Goal: Task Accomplishment & Management: Manage account settings

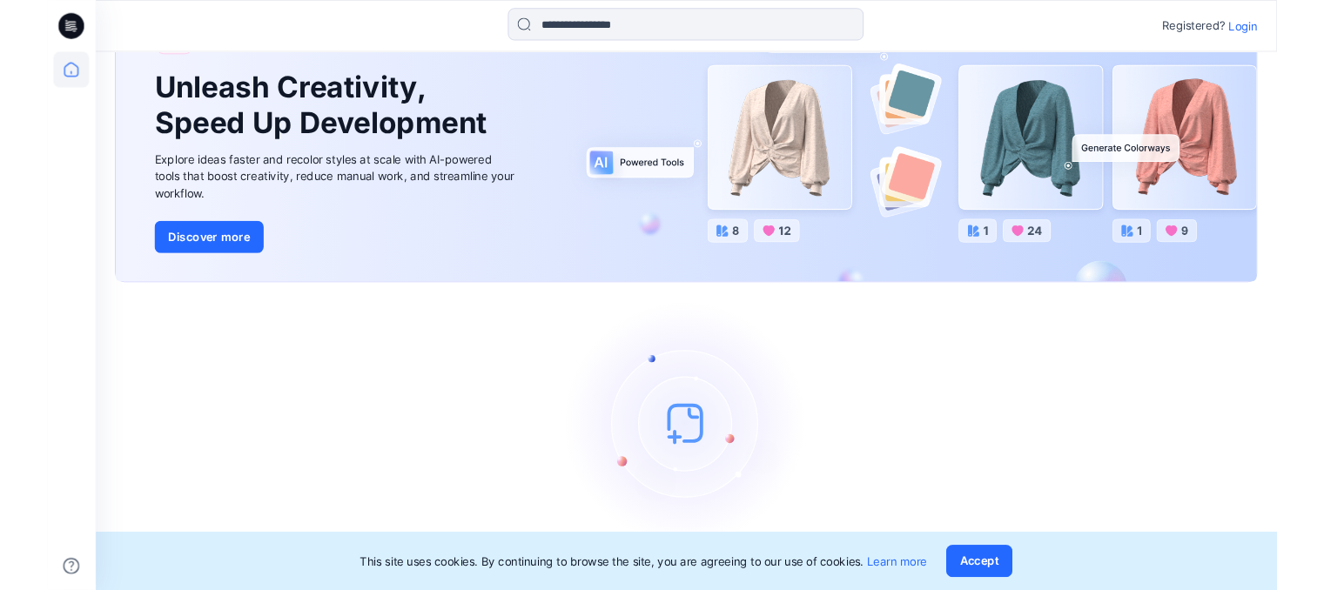
scroll to position [108, 0]
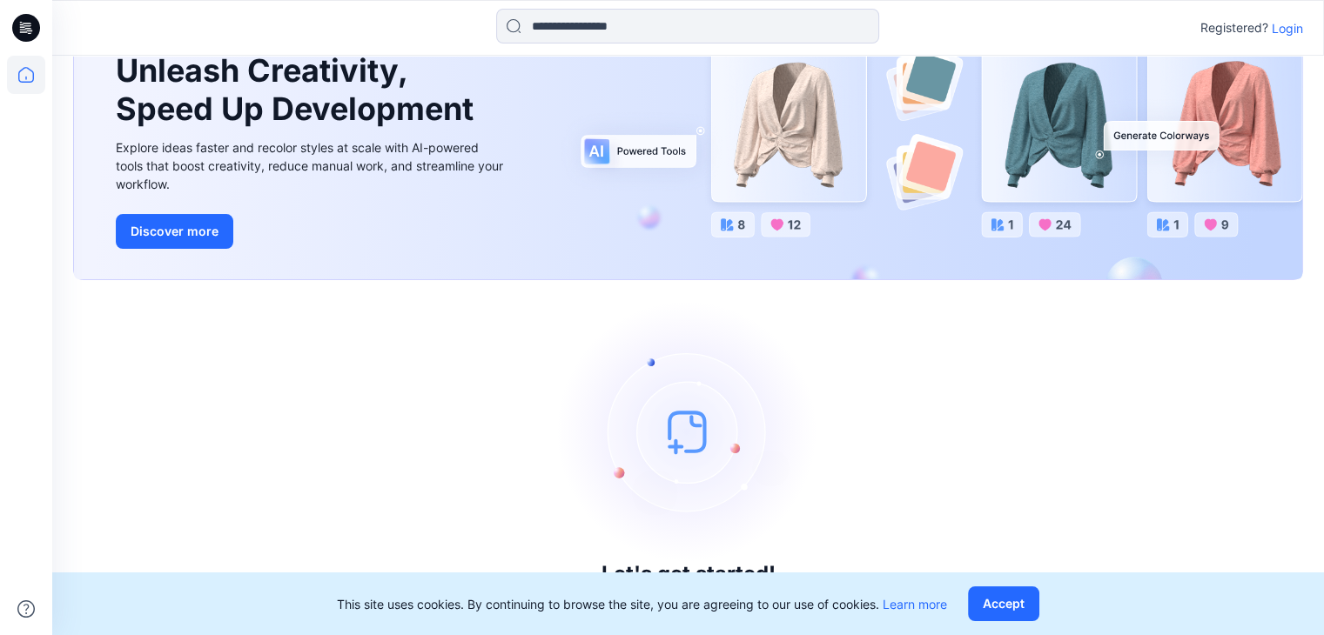
click at [1002, 608] on button "Accept" at bounding box center [1003, 604] width 71 height 35
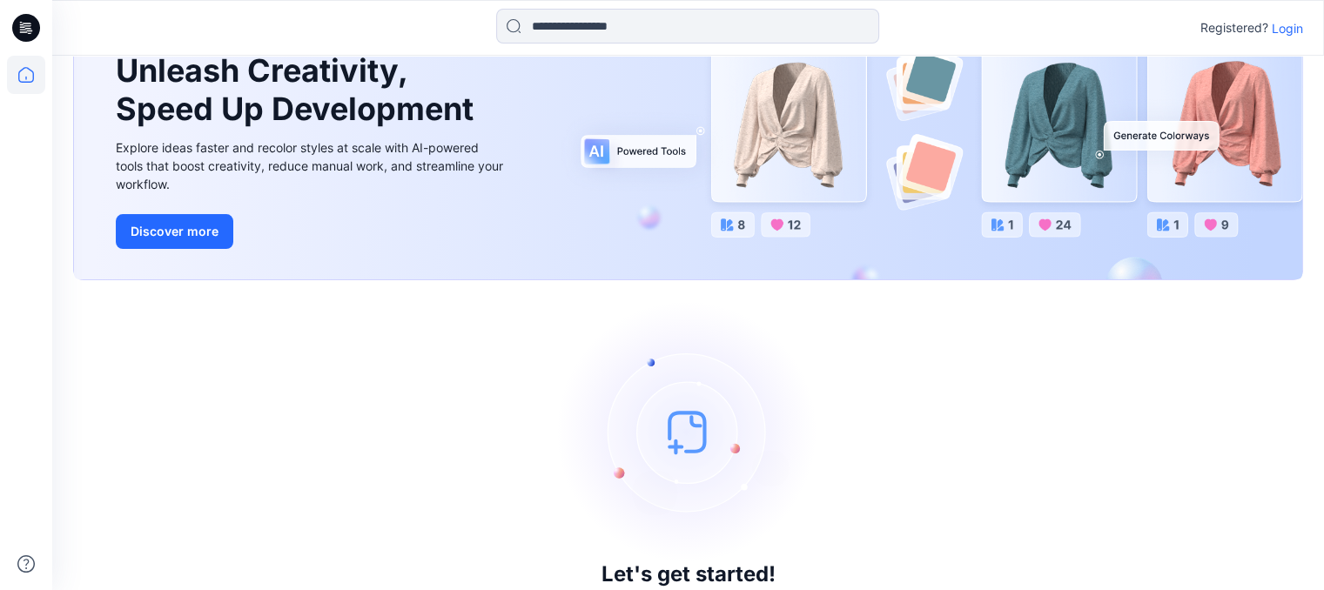
click at [1291, 19] on p "Login" at bounding box center [1286, 28] width 31 height 18
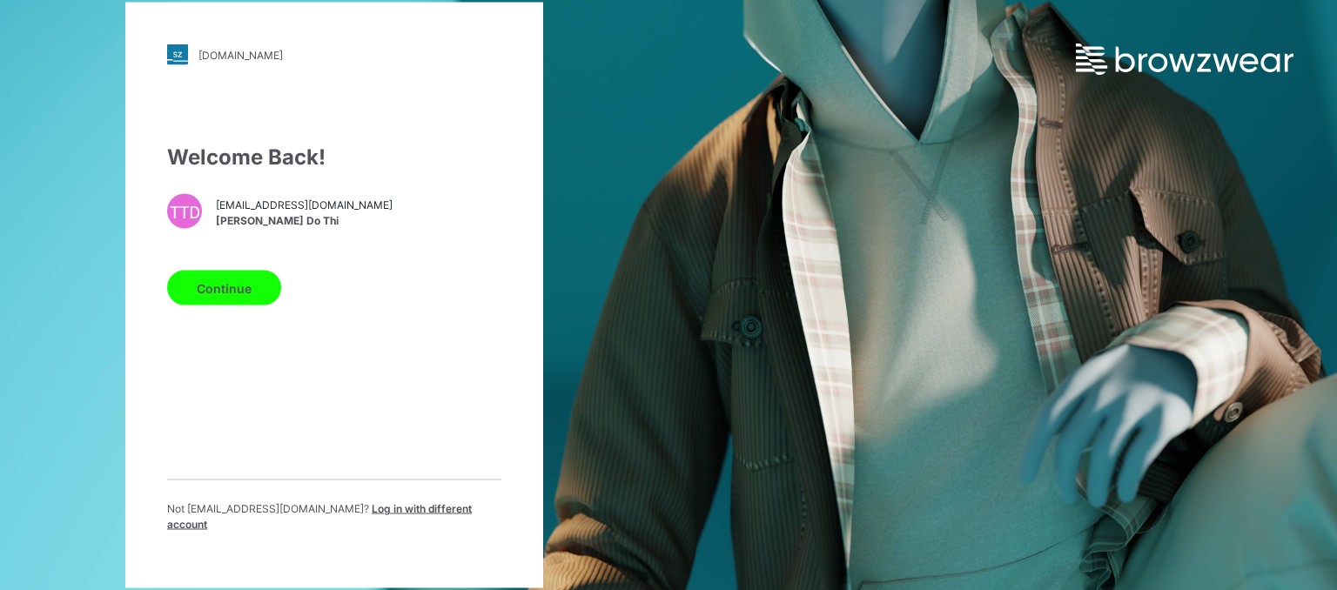
click at [214, 282] on button "Continue" at bounding box center [224, 288] width 114 height 35
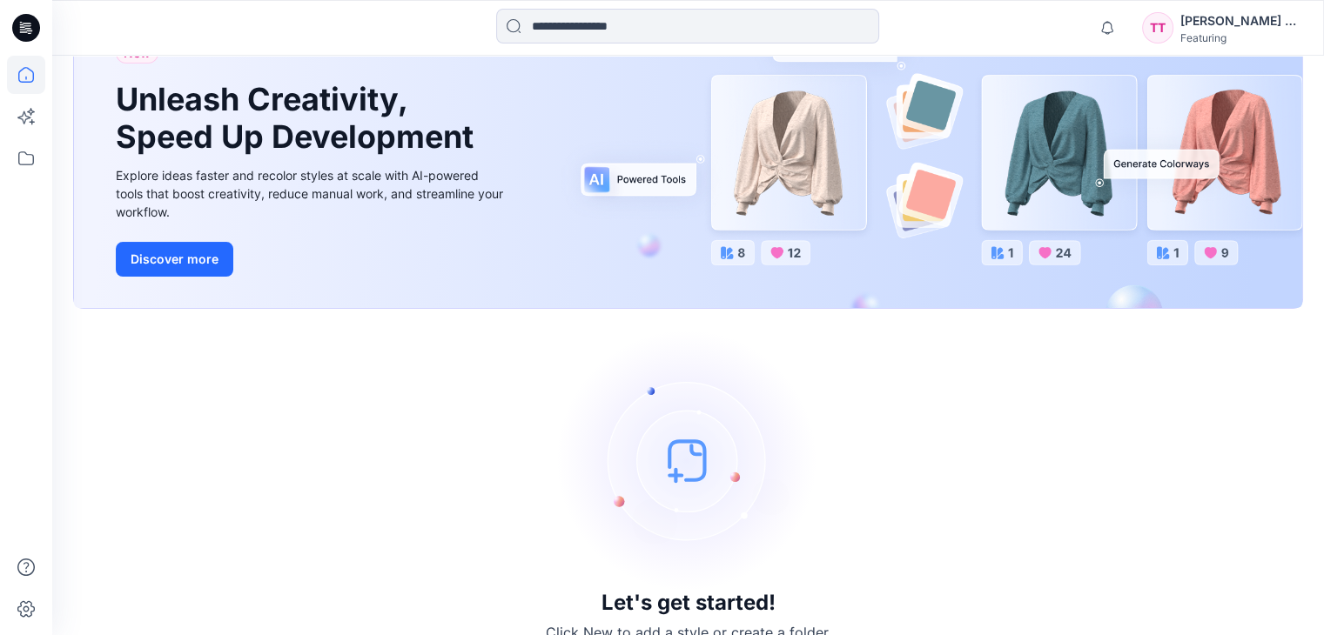
scroll to position [167, 0]
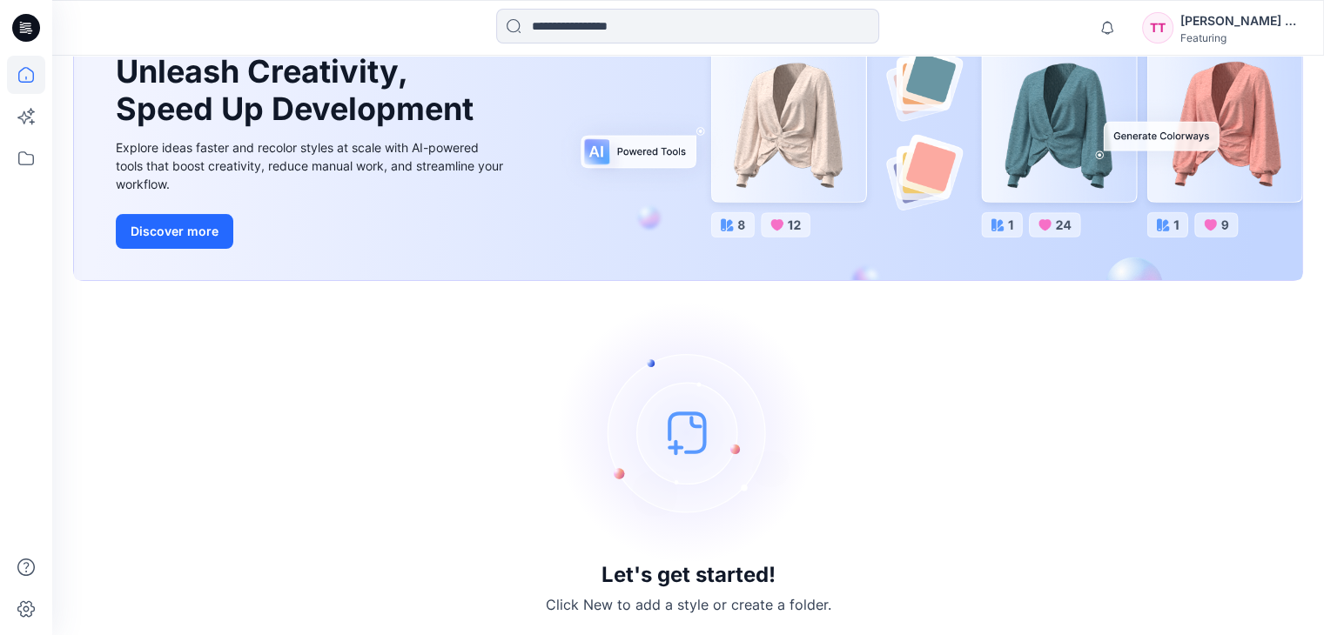
click at [1235, 18] on div "Thanh Truc Do Thi" at bounding box center [1241, 20] width 122 height 21
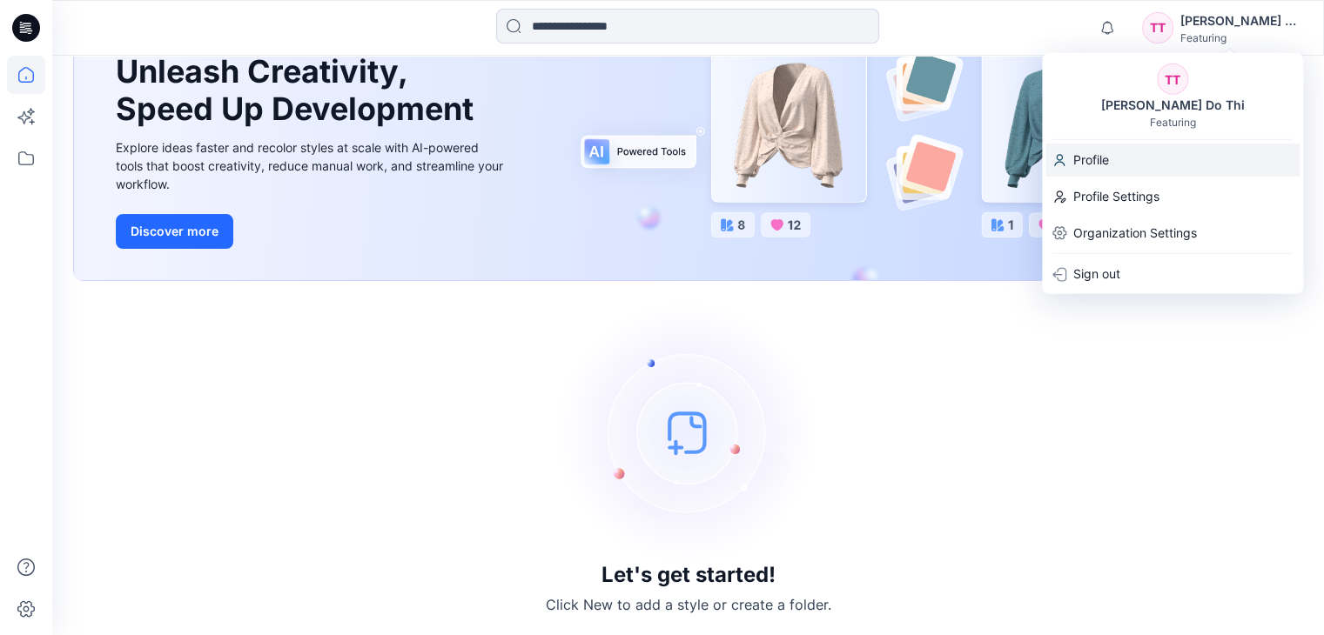
click at [1093, 164] on p "Profile" at bounding box center [1091, 160] width 36 height 33
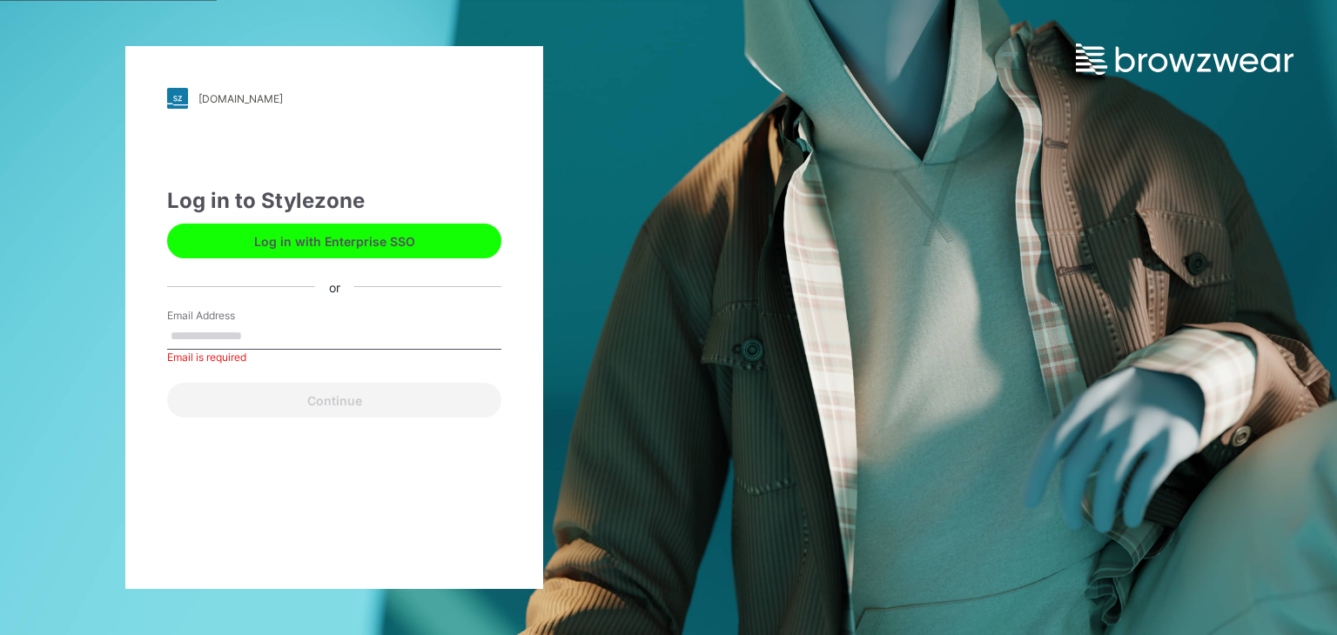
click at [218, 335] on input "Email Address" at bounding box center [334, 337] width 334 height 26
type input "**********"
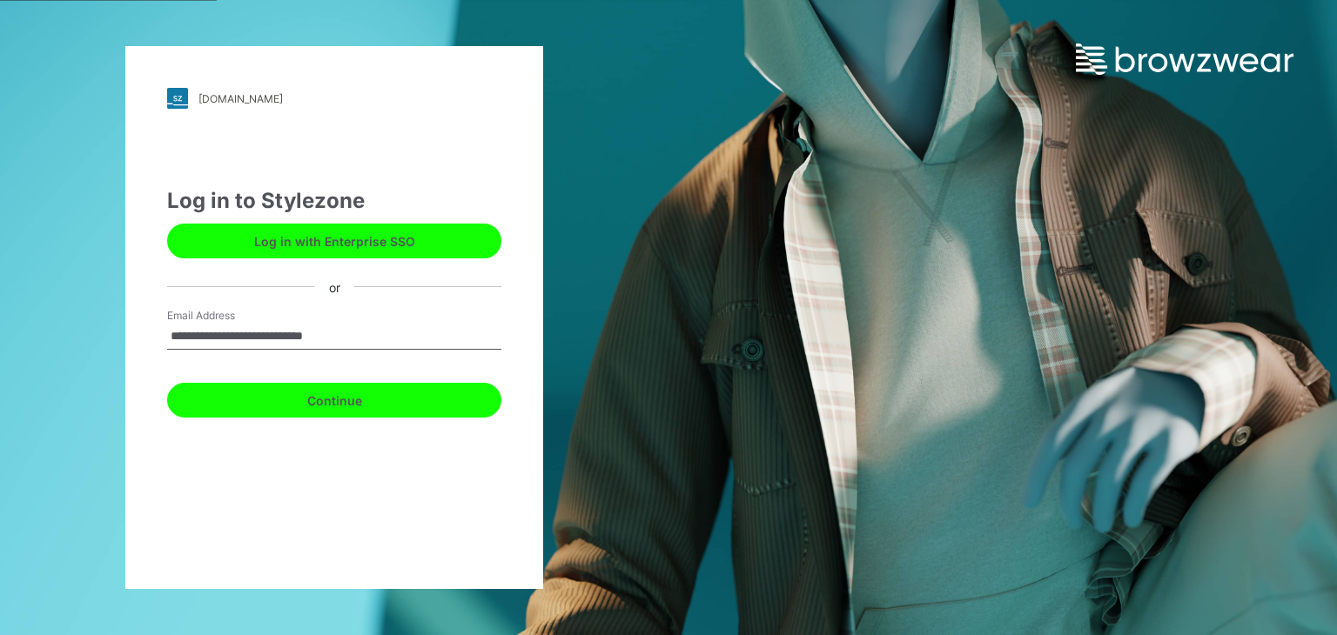
click at [293, 406] on button "Continue" at bounding box center [334, 400] width 334 height 35
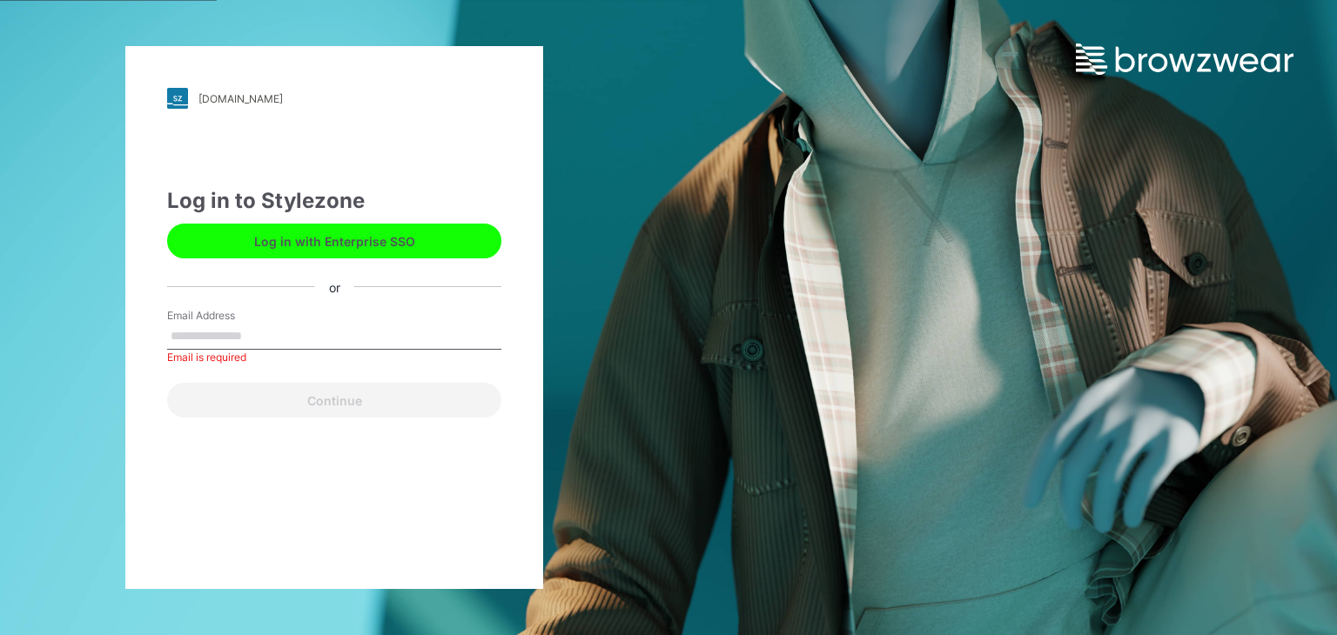
click at [211, 332] on input "Email Address" at bounding box center [334, 337] width 334 height 26
type input "**********"
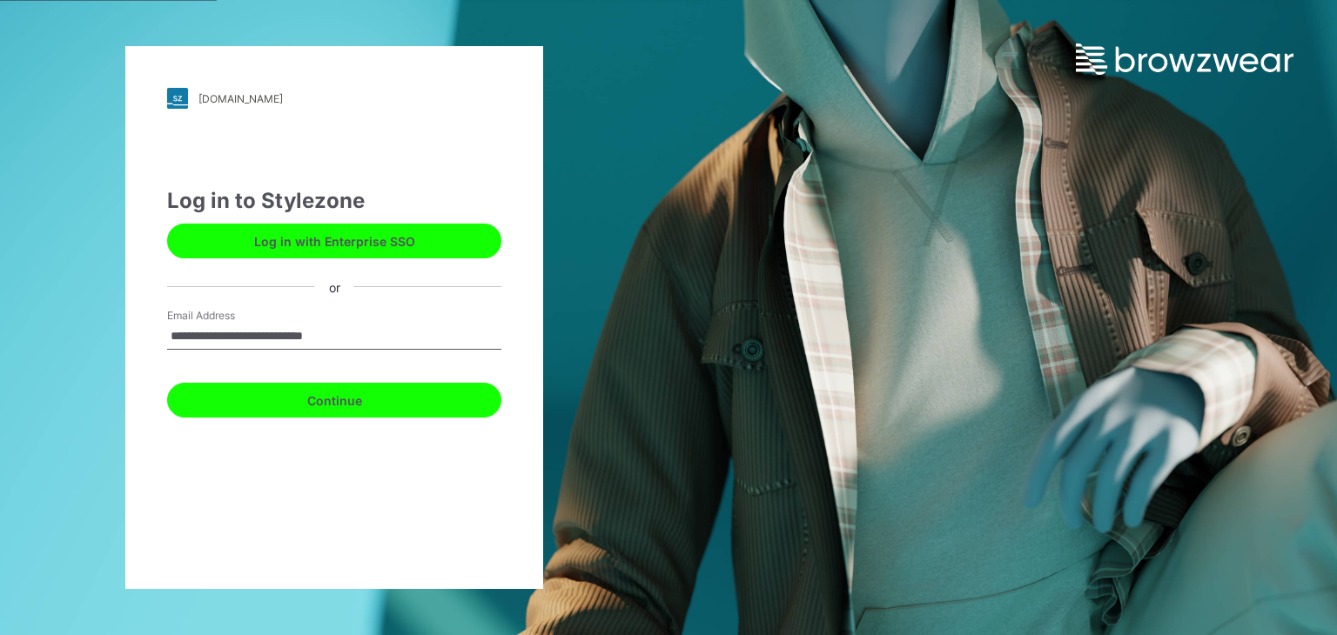
click at [352, 399] on button "Continue" at bounding box center [334, 400] width 334 height 35
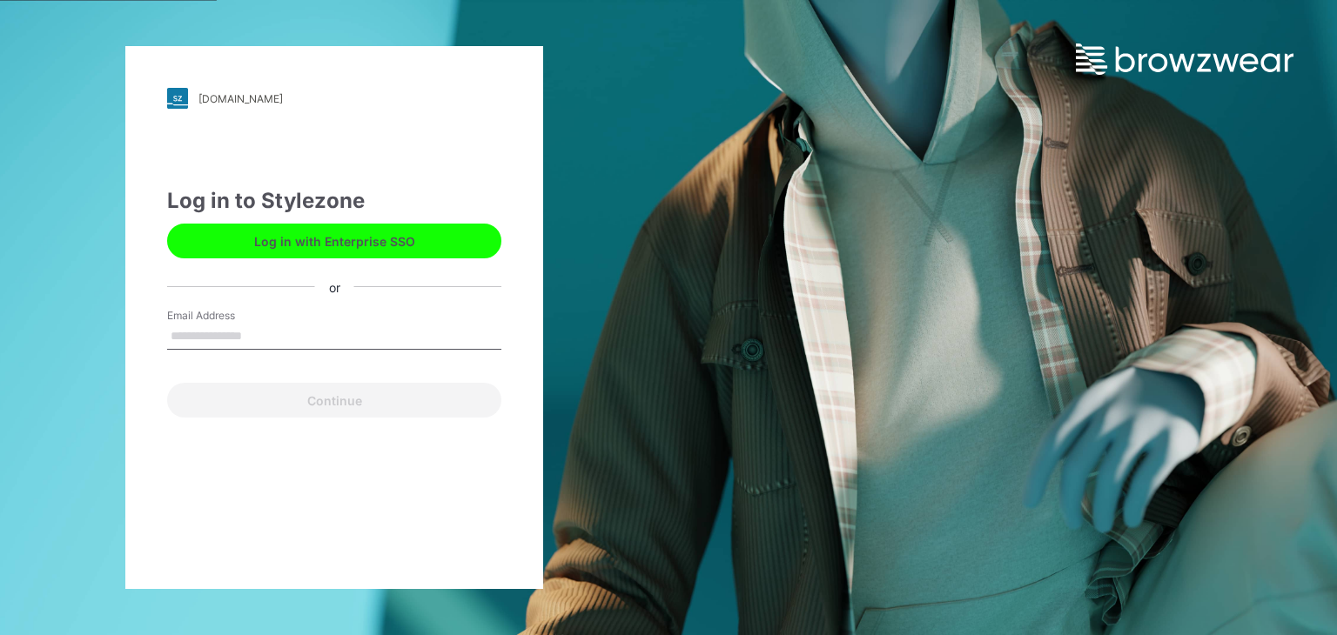
click at [295, 329] on input "Email Address" at bounding box center [334, 337] width 334 height 26
type input "**********"
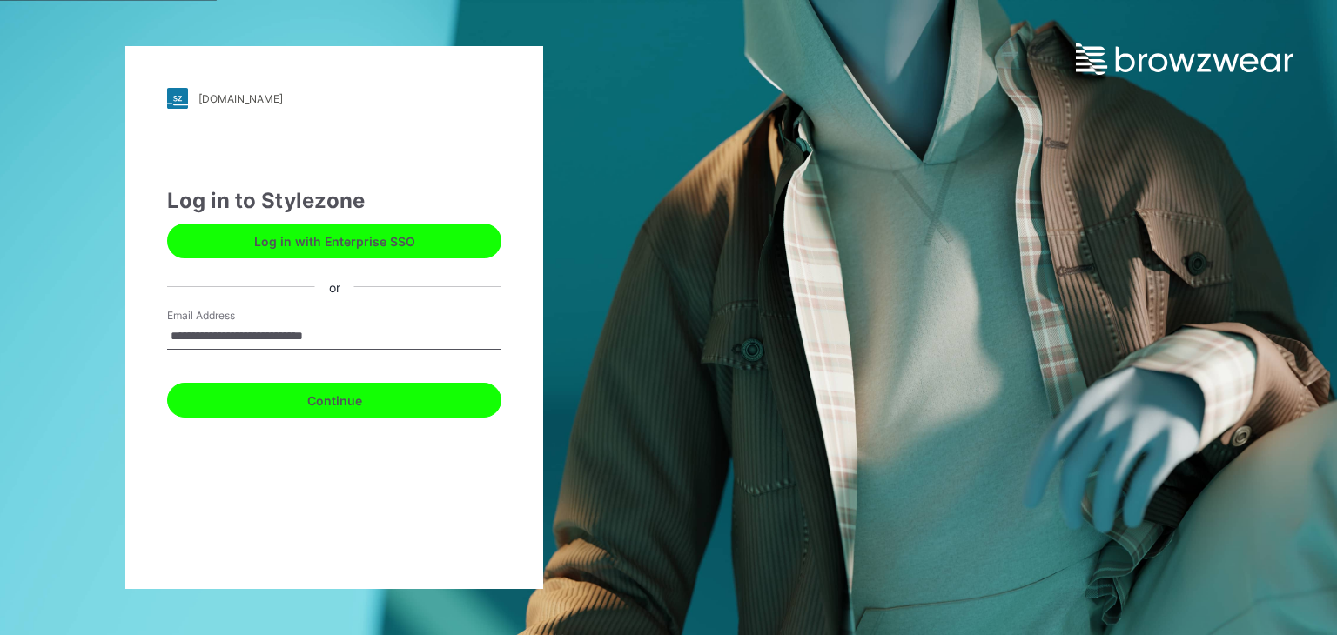
click at [316, 395] on button "Continue" at bounding box center [334, 400] width 334 height 35
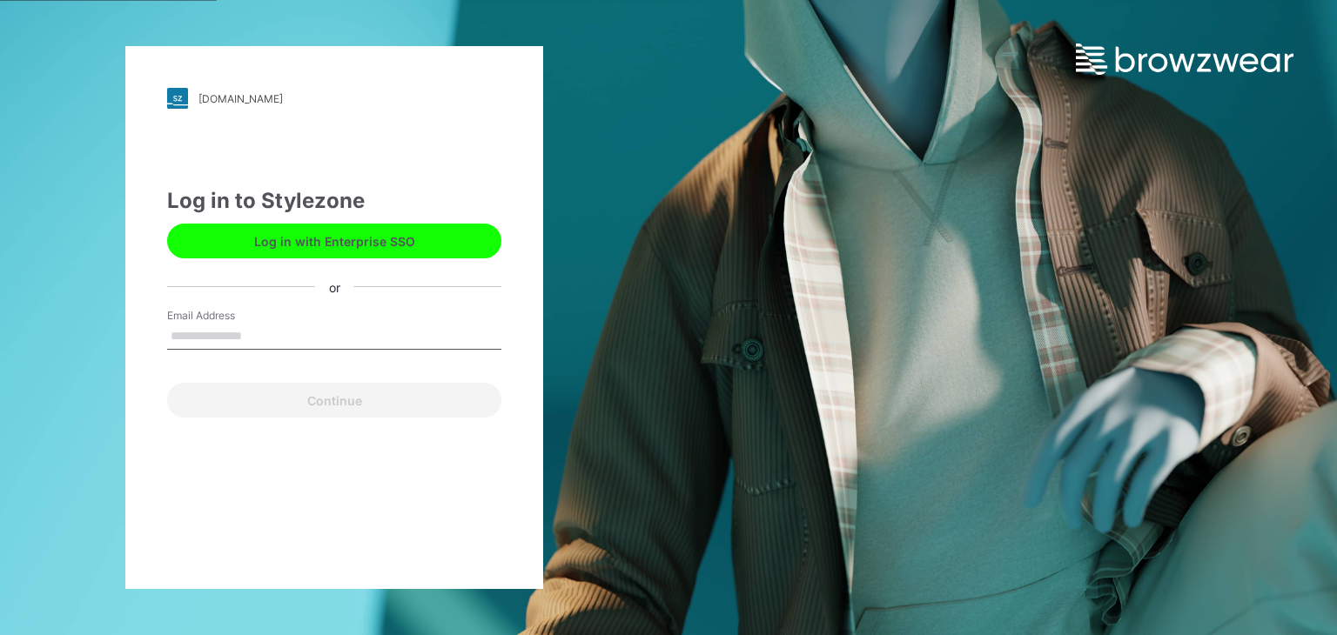
click at [315, 328] on input "Email Address" at bounding box center [334, 337] width 334 height 26
type input "**********"
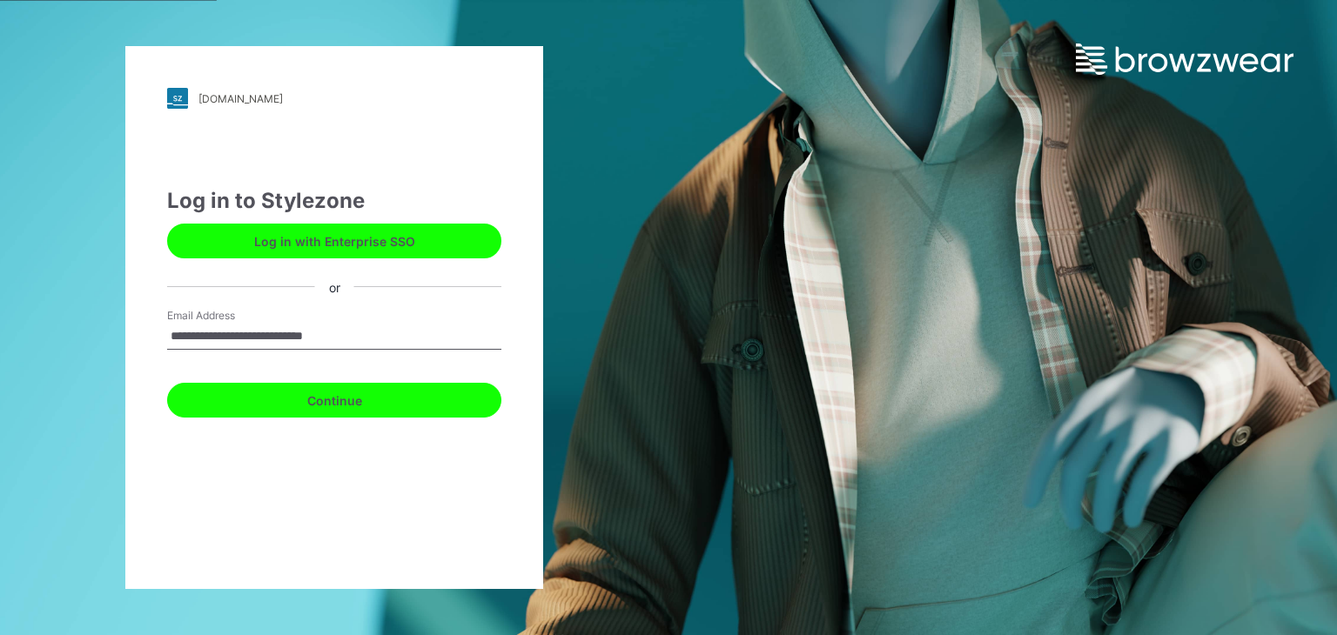
click at [305, 397] on button "Continue" at bounding box center [334, 400] width 334 height 35
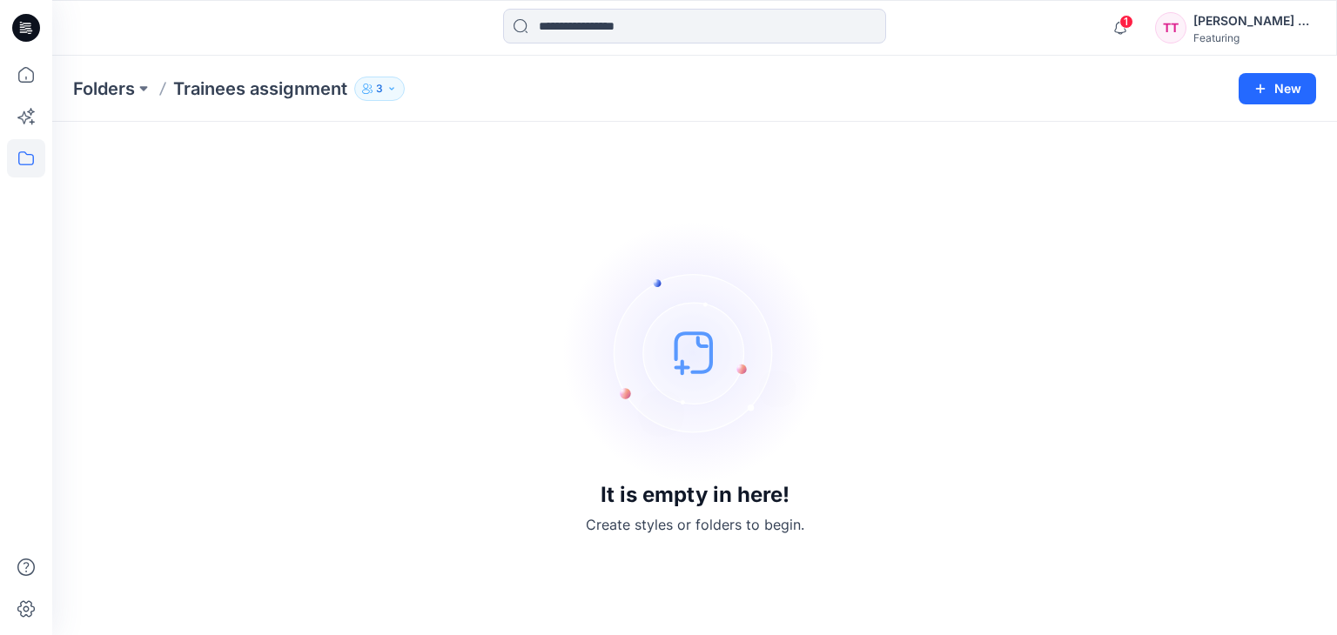
click at [715, 292] on img at bounding box center [694, 352] width 261 height 261
click at [366, 96] on button "3" at bounding box center [379, 89] width 50 height 24
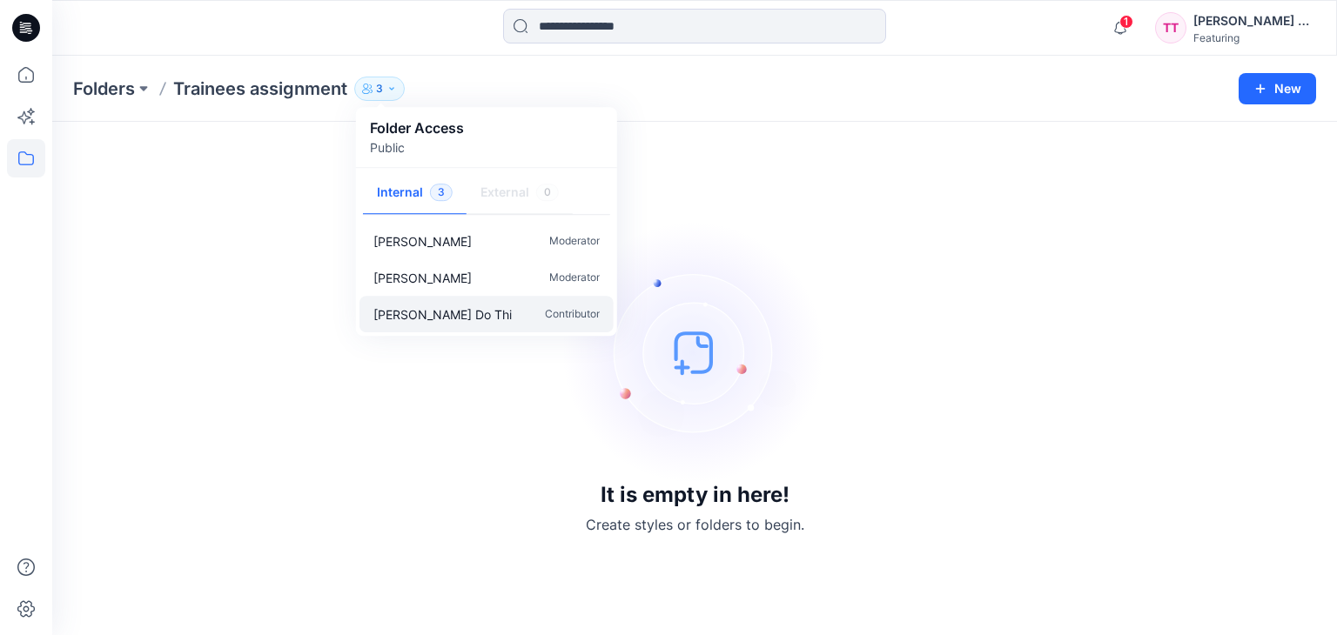
click at [452, 312] on p "[PERSON_NAME] Do Thi" at bounding box center [442, 314] width 138 height 18
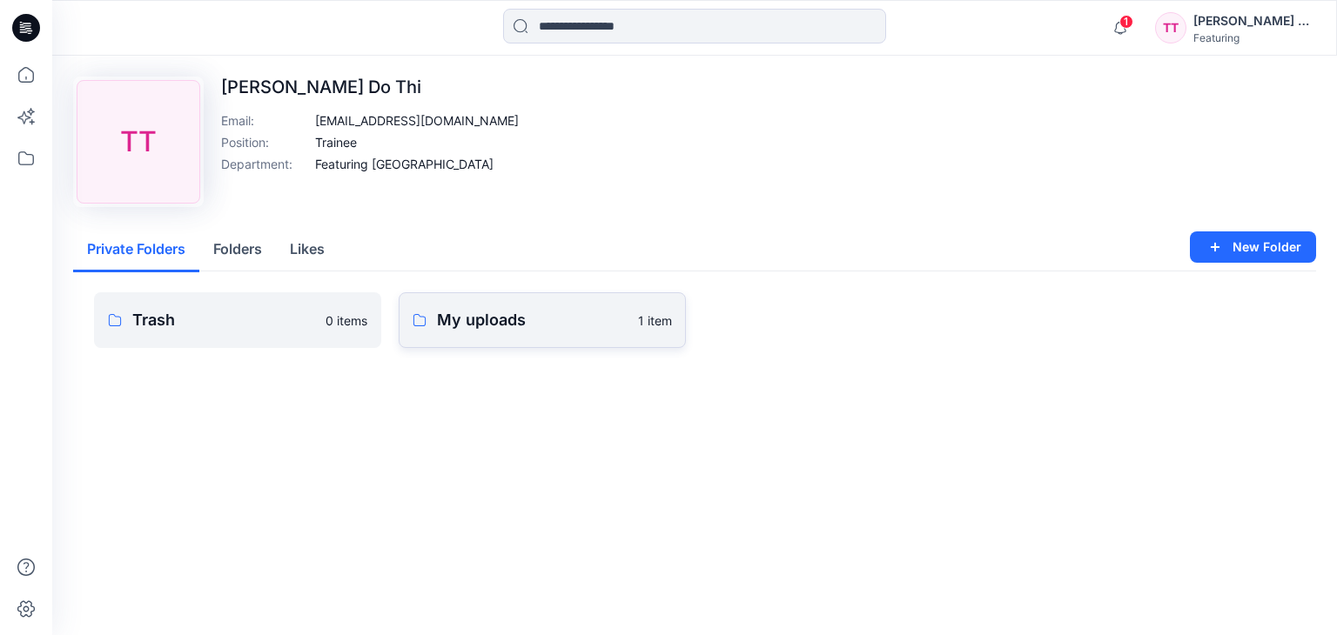
click at [520, 308] on p "My uploads" at bounding box center [532, 320] width 191 height 24
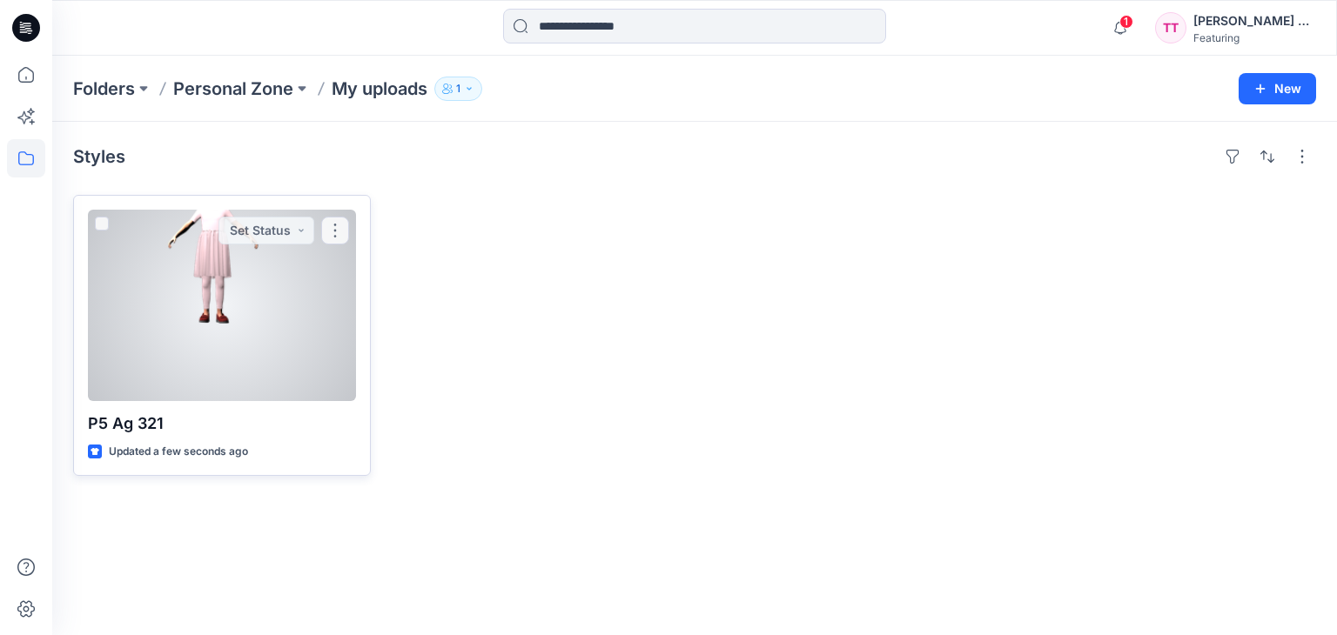
click at [253, 300] on div at bounding box center [222, 305] width 268 height 191
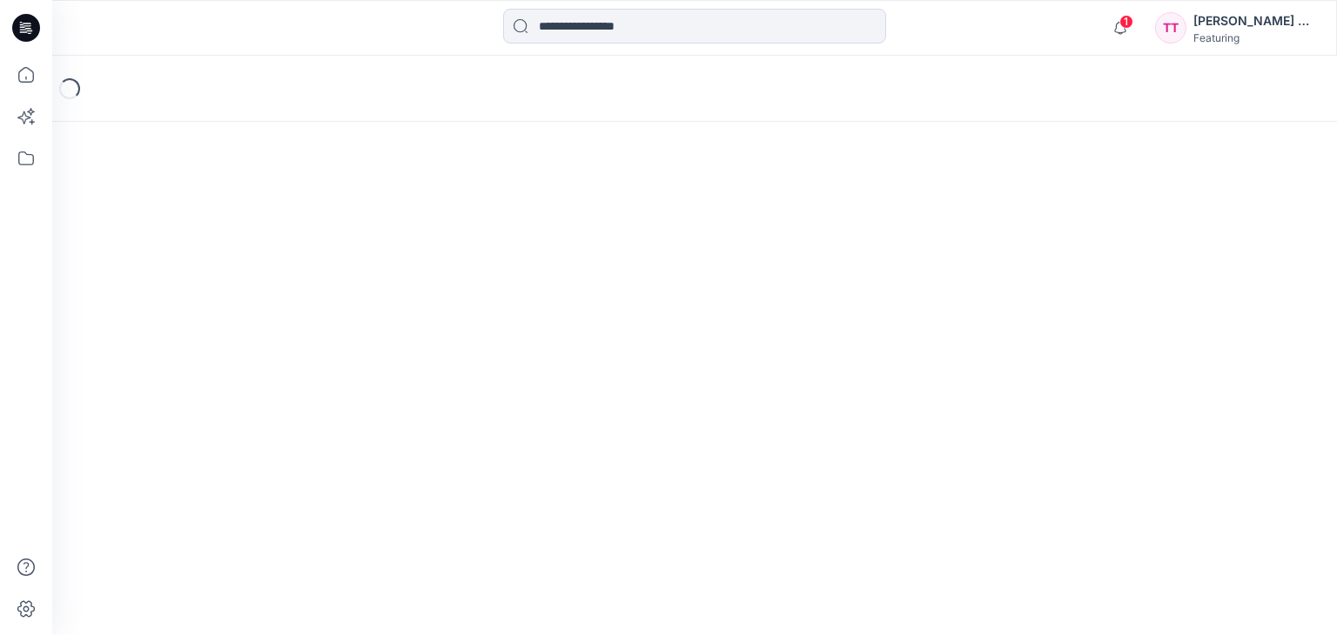
click at [253, 300] on div "Loading..." at bounding box center [694, 346] width 1284 height 580
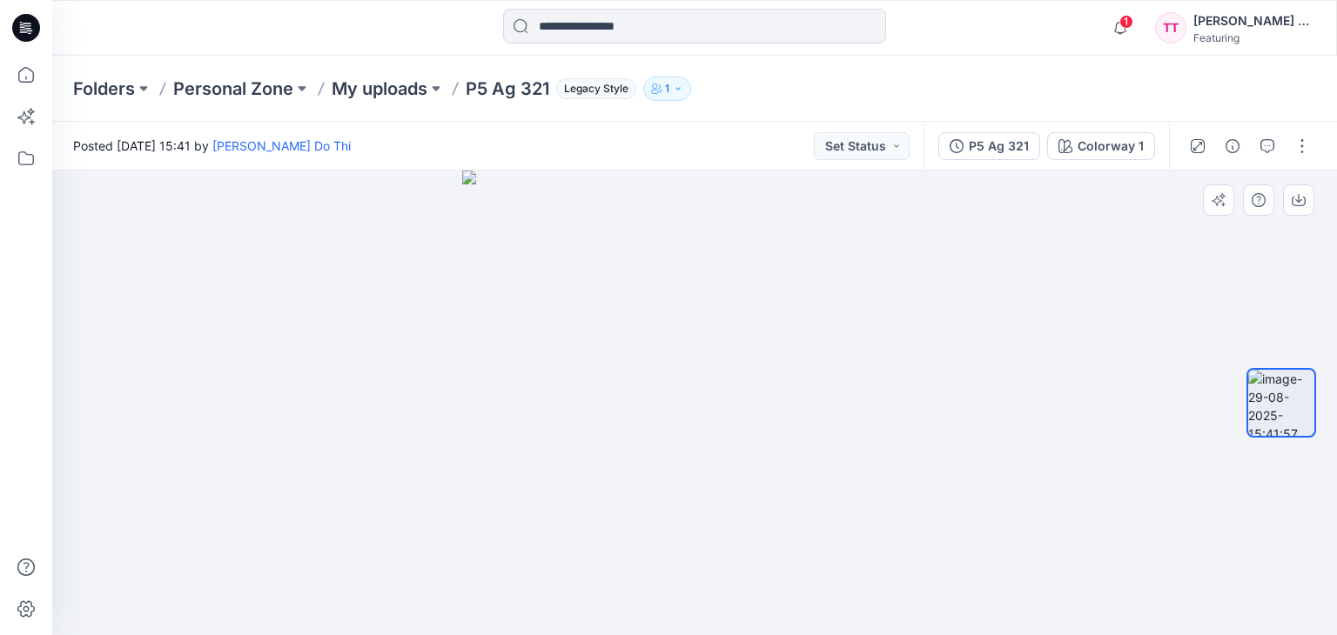
drag, startPoint x: 678, startPoint y: 265, endPoint x: 691, endPoint y: 328, distance: 64.9
click at [691, 327] on img at bounding box center [694, 403] width 465 height 465
click at [453, 149] on div "Posted Friday, August 29, 2025 15:41 by Thanh Truc Do Thi Set Status" at bounding box center [487, 146] width 871 height 48
click at [497, 91] on p "P5 Ag 321" at bounding box center [508, 89] width 84 height 24
click at [376, 95] on p "My uploads" at bounding box center [380, 89] width 96 height 24
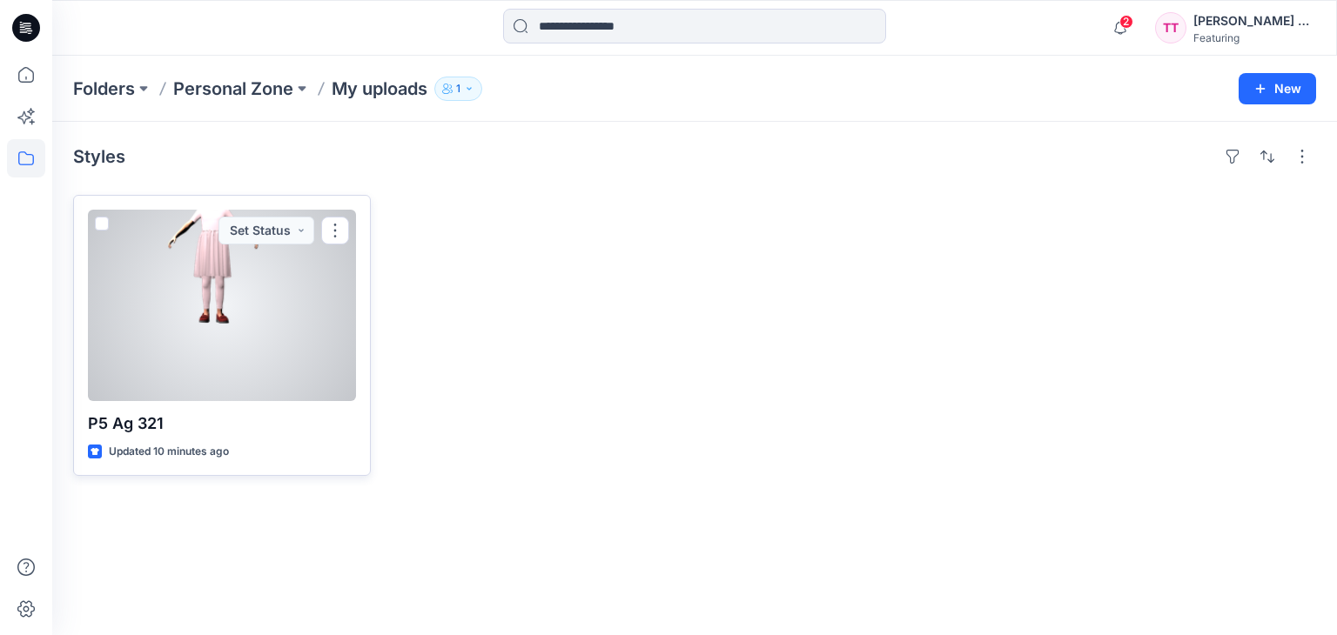
click at [198, 275] on div at bounding box center [222, 305] width 268 height 191
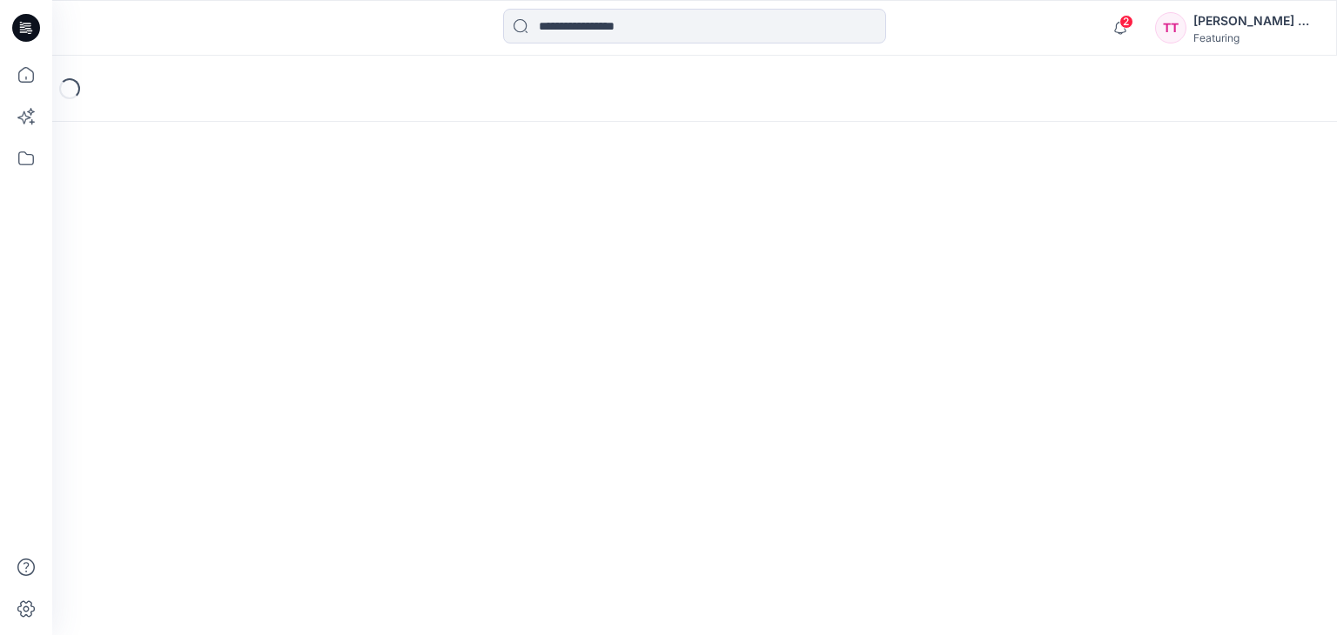
click at [198, 275] on div "Loading..." at bounding box center [694, 346] width 1284 height 580
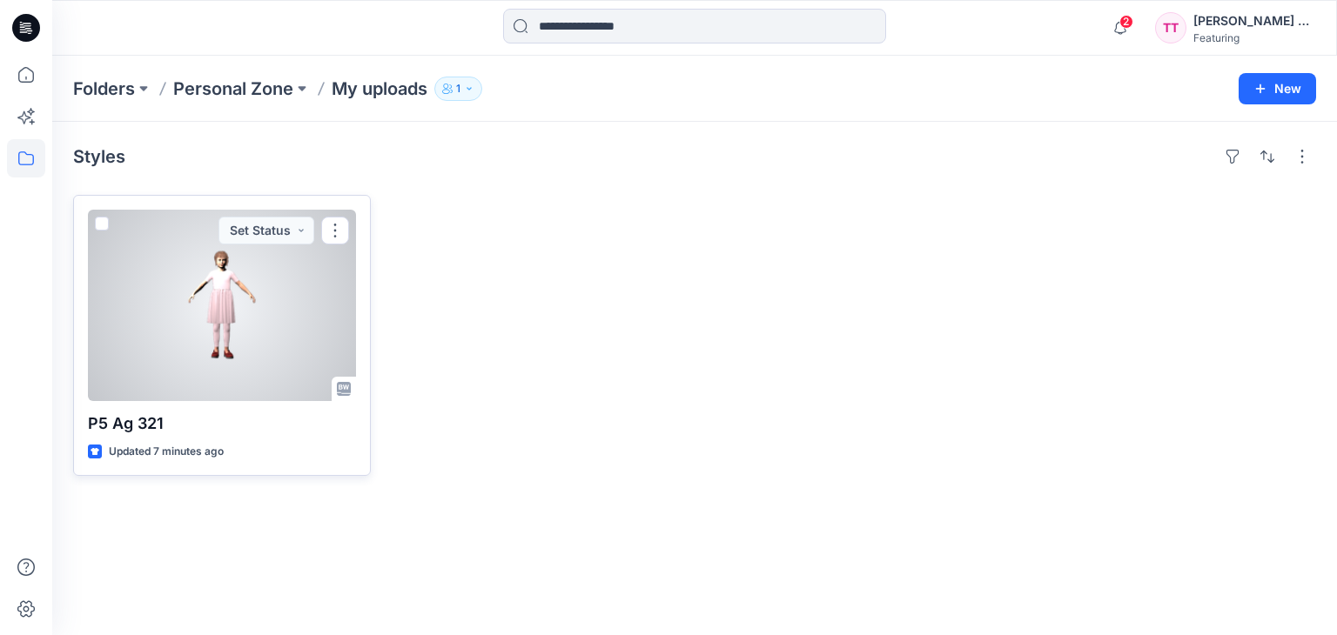
click at [188, 451] on p "Updated 7 minutes ago" at bounding box center [166, 452] width 115 height 18
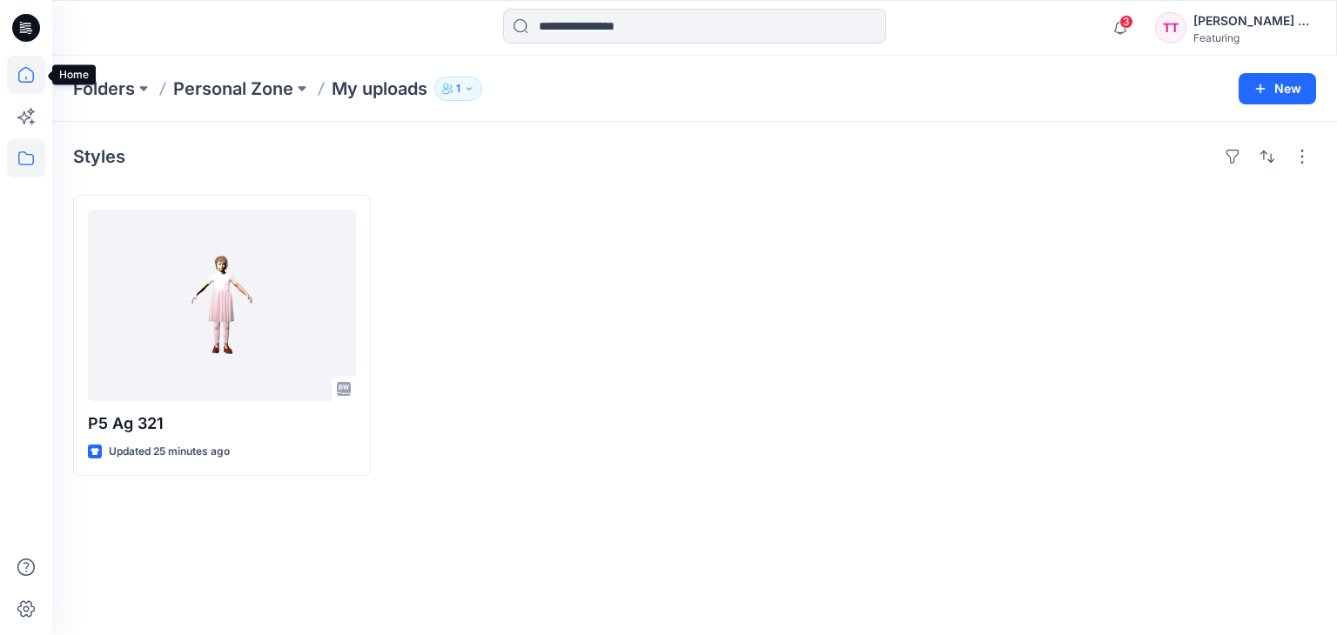
click at [25, 76] on icon at bounding box center [26, 75] width 38 height 38
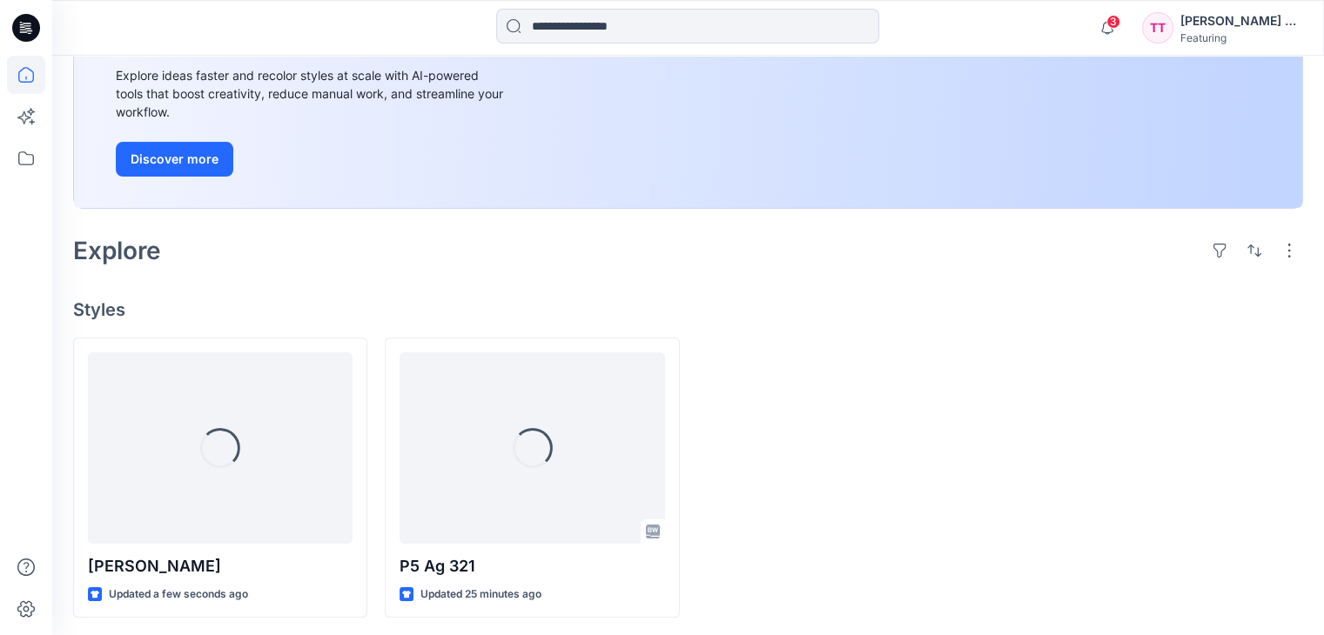
scroll to position [242, 0]
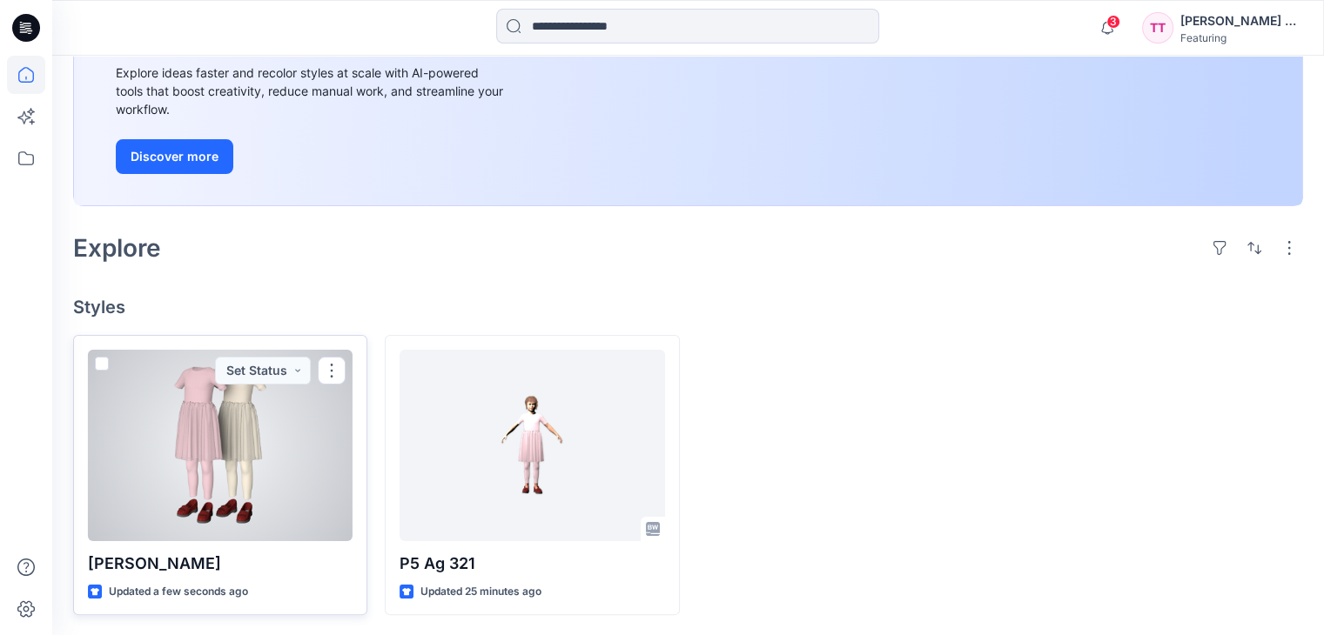
click at [230, 476] on div at bounding box center [220, 445] width 265 height 191
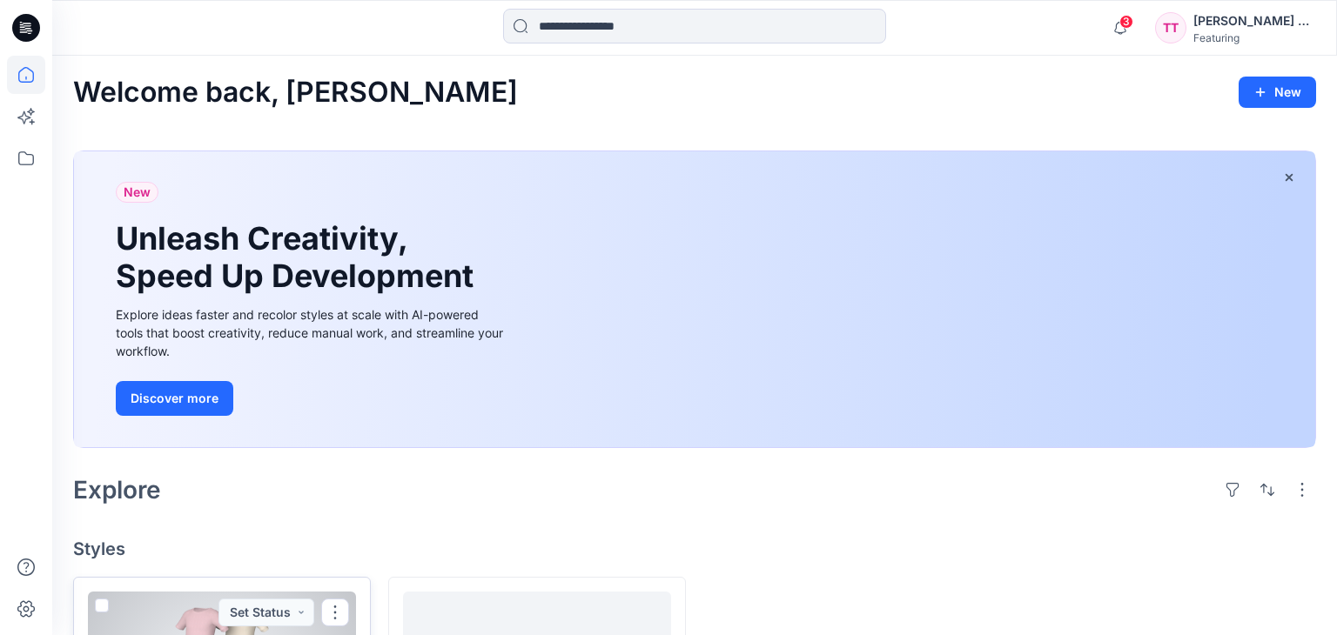
click at [230, 476] on div "Welcome back, Thanh Truc New New Unleash Creativity, Speed Up Development Explo…" at bounding box center [694, 467] width 1284 height 822
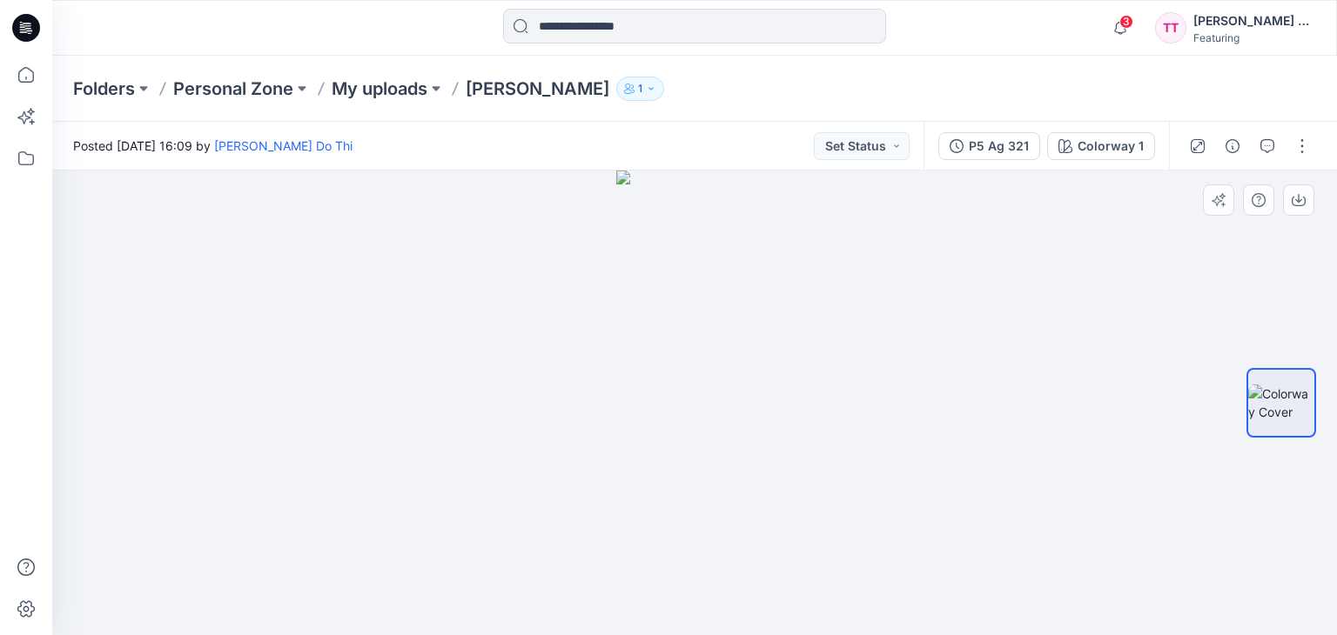
drag, startPoint x: 708, startPoint y: 379, endPoint x: 768, endPoint y: 376, distance: 59.3
click at [768, 377] on img at bounding box center [695, 403] width 158 height 465
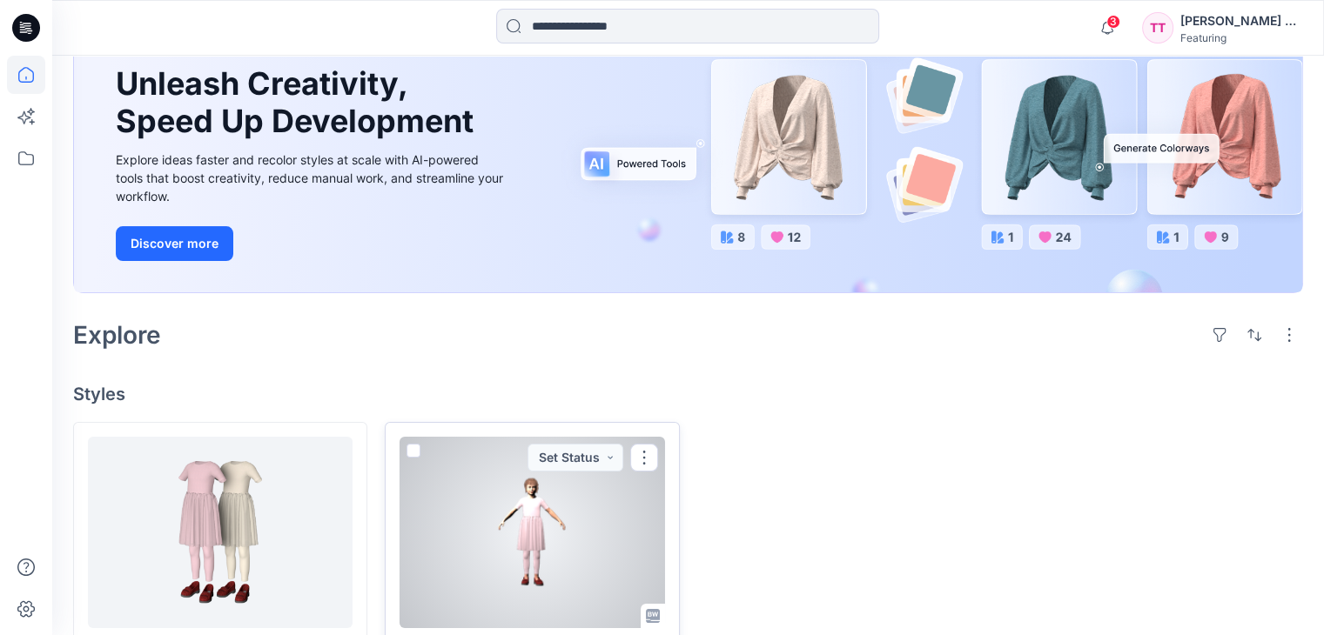
scroll to position [242, 0]
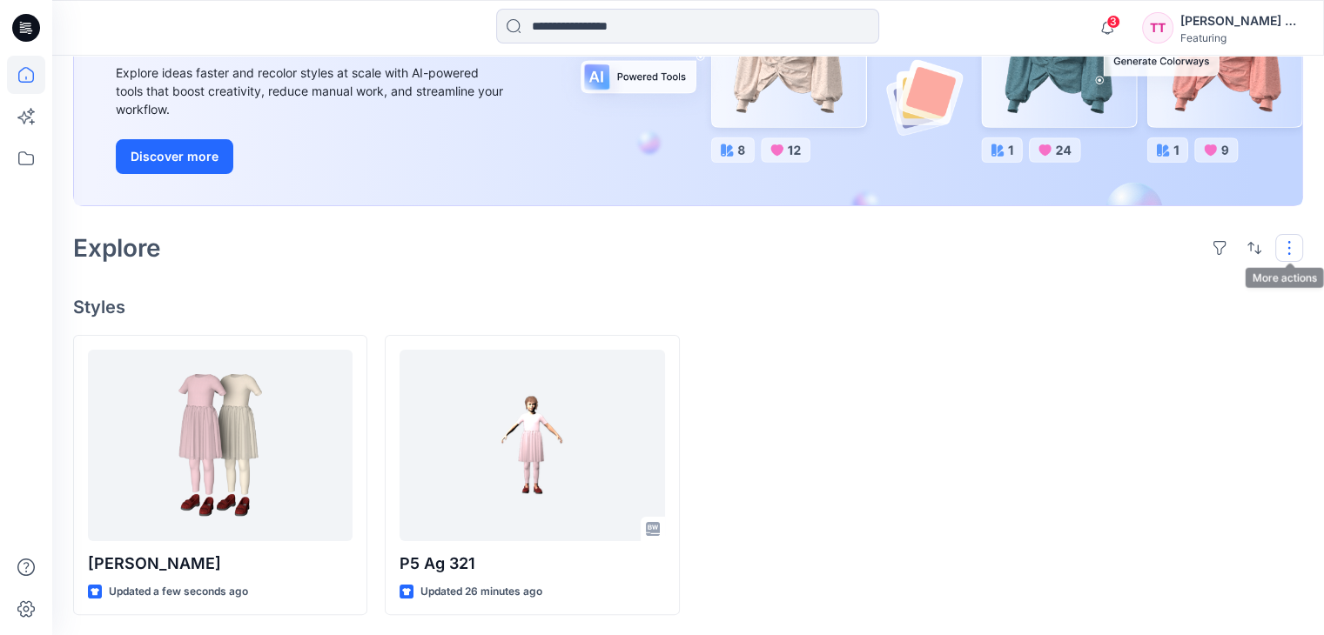
click at [1286, 255] on button "button" at bounding box center [1289, 248] width 28 height 28
click at [858, 255] on div "Explore Layout Grid Large Grid Folder View Compact Card Card View Card Info Tags" at bounding box center [688, 248] width 1230 height 42
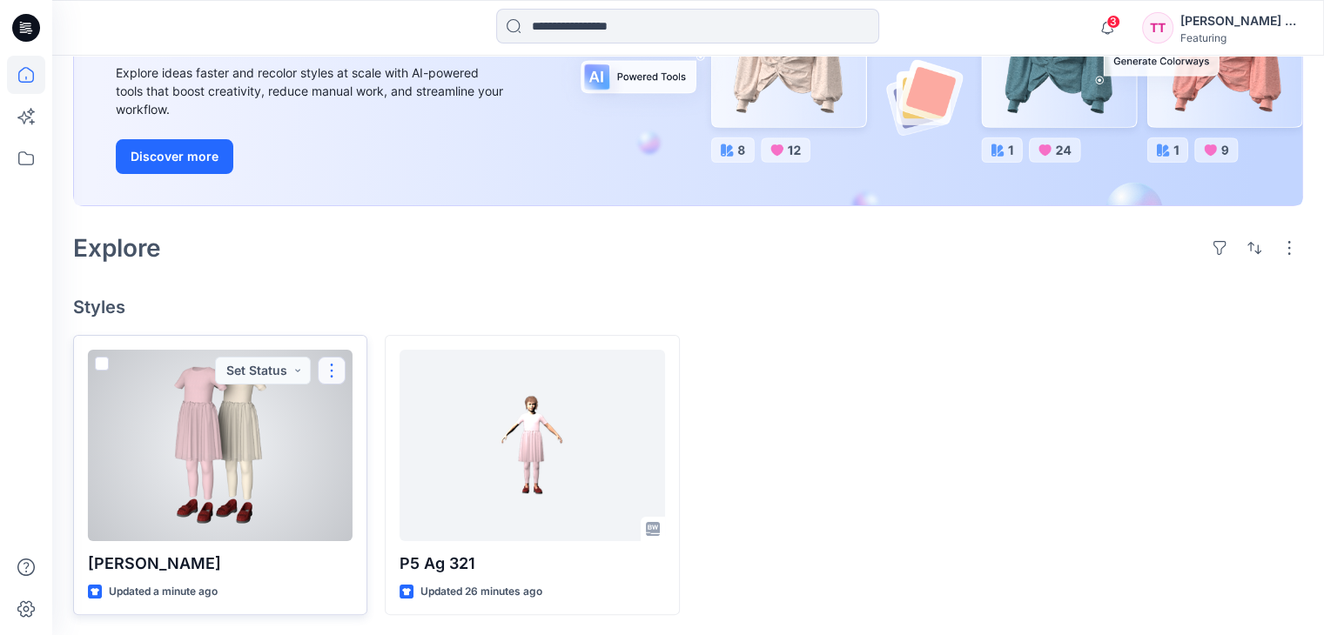
click at [336, 368] on button "button" at bounding box center [332, 371] width 28 height 28
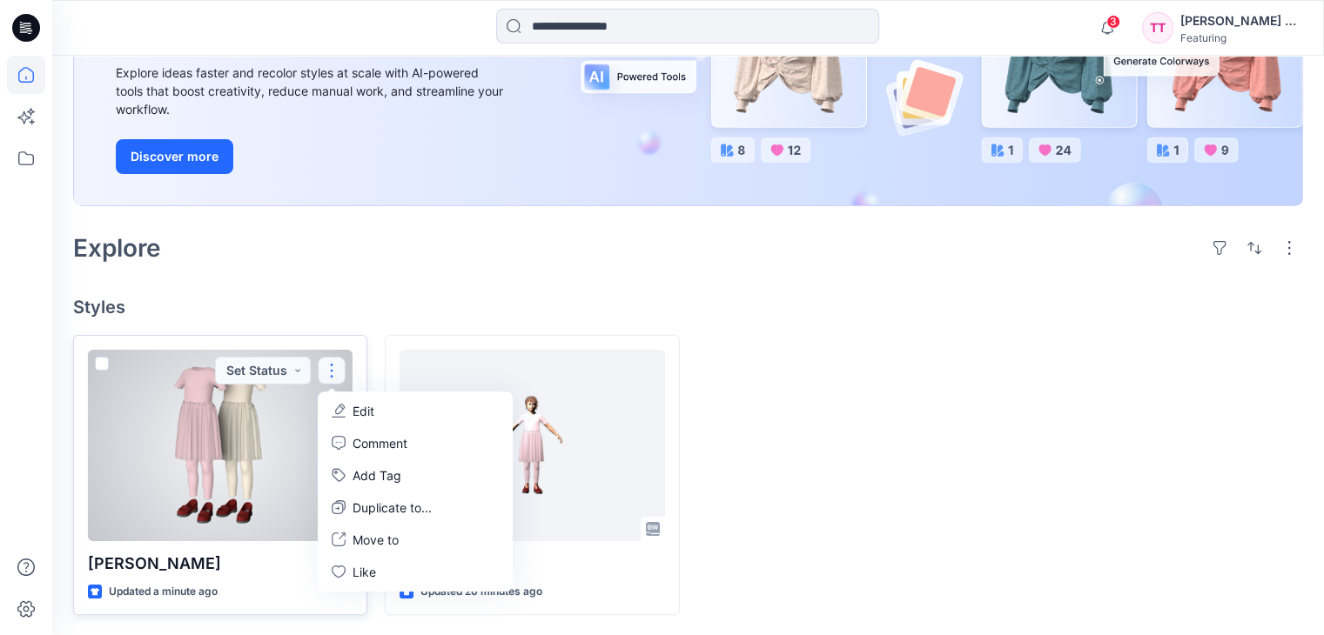
click at [368, 415] on p "Edit" at bounding box center [363, 411] width 22 height 18
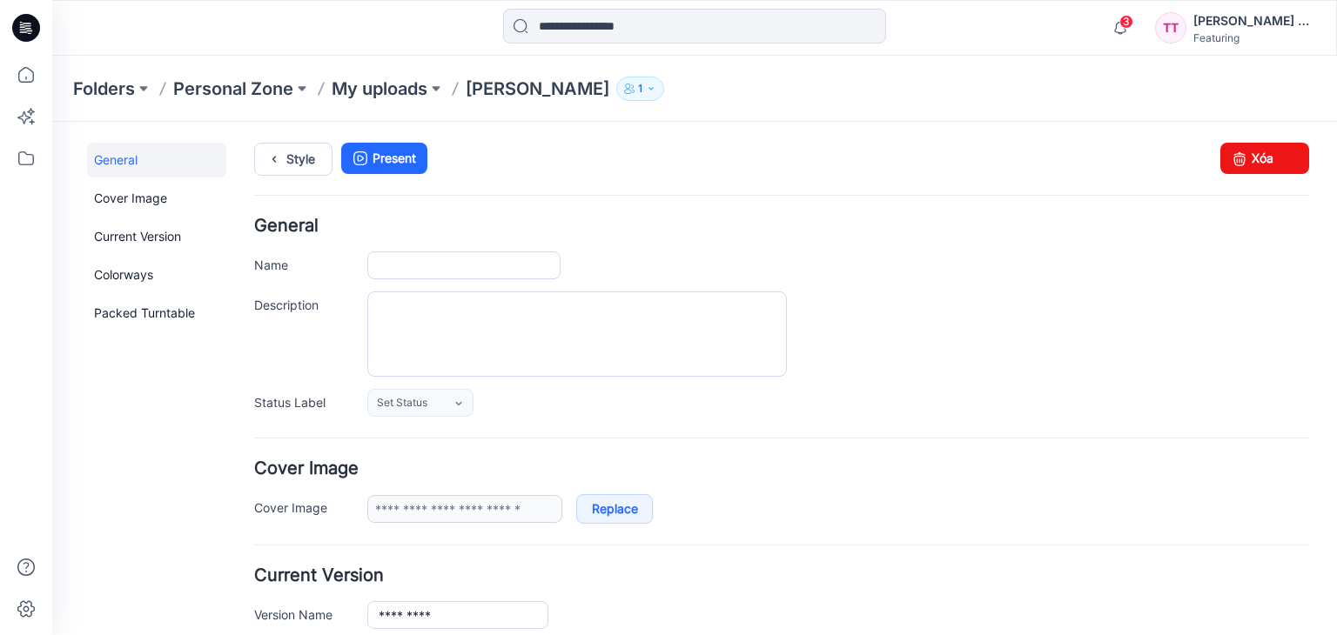
type input "********"
type input "**********"
click at [540, 86] on p "OTTOO ch" at bounding box center [538, 89] width 144 height 24
drag, startPoint x: 466, startPoint y: 272, endPoint x: 345, endPoint y: 255, distance: 121.3
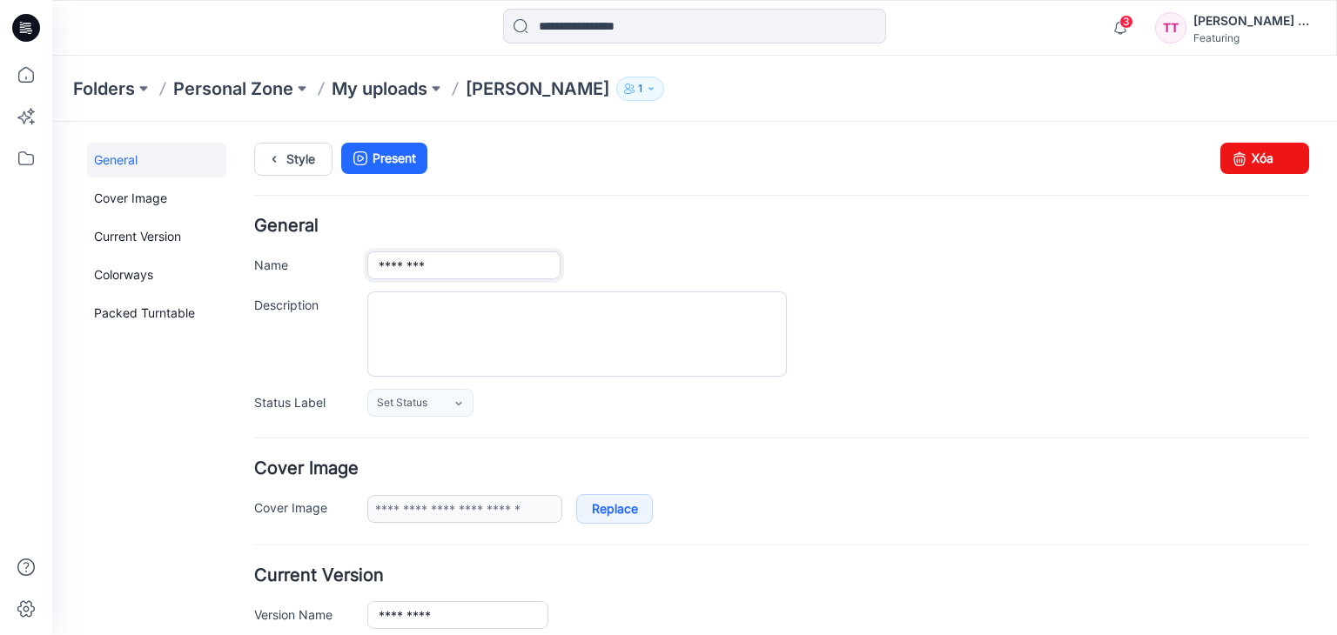
click at [345, 255] on div "Name ********" at bounding box center [781, 265] width 1055 height 28
type input "*"
type input "*********"
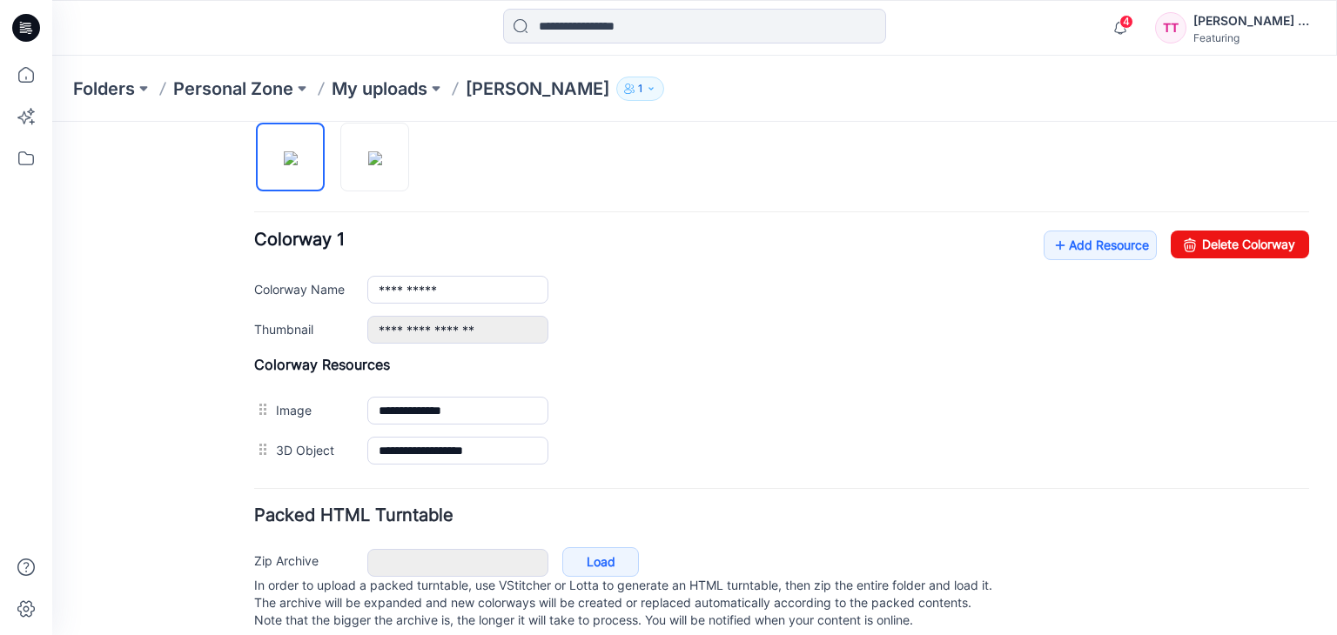
scroll to position [620, 0]
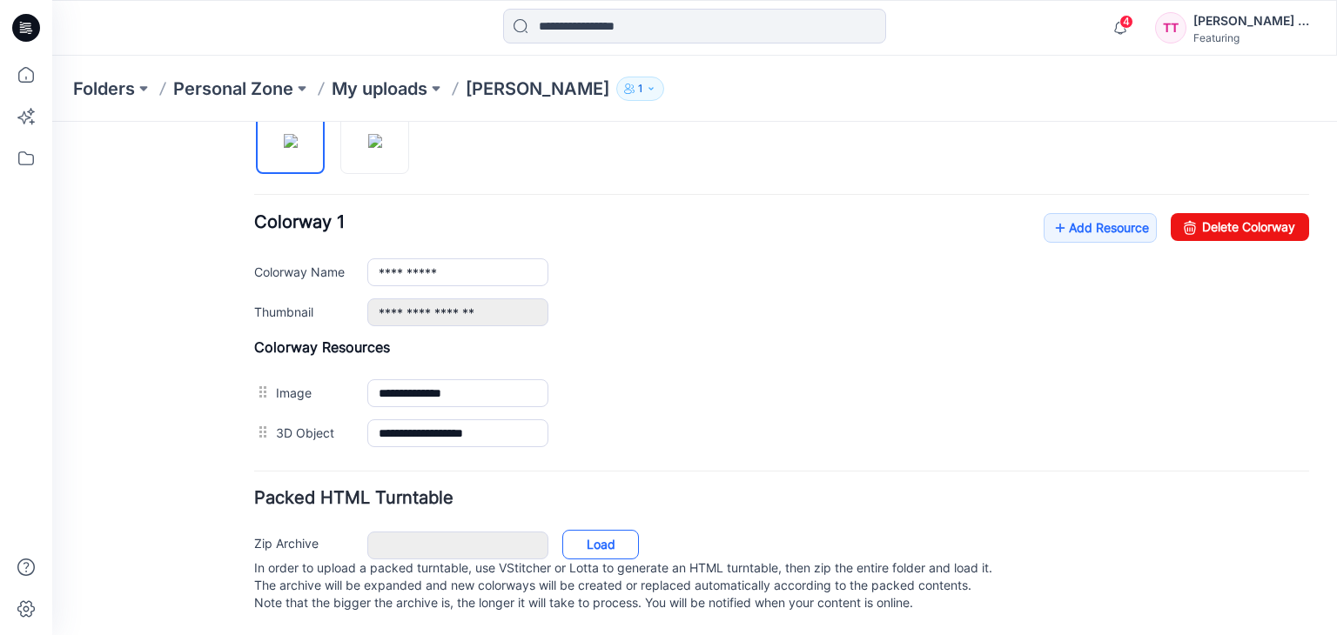
click at [602, 530] on link "Load" at bounding box center [600, 545] width 77 height 30
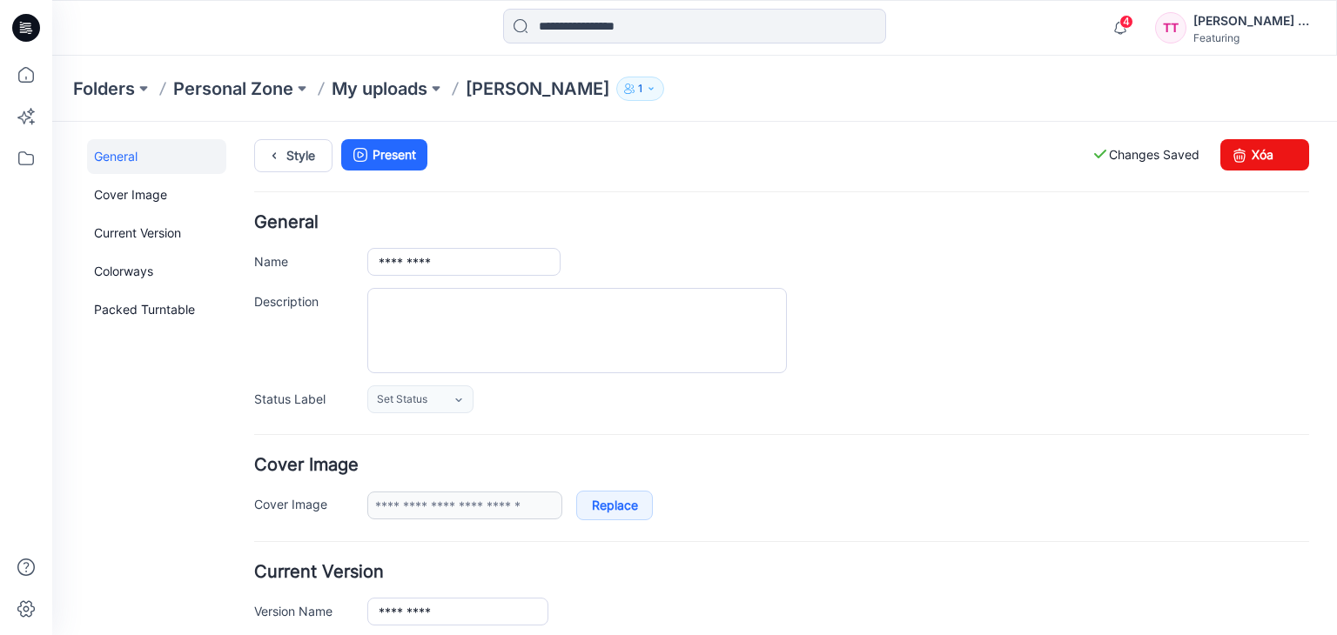
scroll to position [0, 0]
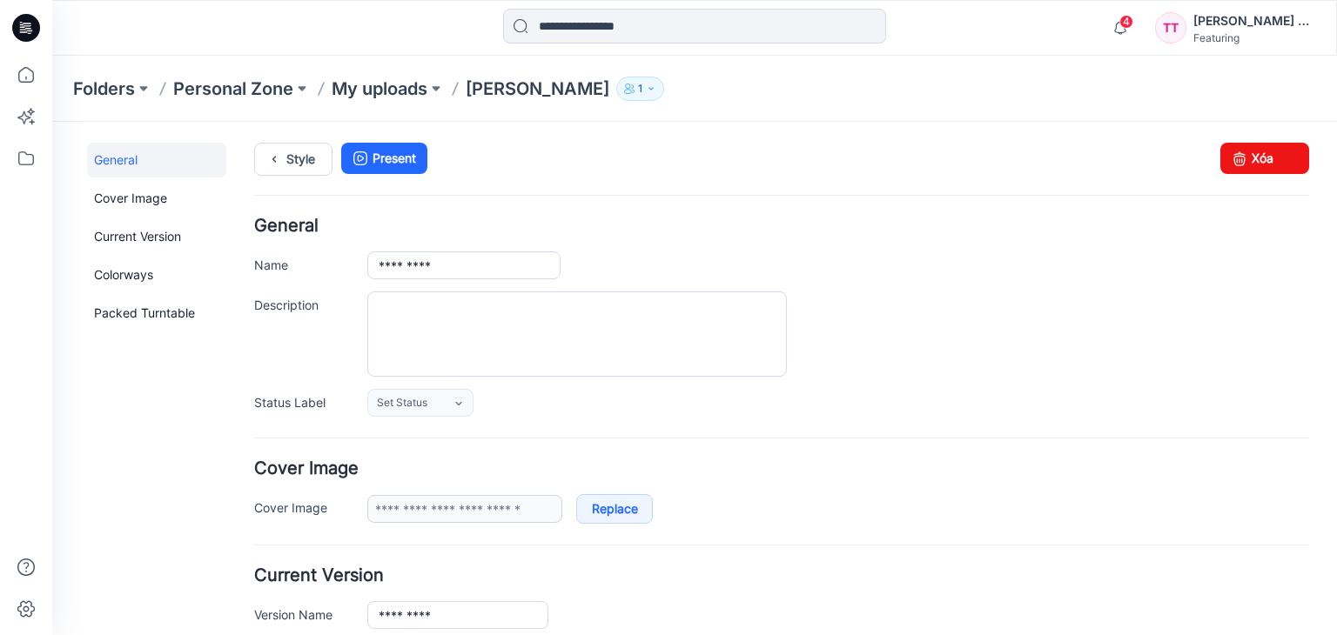
click at [170, 161] on link "General" at bounding box center [156, 160] width 139 height 35
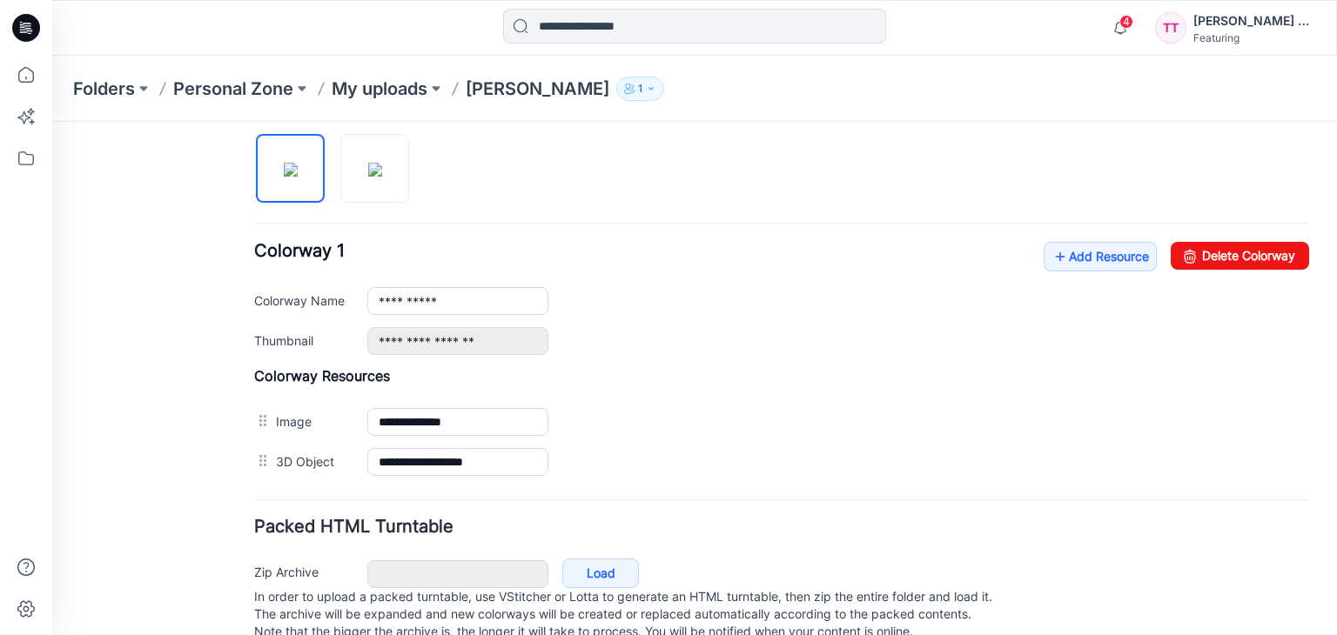
scroll to position [620, 0]
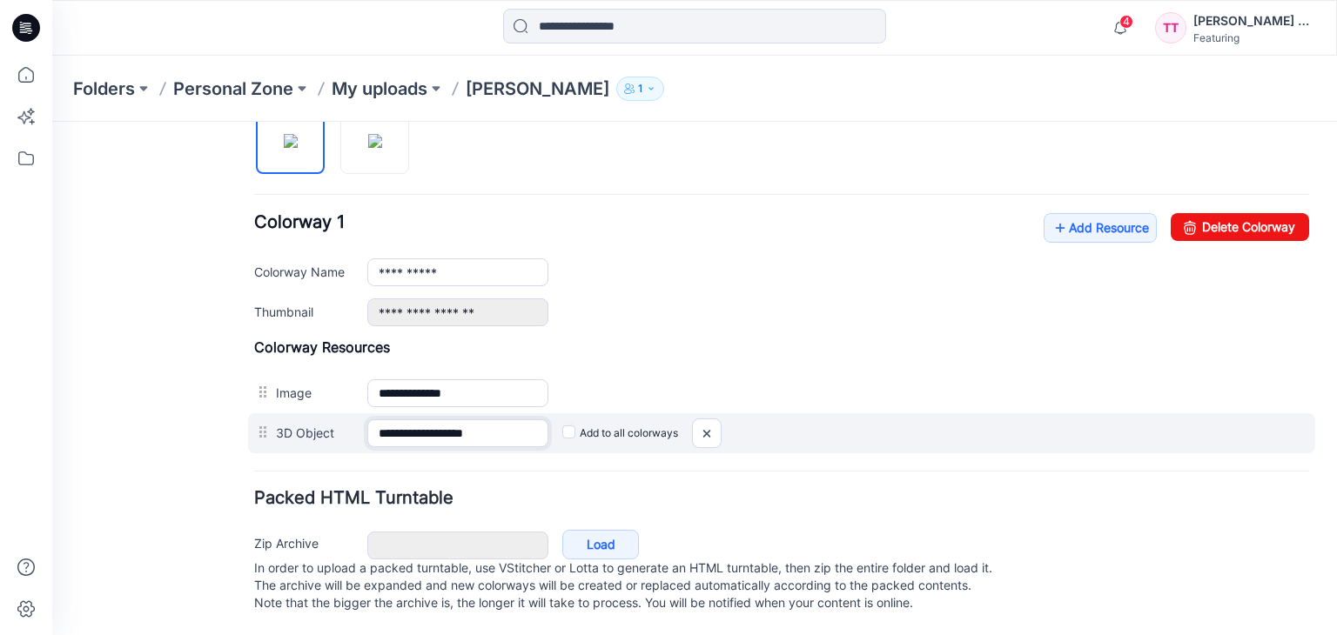
drag, startPoint x: 446, startPoint y: 413, endPoint x: 431, endPoint y: 413, distance: 14.8
click at [431, 419] on input "**********" at bounding box center [457, 433] width 181 height 28
drag, startPoint x: 526, startPoint y: 411, endPoint x: 326, endPoint y: 412, distance: 199.3
click at [326, 413] on div "**********" at bounding box center [781, 433] width 1067 height 40
type input "*"
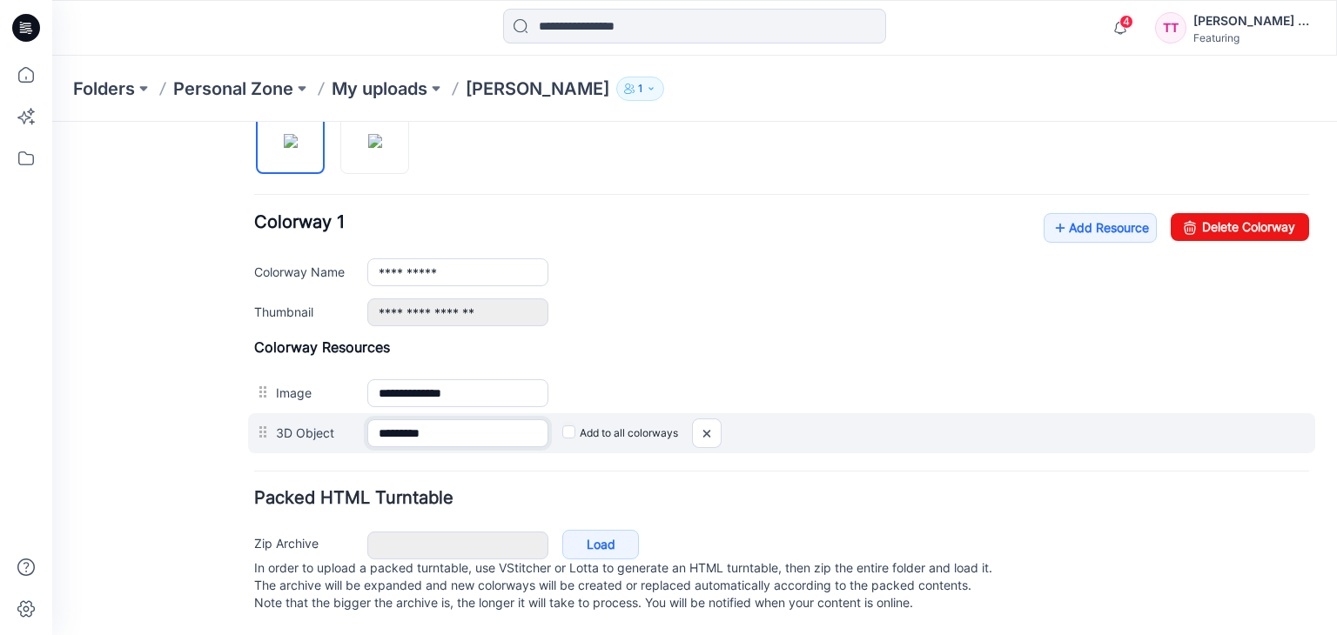
type input "*********"
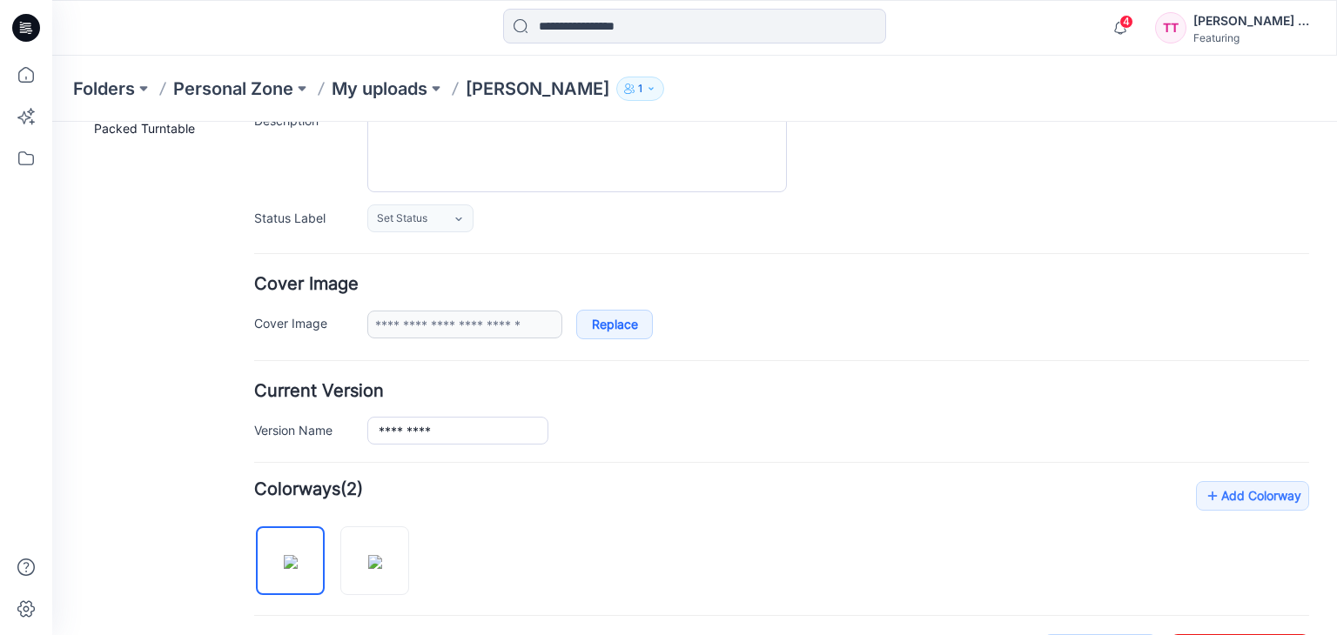
scroll to position [0, 0]
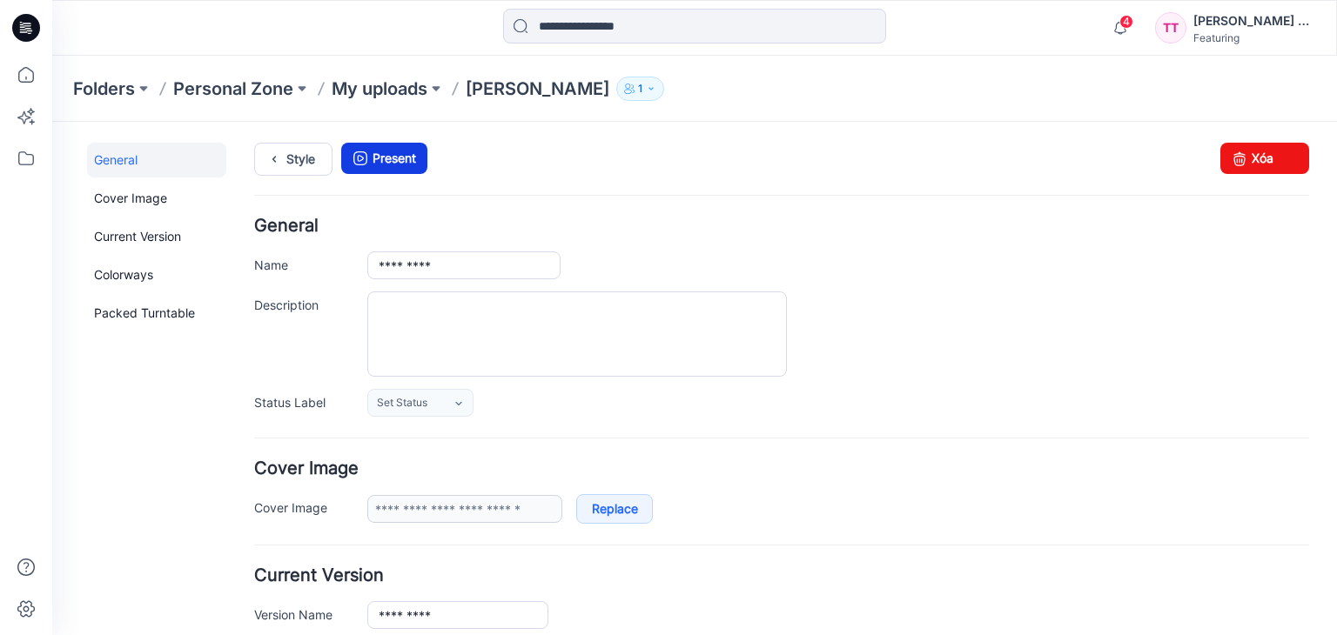
click at [383, 154] on link "Present" at bounding box center [384, 158] width 86 height 31
click at [379, 158] on link "Present" at bounding box center [384, 158] width 86 height 31
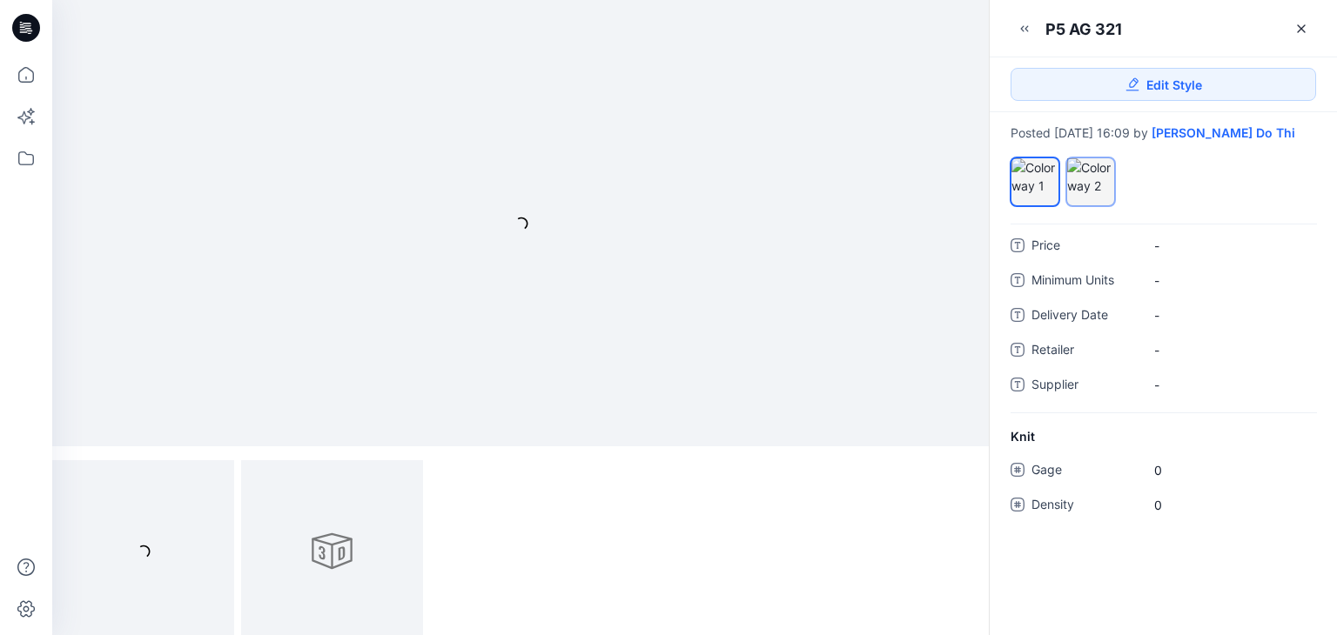
click at [1097, 177] on div at bounding box center [1090, 176] width 47 height 37
click at [1294, 27] on icon at bounding box center [1301, 29] width 14 height 14
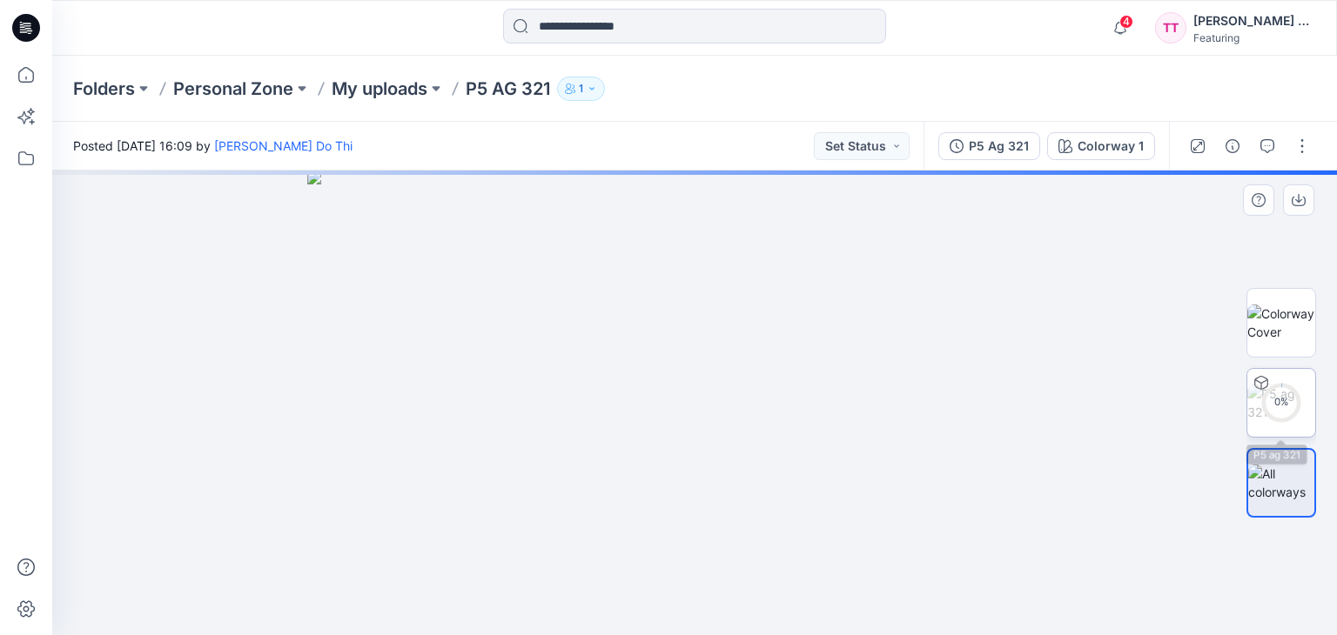
click at [1289, 412] on circle at bounding box center [1281, 403] width 35 height 35
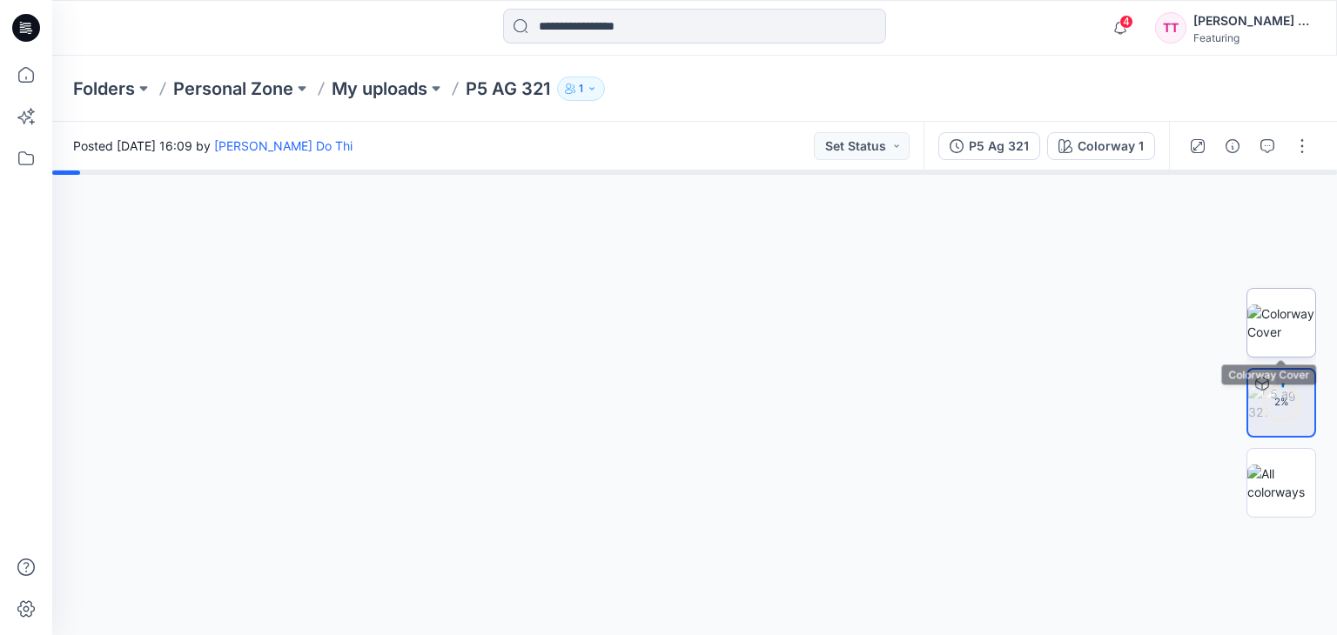
click at [1302, 331] on img at bounding box center [1281, 323] width 68 height 37
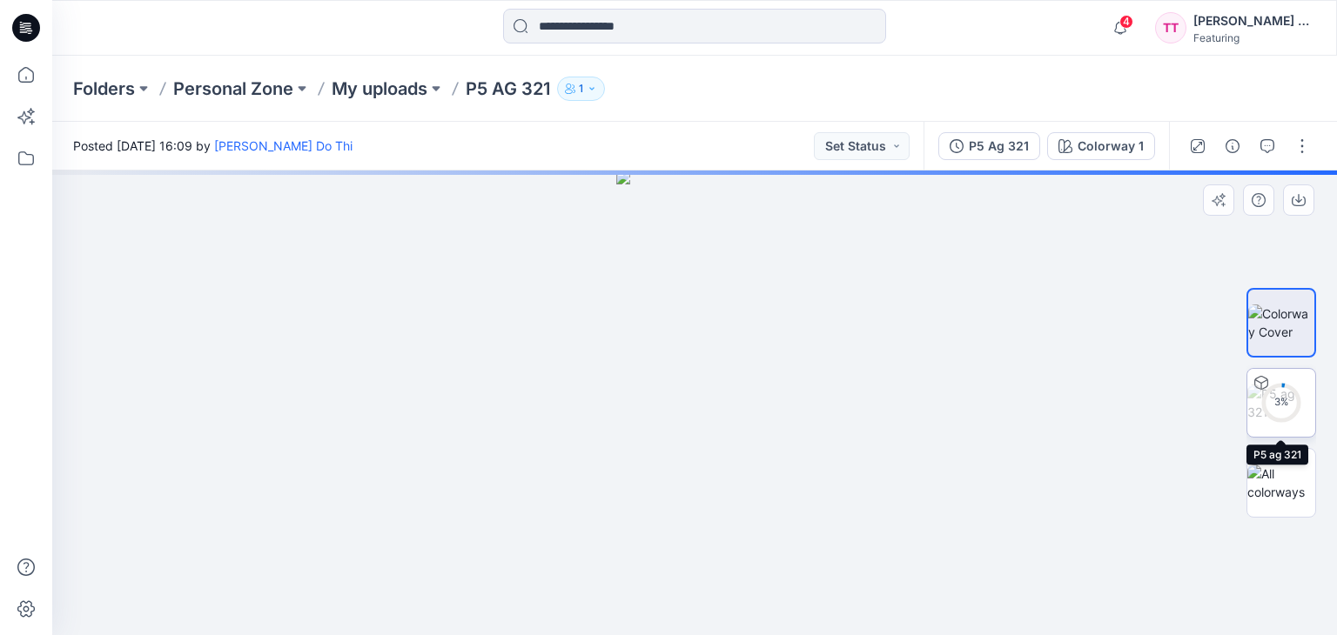
click at [1299, 419] on icon at bounding box center [1281, 403] width 42 height 42
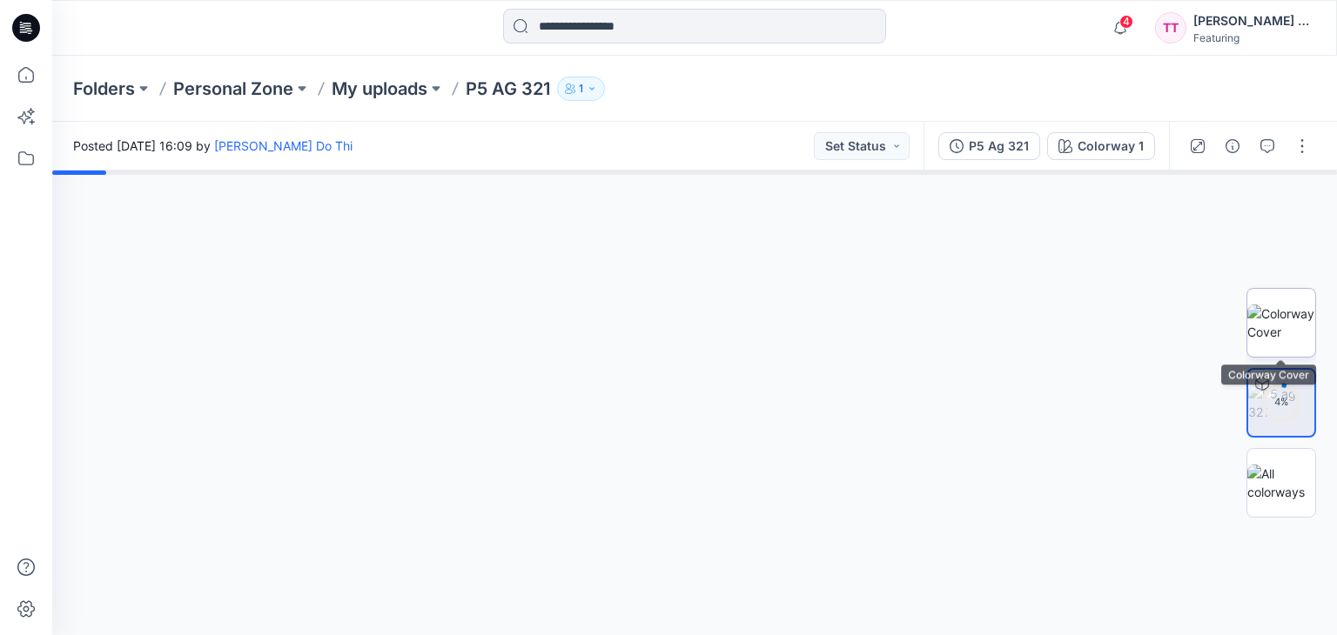
click at [1295, 320] on img at bounding box center [1281, 323] width 68 height 37
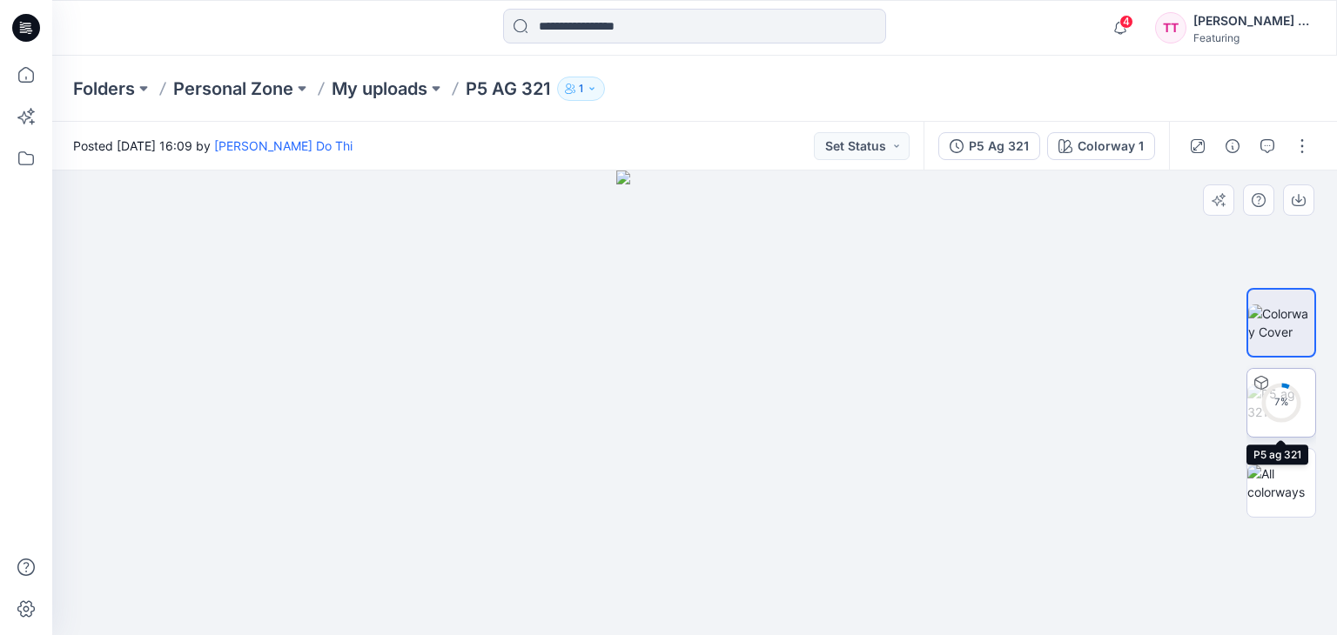
click at [1297, 387] on icon at bounding box center [1281, 403] width 42 height 42
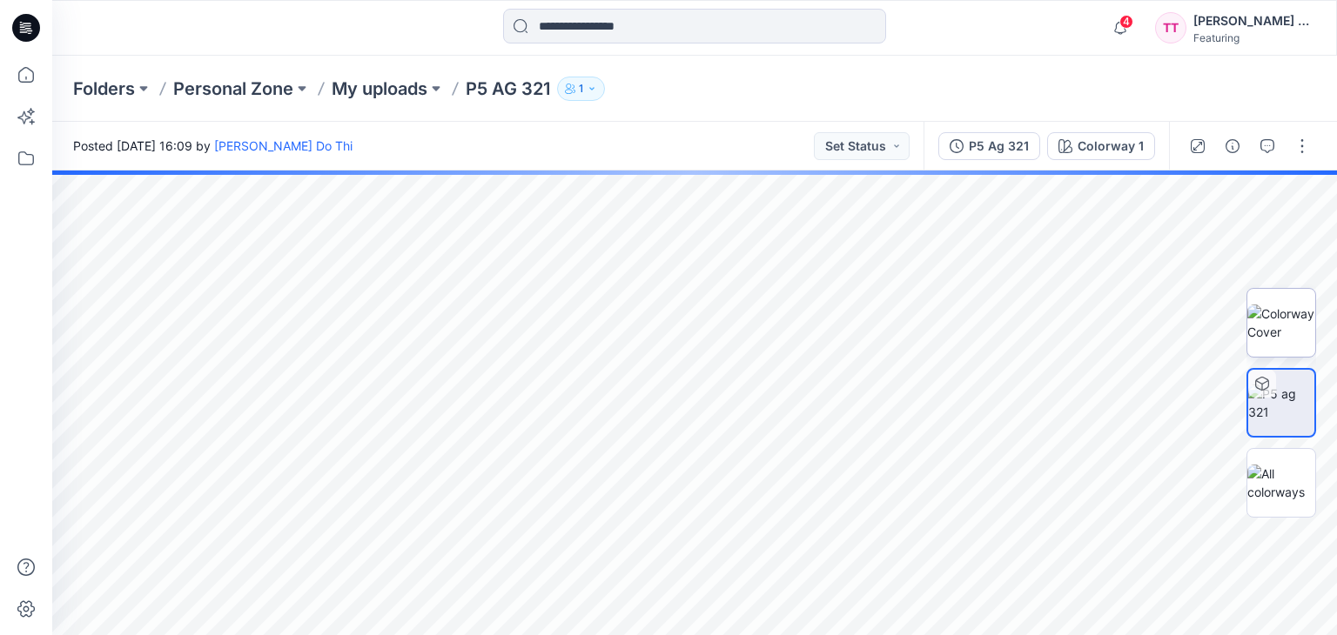
click at [1289, 326] on img at bounding box center [1281, 323] width 68 height 37
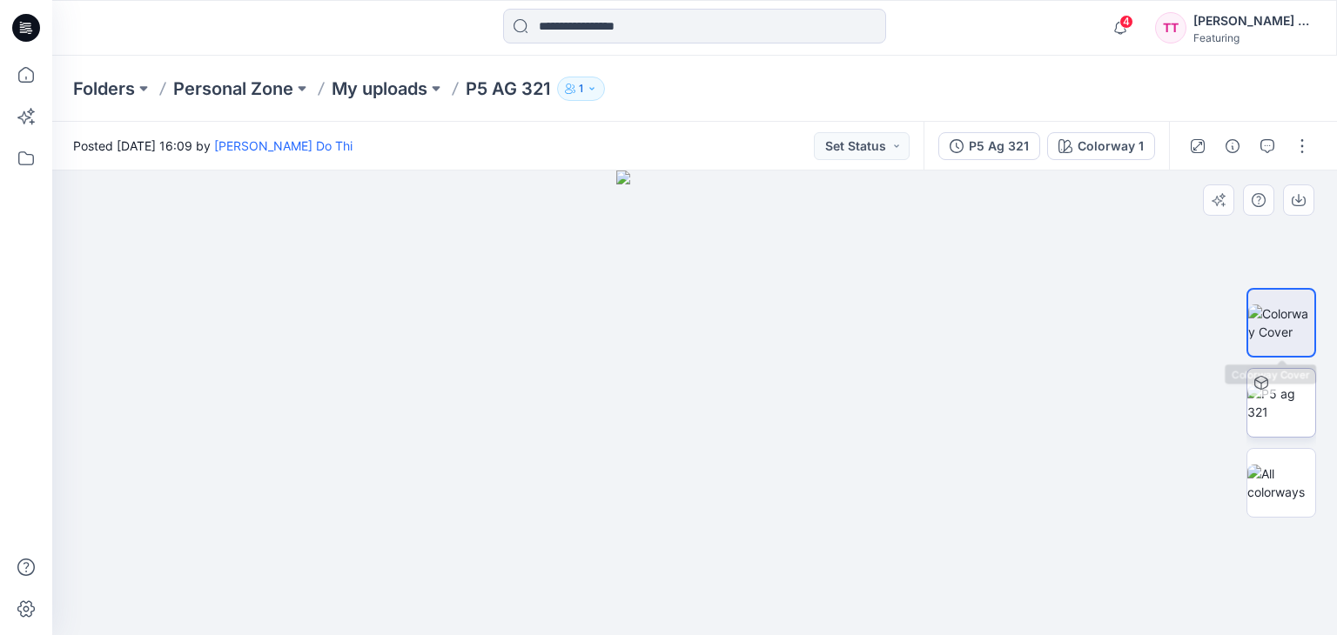
click at [1278, 335] on img at bounding box center [1281, 323] width 66 height 37
click at [1277, 396] on img at bounding box center [1281, 403] width 68 height 37
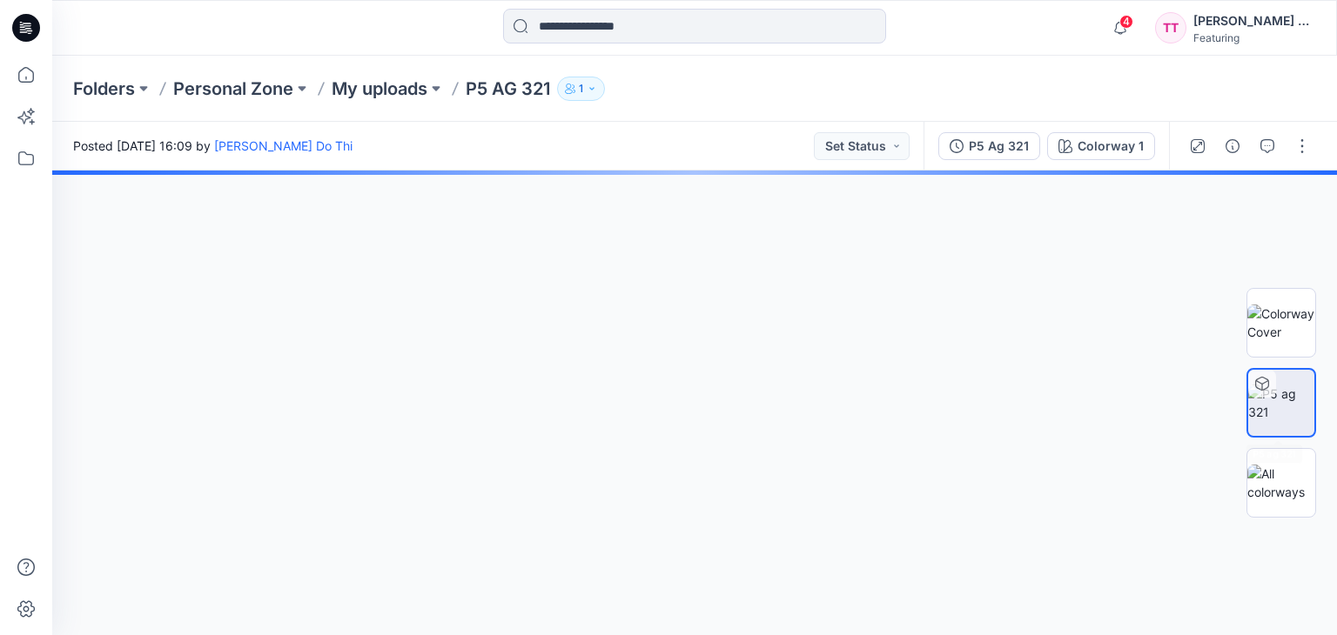
click at [1288, 399] on img at bounding box center [1281, 403] width 66 height 37
click at [1102, 146] on div "Colorway 1" at bounding box center [1110, 146] width 66 height 19
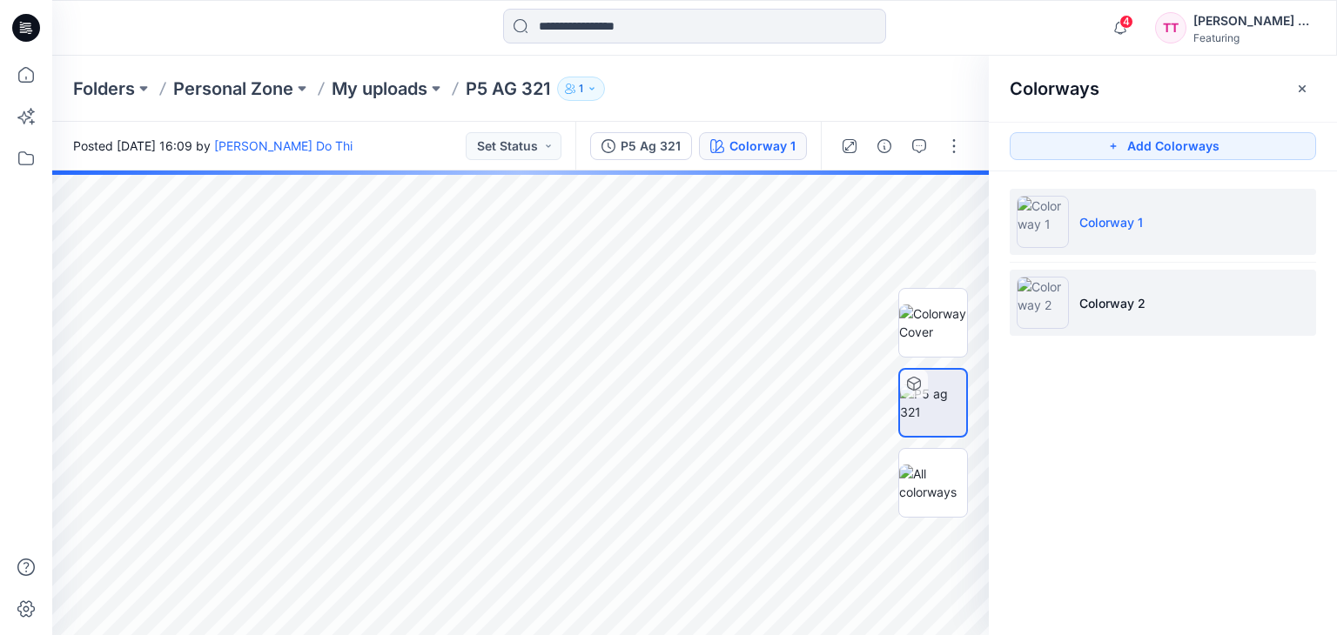
click at [1047, 305] on img at bounding box center [1042, 303] width 52 height 52
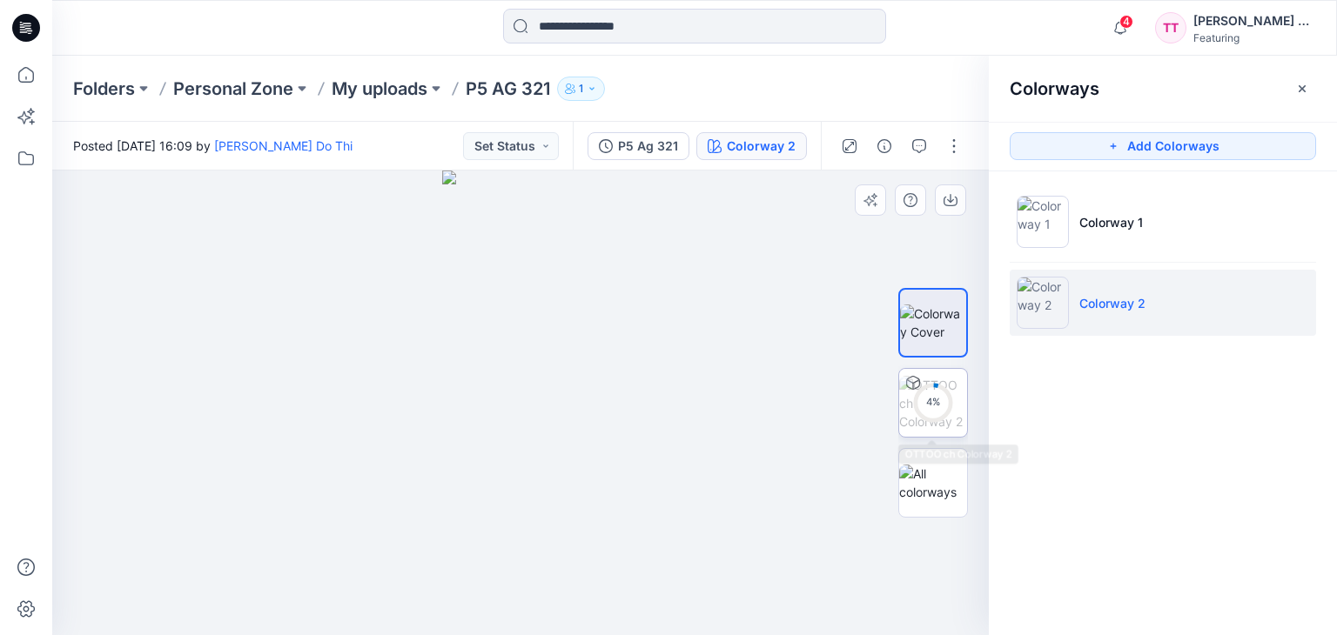
click at [929, 399] on div "4 %" at bounding box center [933, 402] width 42 height 15
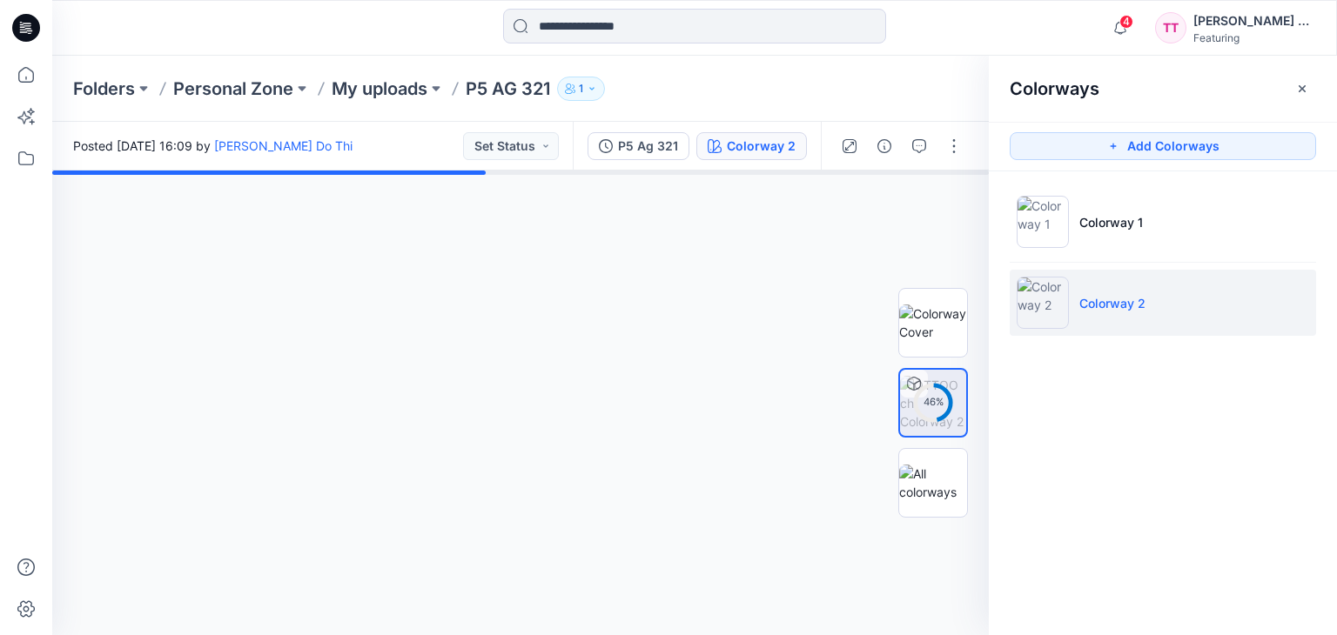
click at [593, 88] on icon "button" at bounding box center [592, 89] width 10 height 10
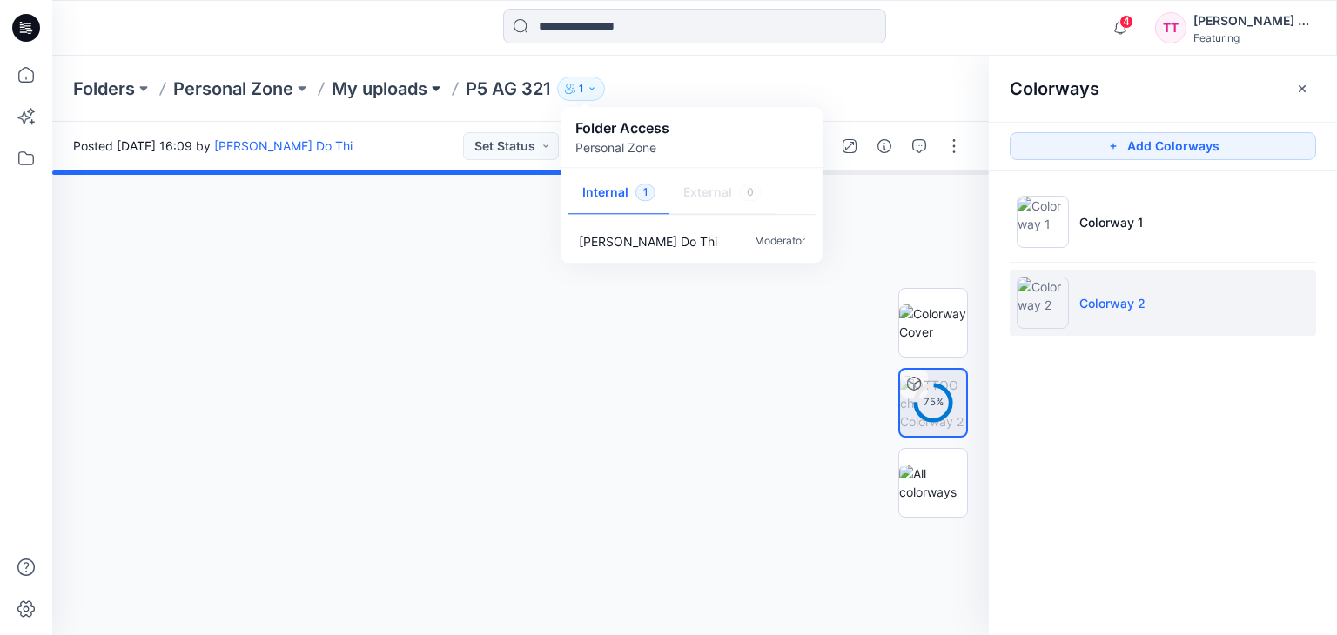
click at [432, 84] on button at bounding box center [435, 89] width 17 height 24
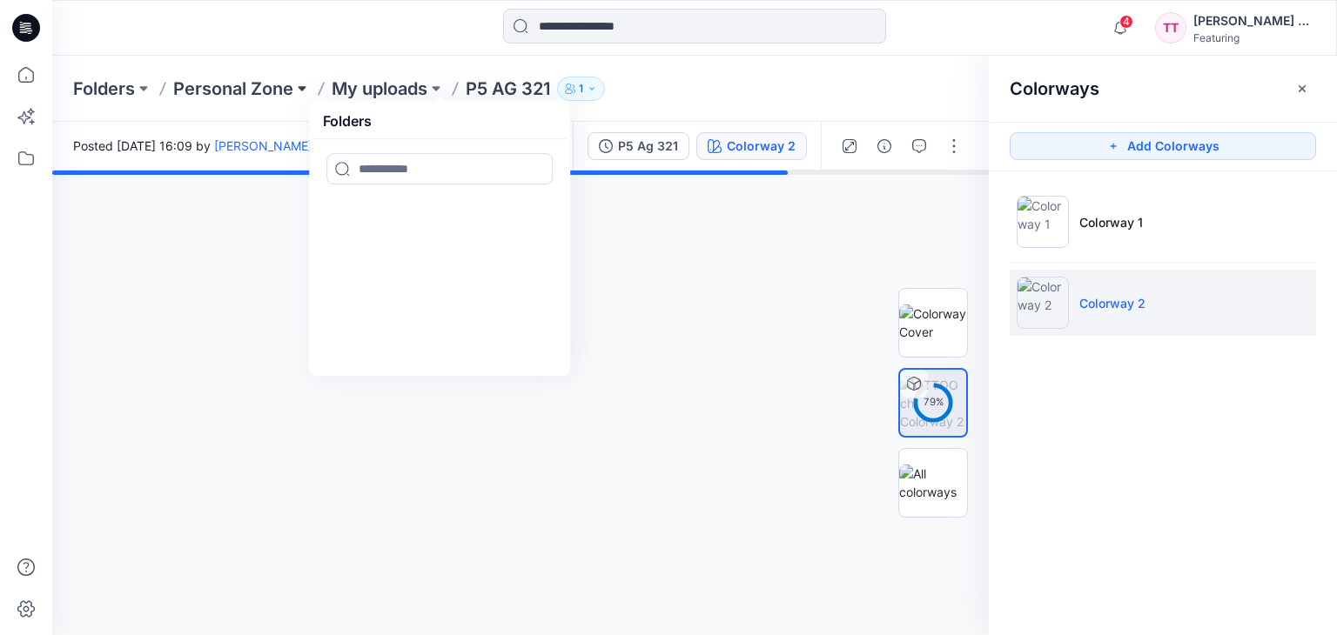
click at [306, 95] on button at bounding box center [301, 89] width 17 height 24
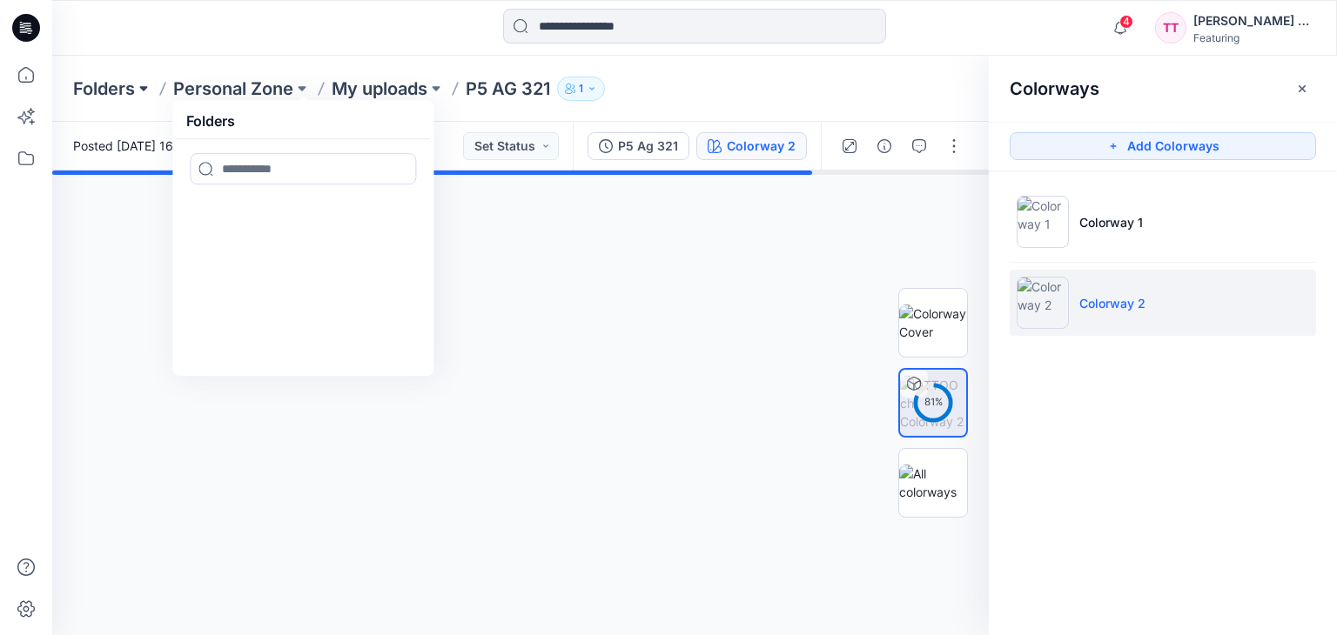
click at [151, 87] on button at bounding box center [143, 89] width 17 height 24
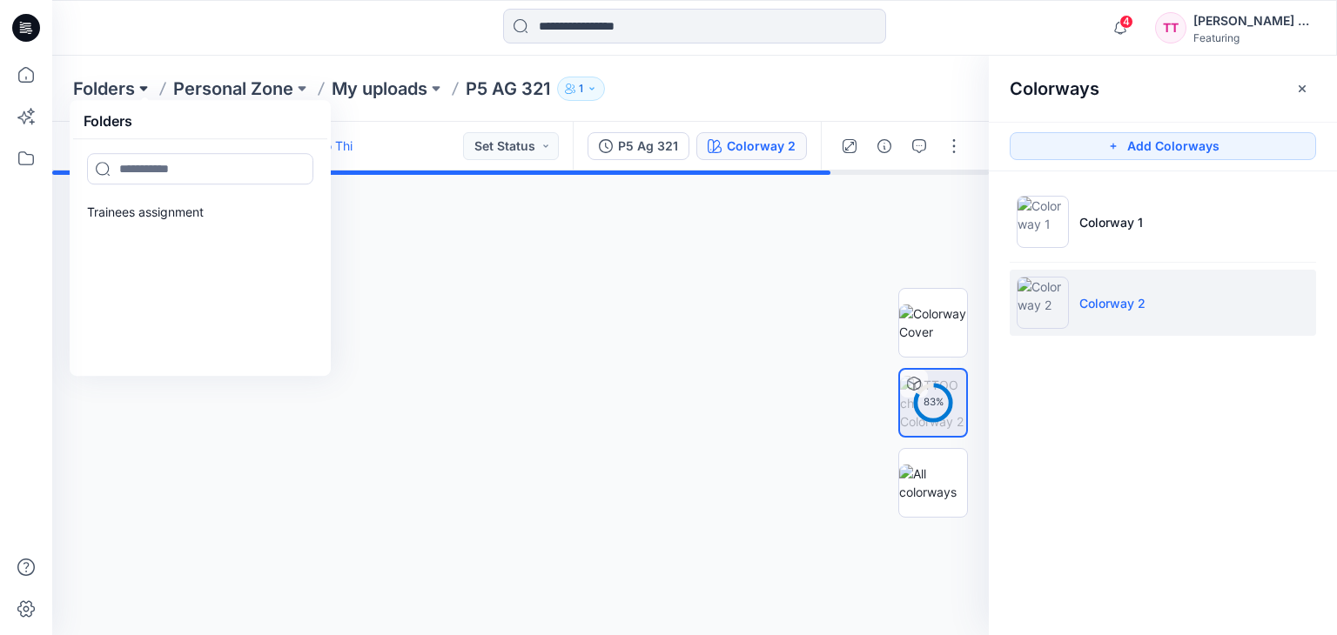
click at [151, 87] on button at bounding box center [143, 89] width 17 height 24
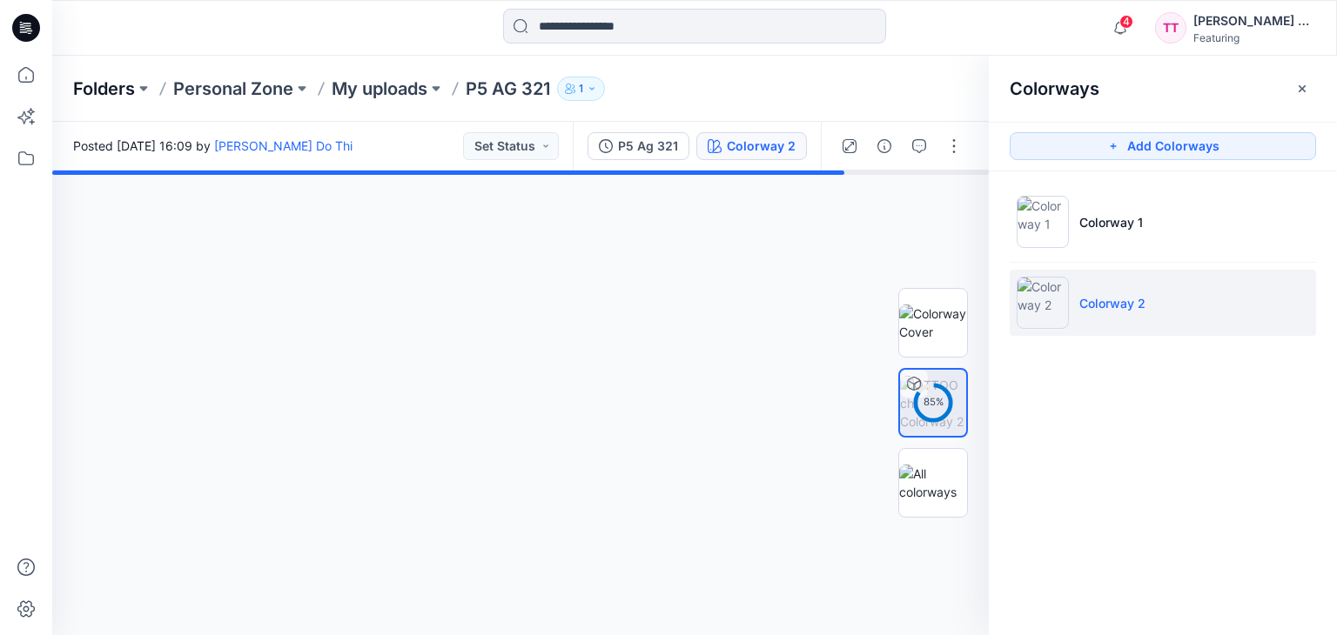
click at [132, 87] on p "Folders" at bounding box center [104, 89] width 62 height 24
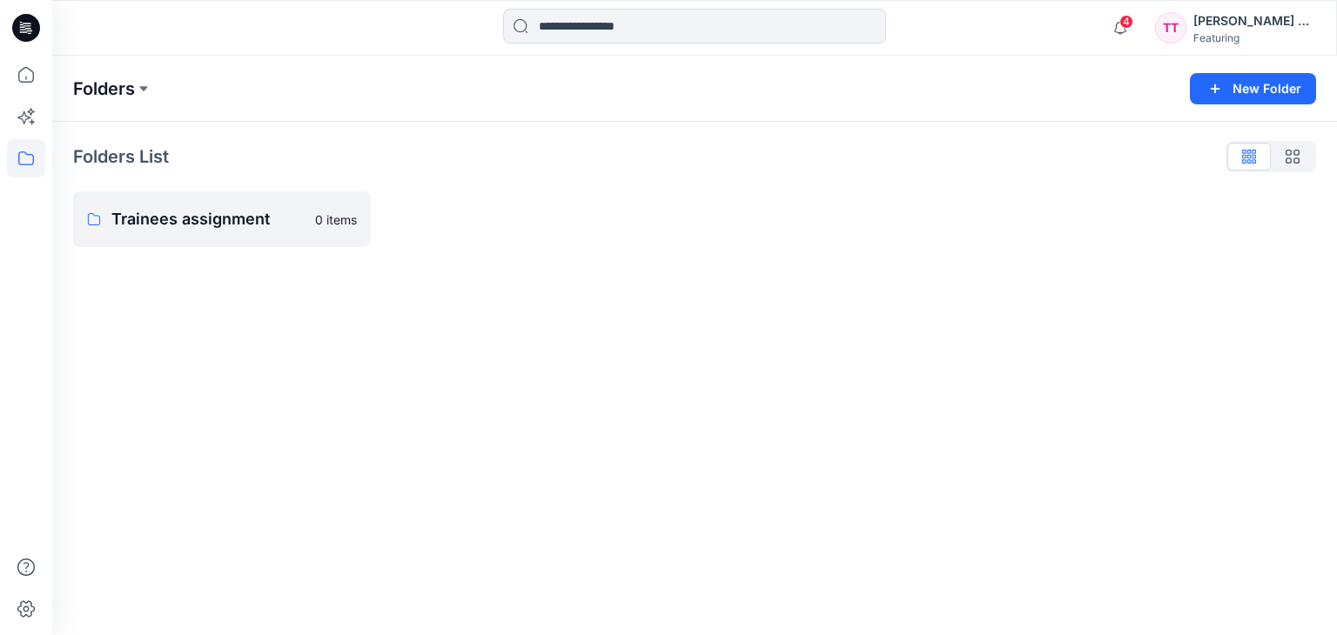
click at [129, 88] on p "Folders" at bounding box center [104, 89] width 62 height 24
click at [244, 221] on p "Trainees assignment" at bounding box center [207, 219] width 193 height 24
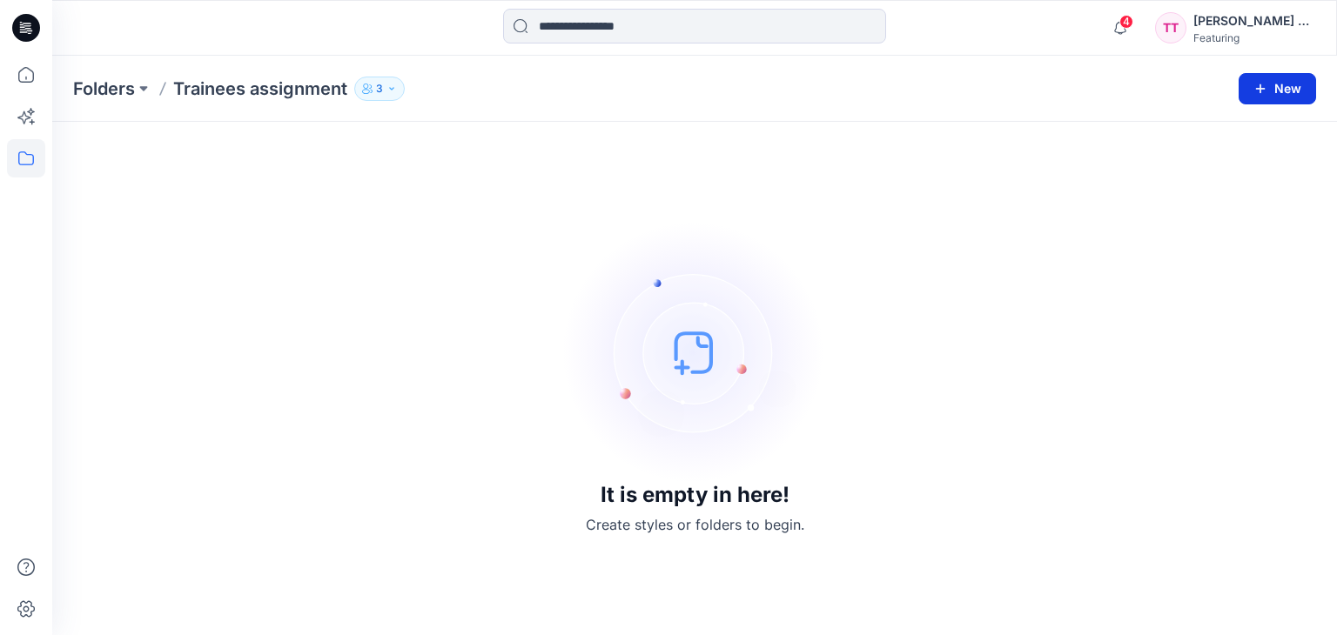
click at [1290, 81] on button "New" at bounding box center [1276, 88] width 77 height 31
click at [1232, 133] on p "New Style" at bounding box center [1223, 131] width 58 height 21
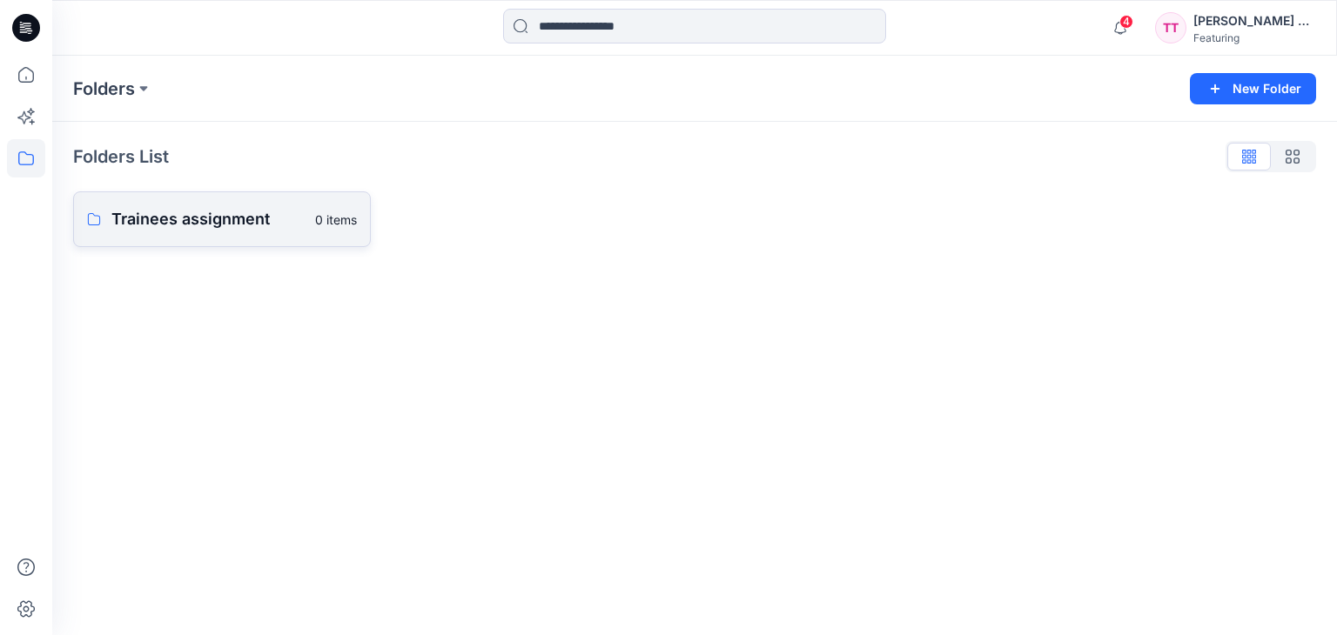
click at [187, 238] on link "Trainees assignment 0 items" at bounding box center [222, 219] width 298 height 56
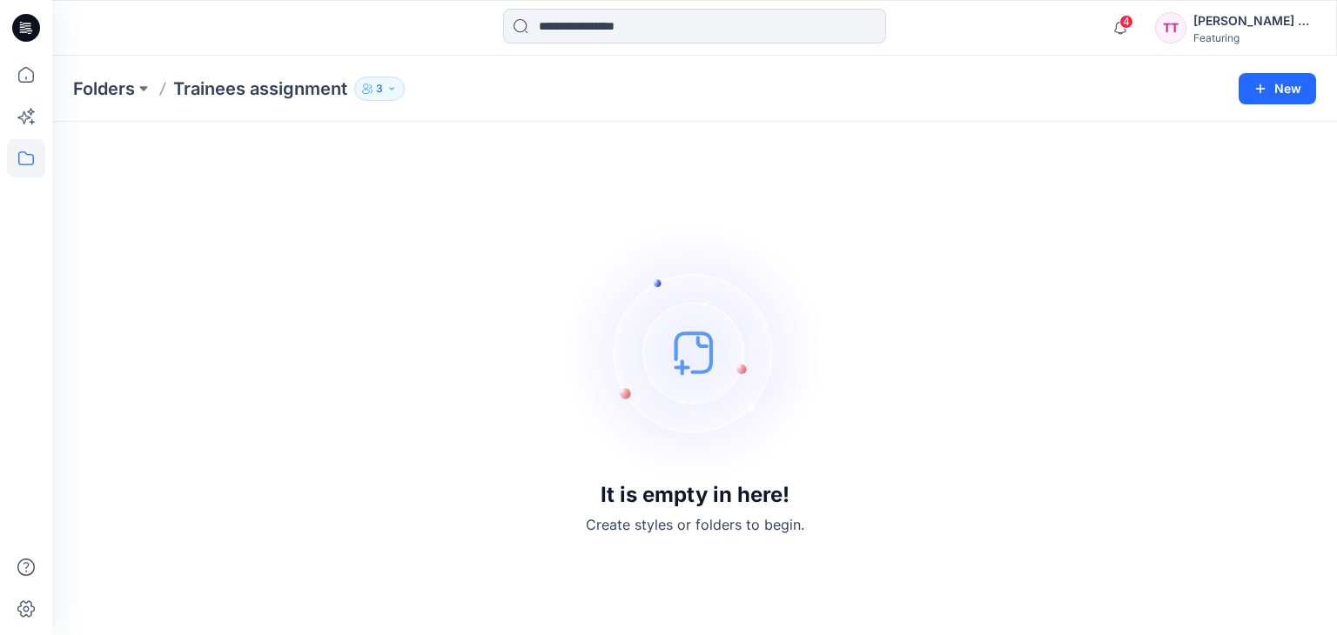
click at [393, 85] on icon "button" at bounding box center [391, 89] width 10 height 10
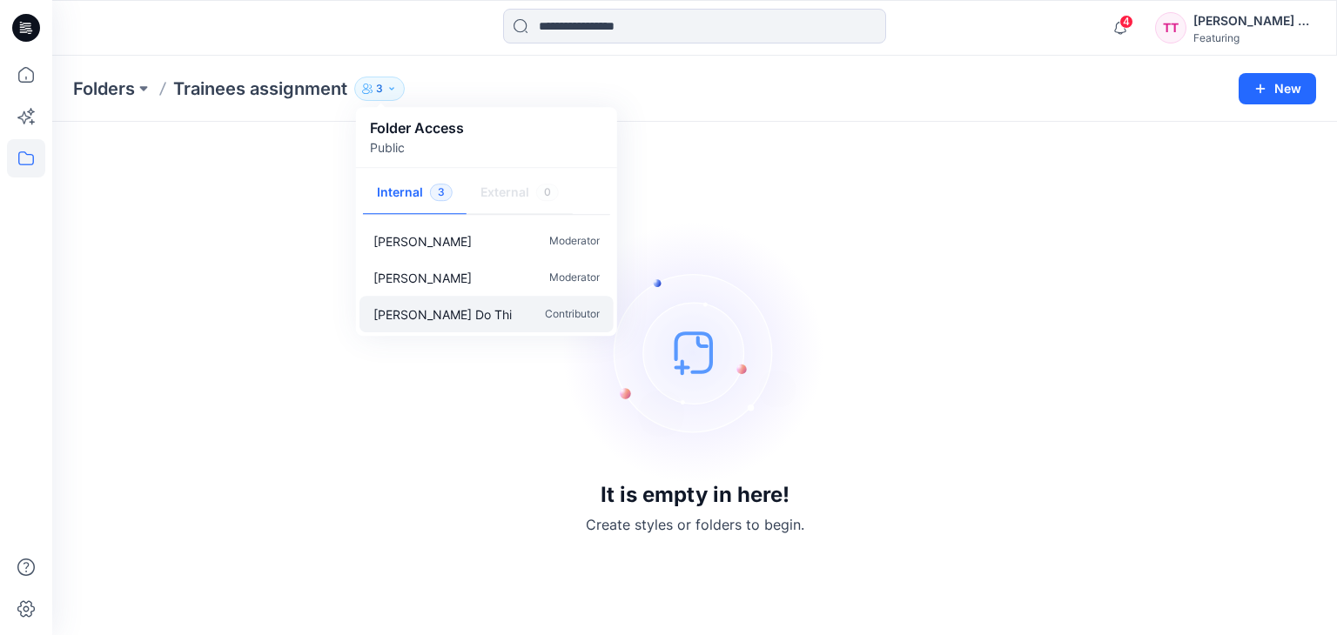
click at [581, 301] on div "Thanh Truc Do Thi Contributor" at bounding box center [486, 314] width 254 height 37
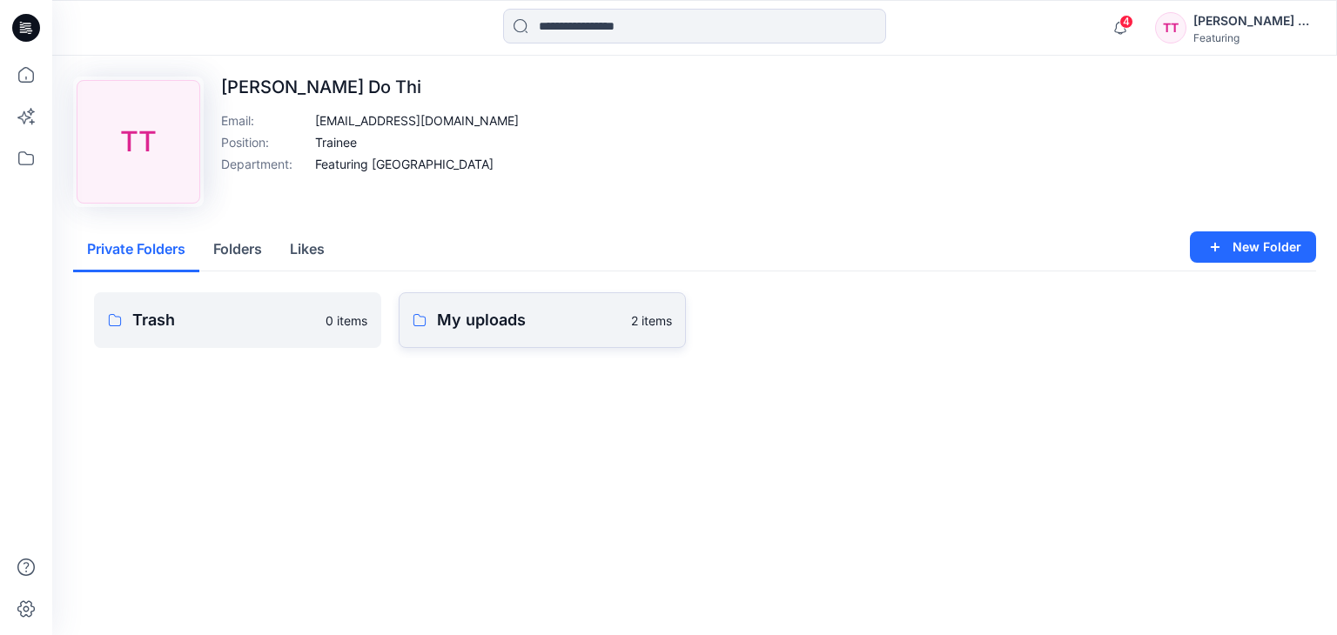
click at [490, 323] on p "My uploads" at bounding box center [529, 320] width 184 height 24
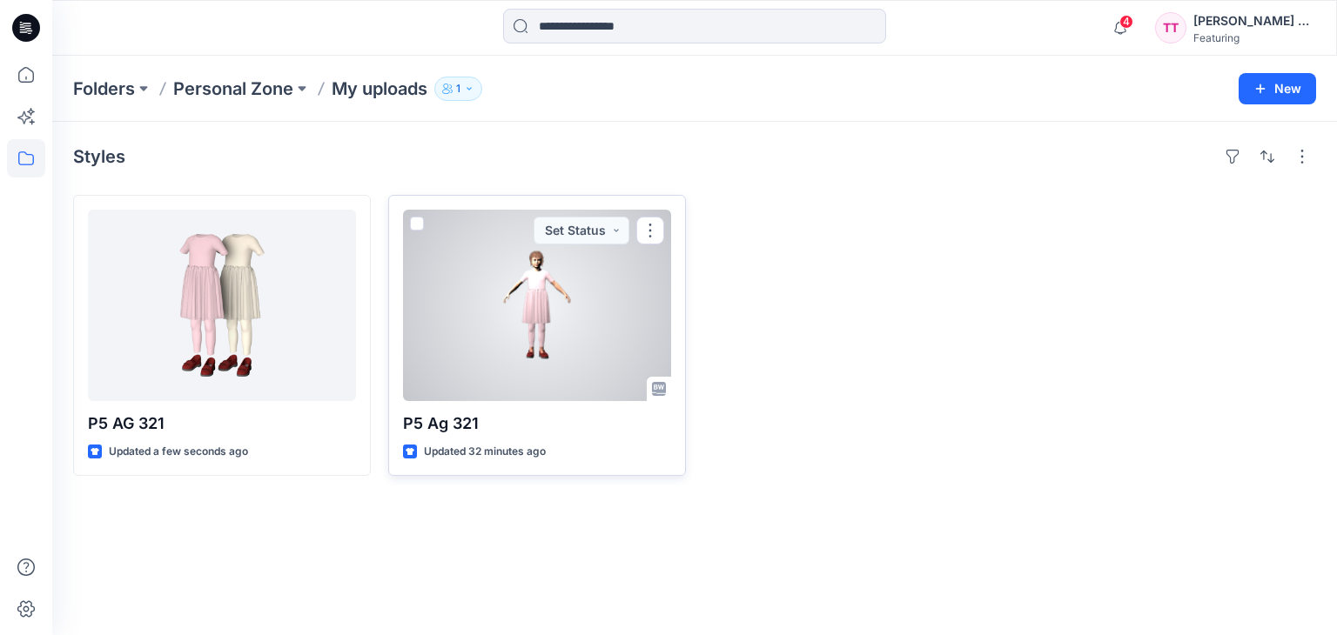
click at [569, 320] on div at bounding box center [537, 305] width 268 height 191
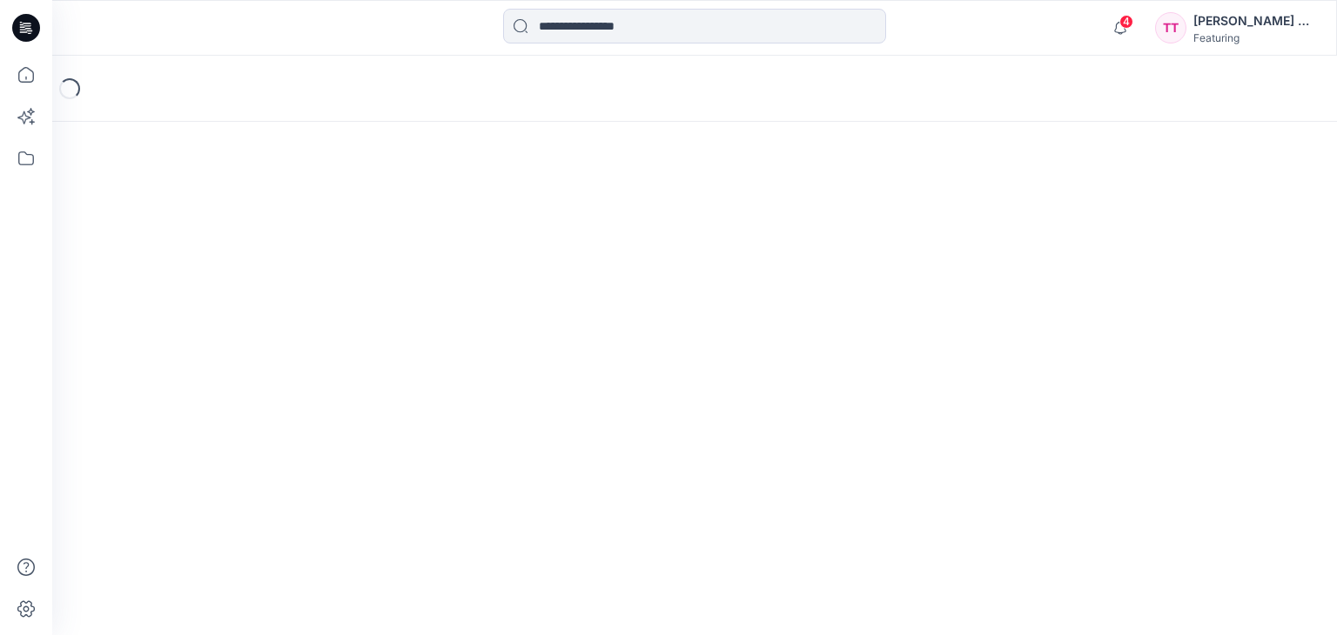
click at [569, 320] on div "Loading..." at bounding box center [694, 346] width 1284 height 580
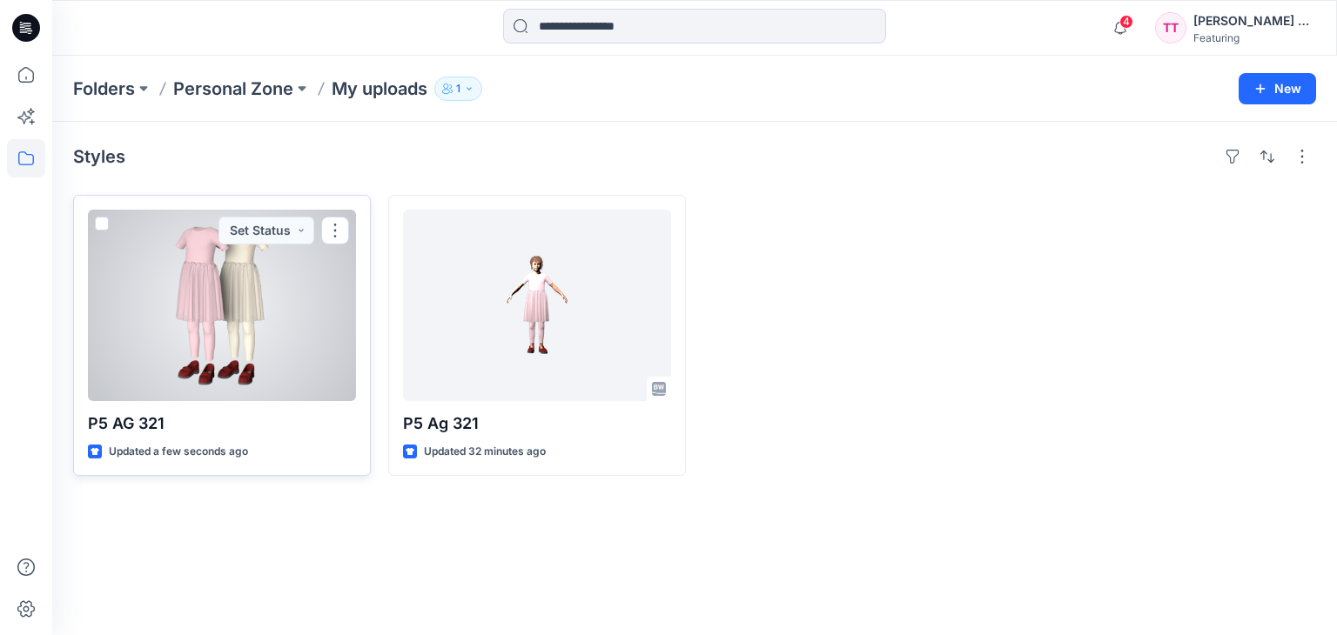
click at [227, 336] on div at bounding box center [222, 305] width 268 height 191
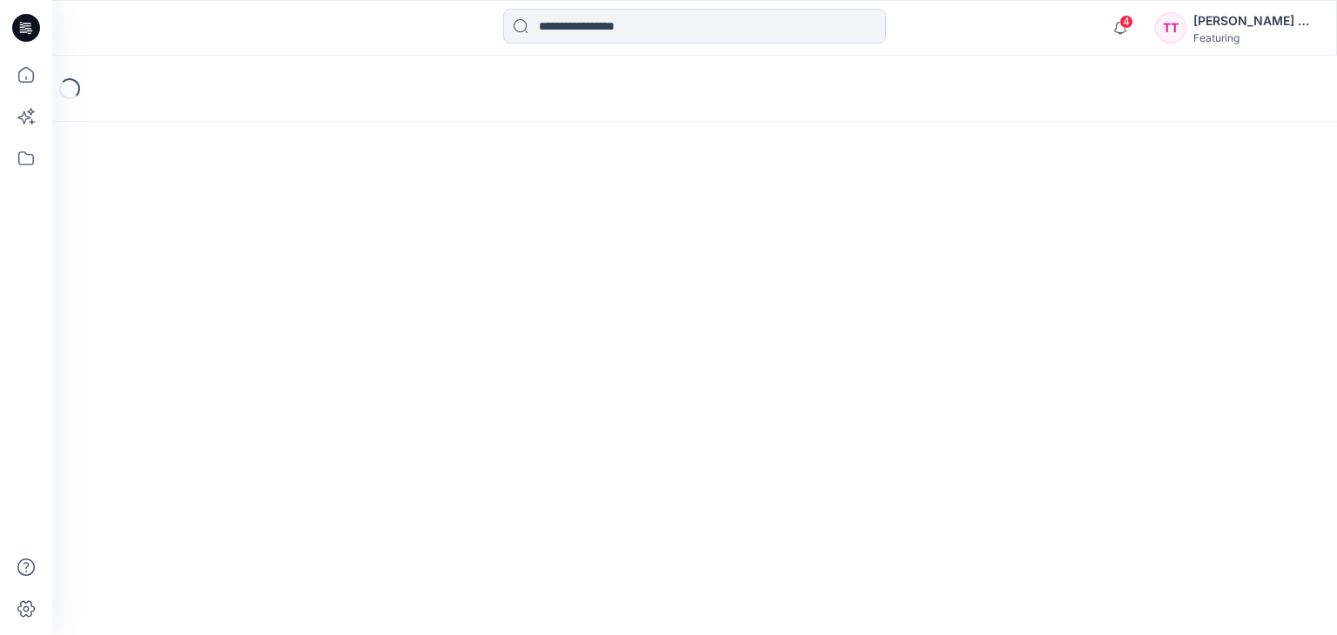
click at [227, 335] on div "Loading..." at bounding box center [694, 346] width 1284 height 580
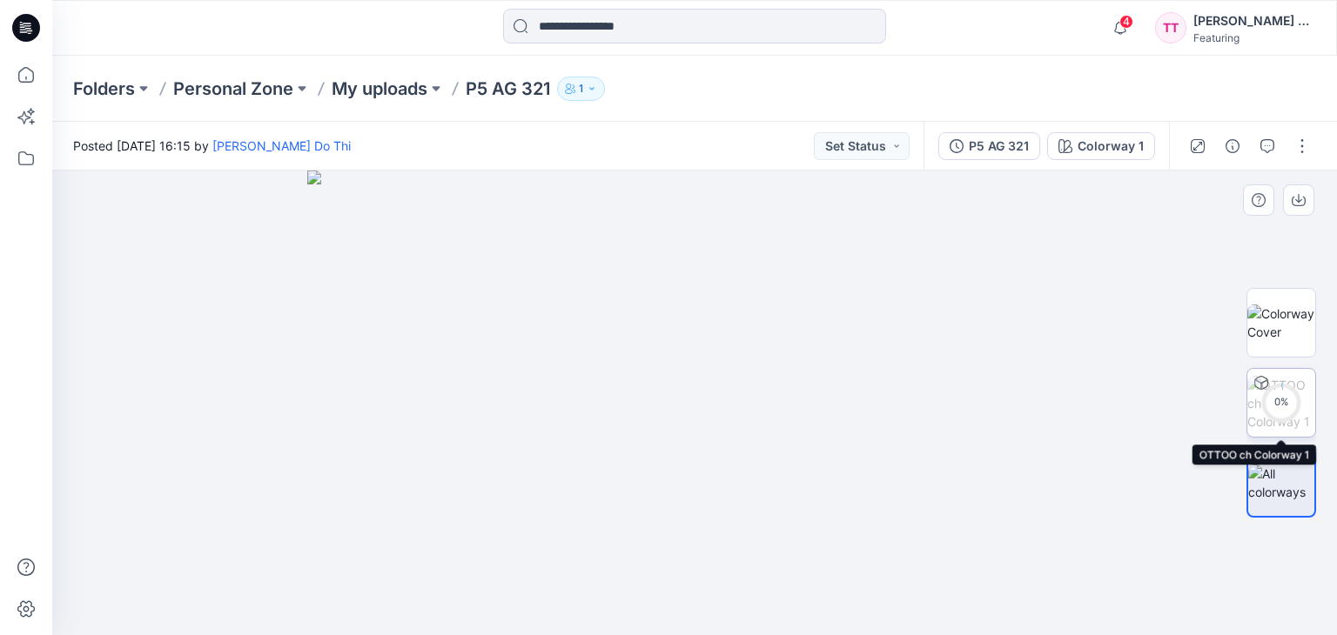
click at [1287, 399] on div "0 %" at bounding box center [1281, 402] width 42 height 15
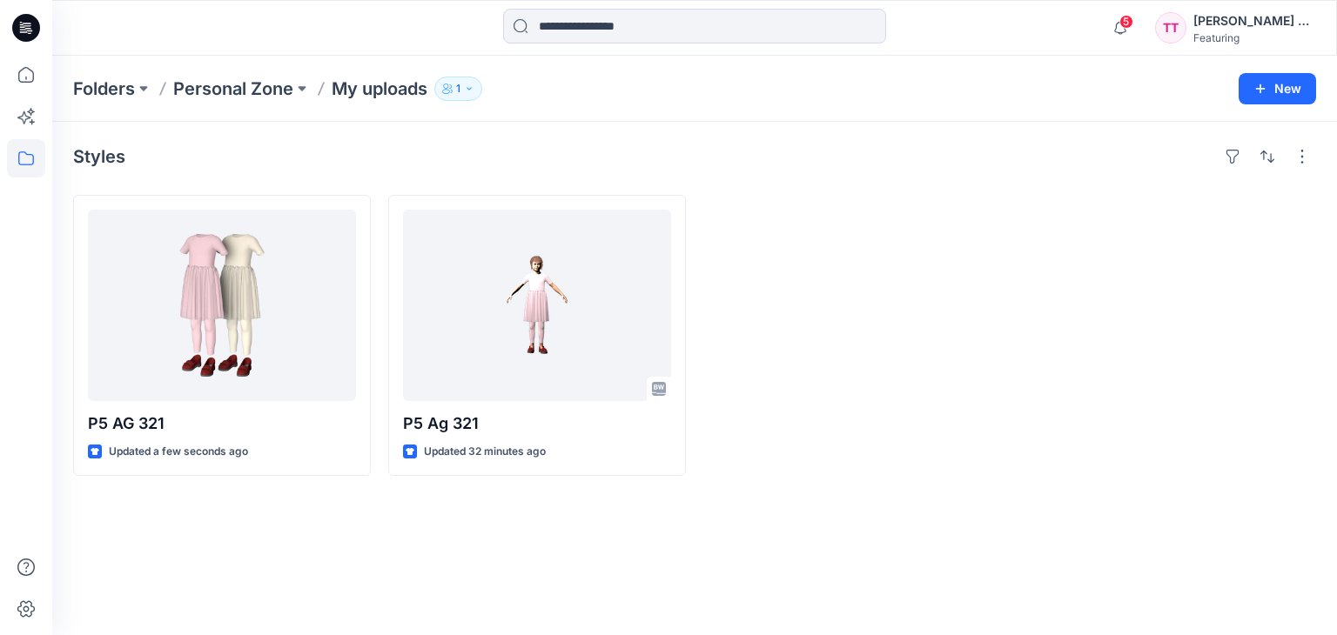
click at [473, 94] on button "1" at bounding box center [458, 89] width 48 height 24
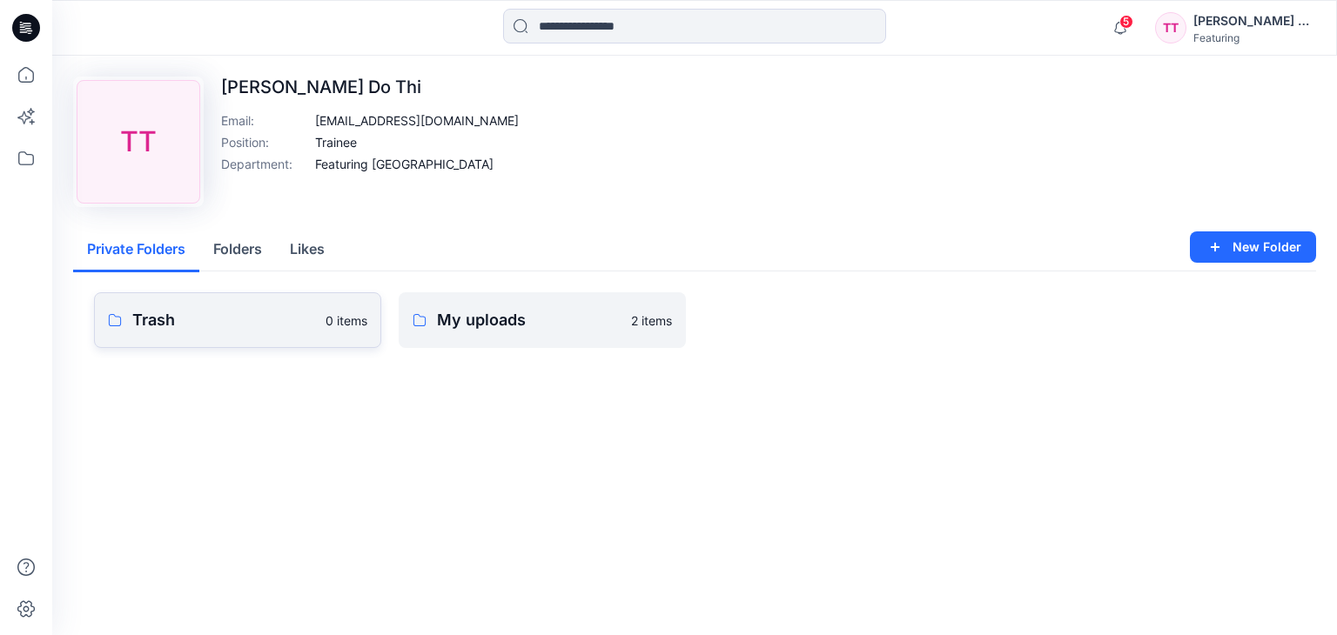
click at [181, 312] on p "Trash" at bounding box center [223, 320] width 183 height 24
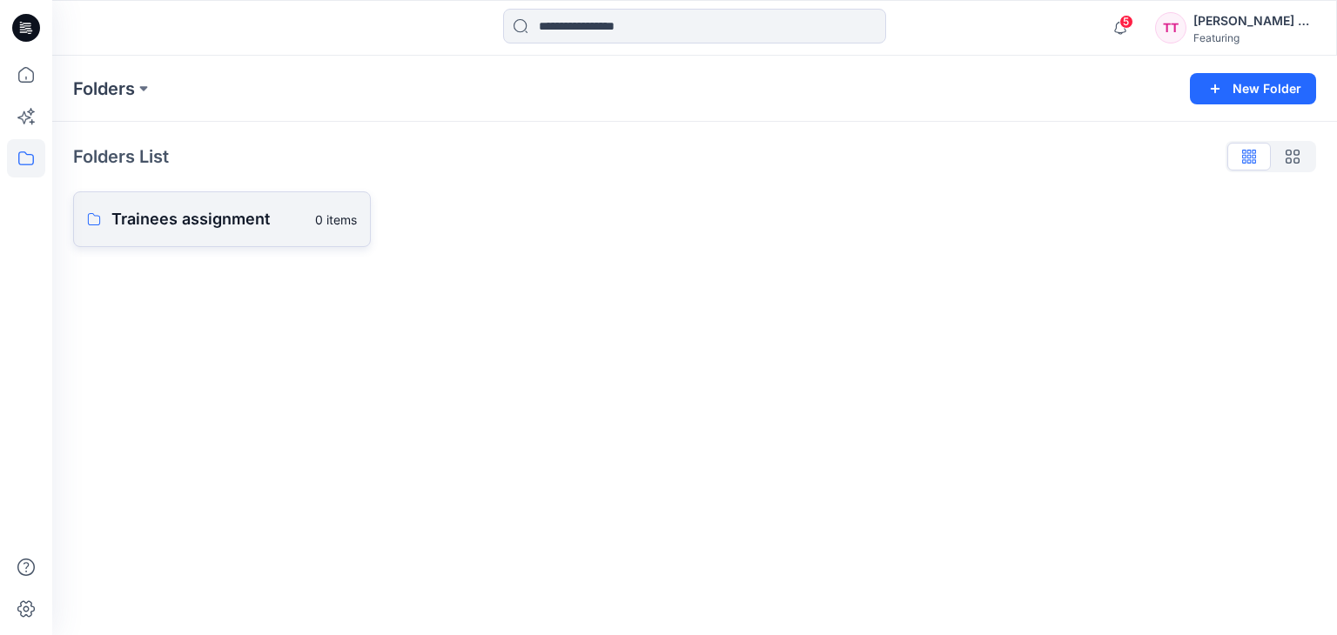
click at [195, 229] on p "Trainees assignment" at bounding box center [207, 219] width 193 height 24
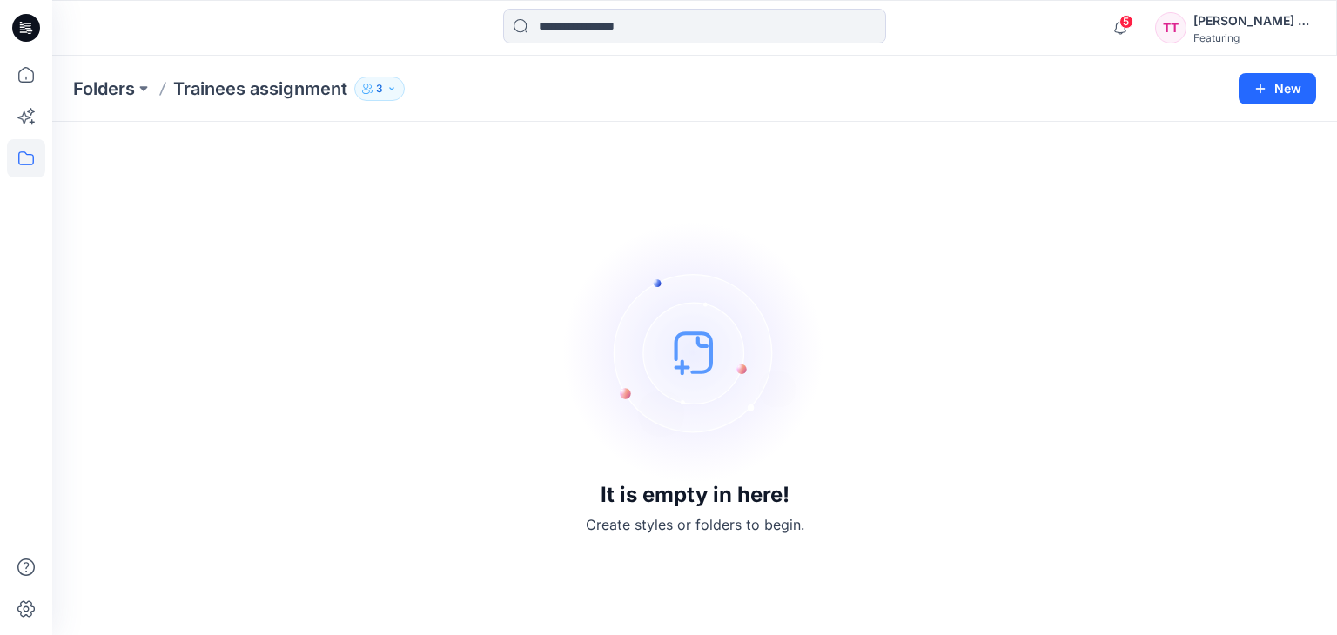
click at [391, 93] on icon "button" at bounding box center [391, 89] width 10 height 10
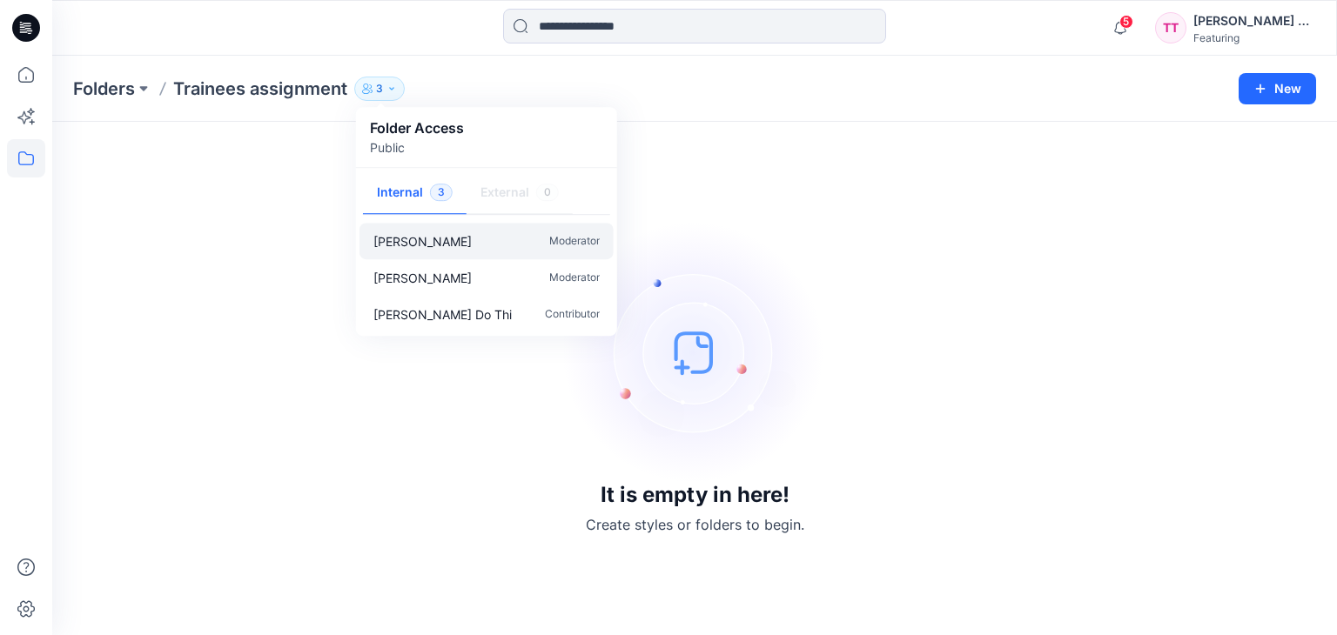
click at [472, 240] on p "Katharina Bobrowski" at bounding box center [422, 241] width 98 height 18
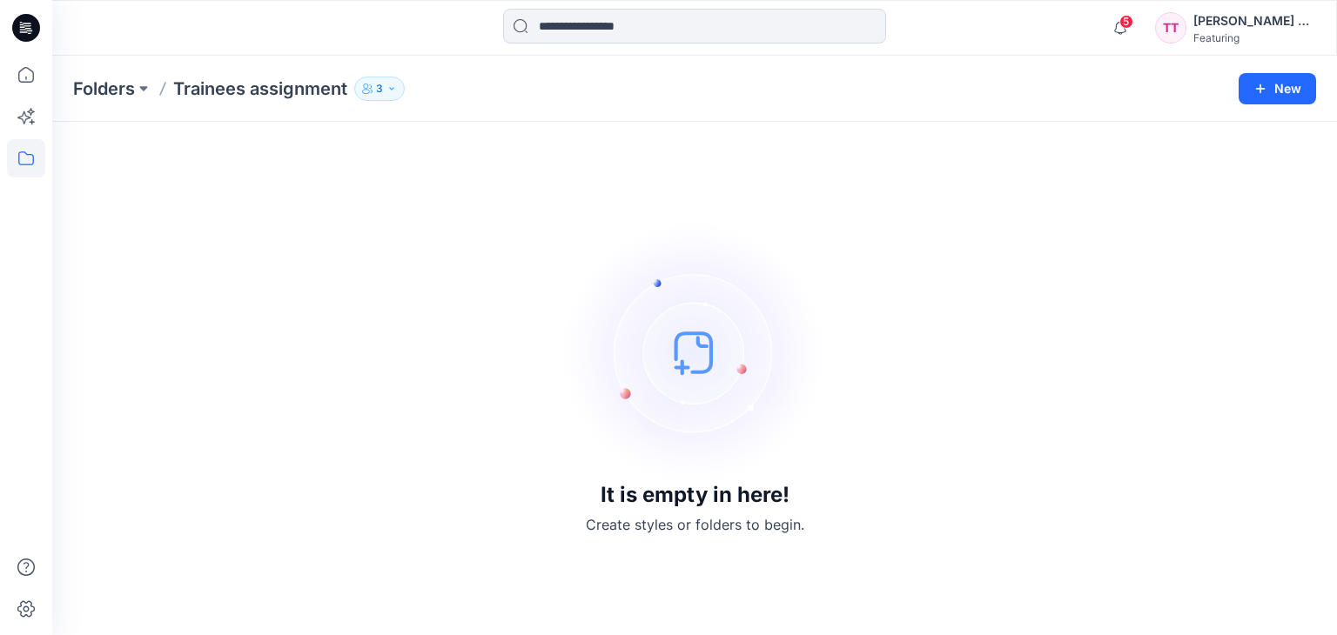
click at [395, 91] on icon "button" at bounding box center [391, 89] width 10 height 10
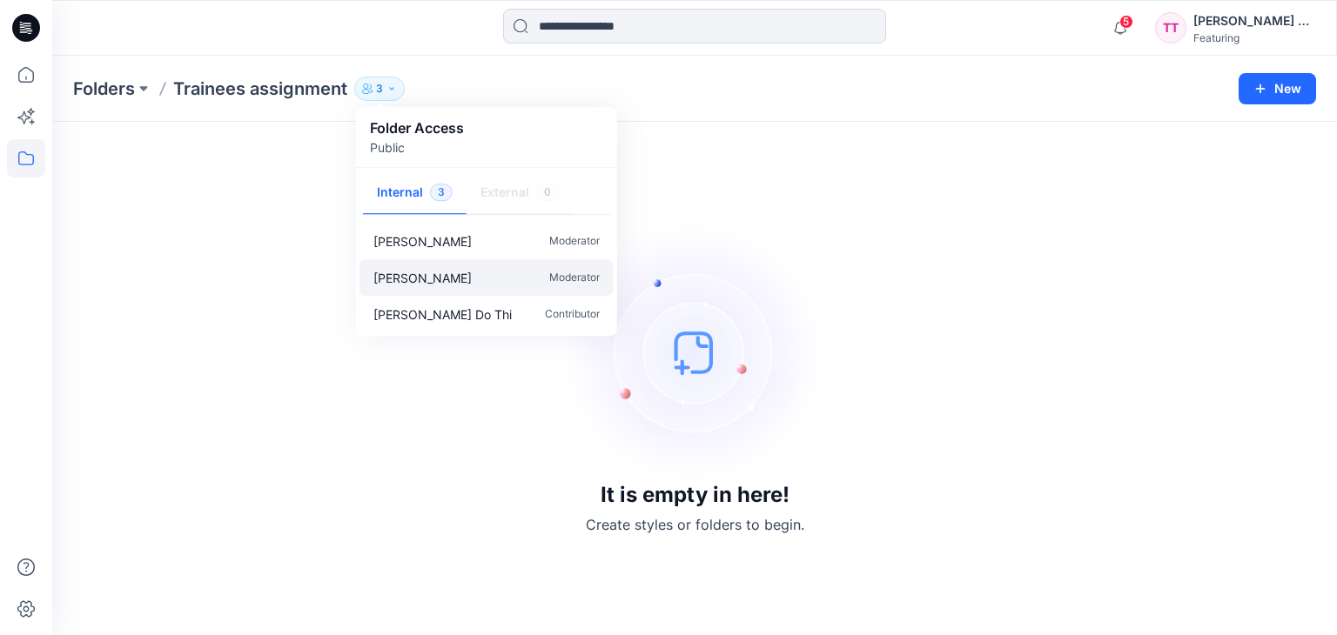
click at [445, 281] on div "Aurelie Rob Moderator" at bounding box center [486, 277] width 254 height 37
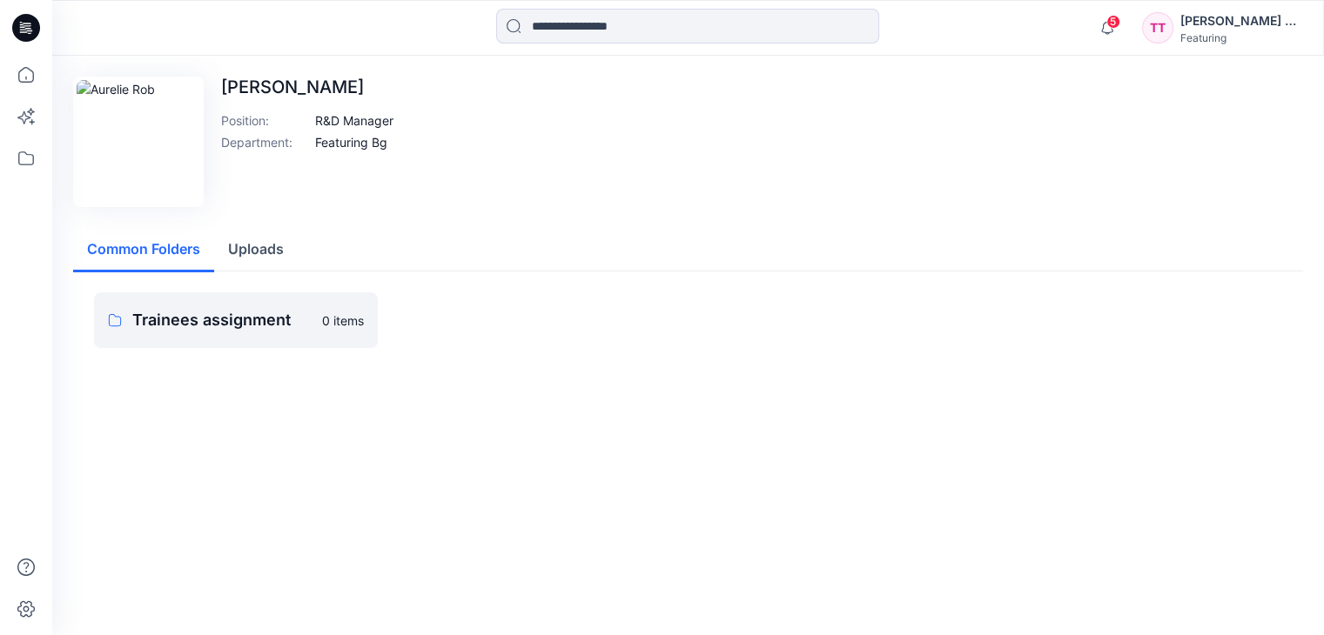
click at [253, 255] on button "Uploads" at bounding box center [256, 250] width 84 height 44
click at [136, 245] on button "Common Folders" at bounding box center [143, 250] width 141 height 44
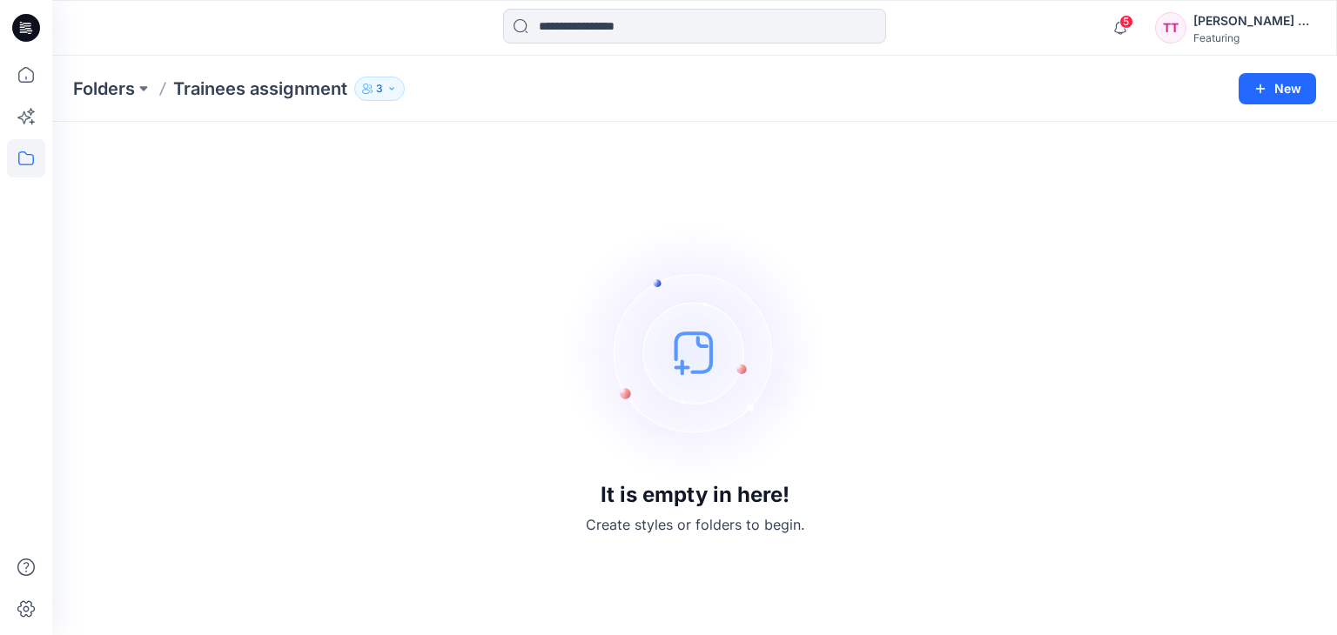
click at [393, 90] on icon "button" at bounding box center [391, 89] width 10 height 10
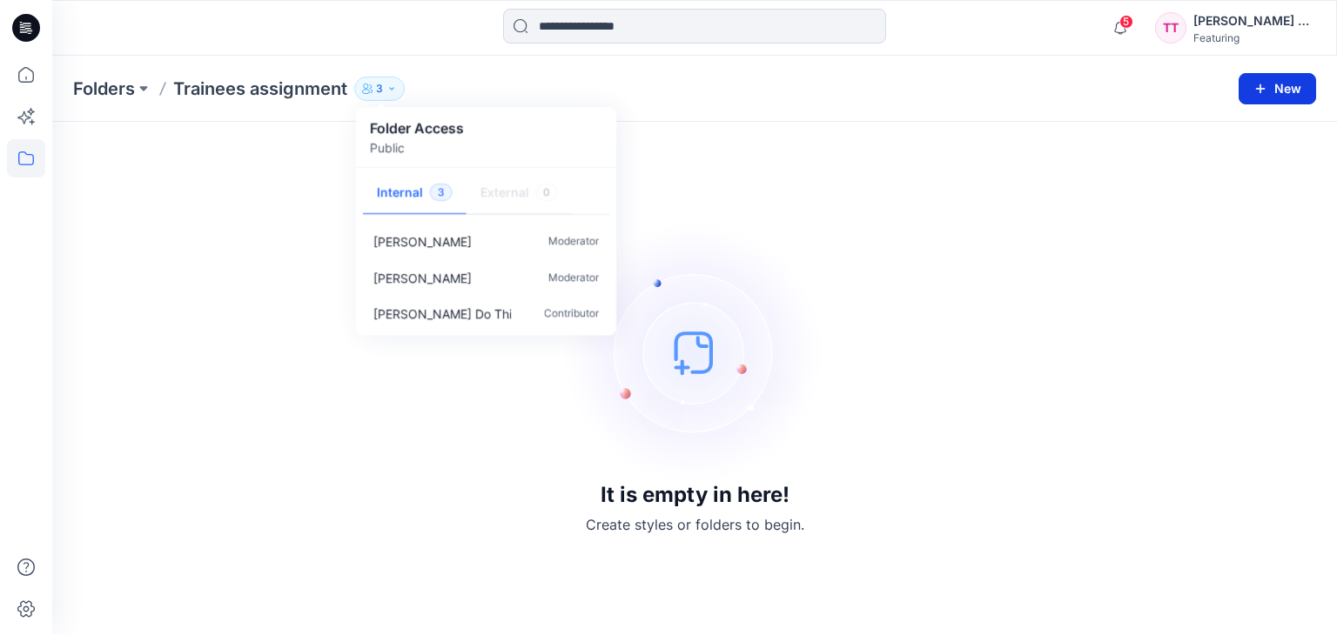
click at [1260, 92] on icon "button" at bounding box center [1260, 89] width 14 height 14
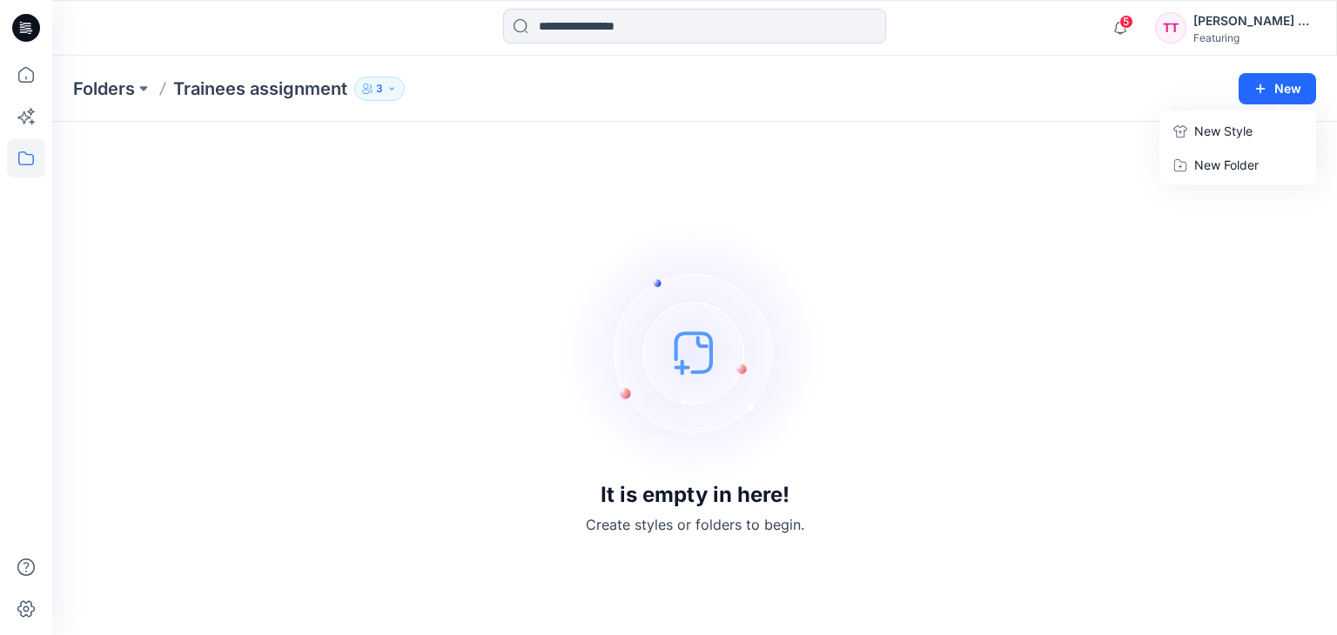
click at [772, 179] on div "It is empty in here! Create styles or folders to begin." at bounding box center [694, 379] width 1243 height 472
click at [1123, 27] on icon "button" at bounding box center [1119, 27] width 33 height 35
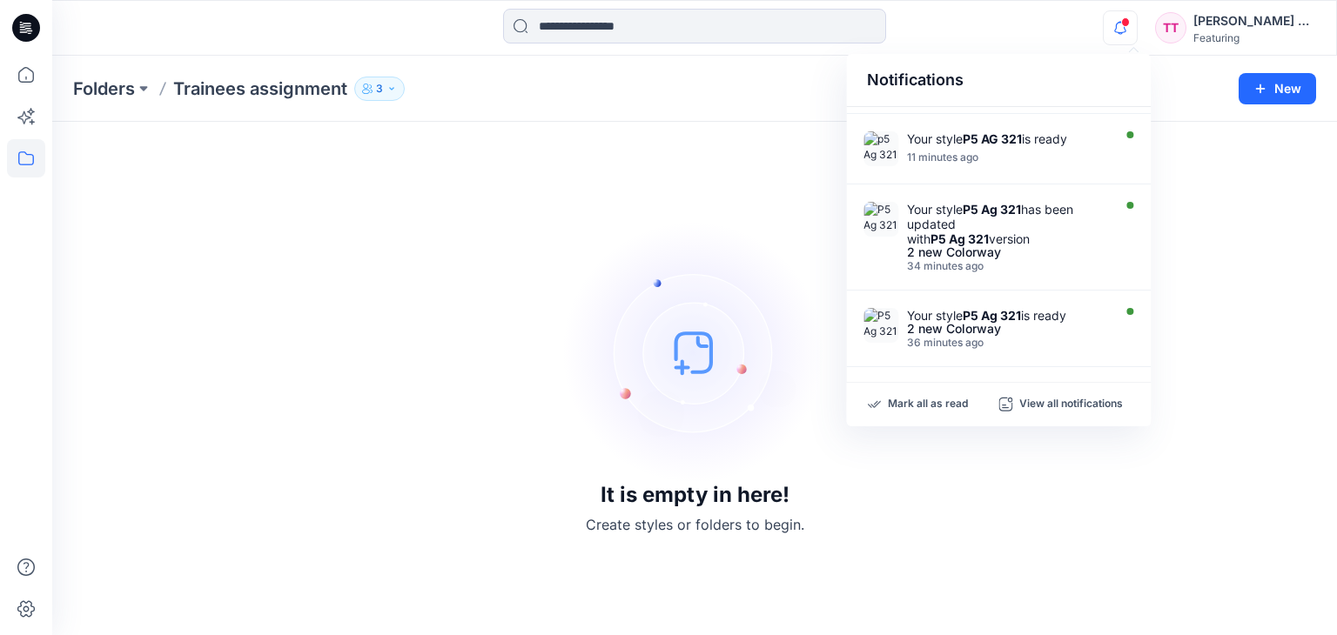
scroll to position [184, 0]
click at [655, 168] on div "It is empty in here! Create styles or folders to begin." at bounding box center [694, 379] width 1243 height 472
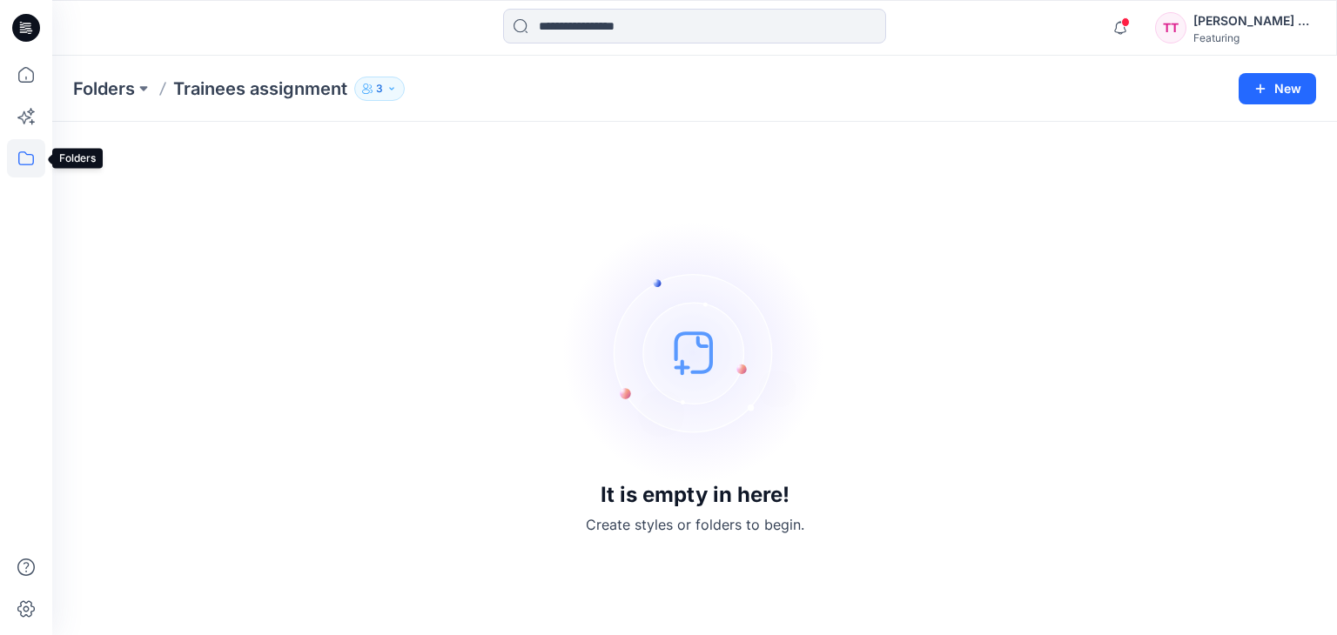
click at [31, 158] on icon at bounding box center [26, 158] width 38 height 38
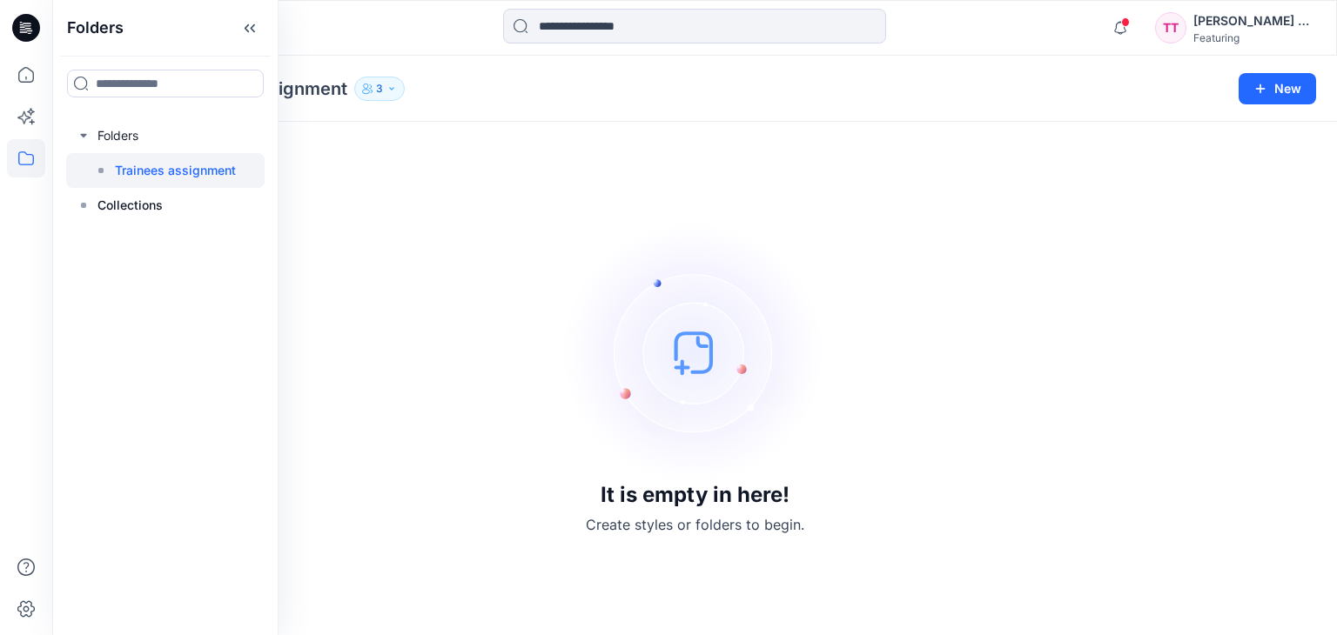
click at [168, 171] on p "Trainees assignment" at bounding box center [175, 170] width 121 height 21
click at [393, 84] on icon "button" at bounding box center [391, 89] width 10 height 10
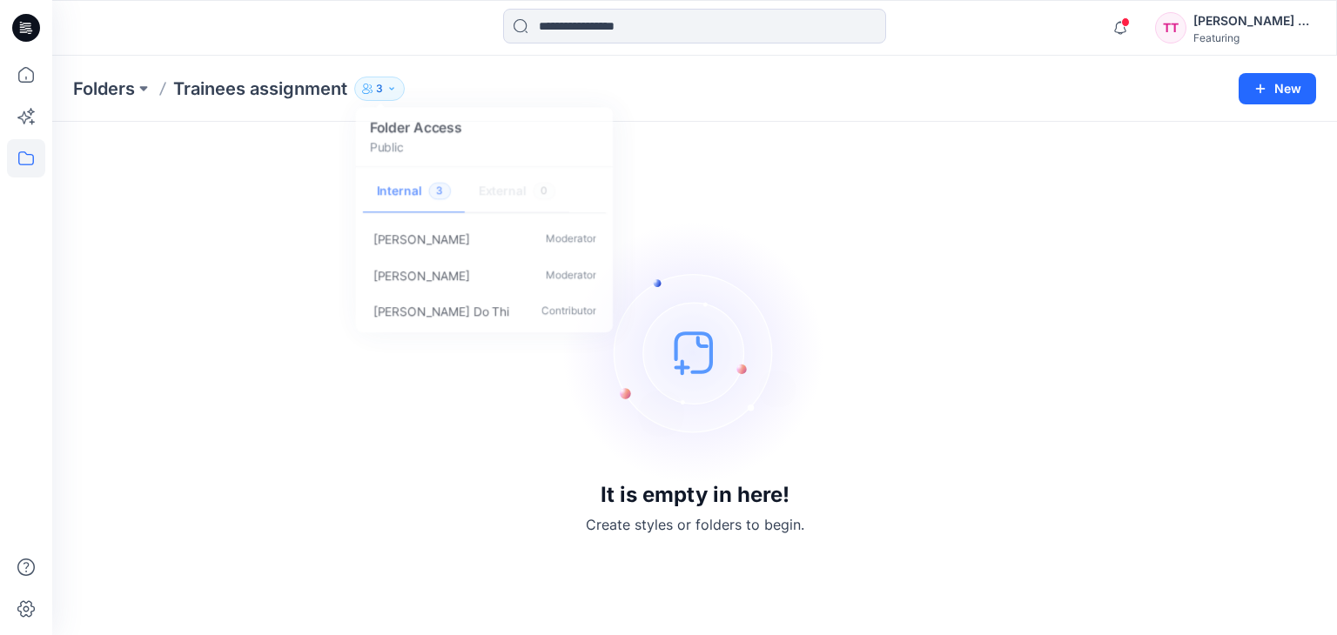
click at [256, 191] on div "It is empty in here! Create styles or folders to begin." at bounding box center [694, 379] width 1243 height 472
click at [139, 90] on button at bounding box center [143, 89] width 17 height 24
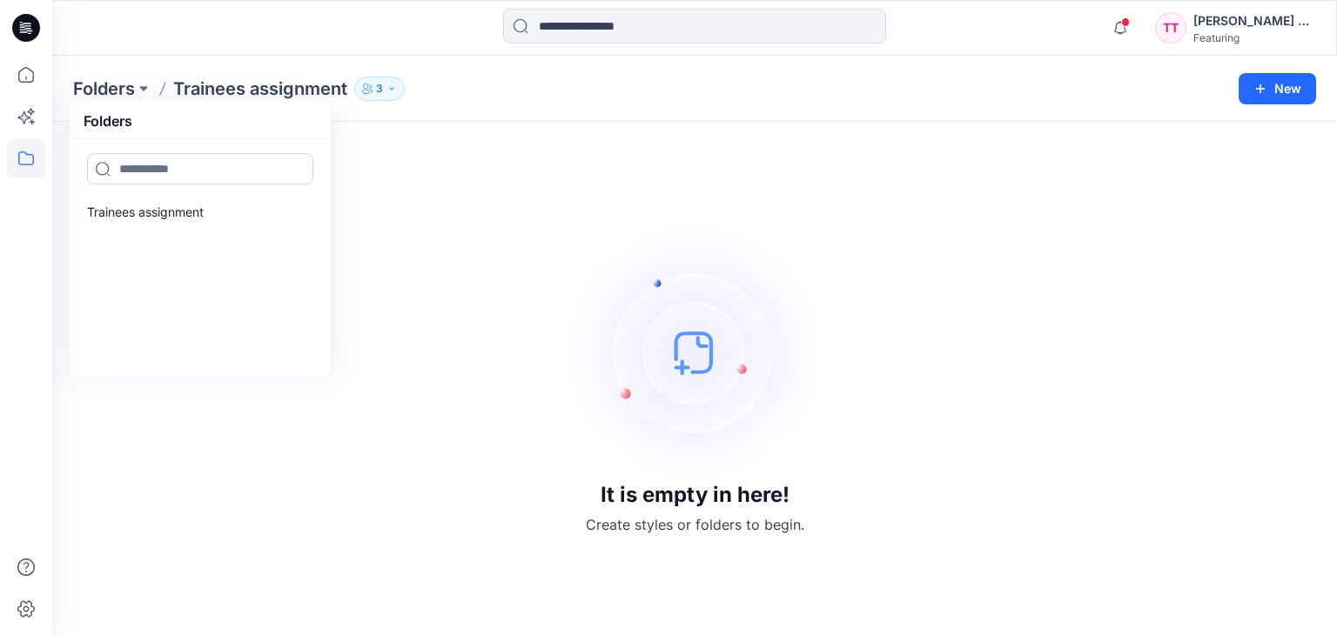
click at [145, 171] on input at bounding box center [200, 168] width 226 height 31
type input "*"
click at [375, 213] on div "It is empty in here! Create styles or folders to begin." at bounding box center [694, 379] width 1243 height 472
click at [398, 89] on button "3" at bounding box center [379, 89] width 50 height 24
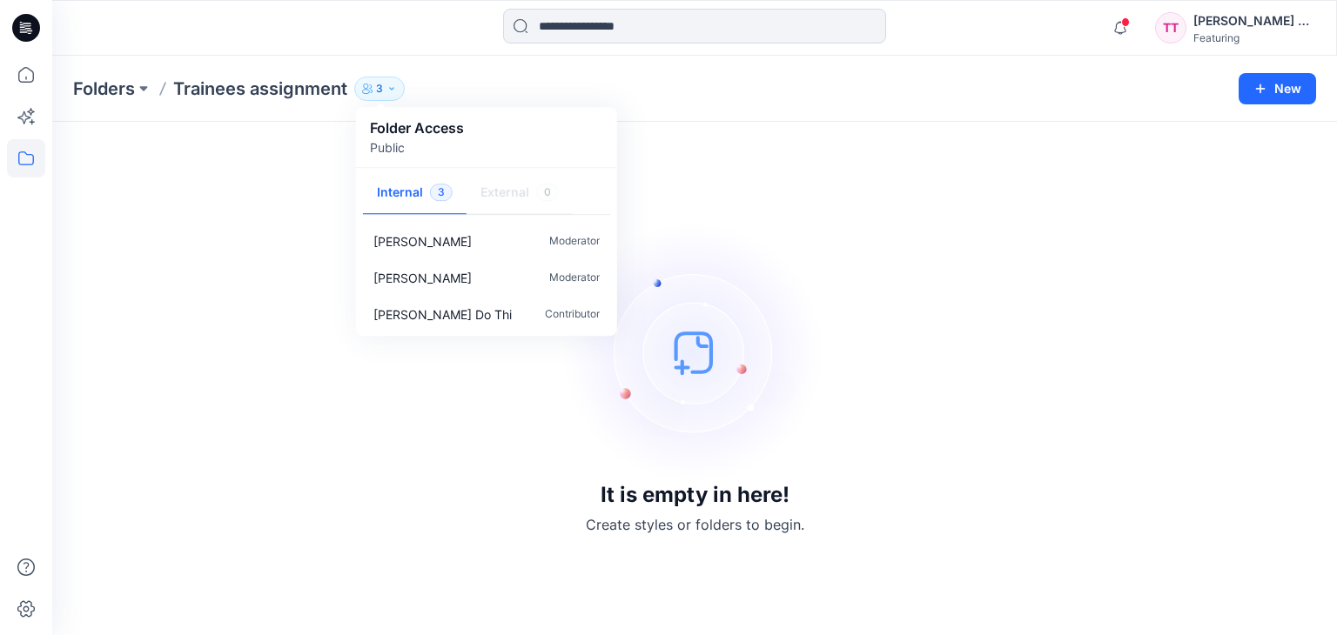
click at [260, 197] on div "It is empty in here! Create styles or folders to begin." at bounding box center [694, 379] width 1243 height 472
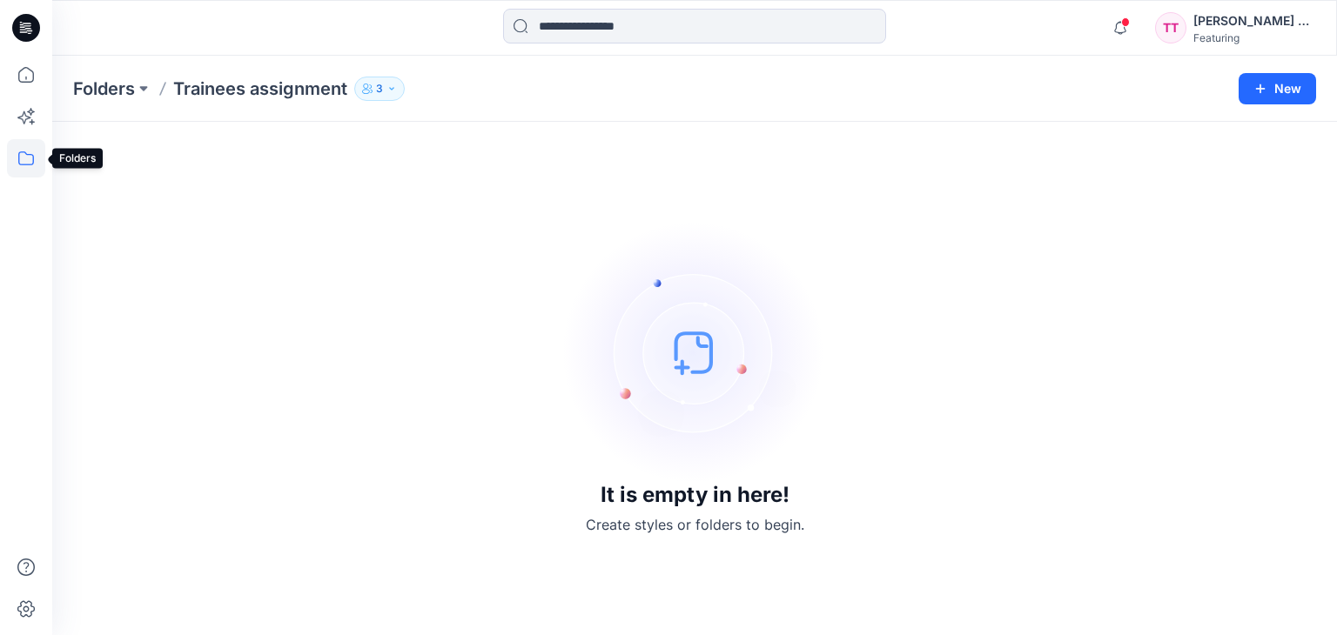
click at [21, 164] on icon at bounding box center [26, 158] width 16 height 14
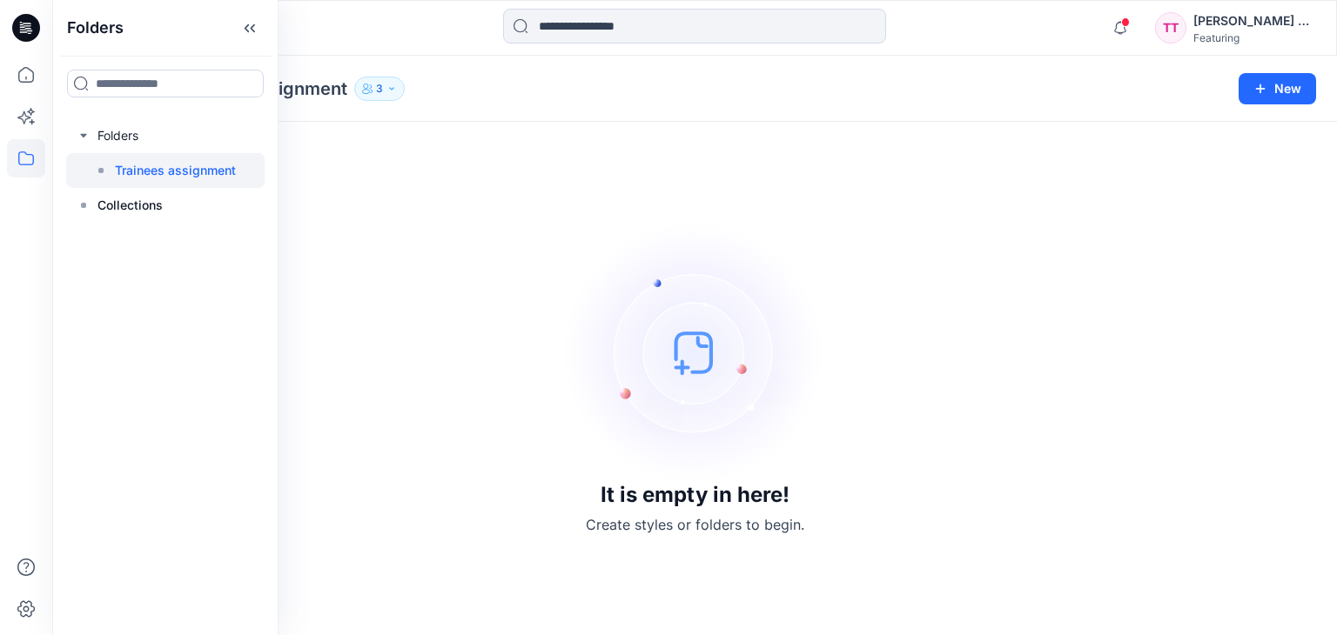
click at [326, 181] on div "It is empty in here! Create styles or folders to begin." at bounding box center [694, 379] width 1243 height 472
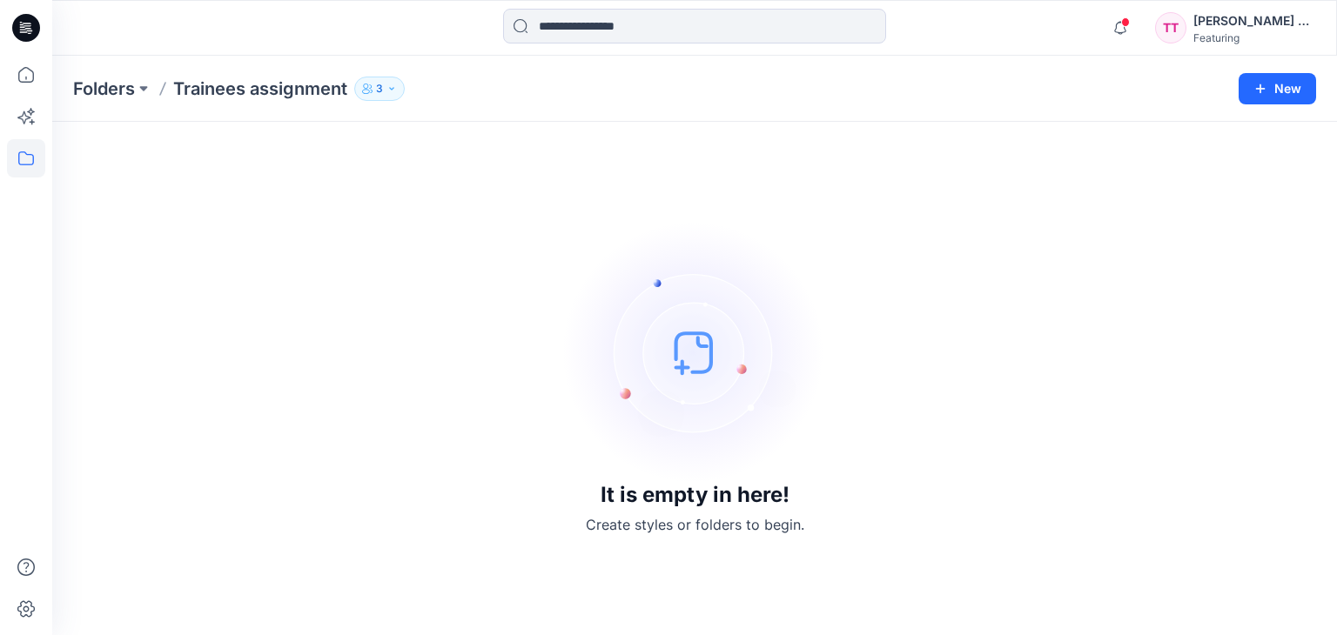
click at [392, 92] on icon "button" at bounding box center [391, 89] width 10 height 10
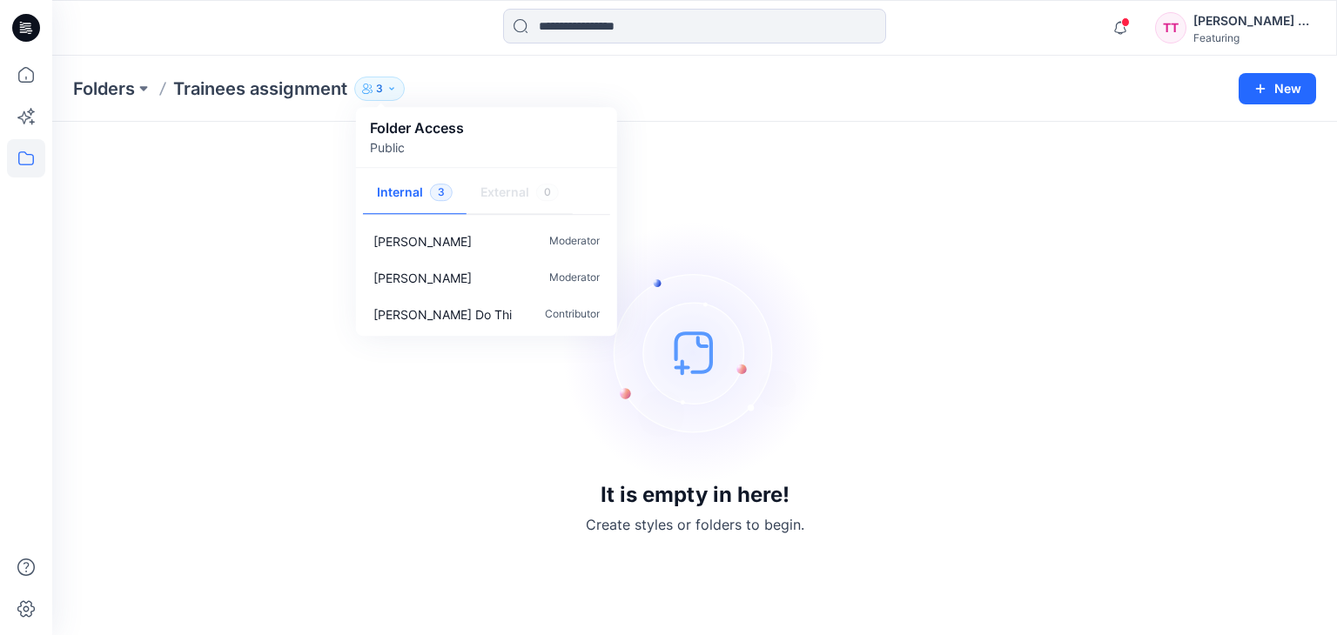
click at [1211, 23] on div "[PERSON_NAME] Do Thi" at bounding box center [1254, 20] width 122 height 21
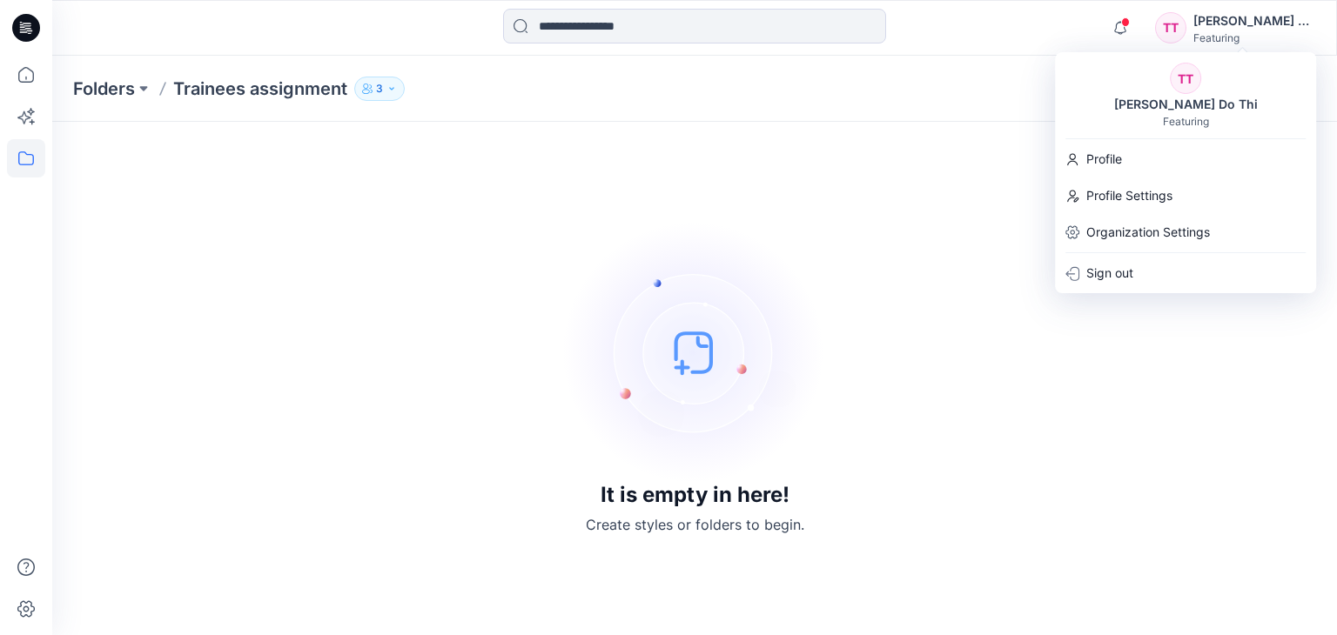
click at [996, 158] on div "It is empty in here! Create styles or folders to begin." at bounding box center [694, 379] width 1243 height 472
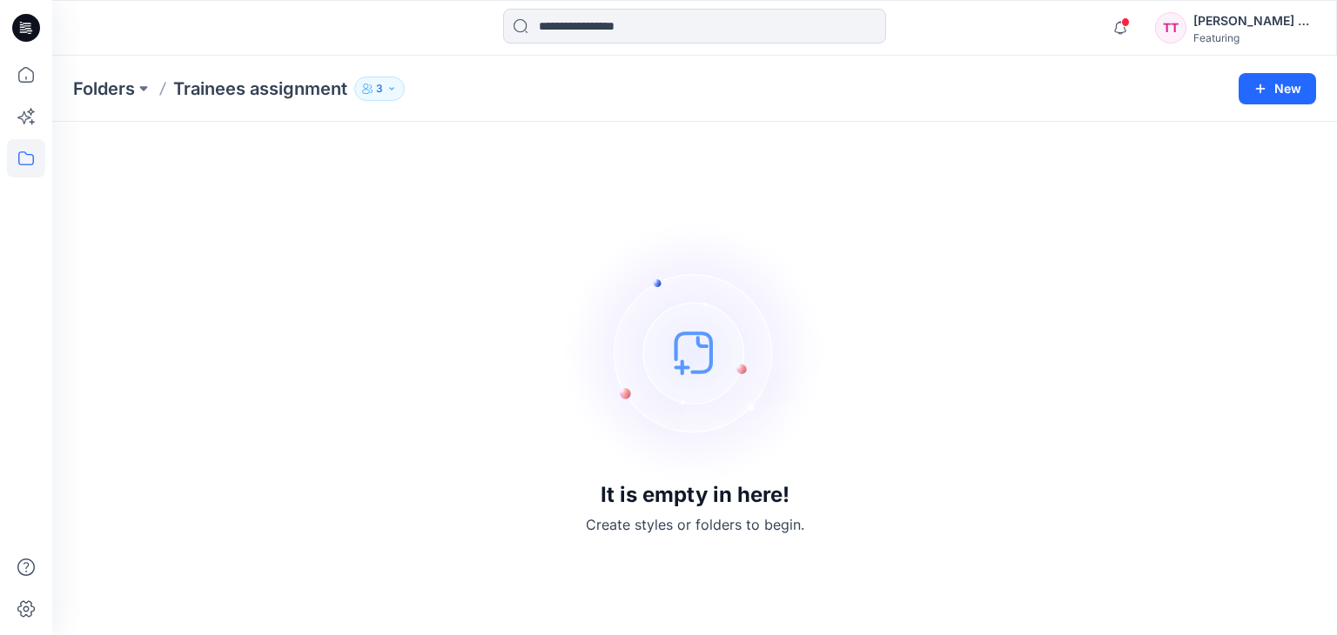
click at [241, 88] on p "Trainees assignment" at bounding box center [260, 89] width 174 height 24
click at [272, 94] on p "Trainees assignment" at bounding box center [260, 89] width 174 height 24
click at [23, 156] on icon at bounding box center [26, 158] width 38 height 38
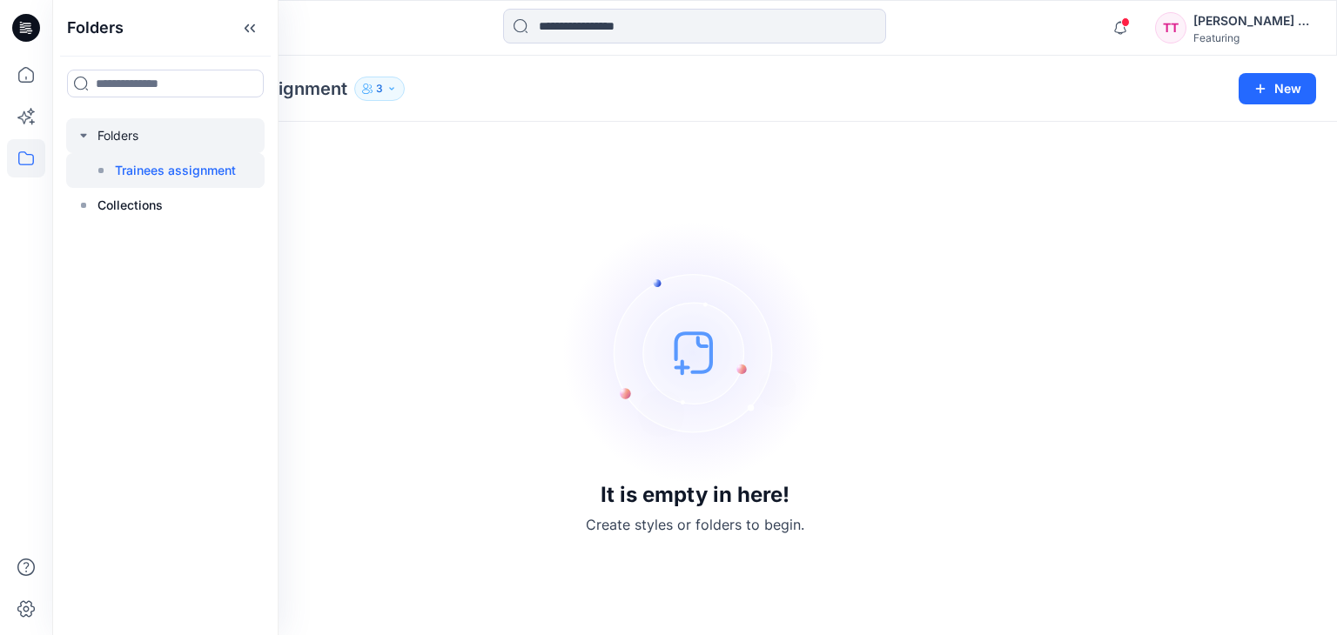
click at [143, 149] on div at bounding box center [165, 135] width 198 height 35
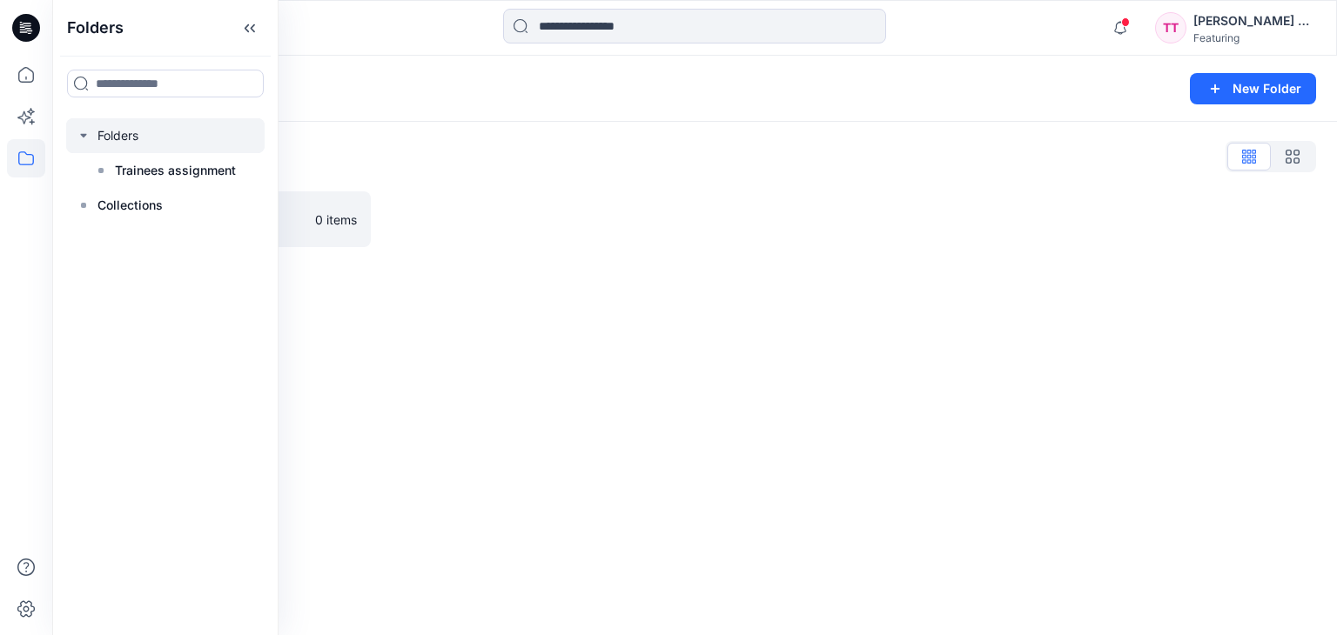
click at [512, 239] on div at bounding box center [537, 219] width 298 height 56
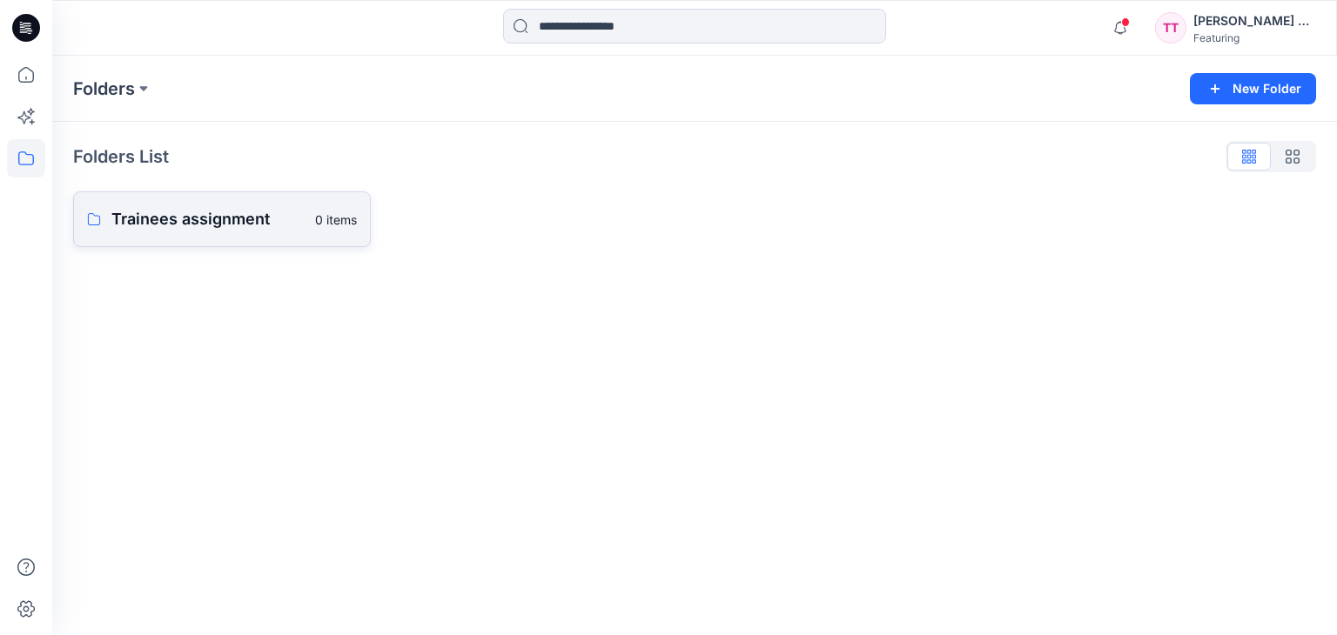
click at [292, 210] on p "Trainees assignment" at bounding box center [207, 219] width 193 height 24
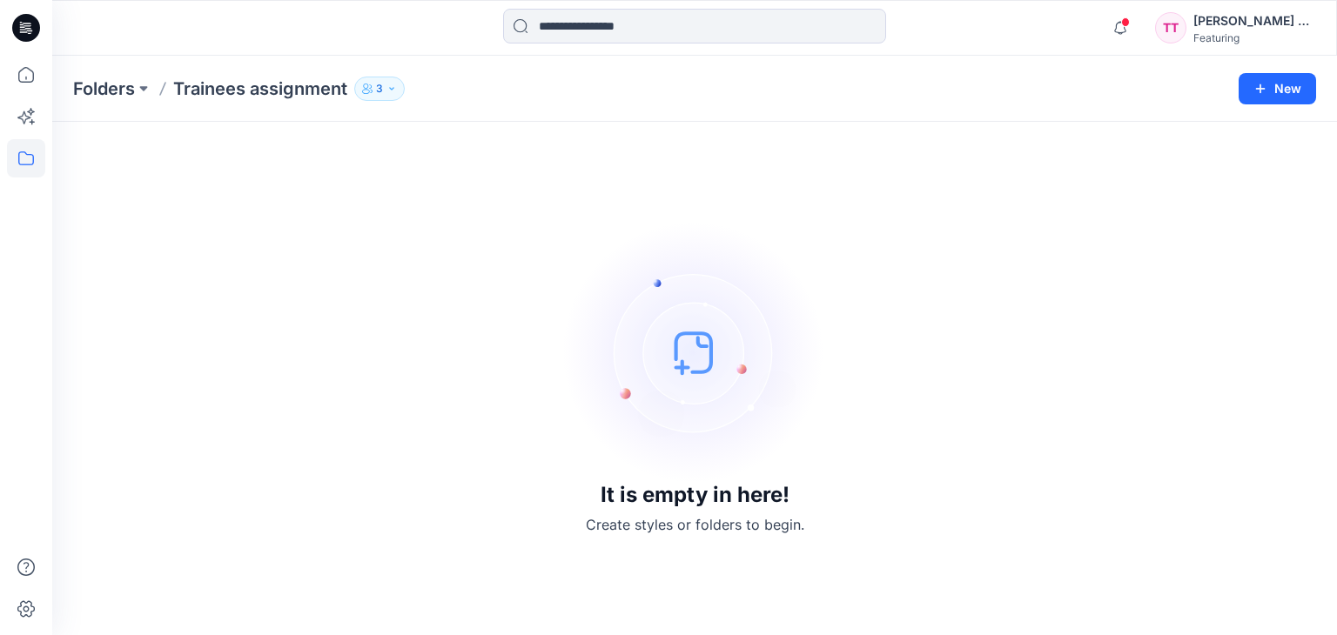
click at [386, 88] on button "3" at bounding box center [379, 89] width 50 height 24
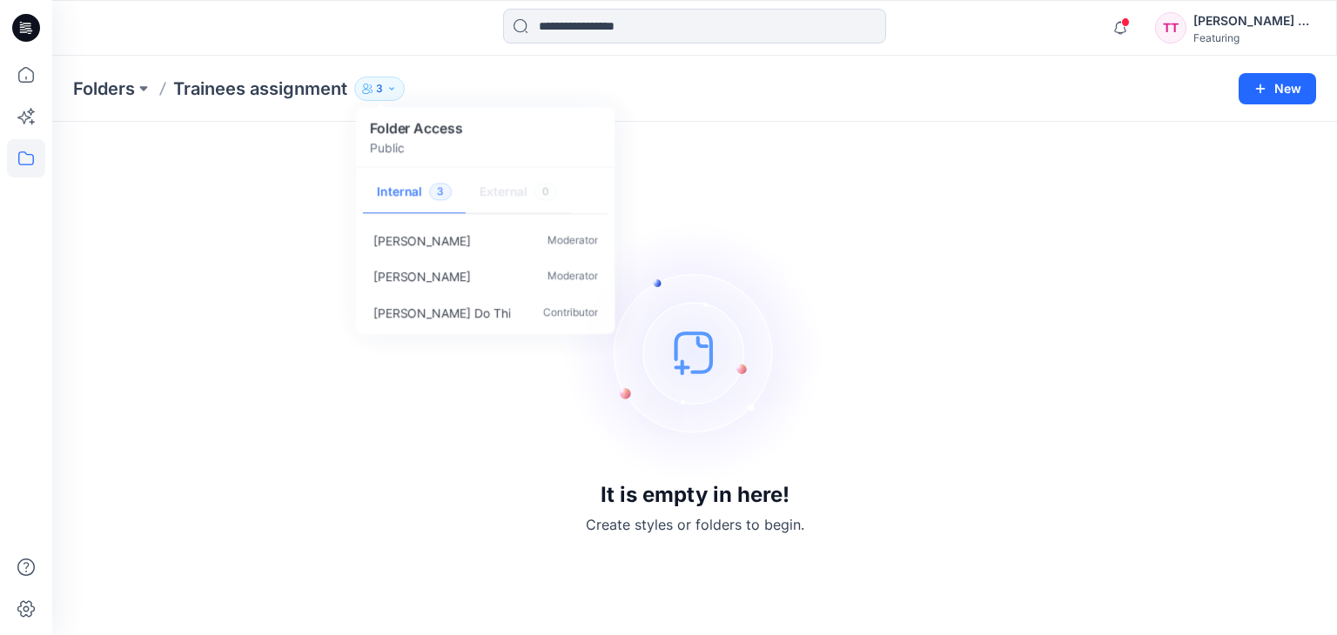
click at [305, 211] on div "It is empty in here! Create styles or folders to begin." at bounding box center [694, 379] width 1243 height 472
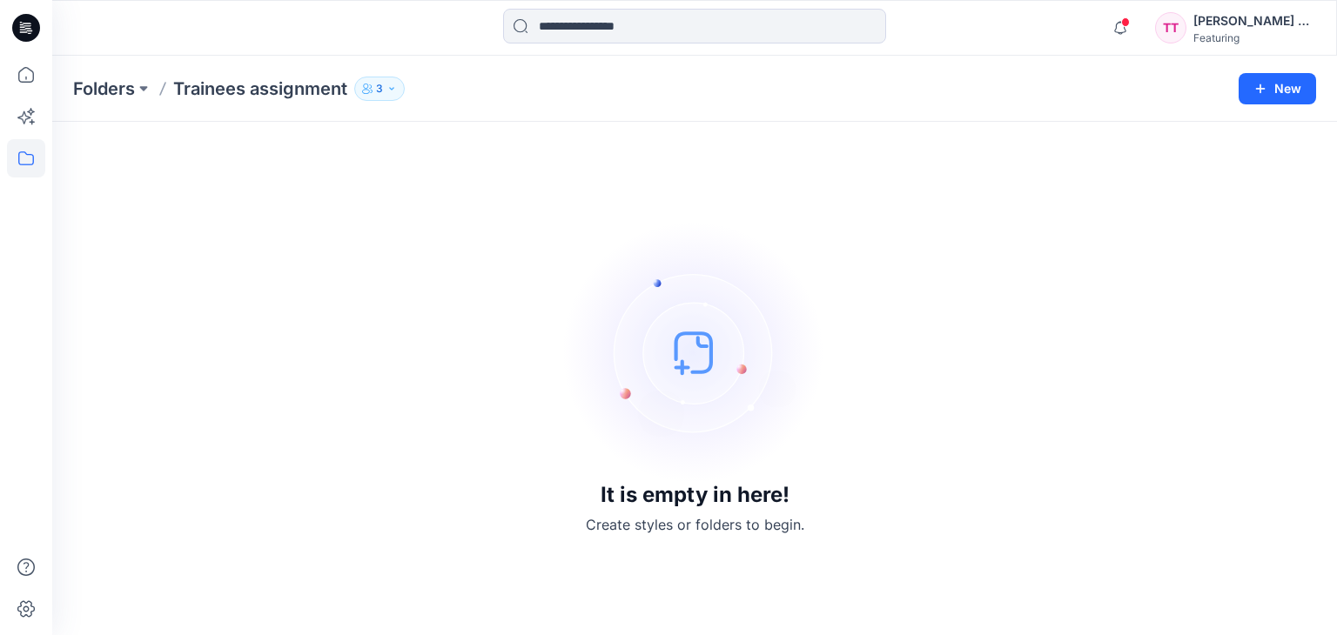
click at [389, 84] on icon "button" at bounding box center [391, 89] width 10 height 10
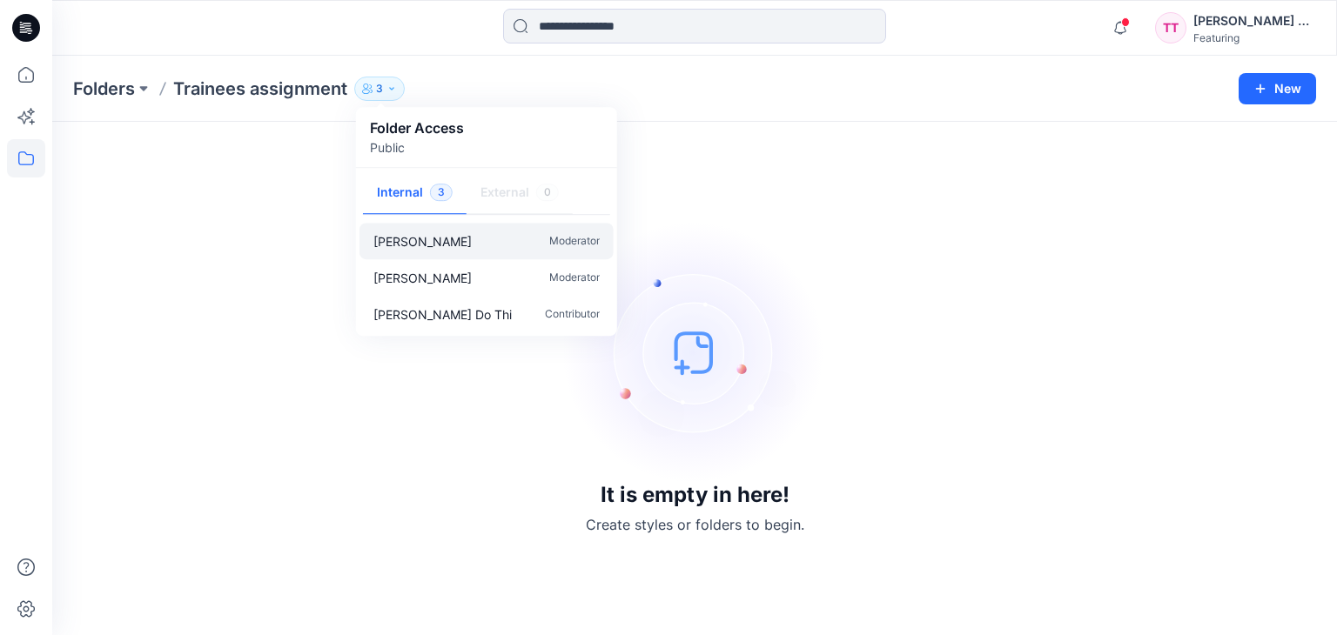
click at [460, 239] on p "Katharina Bobrowski" at bounding box center [422, 241] width 98 height 18
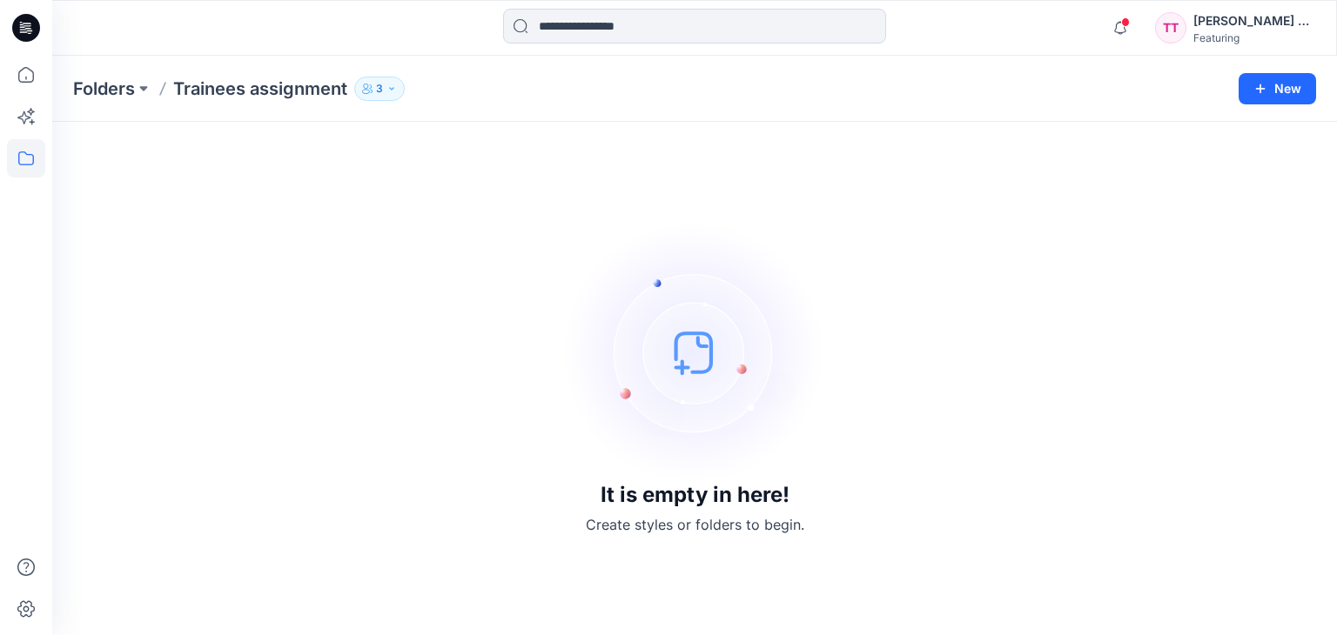
click at [397, 97] on button "3" at bounding box center [379, 89] width 50 height 24
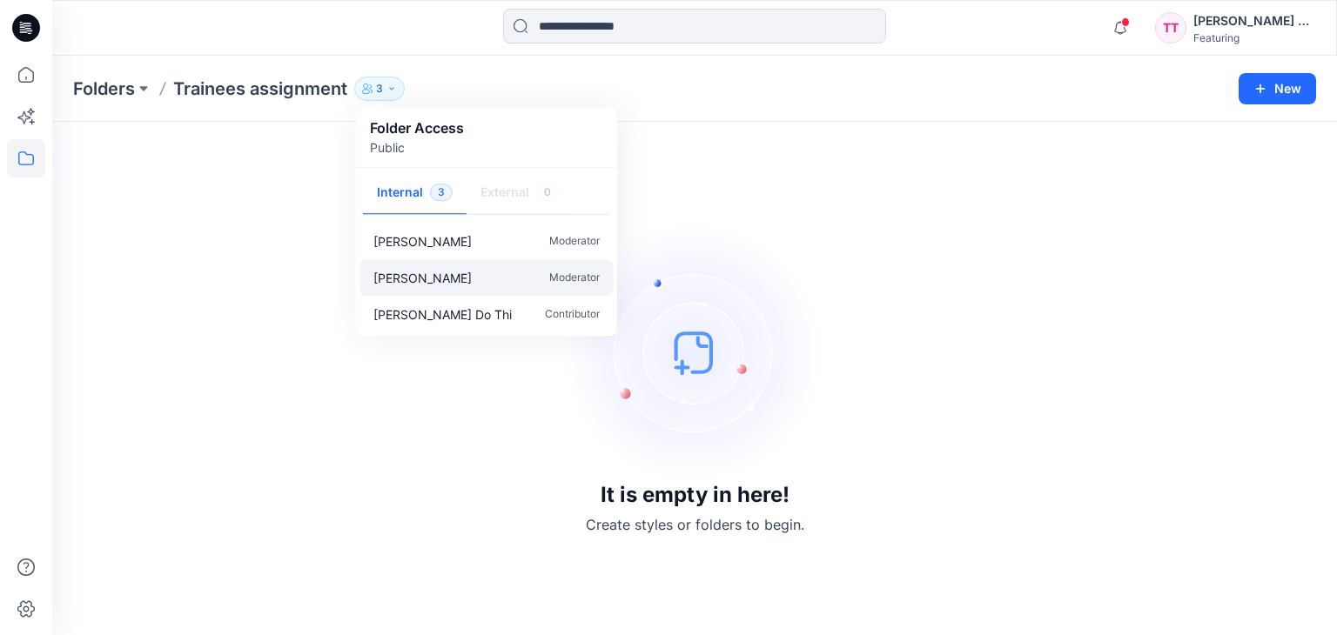
click at [427, 276] on p "Aurelie Rob" at bounding box center [422, 278] width 98 height 18
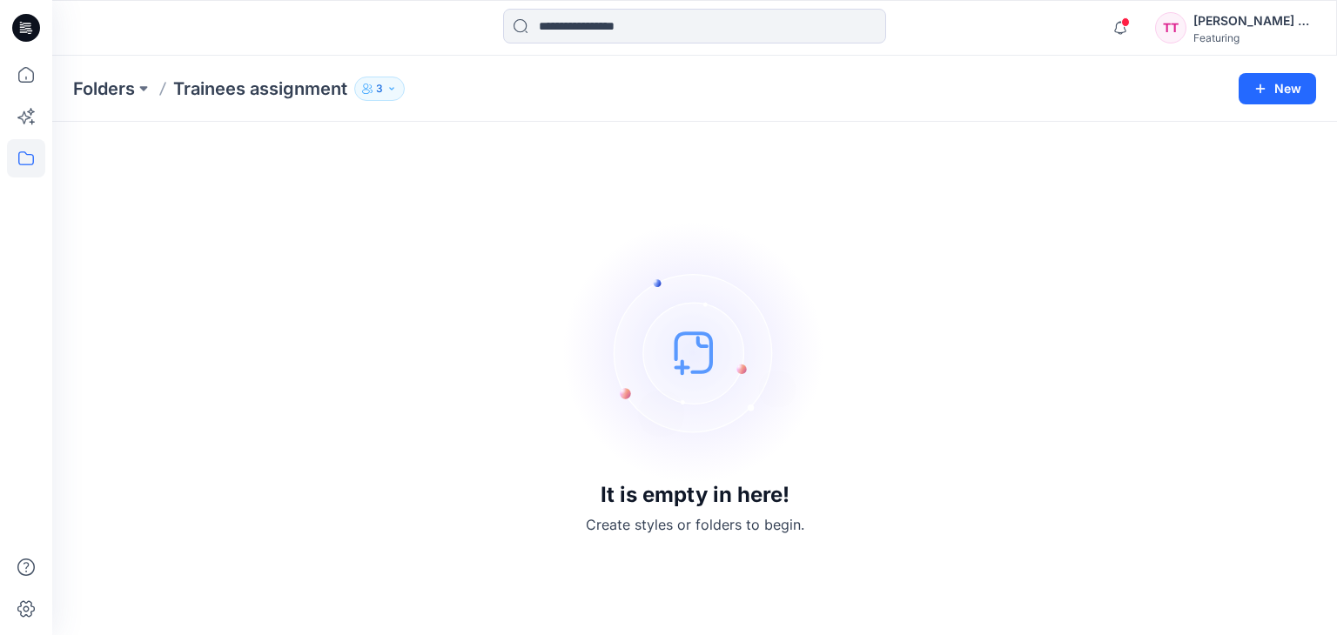
click at [397, 91] on icon "button" at bounding box center [391, 89] width 10 height 10
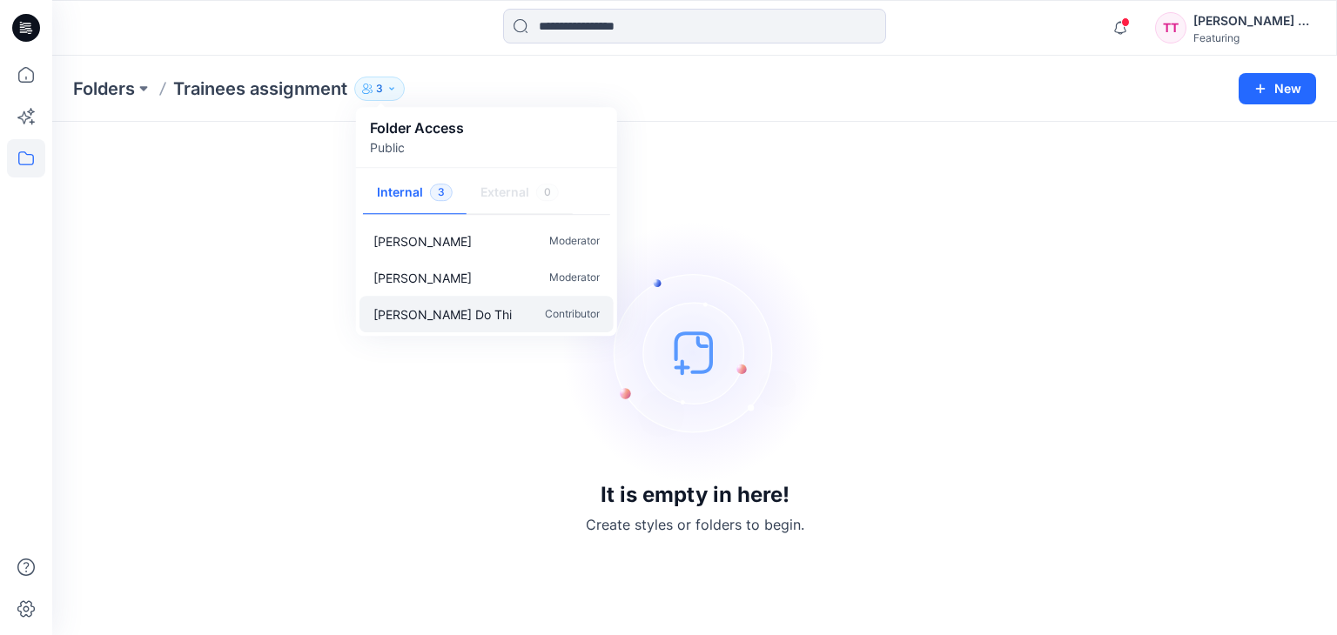
click at [463, 305] on p "[PERSON_NAME] Do Thi" at bounding box center [442, 314] width 138 height 18
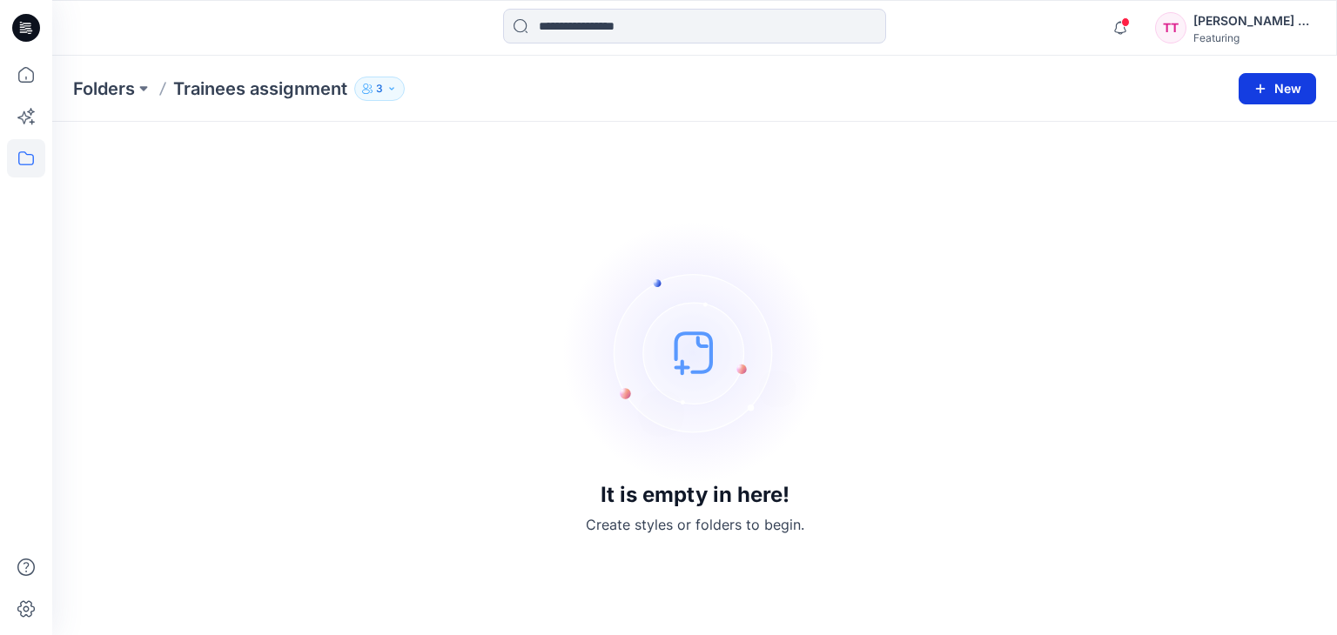
click at [1290, 91] on button "New" at bounding box center [1276, 88] width 77 height 31
click at [1230, 138] on p "New Style" at bounding box center [1223, 131] width 58 height 21
click at [1280, 94] on button "New" at bounding box center [1276, 88] width 77 height 31
click at [1247, 160] on p "New Folder" at bounding box center [1226, 165] width 64 height 18
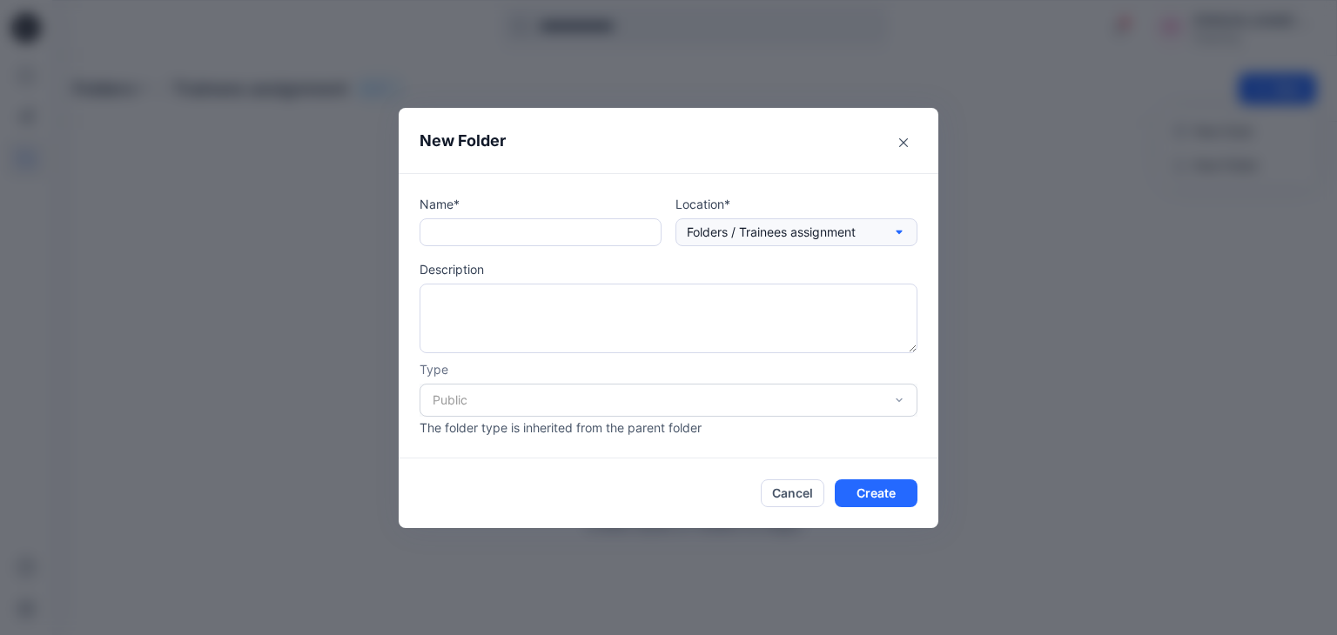
click at [903, 232] on icon "button" at bounding box center [899, 232] width 14 height 14
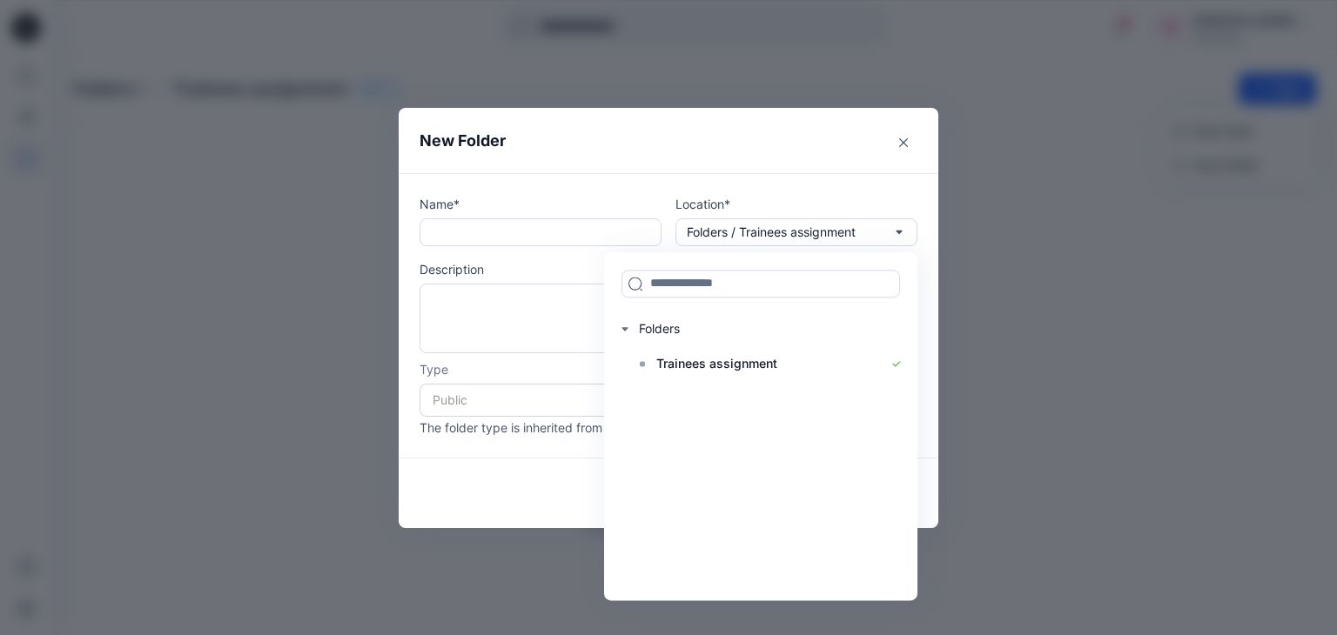
click at [969, 283] on div "New Folder Name* Location* Folders / Trainees assignment Folders Trainees assig…" at bounding box center [668, 317] width 1337 height 635
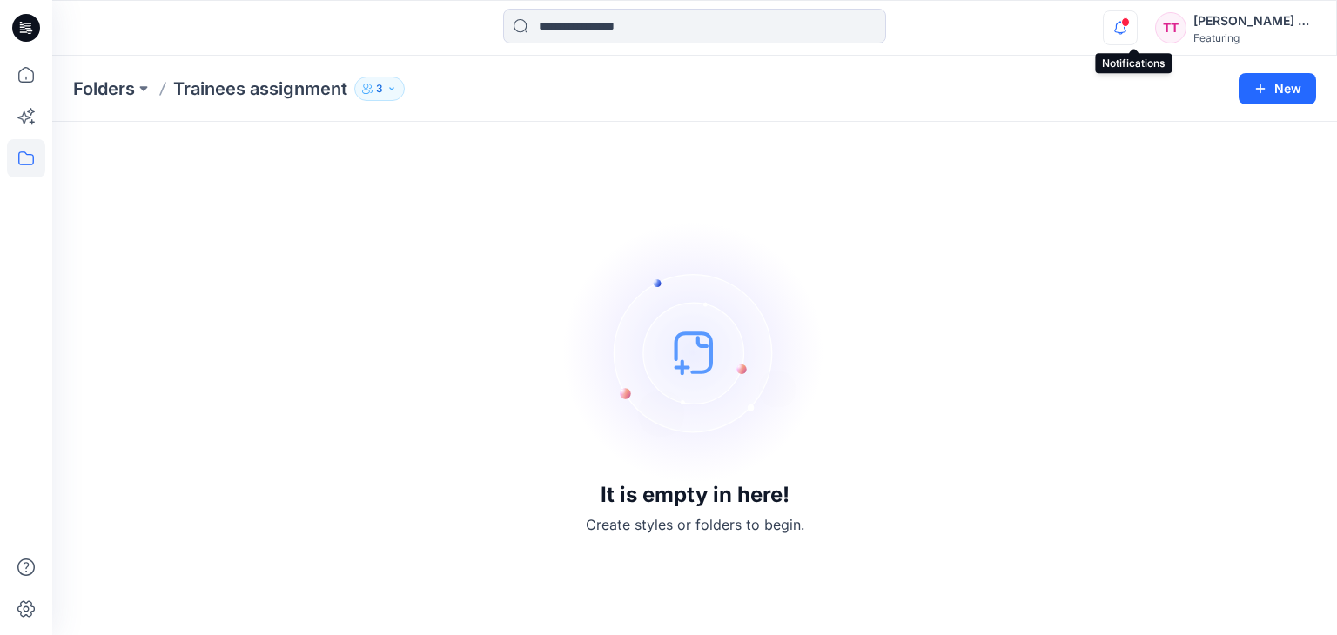
click at [1131, 29] on icon "button" at bounding box center [1119, 27] width 33 height 35
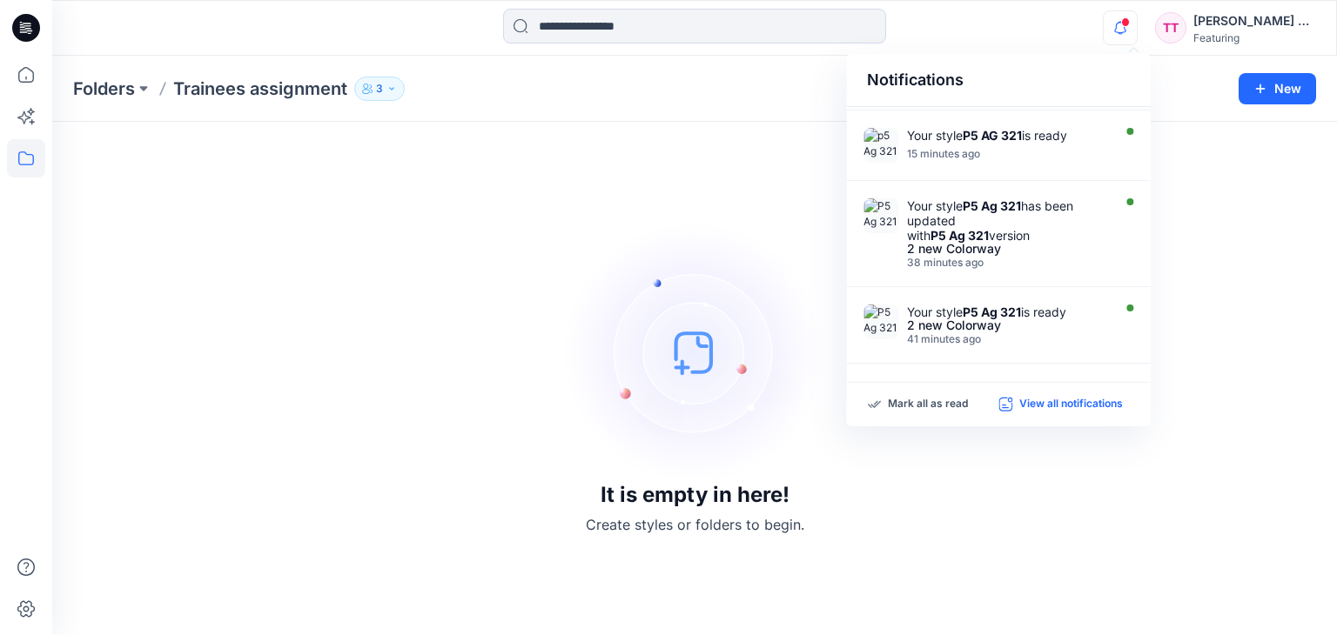
click at [1063, 411] on p "View all notifications" at bounding box center [1071, 405] width 104 height 16
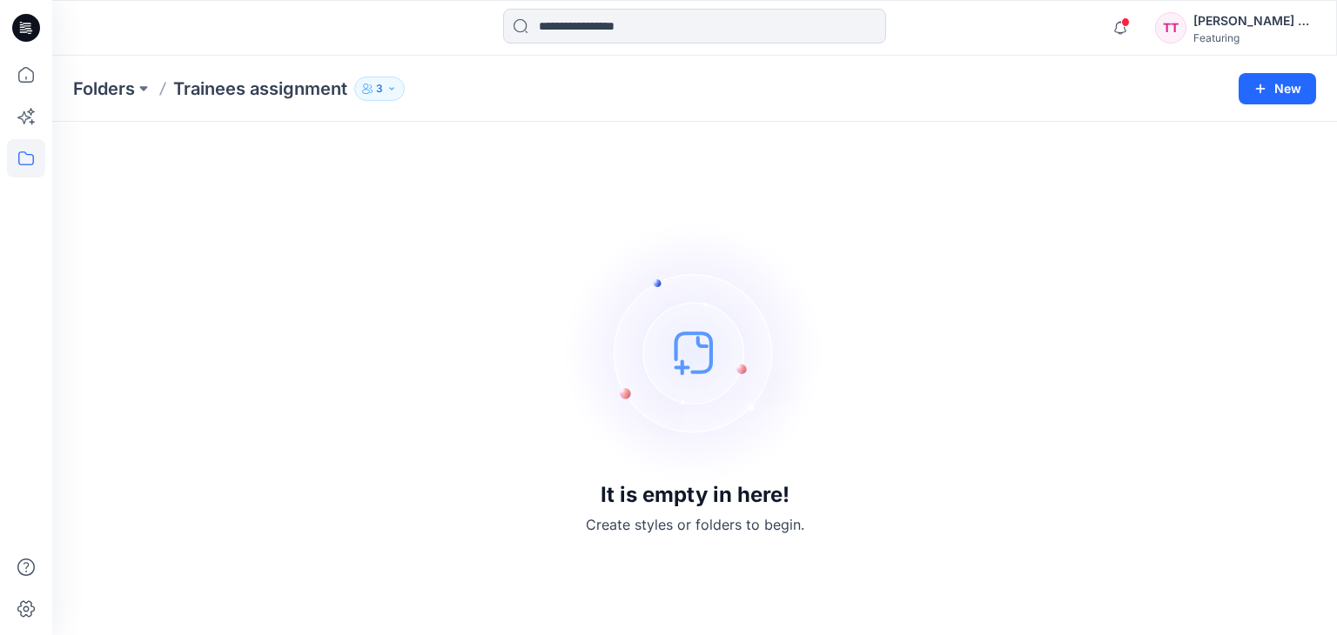
click at [400, 92] on button "3" at bounding box center [379, 89] width 50 height 24
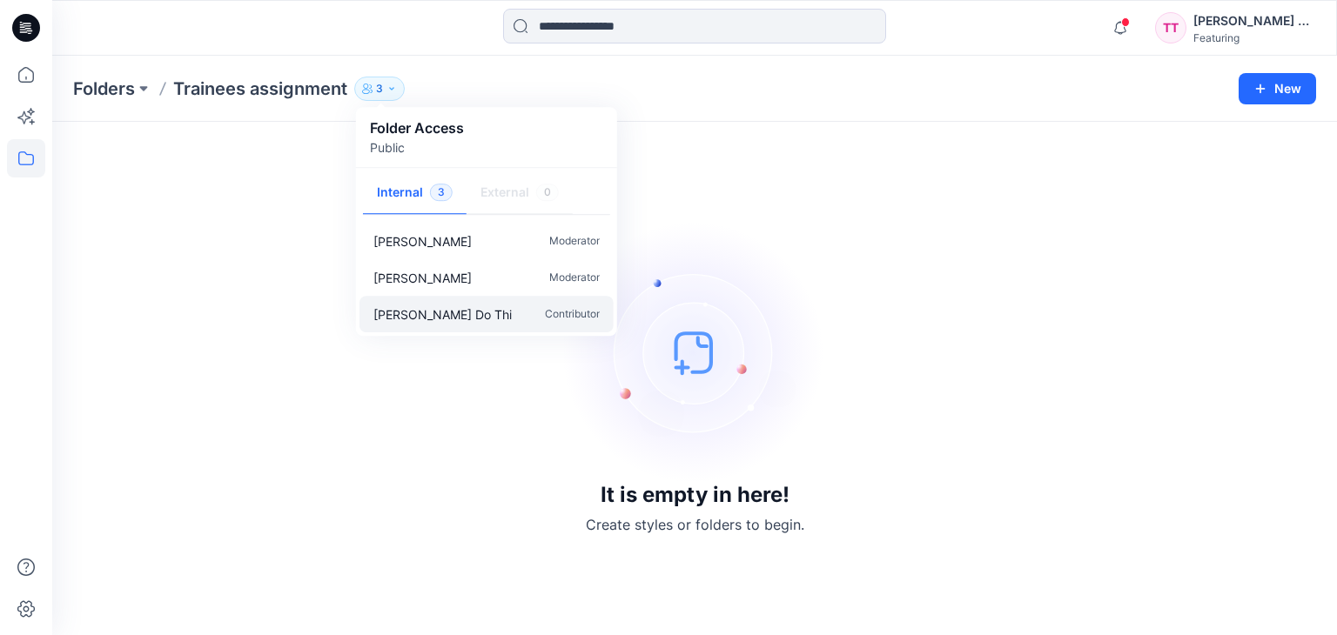
click at [461, 319] on p "[PERSON_NAME] Do Thi" at bounding box center [442, 314] width 138 height 18
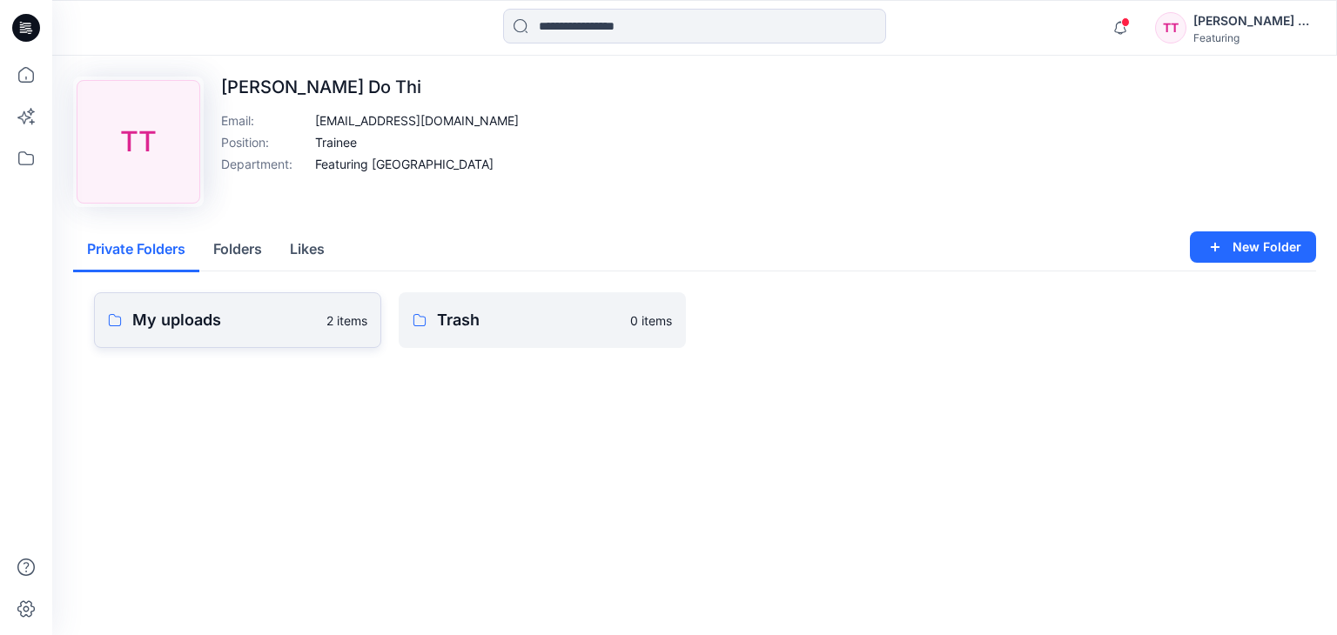
click at [240, 317] on p "My uploads" at bounding box center [224, 320] width 184 height 24
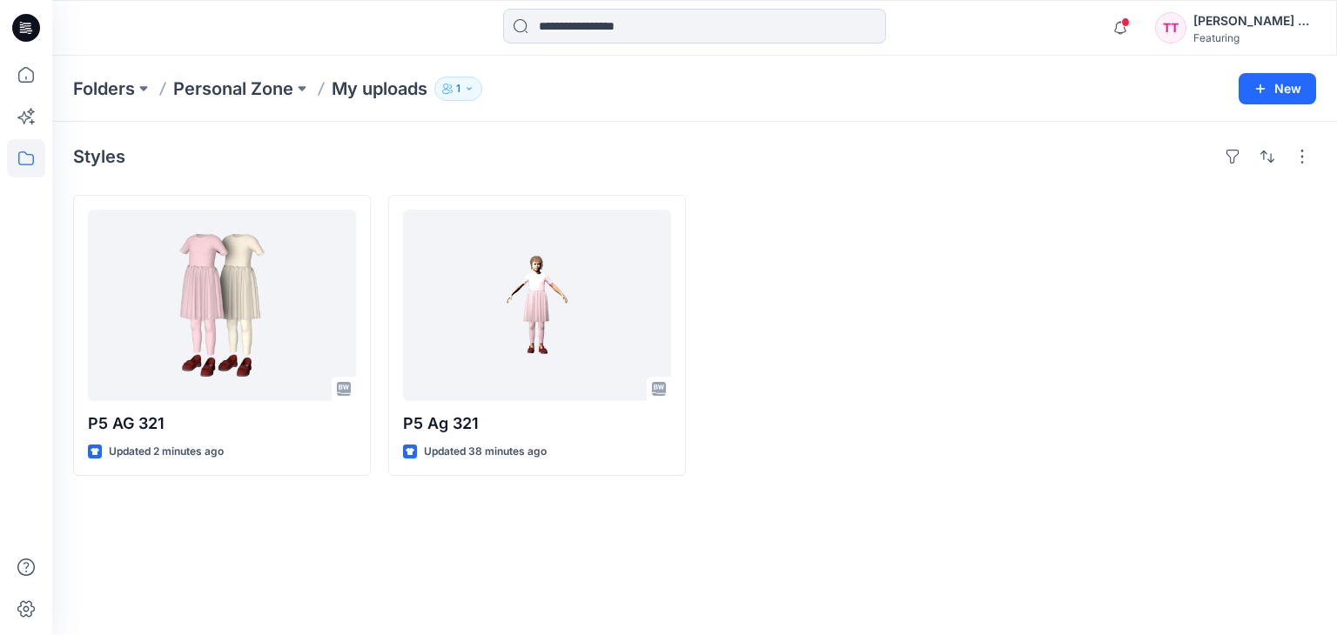
click at [865, 238] on div at bounding box center [852, 335] width 298 height 281
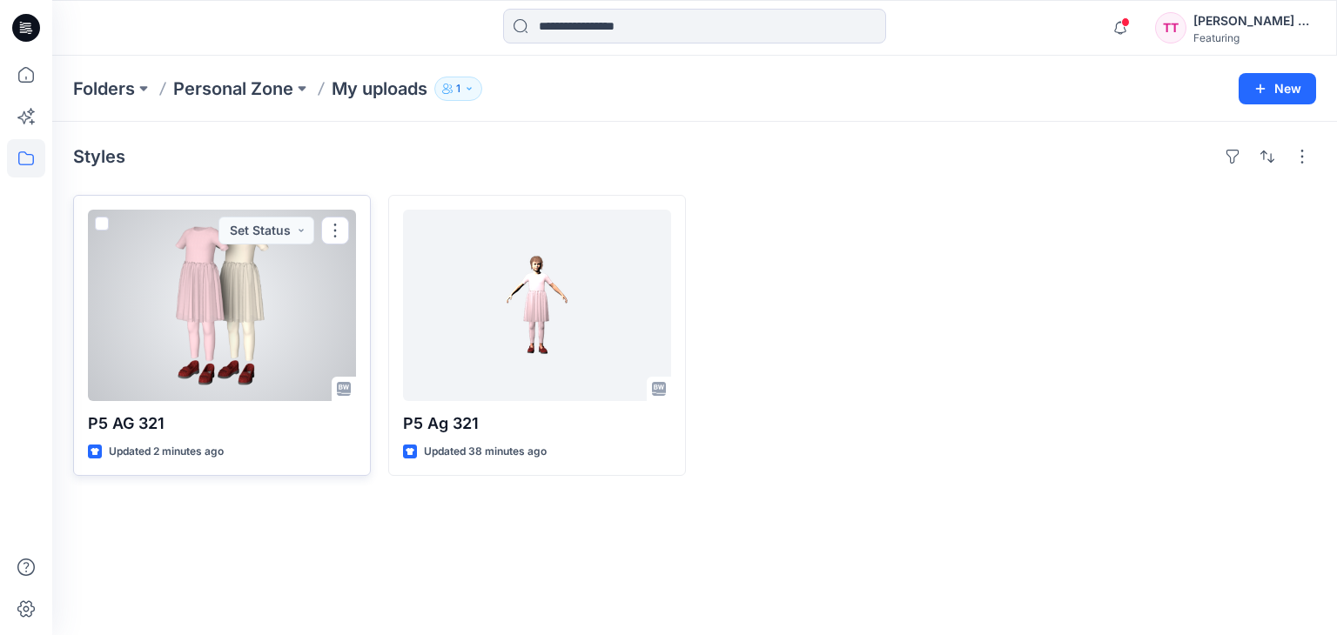
click at [219, 304] on div at bounding box center [222, 305] width 268 height 191
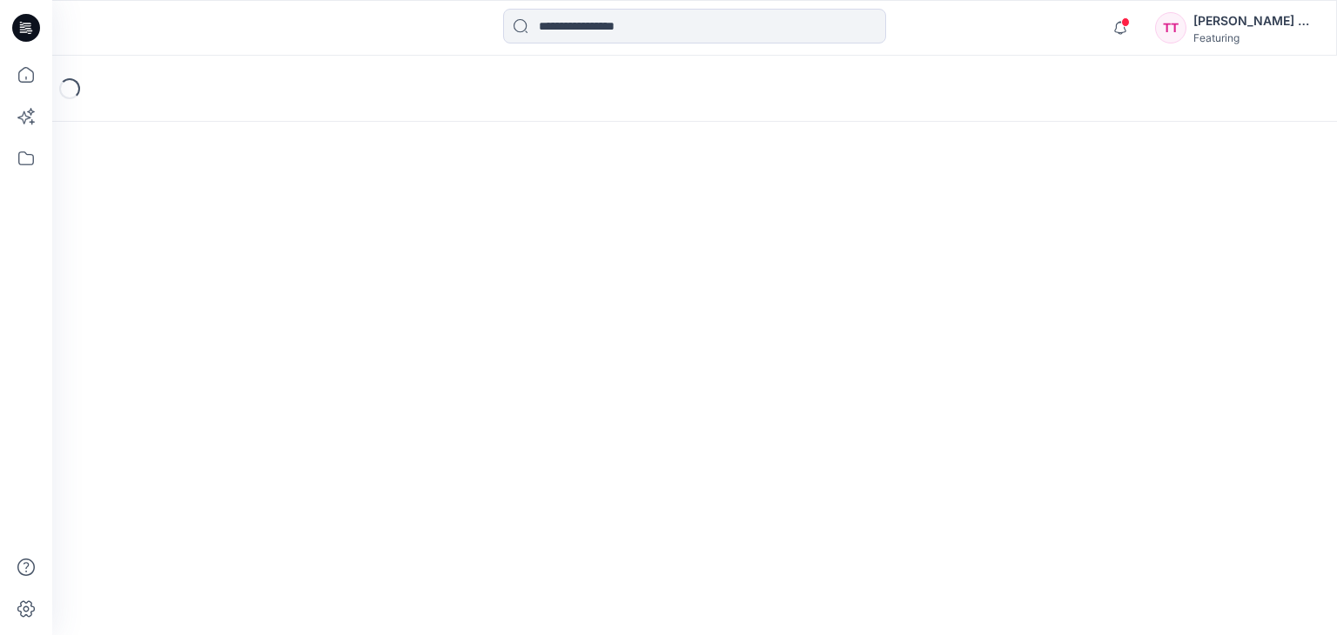
click at [219, 304] on div "Loading..." at bounding box center [694, 346] width 1284 height 580
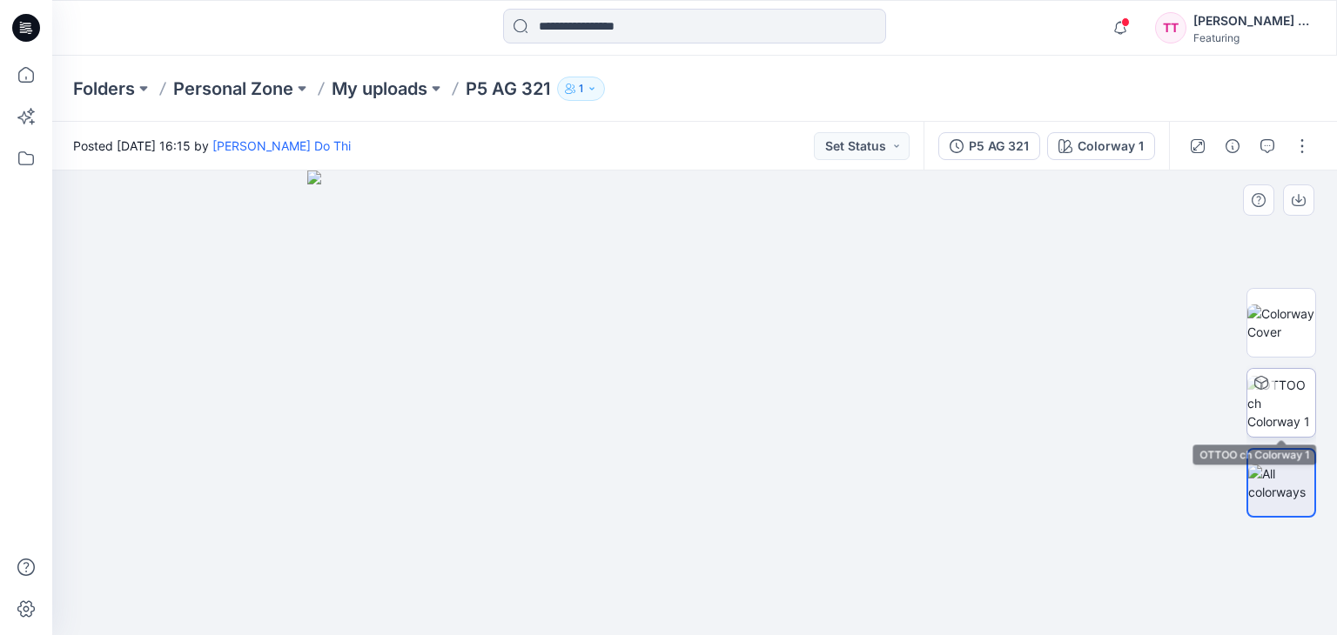
click at [1308, 399] on img at bounding box center [1281, 403] width 68 height 55
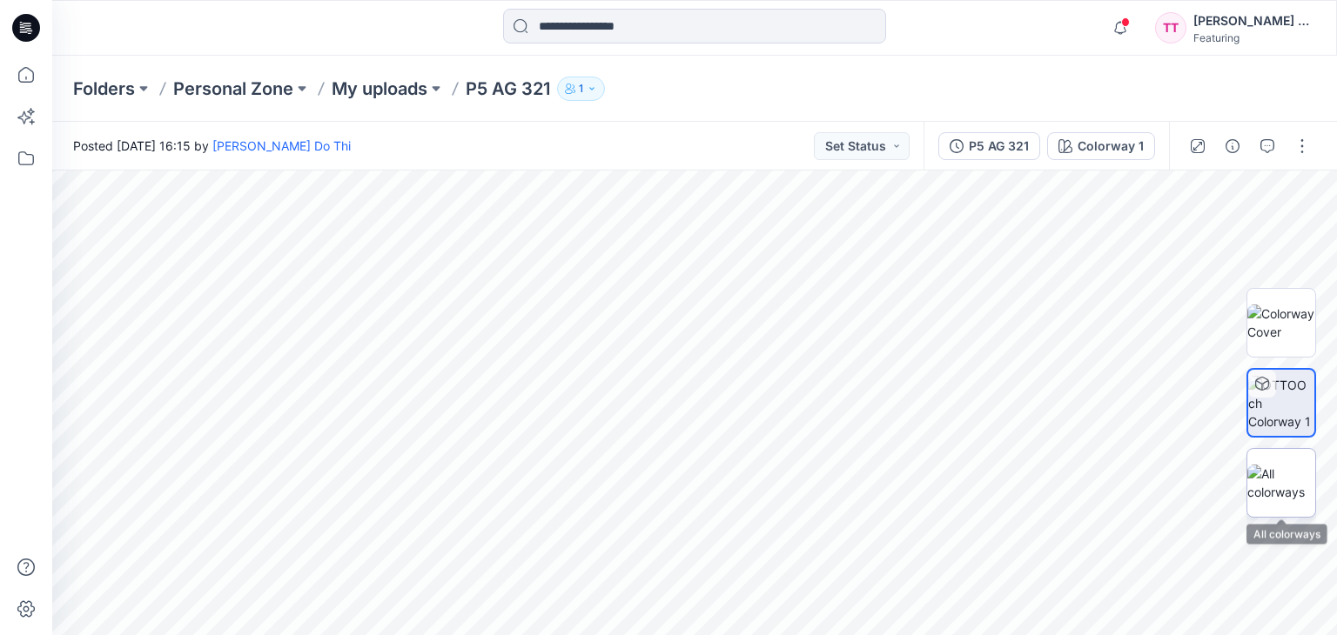
click at [1281, 479] on img at bounding box center [1281, 483] width 68 height 37
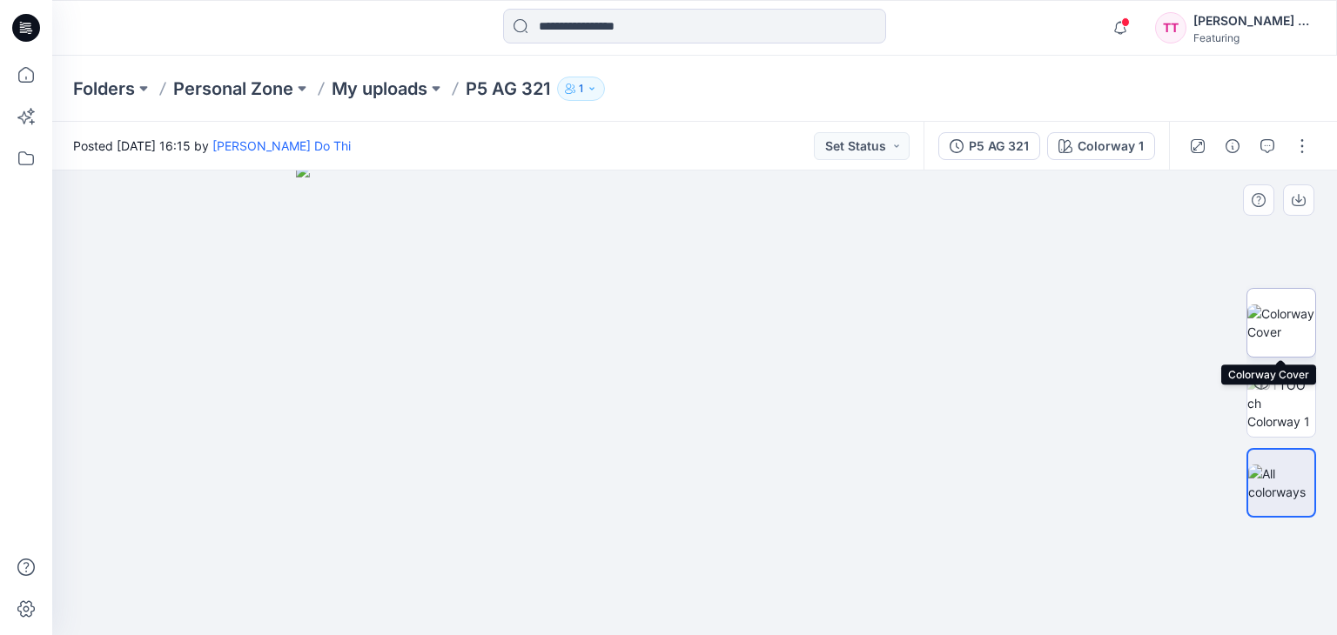
click at [1268, 318] on img at bounding box center [1281, 323] width 68 height 37
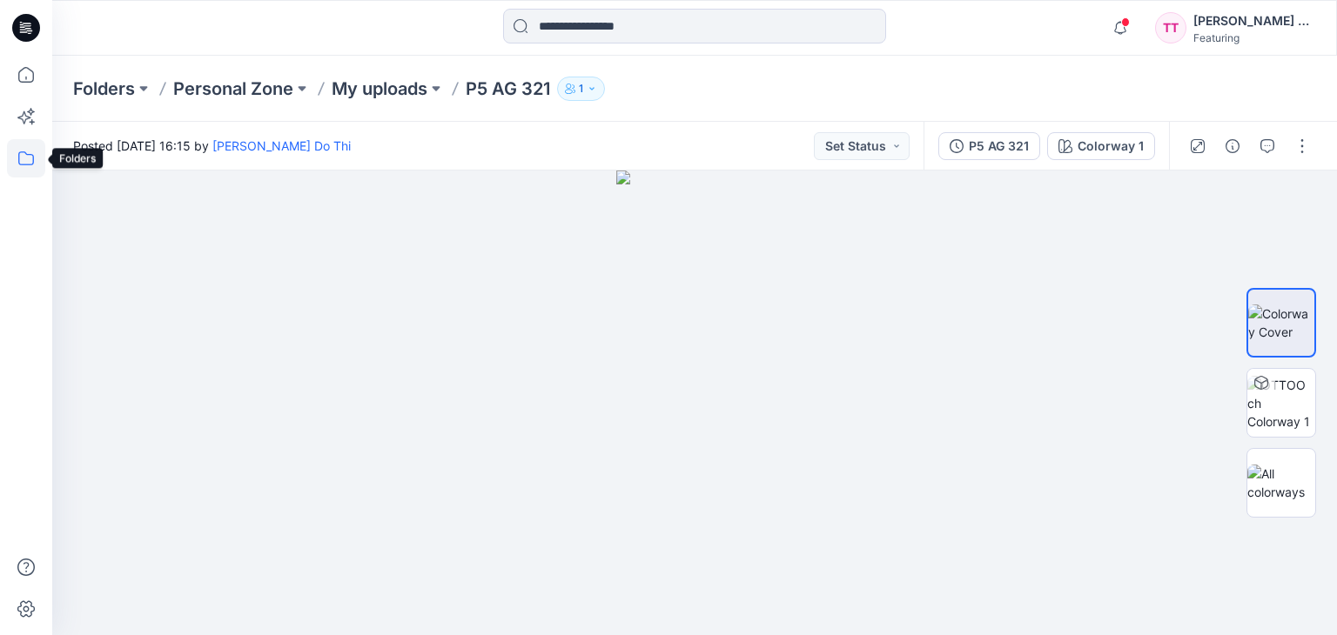
click at [28, 156] on icon at bounding box center [26, 158] width 38 height 38
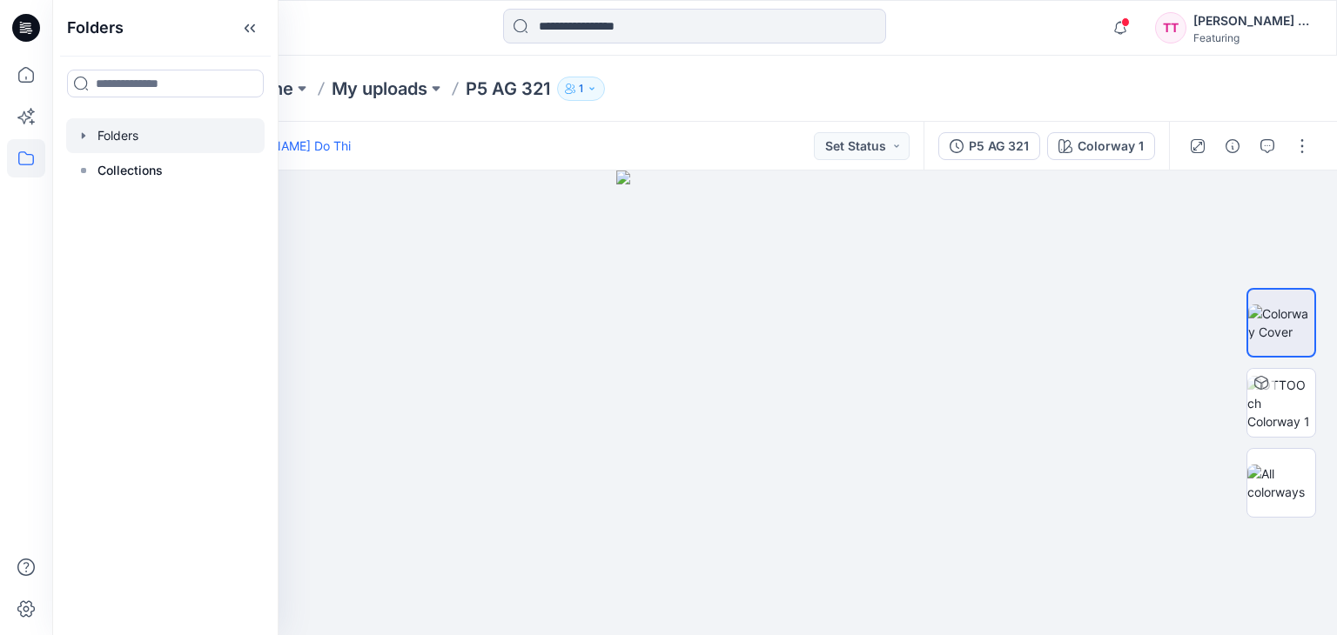
click at [118, 137] on div at bounding box center [165, 135] width 198 height 35
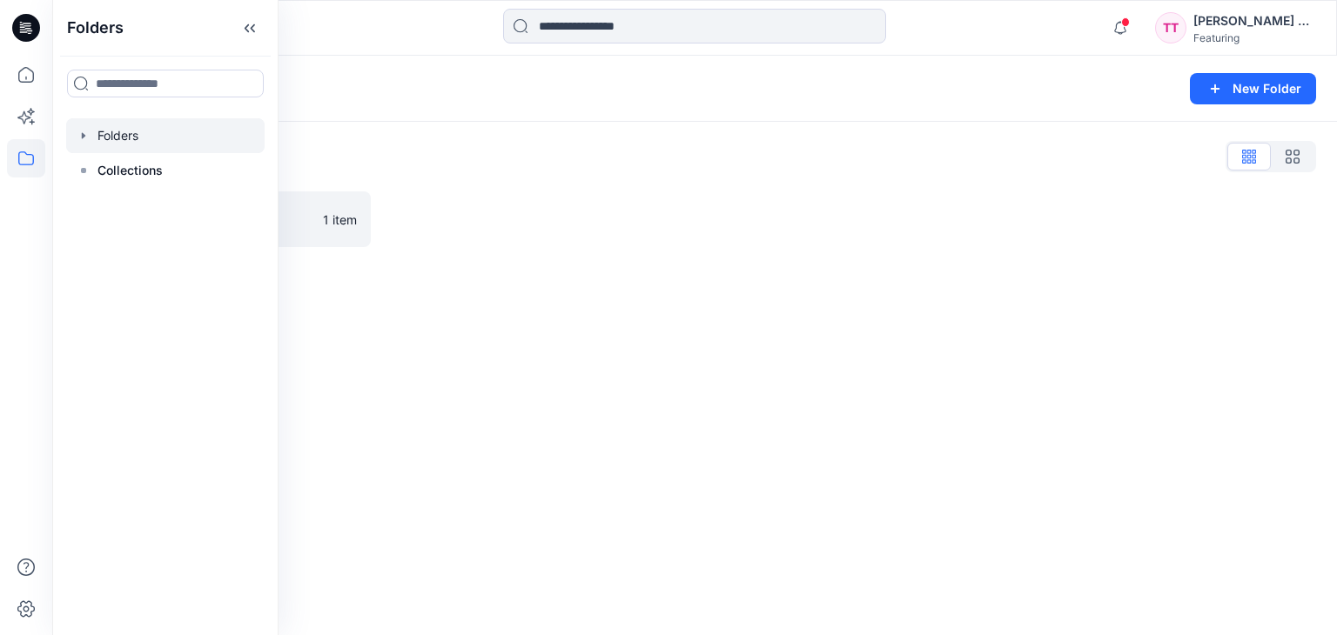
click at [506, 290] on div "Folders New Folder Folders List Trainees assignment 1 item" at bounding box center [694, 346] width 1284 height 580
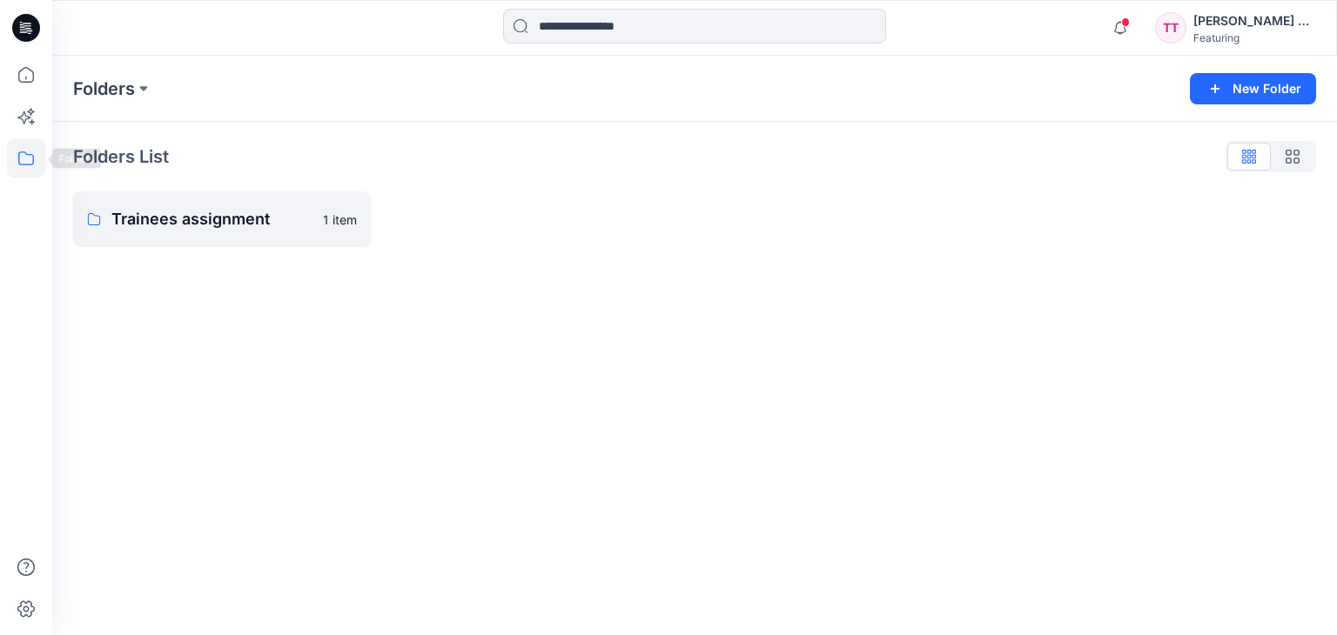
click at [28, 158] on icon at bounding box center [26, 158] width 38 height 38
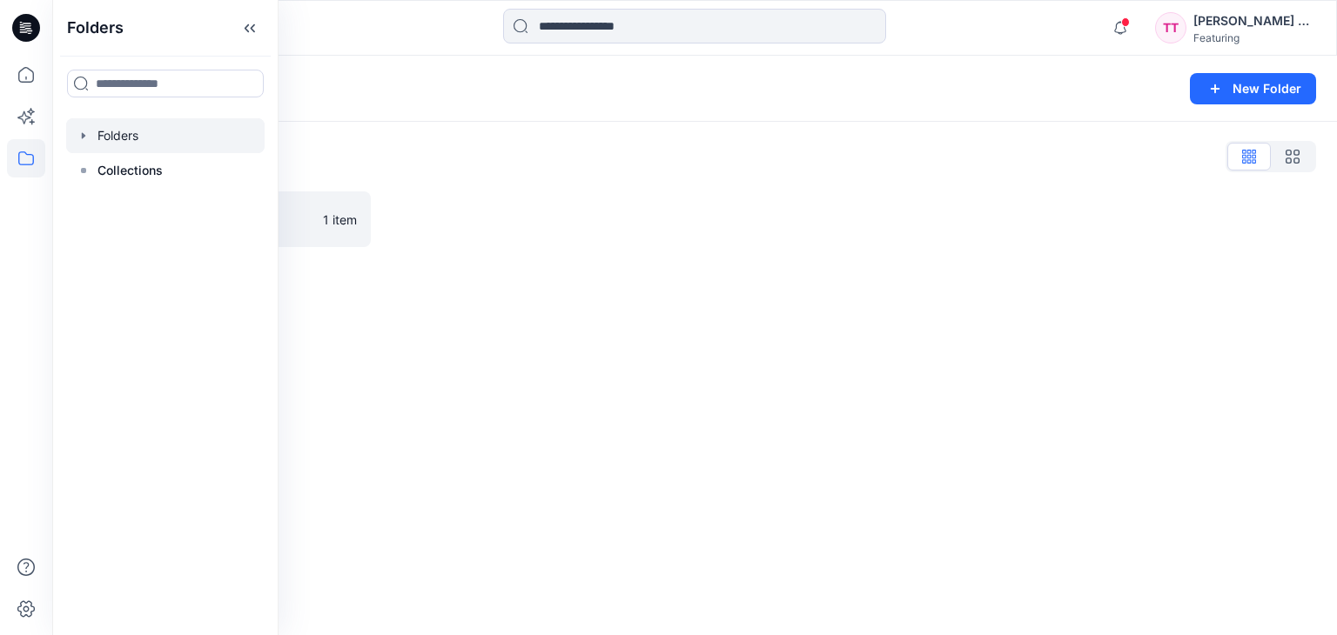
click at [177, 139] on div at bounding box center [165, 135] width 198 height 35
click at [365, 228] on link "Trainees assignment 1 item" at bounding box center [222, 219] width 298 height 56
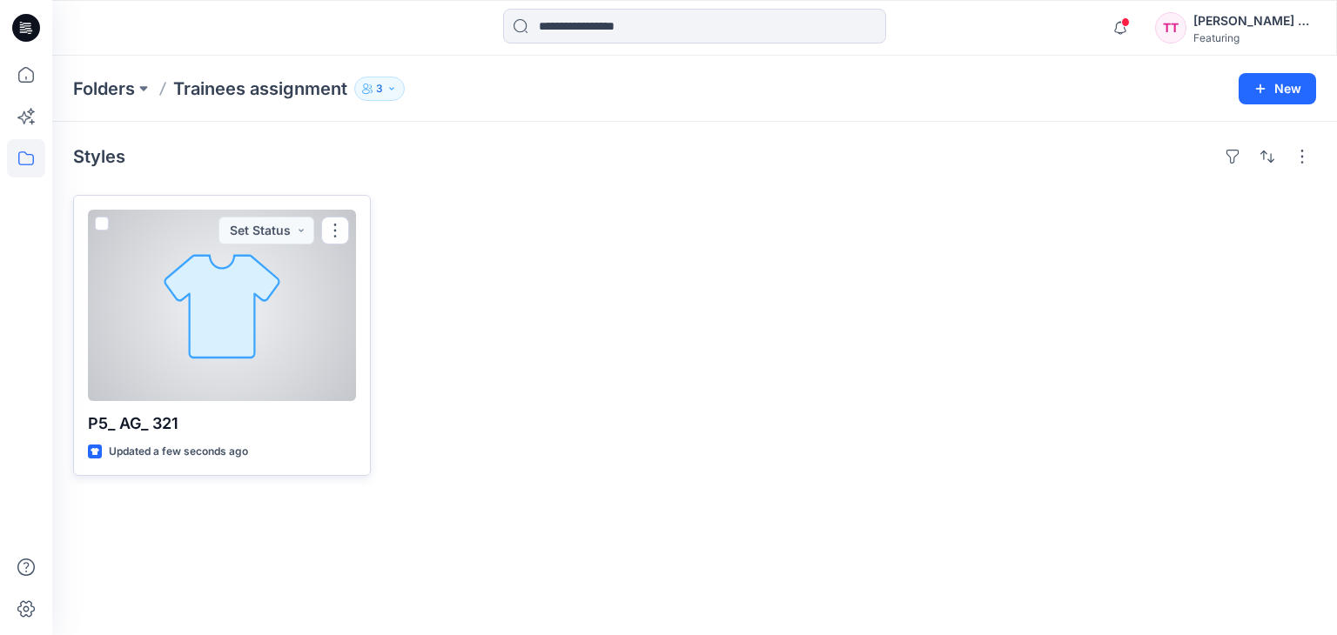
click at [259, 336] on div at bounding box center [222, 305] width 268 height 191
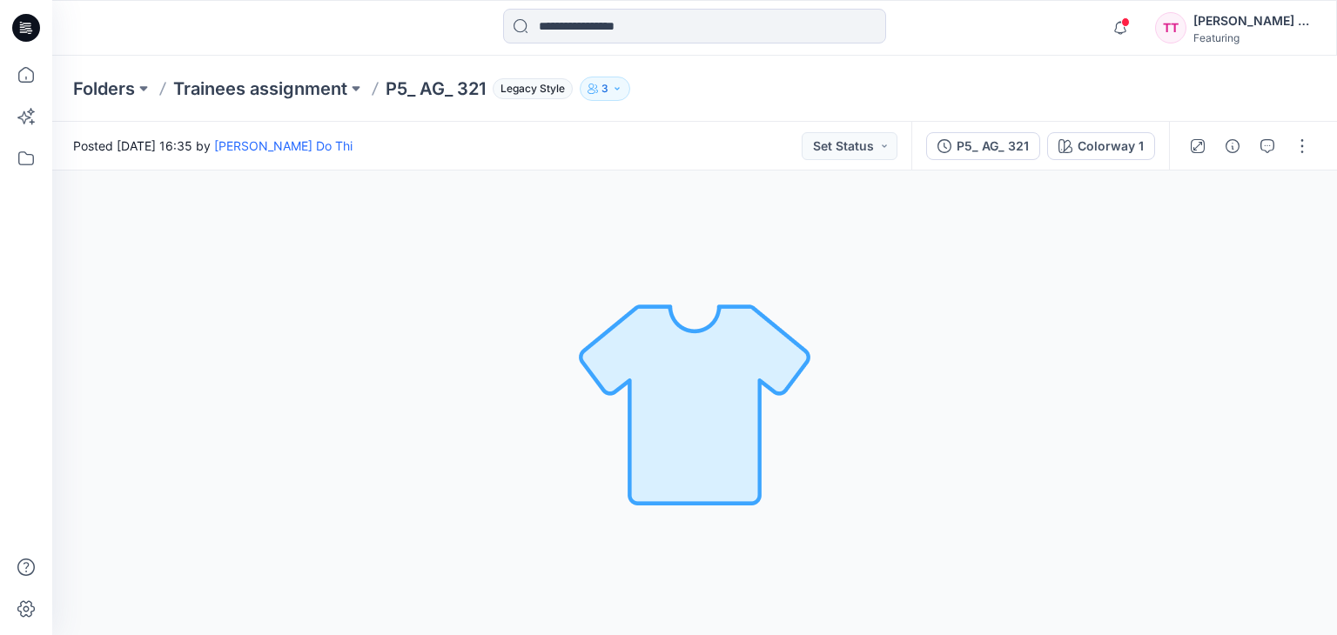
click at [726, 399] on img at bounding box center [695, 403] width 244 height 244
click at [1134, 141] on div "Colorway 1" at bounding box center [1110, 146] width 66 height 19
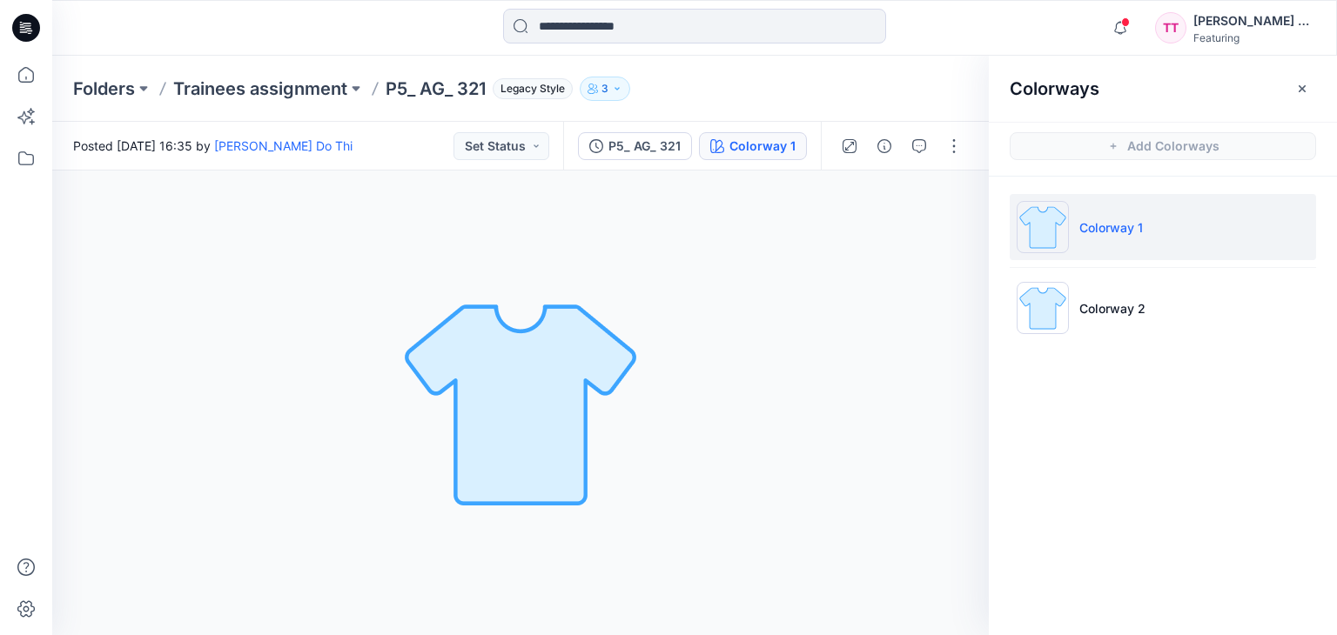
click at [818, 370] on div "Colorway 1 Loading... Material Properties Loading..." at bounding box center [520, 403] width 936 height 465
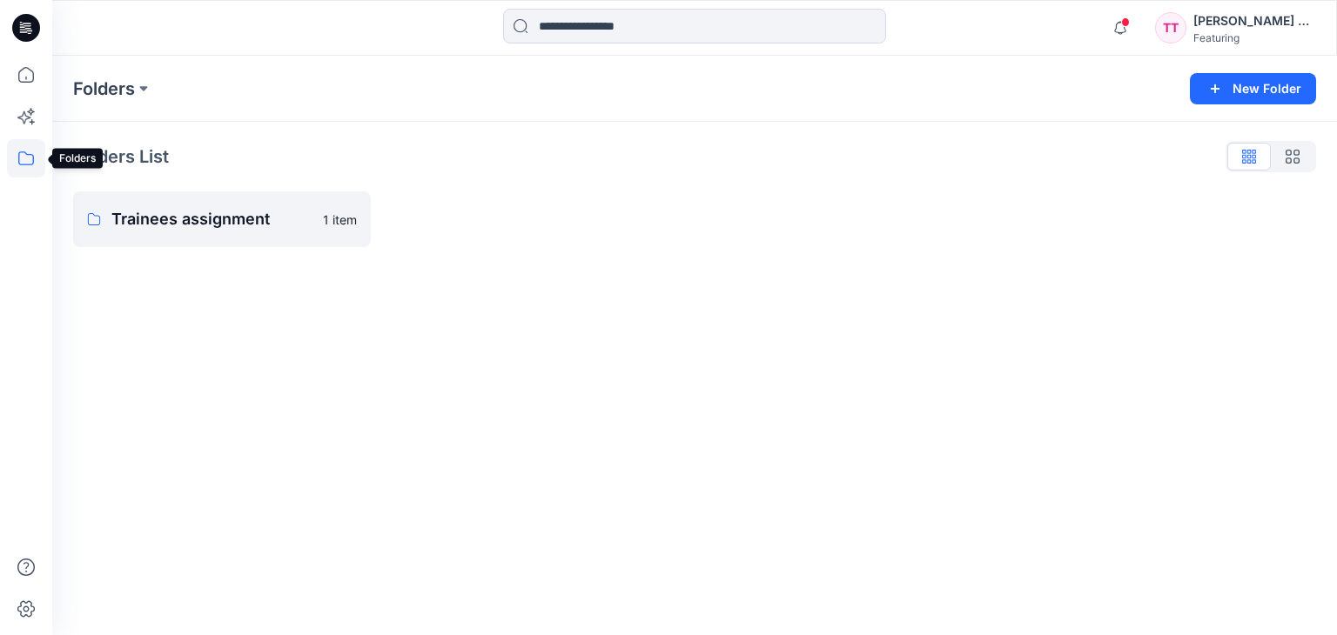
click at [42, 147] on icon at bounding box center [26, 158] width 38 height 38
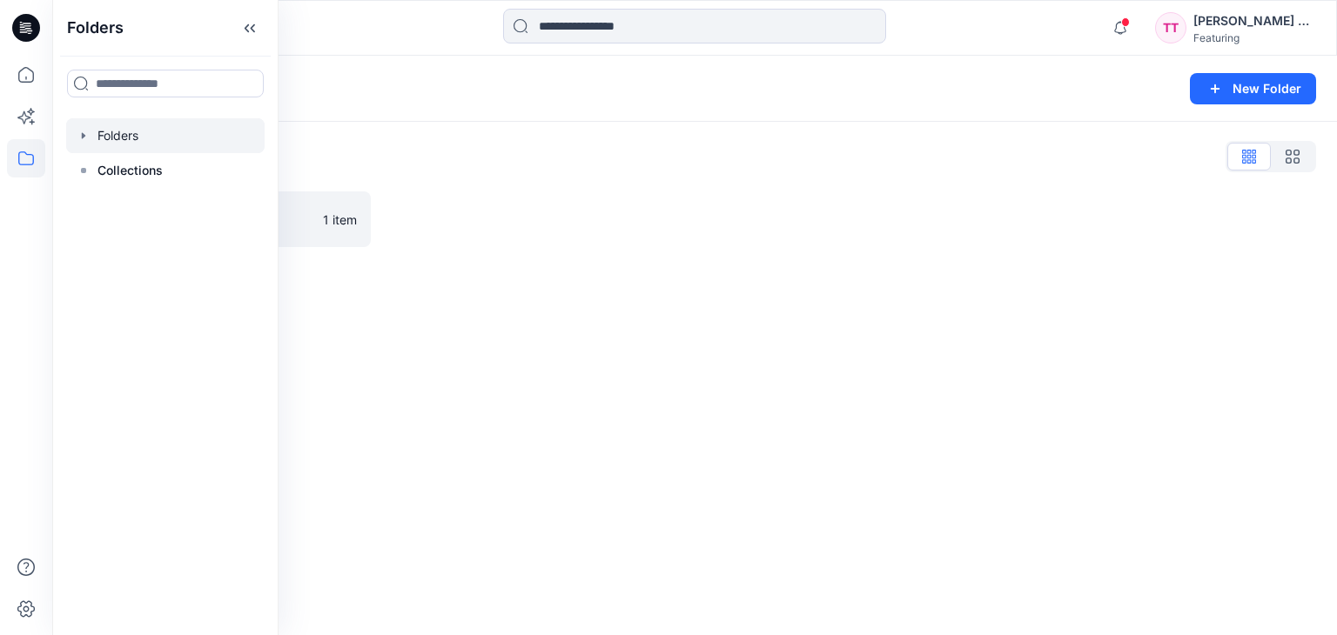
click at [198, 128] on div at bounding box center [165, 135] width 198 height 35
click at [390, 184] on div "Folders List Trainees assignment 1 item" at bounding box center [694, 195] width 1284 height 146
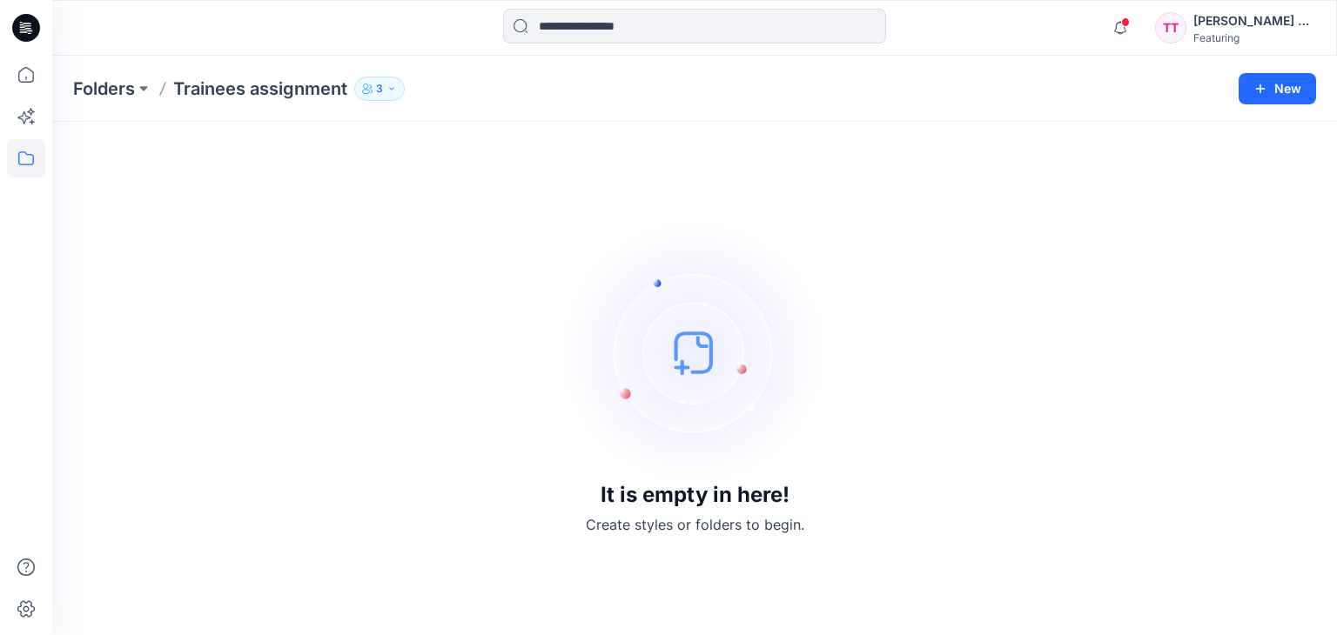
click at [896, 287] on div "It is empty in here! Create styles or folders to begin." at bounding box center [694, 379] width 1243 height 472
click at [882, 319] on div "It is empty in here! Create styles or folders to begin." at bounding box center [694, 379] width 1243 height 472
click at [361, 84] on button "3" at bounding box center [379, 89] width 50 height 24
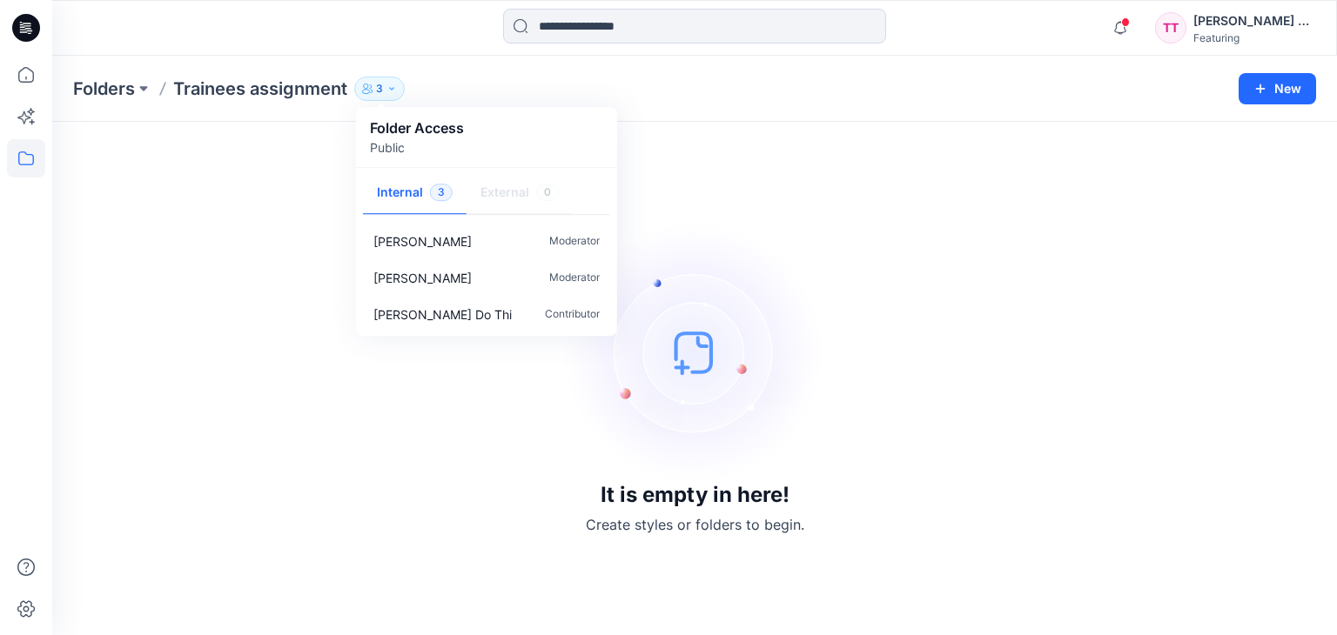
click at [710, 208] on div "It is empty in here! Create styles or folders to begin." at bounding box center [694, 379] width 1243 height 472
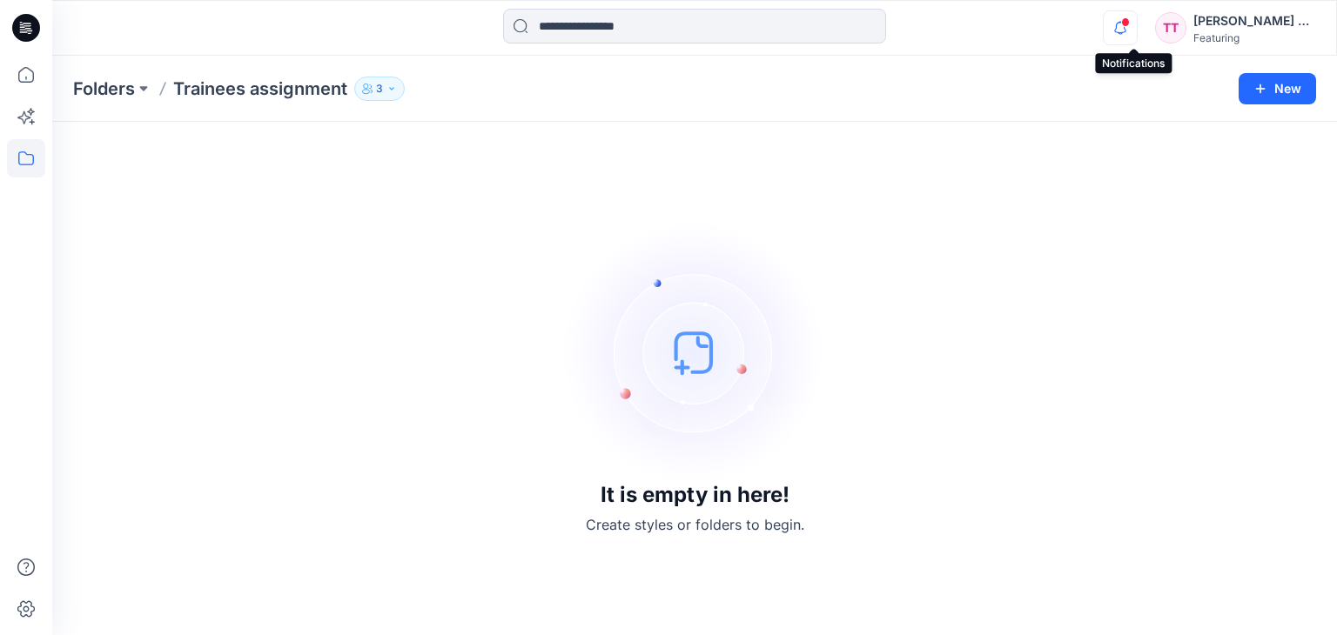
click at [1125, 44] on icon "button" at bounding box center [1119, 27] width 33 height 35
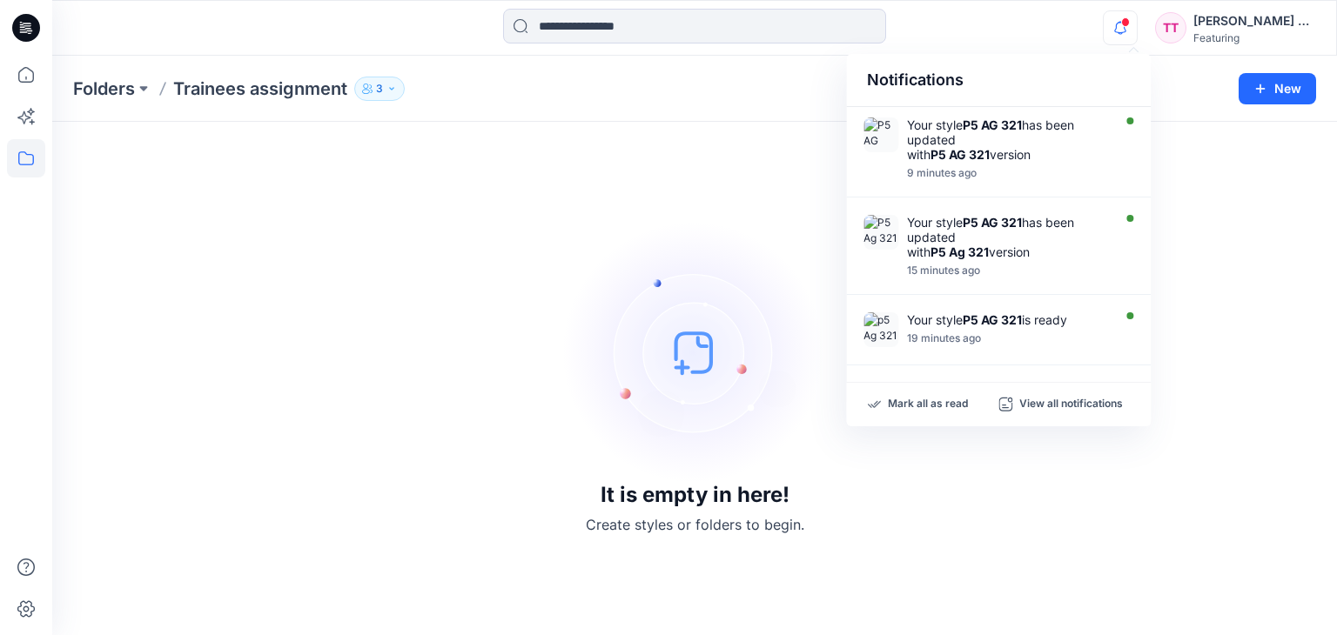
click at [632, 185] on div "It is empty in here! Create styles or folders to begin." at bounding box center [694, 379] width 1243 height 472
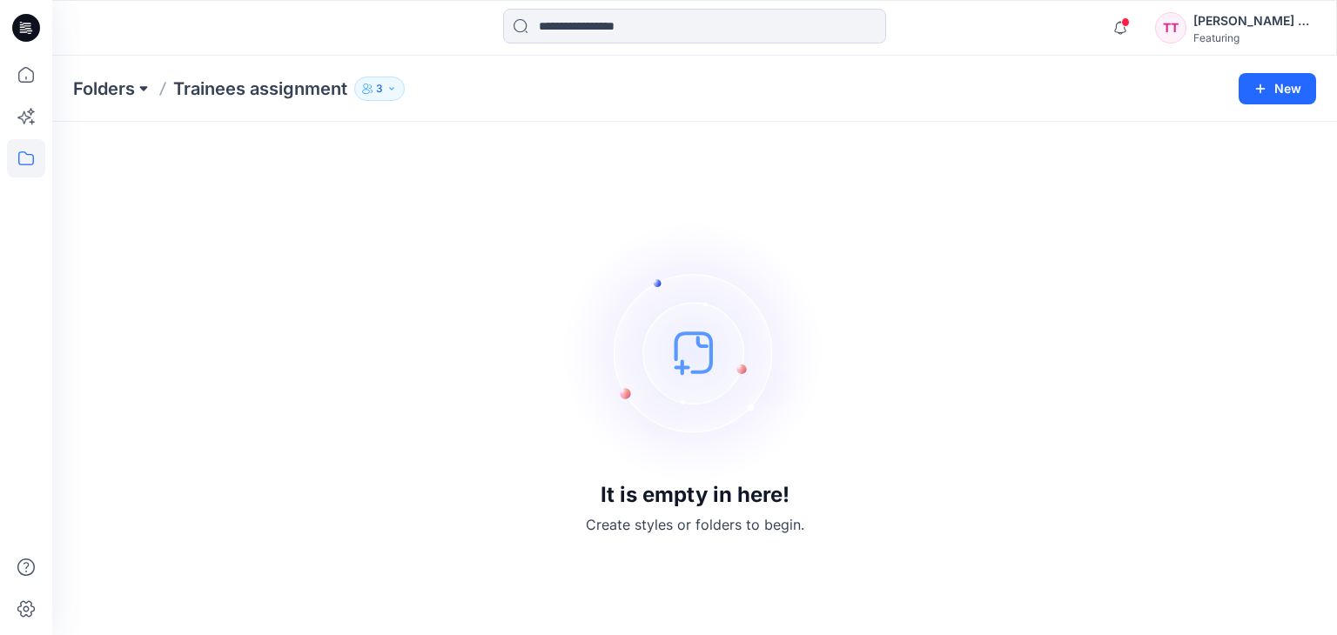
click at [138, 87] on button at bounding box center [143, 89] width 17 height 24
click at [363, 184] on div "It is empty in here! Create styles or folders to begin." at bounding box center [694, 379] width 1243 height 472
click at [30, 65] on icon at bounding box center [26, 75] width 38 height 38
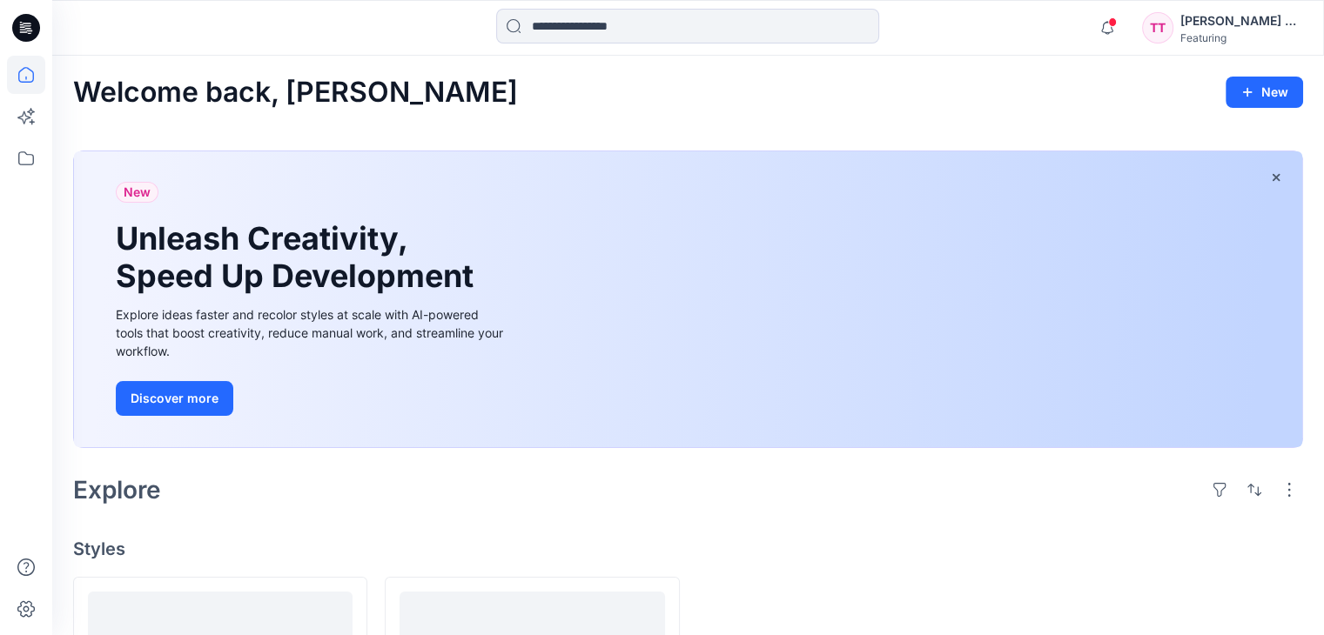
click at [231, 90] on h2 "Welcome back, [PERSON_NAME]" at bounding box center [295, 93] width 445 height 32
click at [24, 168] on icon at bounding box center [26, 158] width 38 height 38
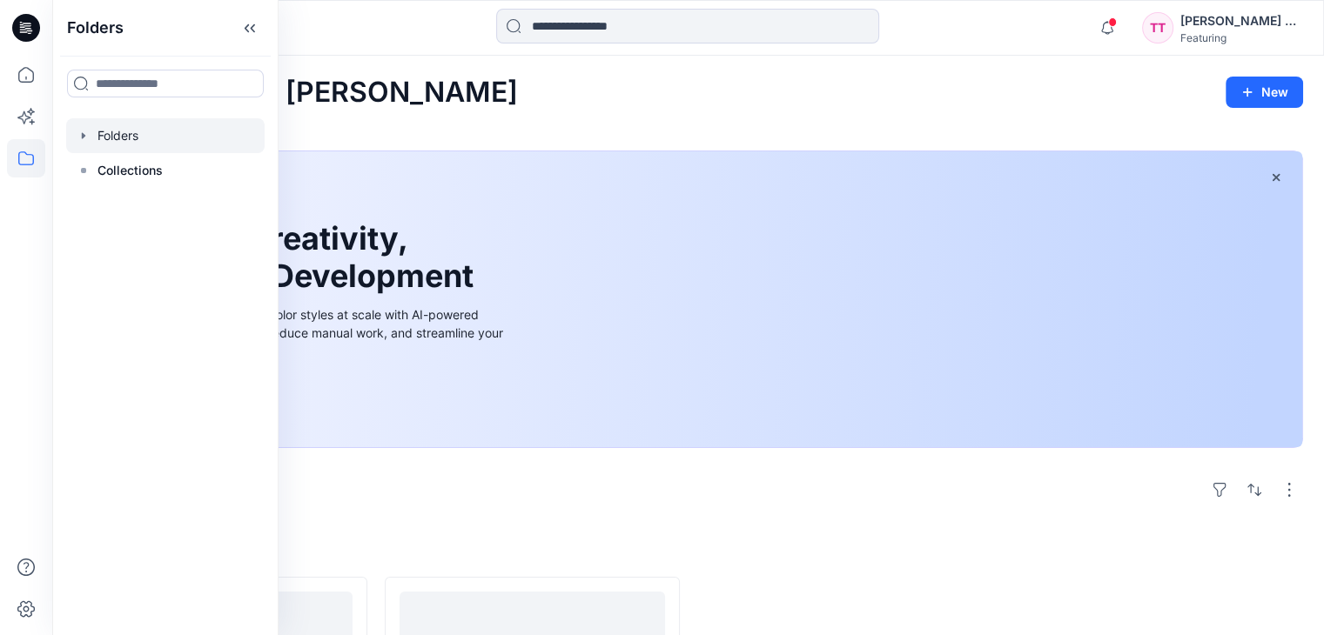
click at [109, 137] on div at bounding box center [165, 135] width 198 height 35
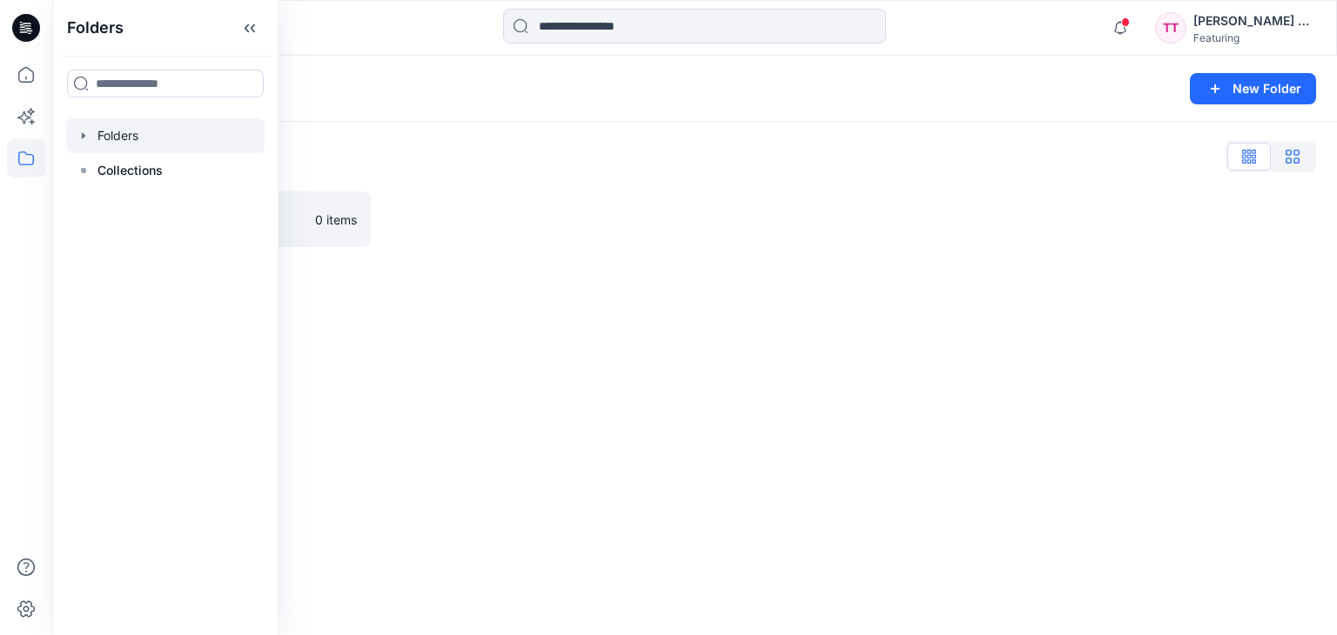
click at [1288, 152] on icon "button" at bounding box center [1292, 157] width 14 height 14
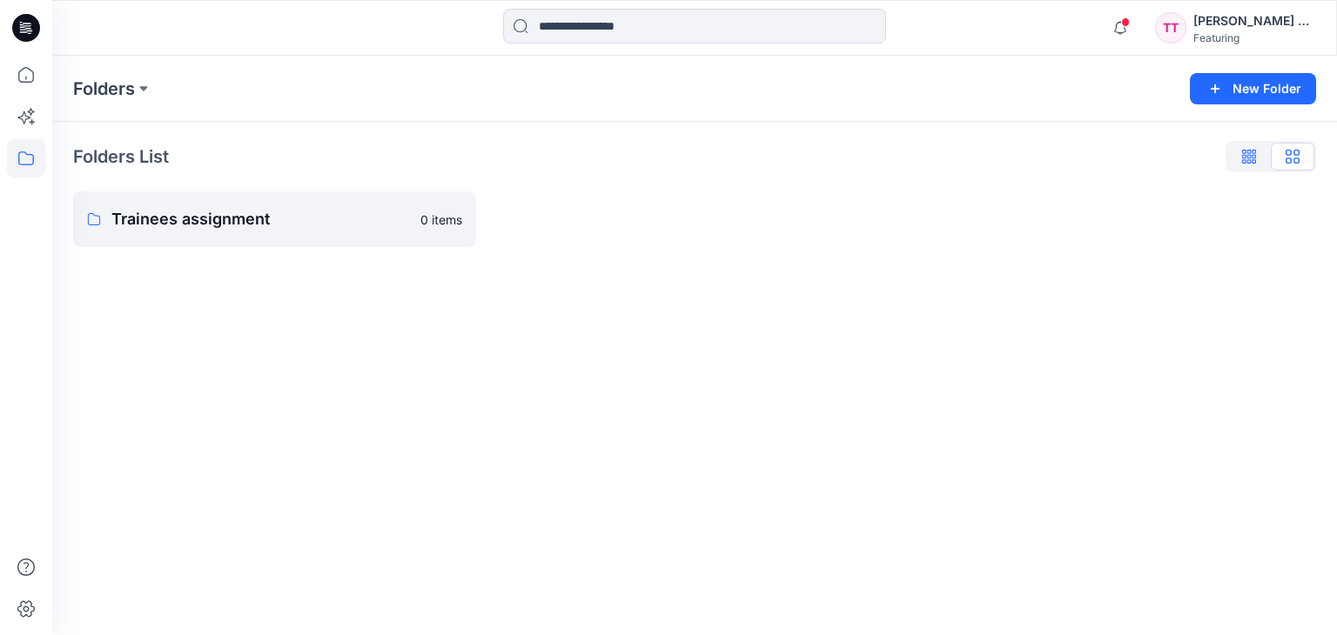
click at [1243, 151] on icon "button" at bounding box center [1244, 152] width 4 height 4
click at [188, 232] on link "Trainees assignment 0 items" at bounding box center [222, 219] width 298 height 56
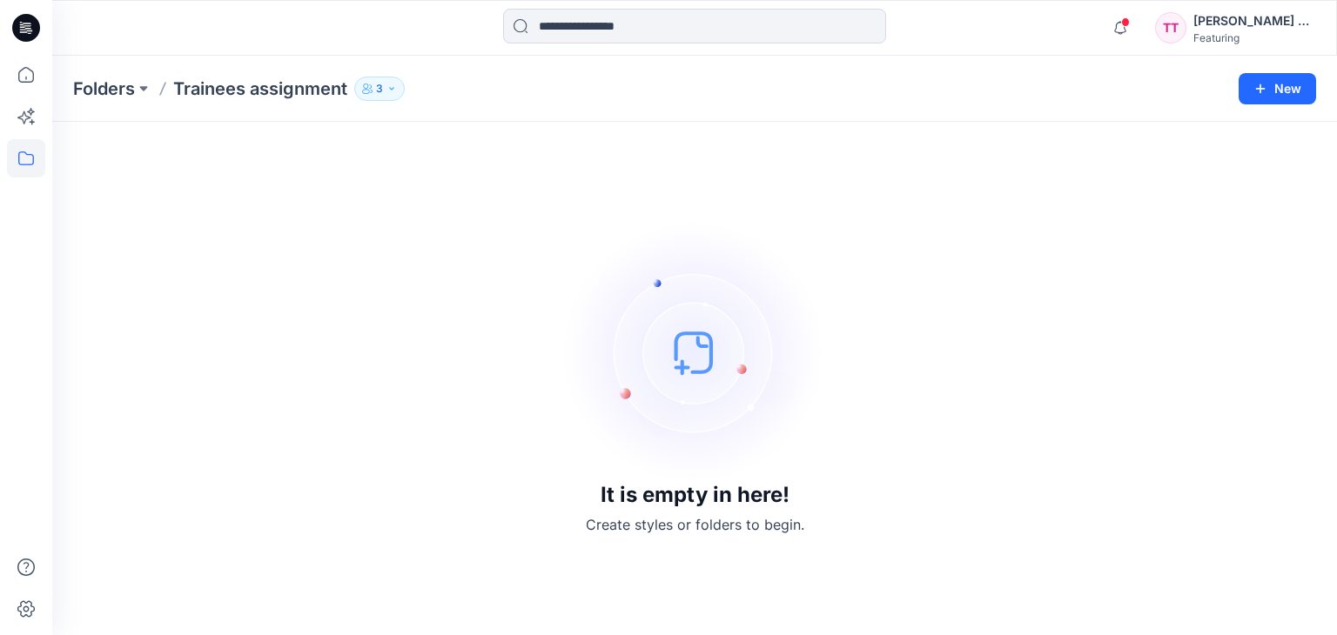
click at [393, 94] on button "3" at bounding box center [379, 89] width 50 height 24
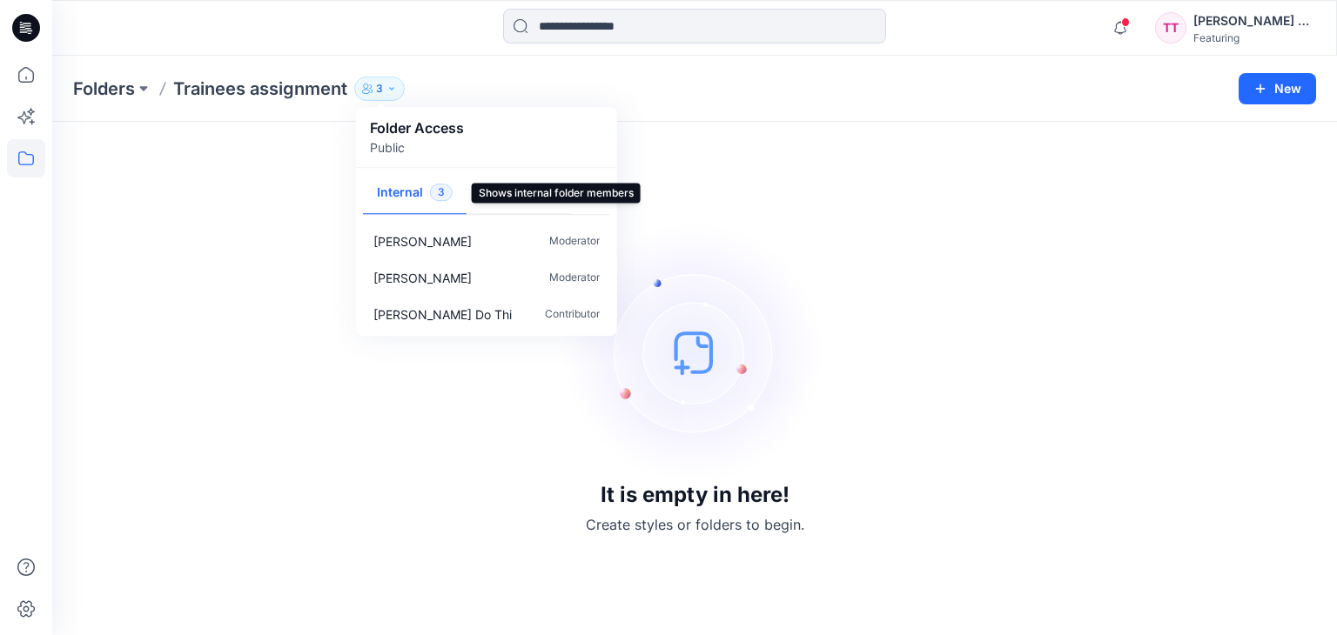
click at [446, 192] on span "3" at bounding box center [441, 192] width 23 height 17
click at [402, 142] on p "Public" at bounding box center [417, 147] width 94 height 18
click at [397, 150] on p "Public" at bounding box center [417, 147] width 94 height 18
click at [379, 144] on p "Public" at bounding box center [417, 147] width 94 height 18
click at [385, 118] on p "Folder Access" at bounding box center [417, 127] width 94 height 21
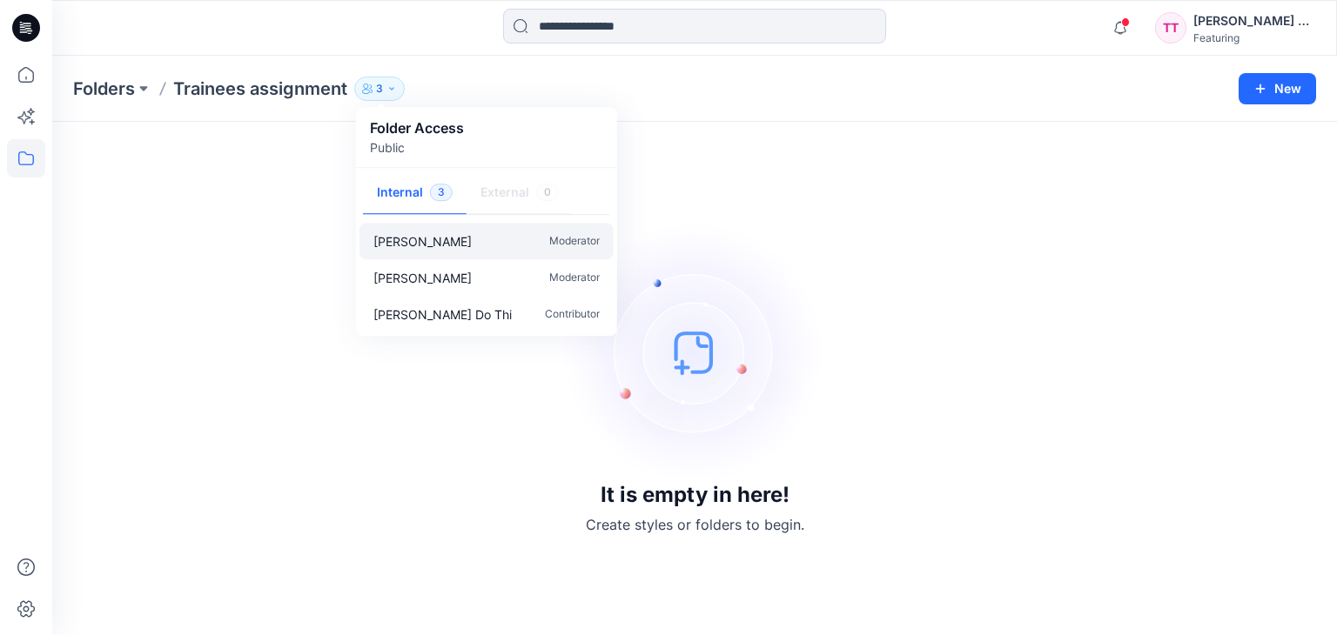
click at [431, 245] on p "[PERSON_NAME]" at bounding box center [422, 241] width 98 height 18
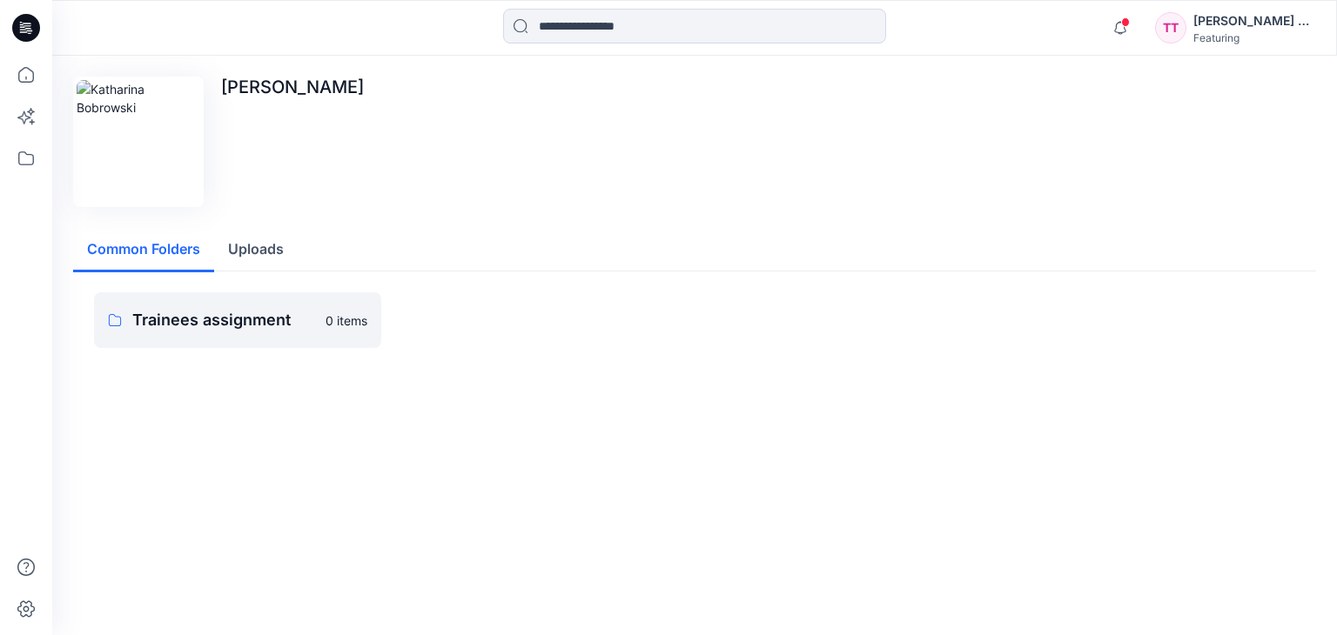
click at [148, 137] on img at bounding box center [139, 142] width 124 height 124
drag, startPoint x: 128, startPoint y: 106, endPoint x: 205, endPoint y: 158, distance: 92.9
click at [205, 158] on div "[PERSON_NAME]" at bounding box center [694, 142] width 1243 height 131
click at [157, 159] on img at bounding box center [139, 142] width 124 height 124
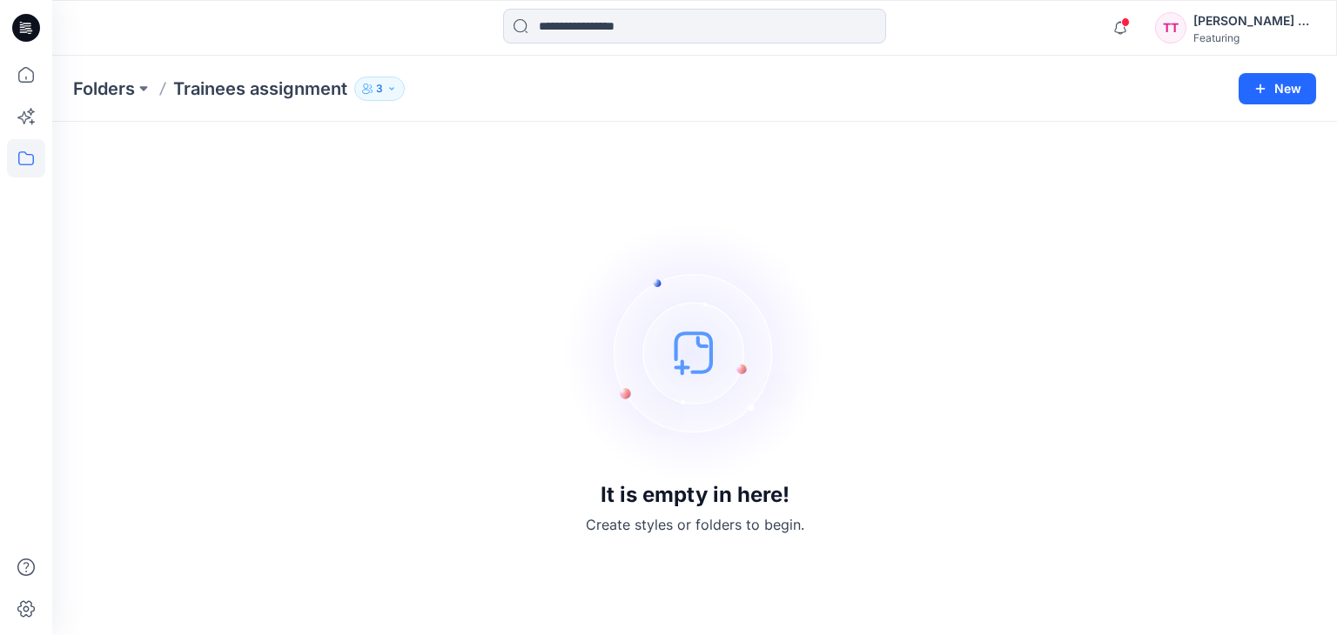
click at [396, 95] on button "3" at bounding box center [379, 89] width 50 height 24
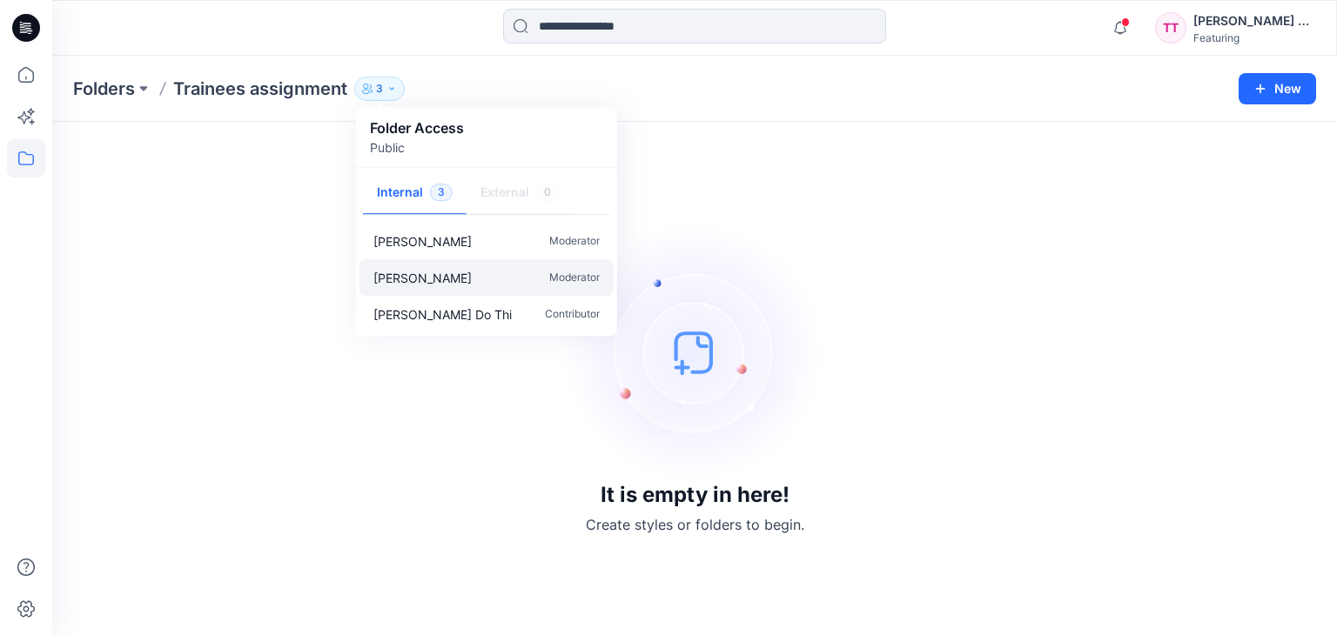
click at [449, 267] on div "Aurelie Rob Moderator" at bounding box center [486, 277] width 254 height 37
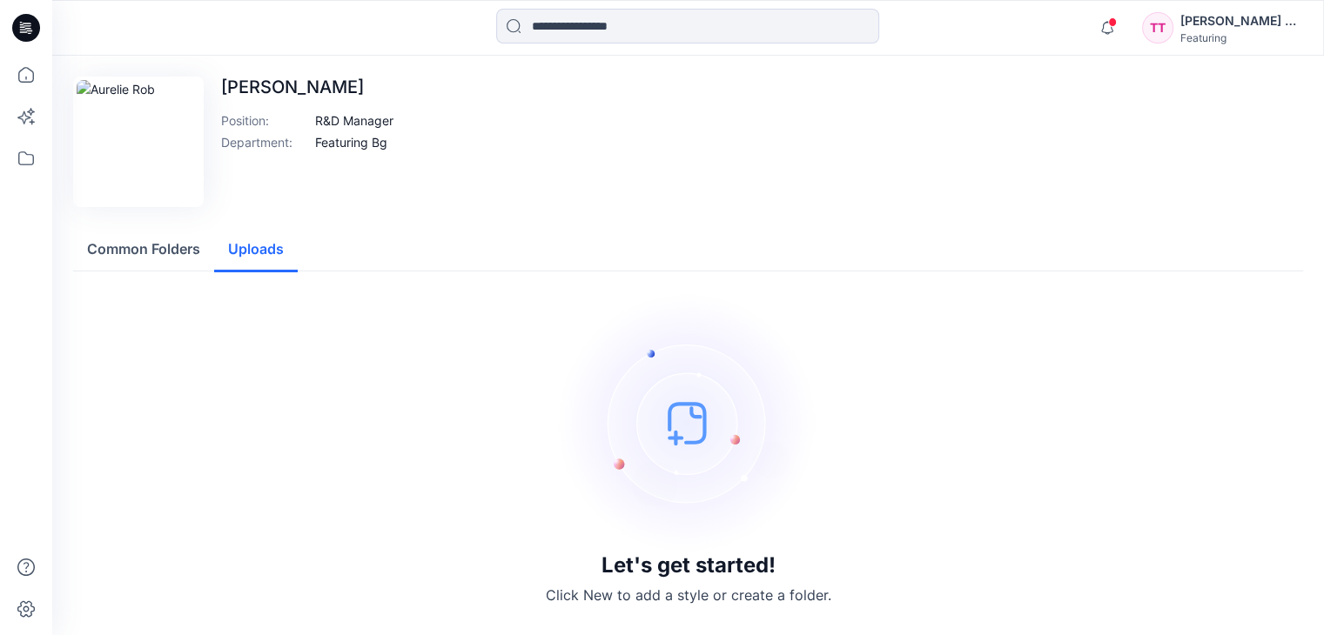
click at [244, 243] on button "Uploads" at bounding box center [256, 250] width 84 height 44
click at [151, 255] on button "Common Folders" at bounding box center [143, 250] width 141 height 44
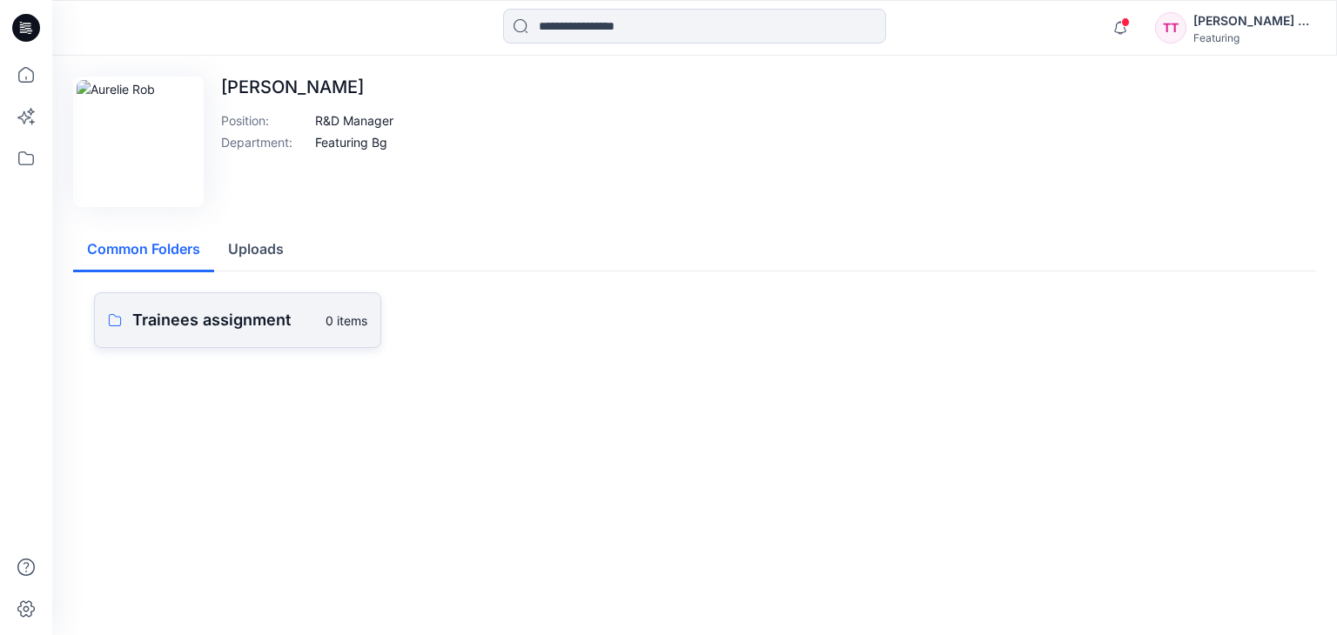
click at [205, 305] on link "Trainees assignment 0 items" at bounding box center [237, 320] width 287 height 56
click at [250, 247] on button "Uploads" at bounding box center [256, 250] width 84 height 44
click at [152, 250] on button "Common Folders" at bounding box center [143, 250] width 141 height 44
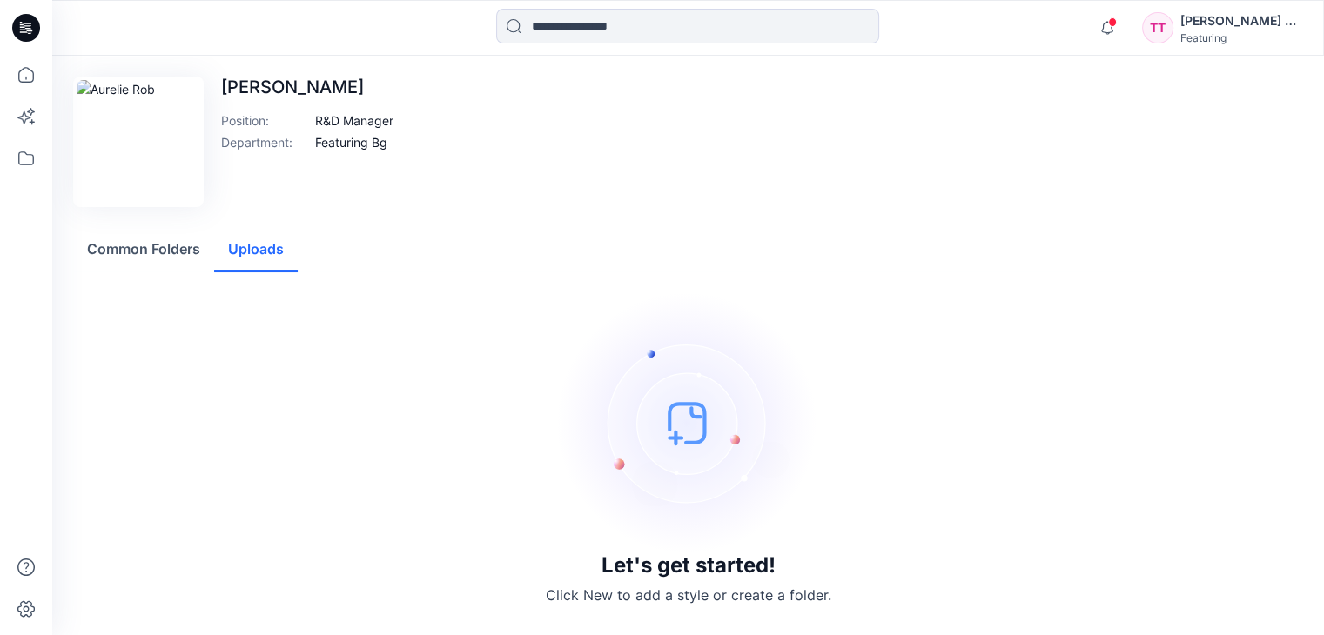
click at [255, 251] on button "Uploads" at bounding box center [256, 250] width 84 height 44
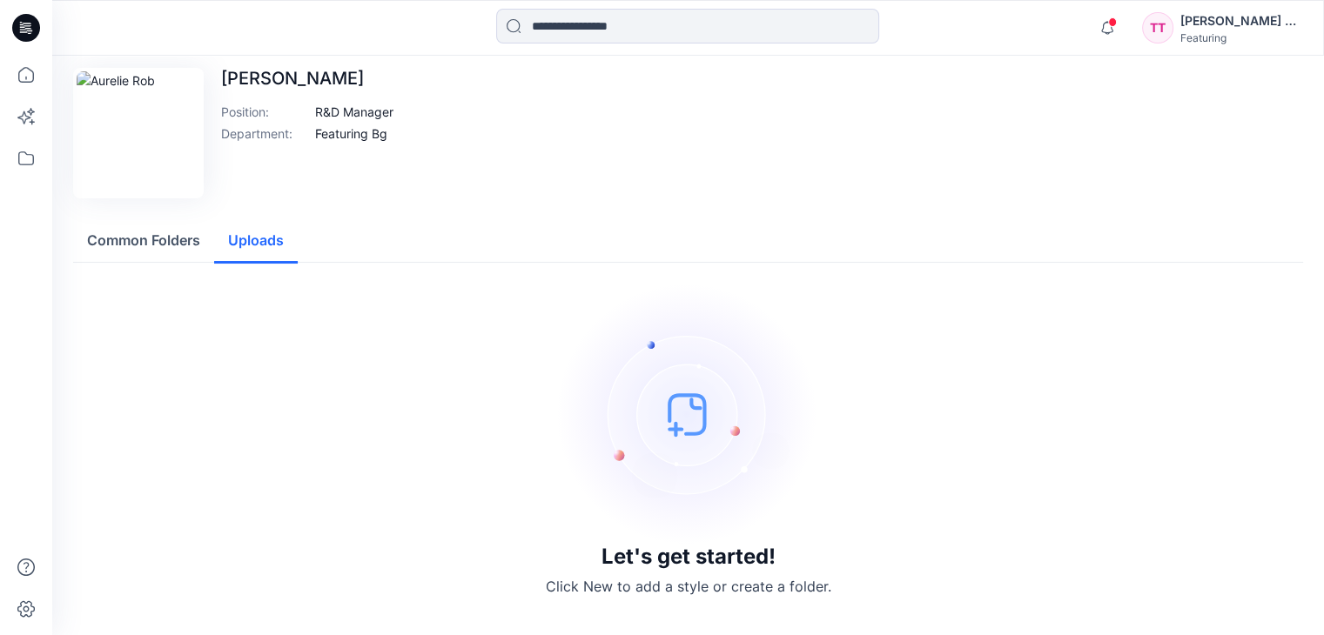
scroll to position [11, 0]
click at [682, 453] on img at bounding box center [688, 411] width 261 height 261
click at [692, 559] on h3 "Let's get started!" at bounding box center [688, 554] width 174 height 24
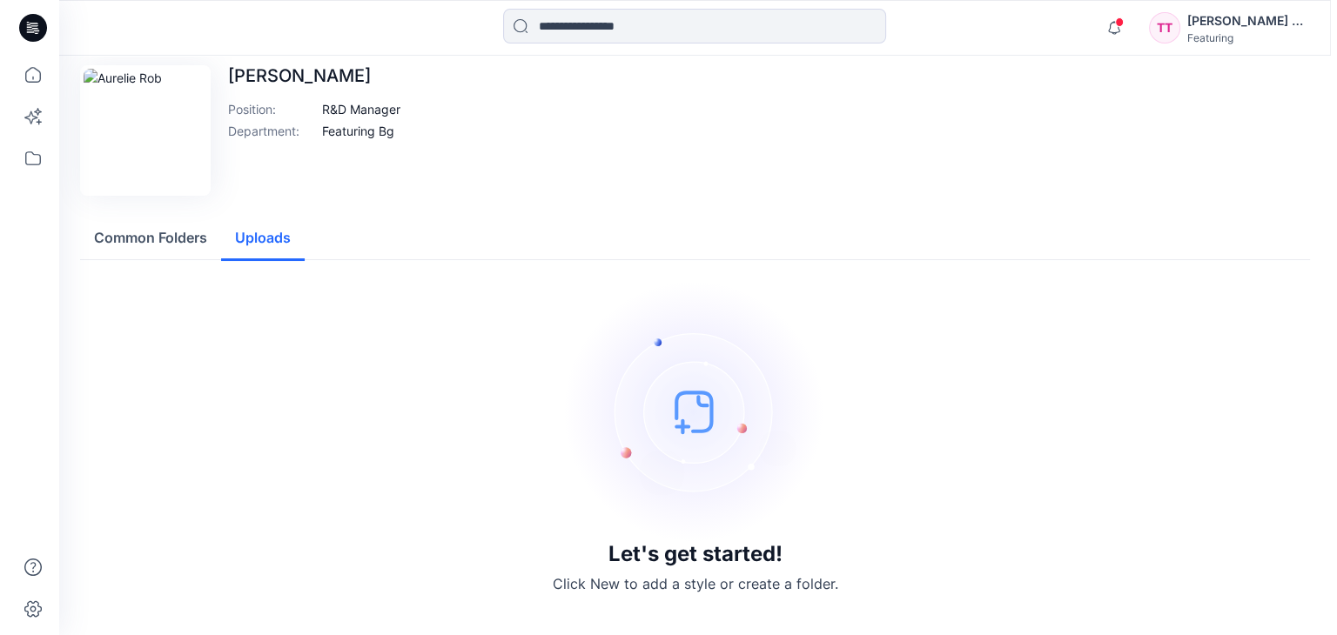
scroll to position [0, 0]
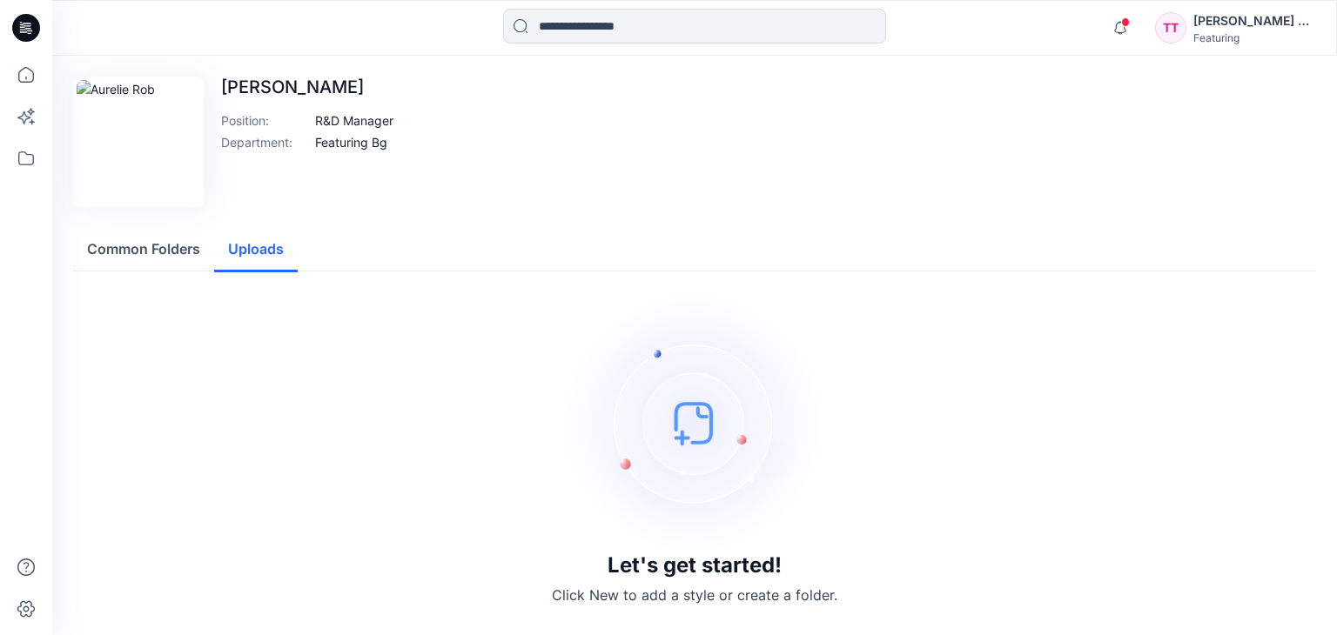
click at [190, 243] on button "Common Folders" at bounding box center [143, 250] width 141 height 44
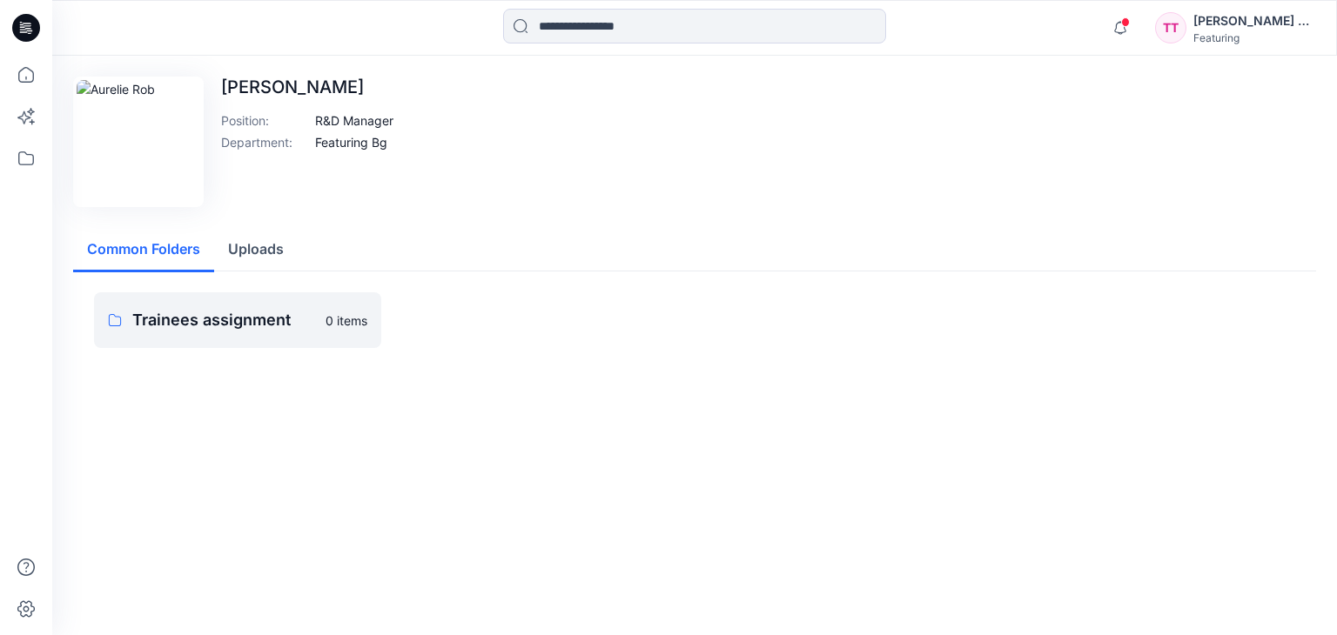
click at [294, 257] on button "Uploads" at bounding box center [256, 250] width 84 height 44
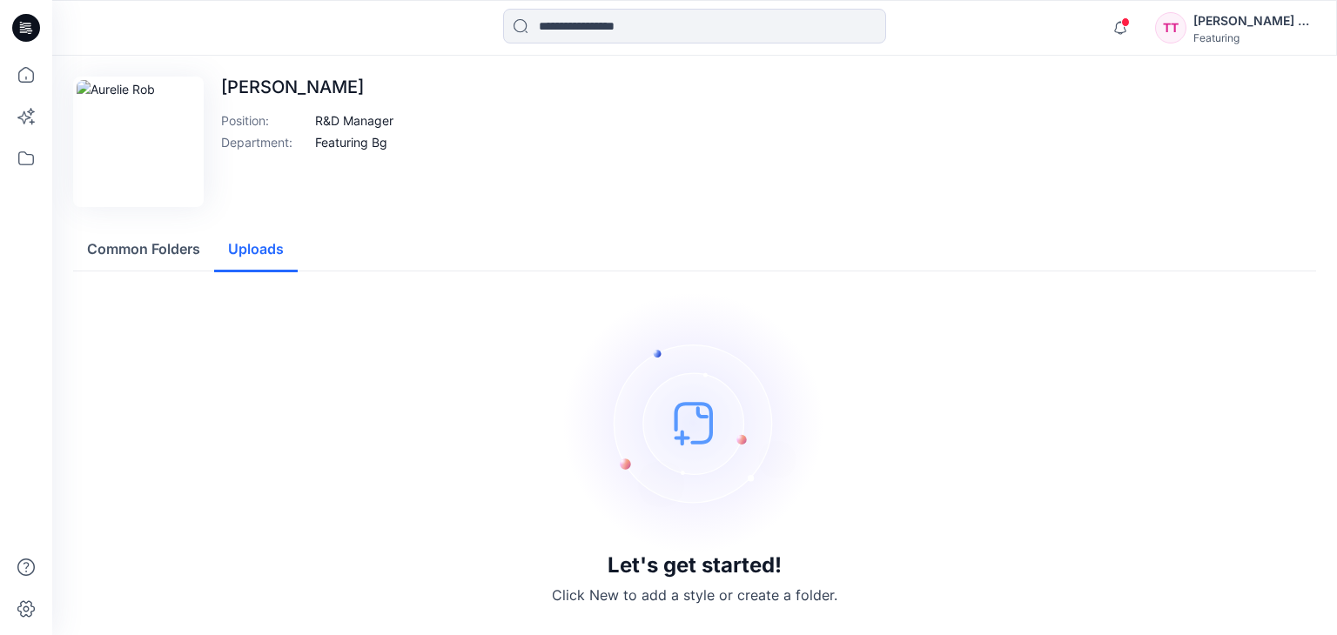
click at [155, 258] on button "Common Folders" at bounding box center [143, 250] width 141 height 44
click at [245, 255] on button "Uploads" at bounding box center [256, 250] width 84 height 44
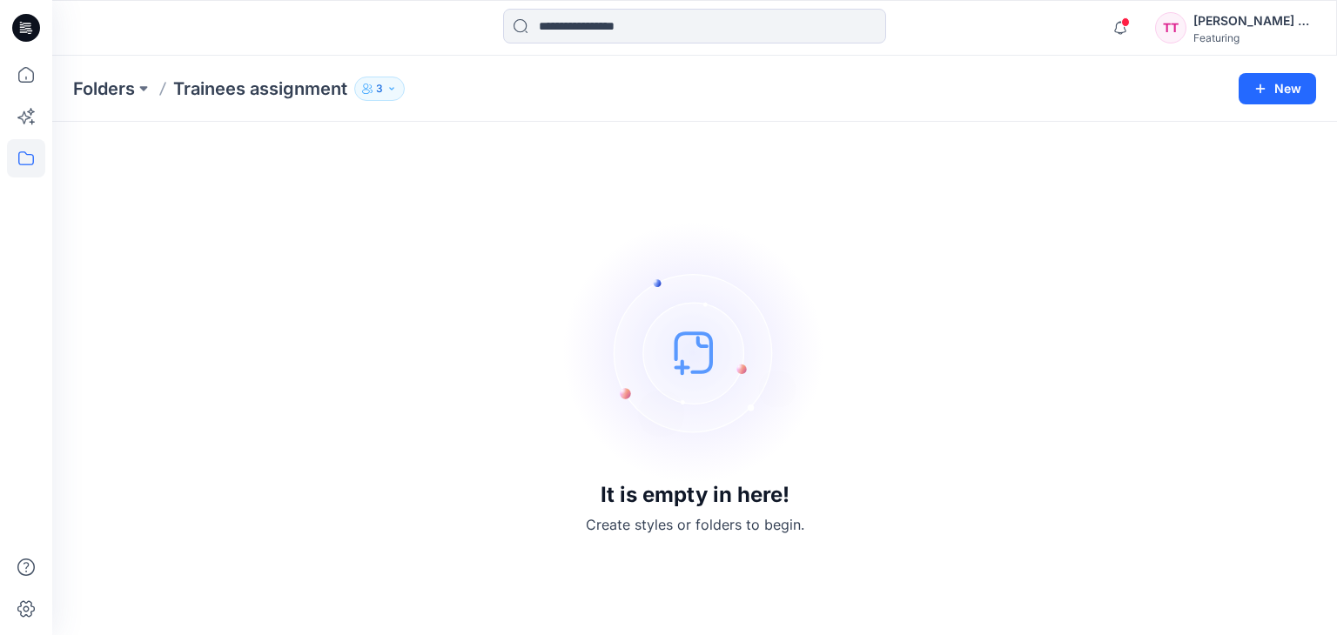
click at [397, 94] on button "3" at bounding box center [379, 89] width 50 height 24
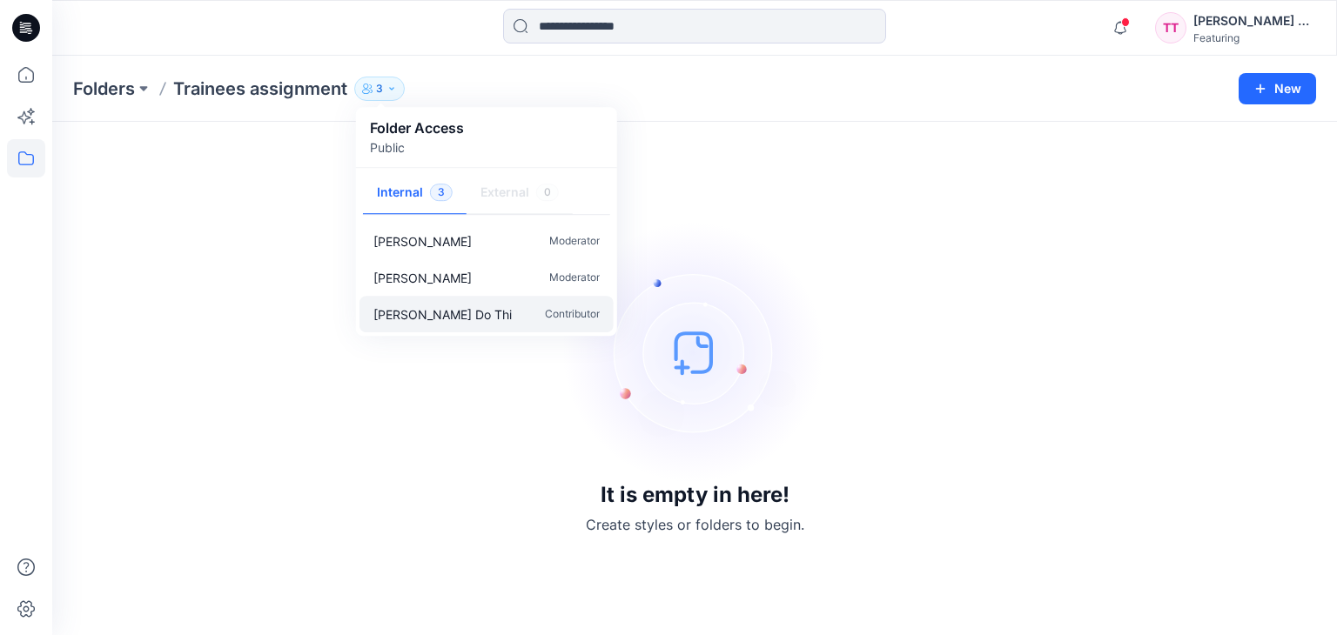
click at [449, 309] on p "[PERSON_NAME] Do Thi" at bounding box center [442, 314] width 138 height 18
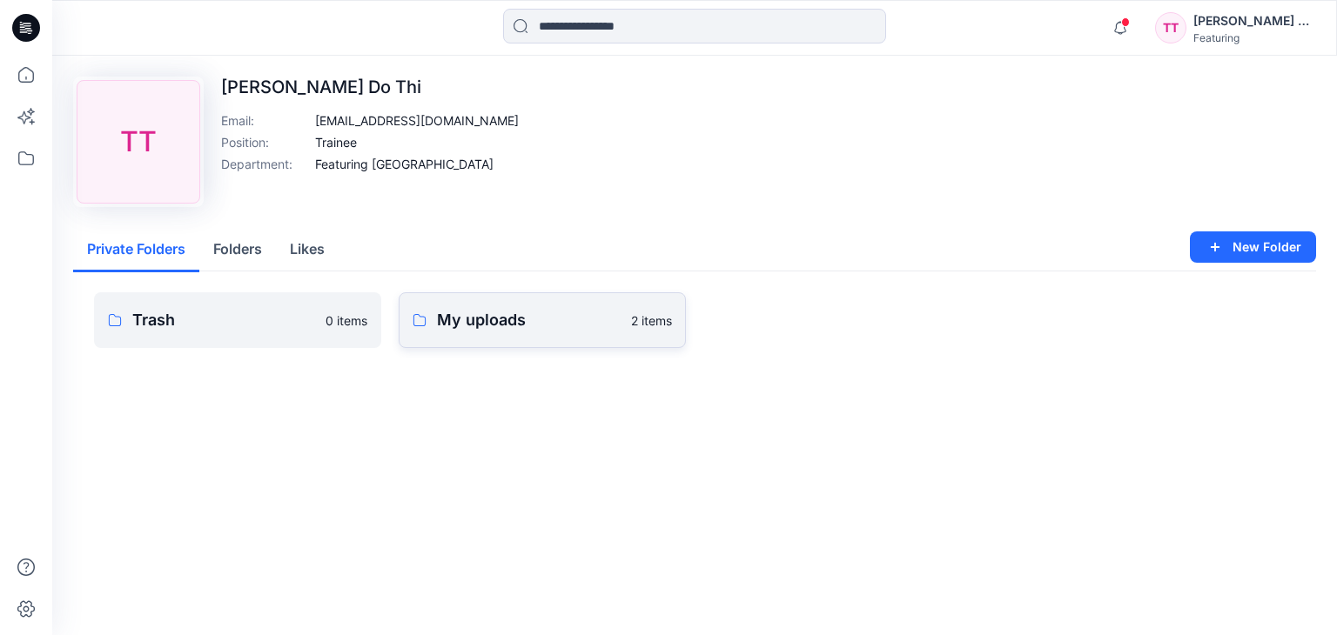
click at [487, 321] on p "My uploads" at bounding box center [529, 320] width 184 height 24
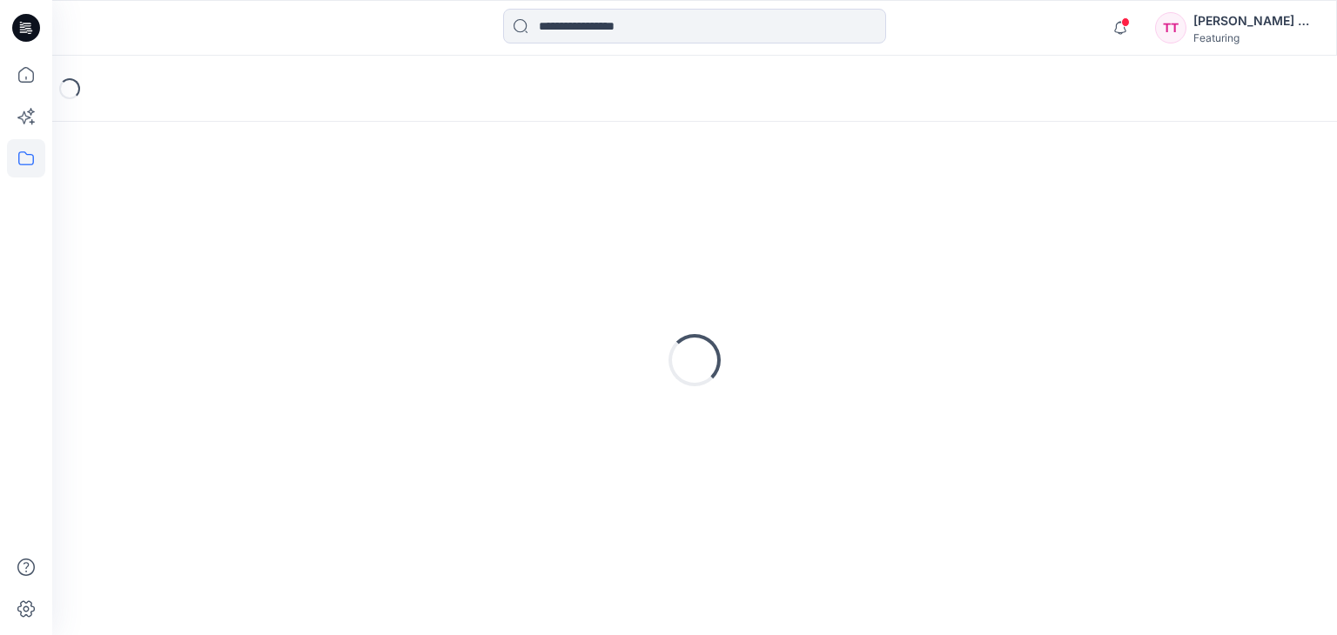
click at [487, 321] on div "Loading..." at bounding box center [694, 360] width 1243 height 435
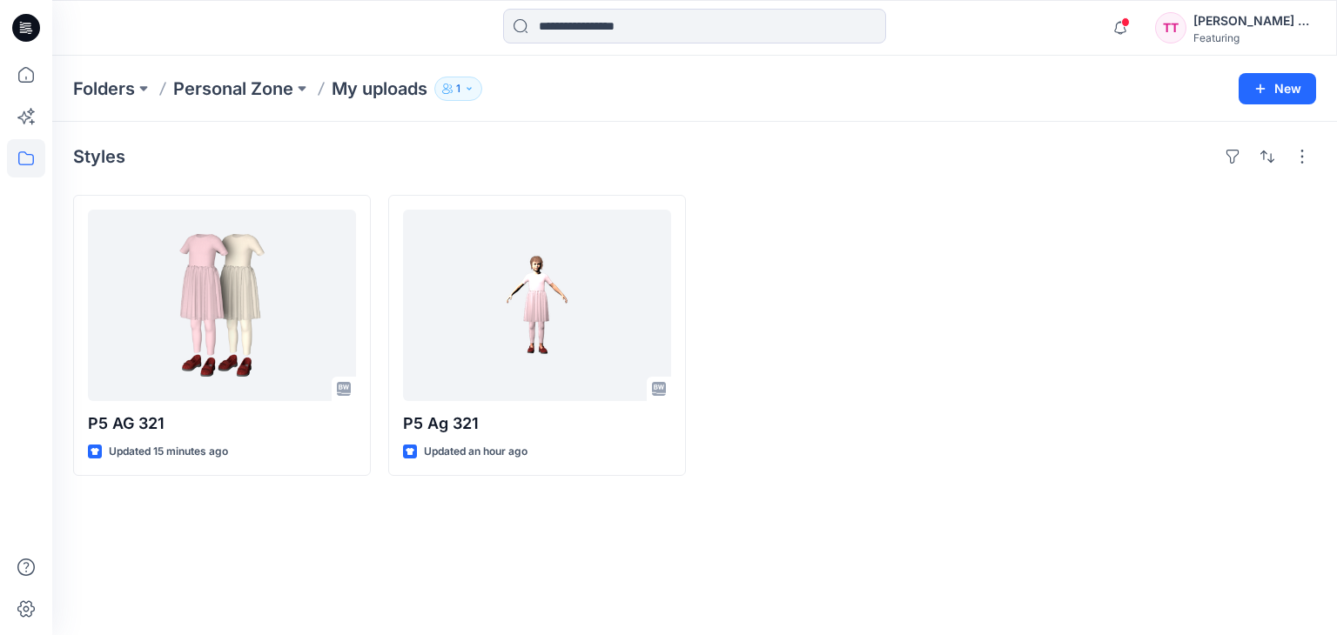
click at [1317, 159] on div "Styles P5 AG 321 Updated 15 minutes ago P5 Ag 321 Updated an hour ago" at bounding box center [694, 378] width 1284 height 513
click at [1311, 154] on button "button" at bounding box center [1302, 157] width 28 height 28
click at [728, 186] on div "Styles Layout Grid Large Grid Folder View Compact Card Card View Card Info Tags…" at bounding box center [694, 378] width 1284 height 513
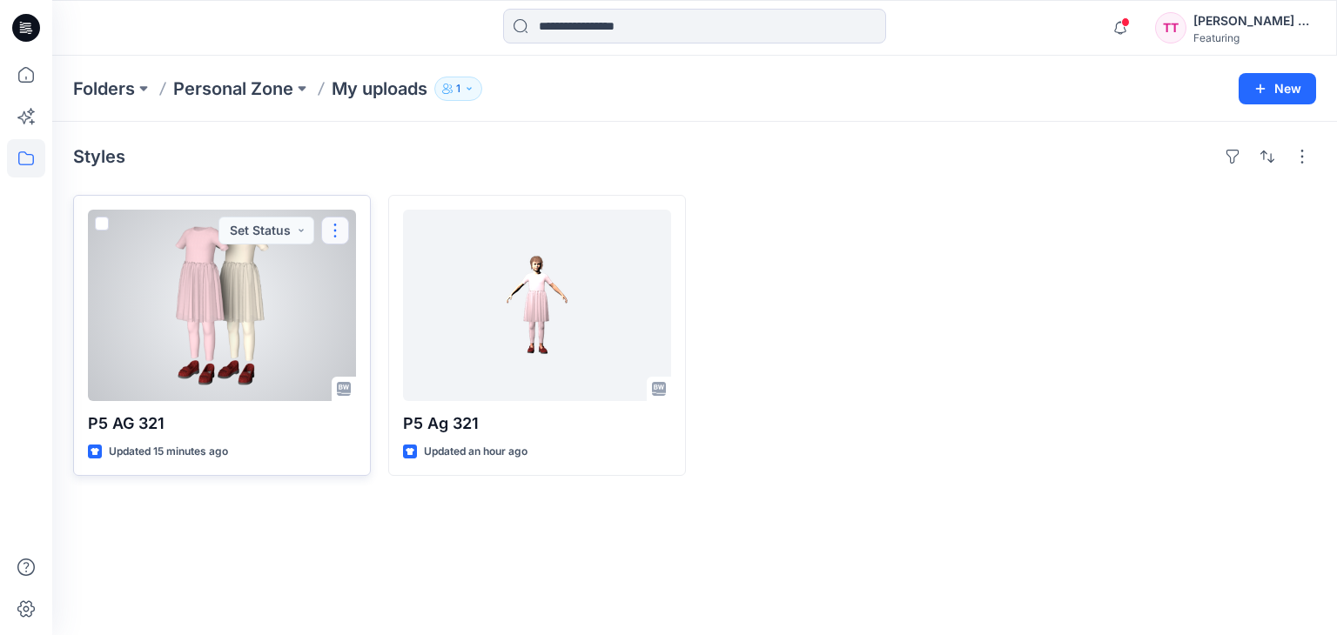
click at [338, 228] on button "button" at bounding box center [335, 231] width 28 height 28
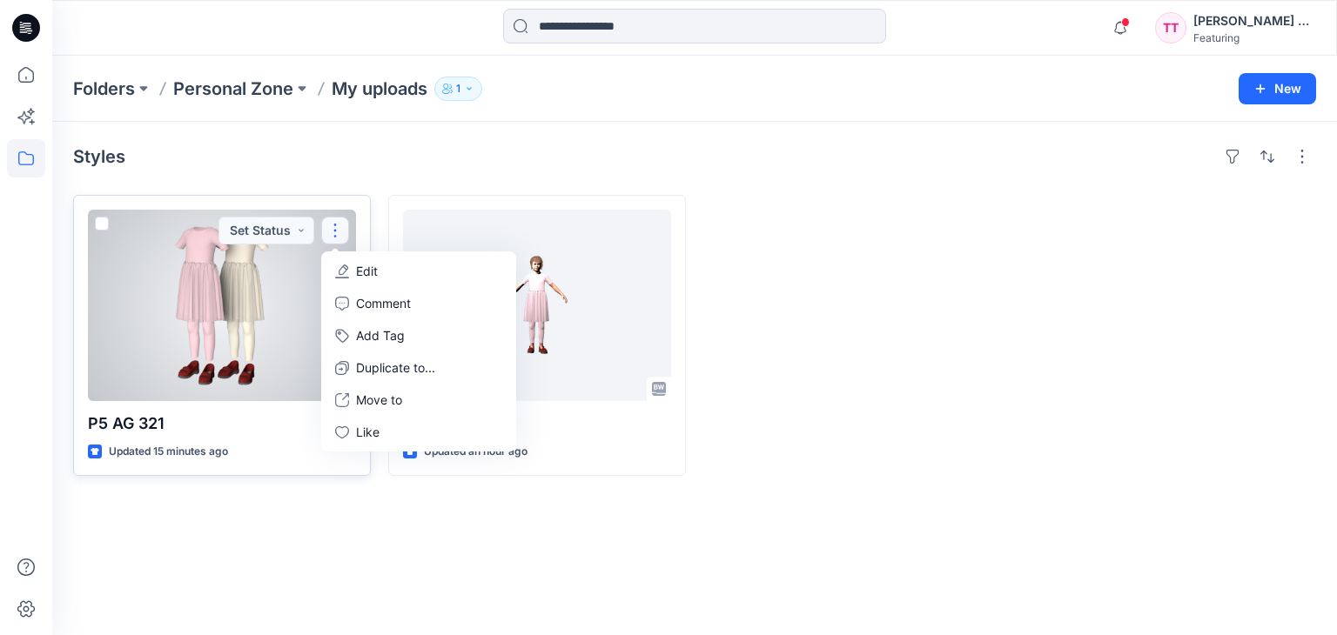
click at [370, 267] on p "Edit" at bounding box center [367, 271] width 22 height 18
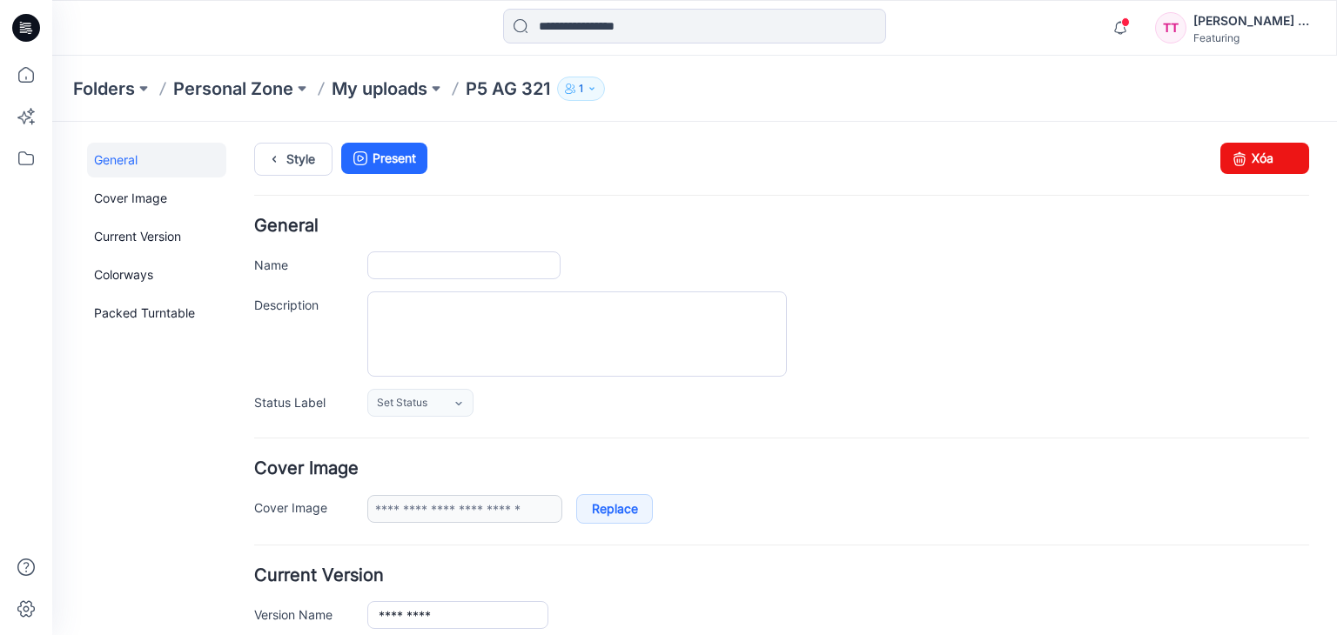
type input "*********"
type input "**********"
click at [459, 312] on textarea "Description" at bounding box center [576, 334] width 419 height 85
click at [459, 401] on icon at bounding box center [459, 404] width 14 height 14
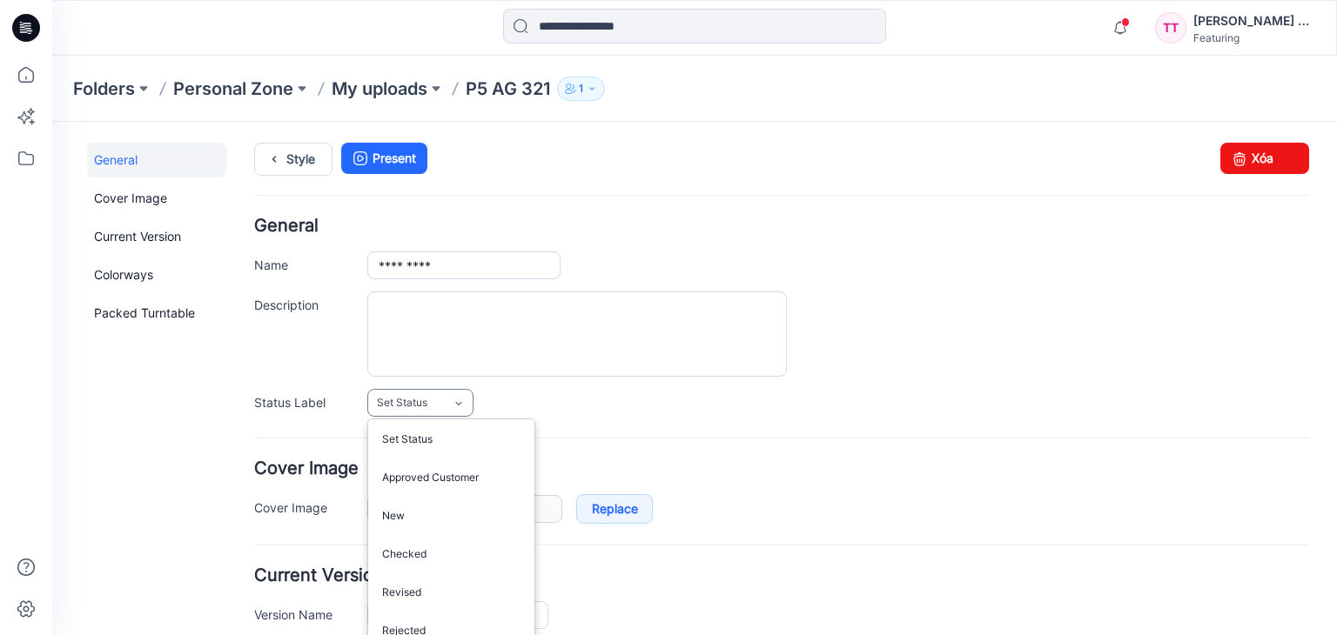
click at [447, 396] on link "Set Status" at bounding box center [420, 403] width 106 height 28
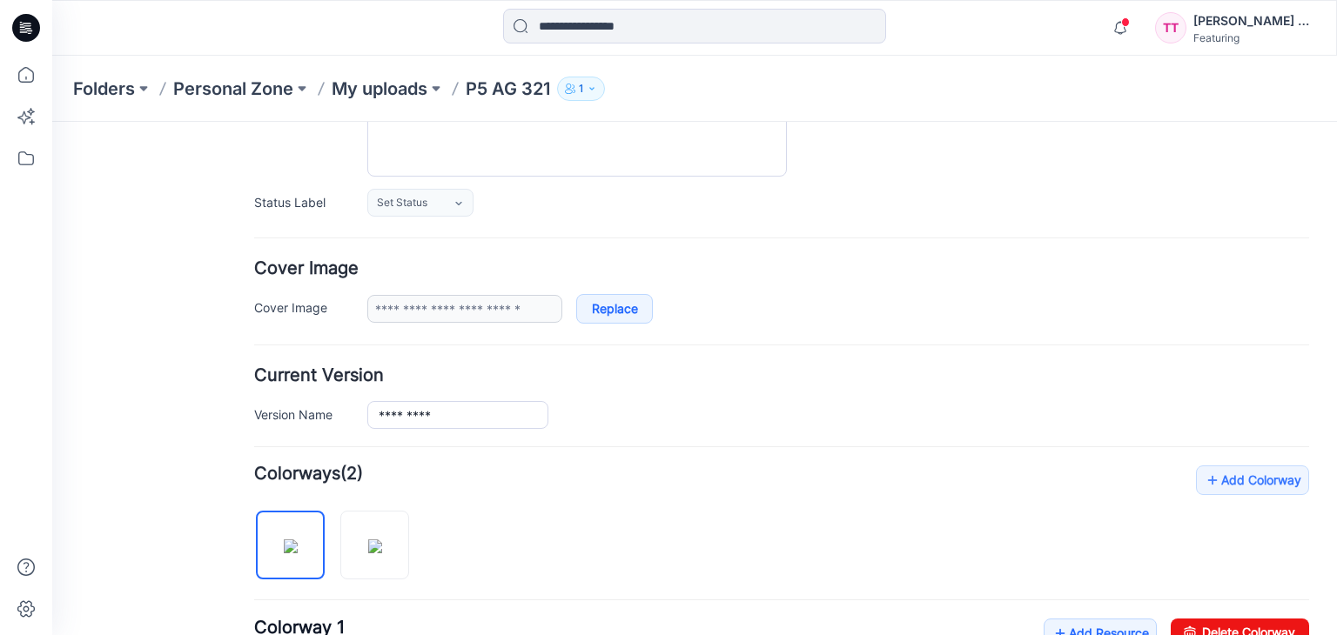
scroll to position [174, 0]
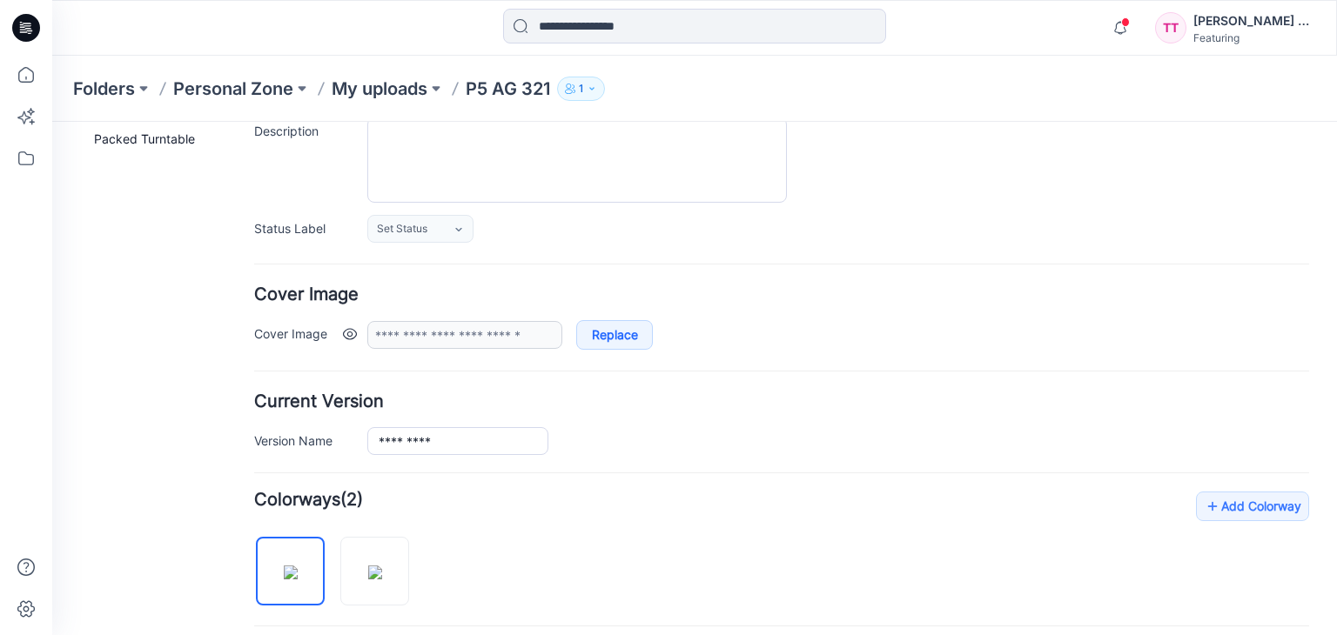
click at [361, 339] on div "**********" at bounding box center [781, 335] width 1055 height 30
click at [570, 371] on hr at bounding box center [781, 372] width 1055 height 2
click at [634, 335] on link "Replace" at bounding box center [614, 335] width 77 height 30
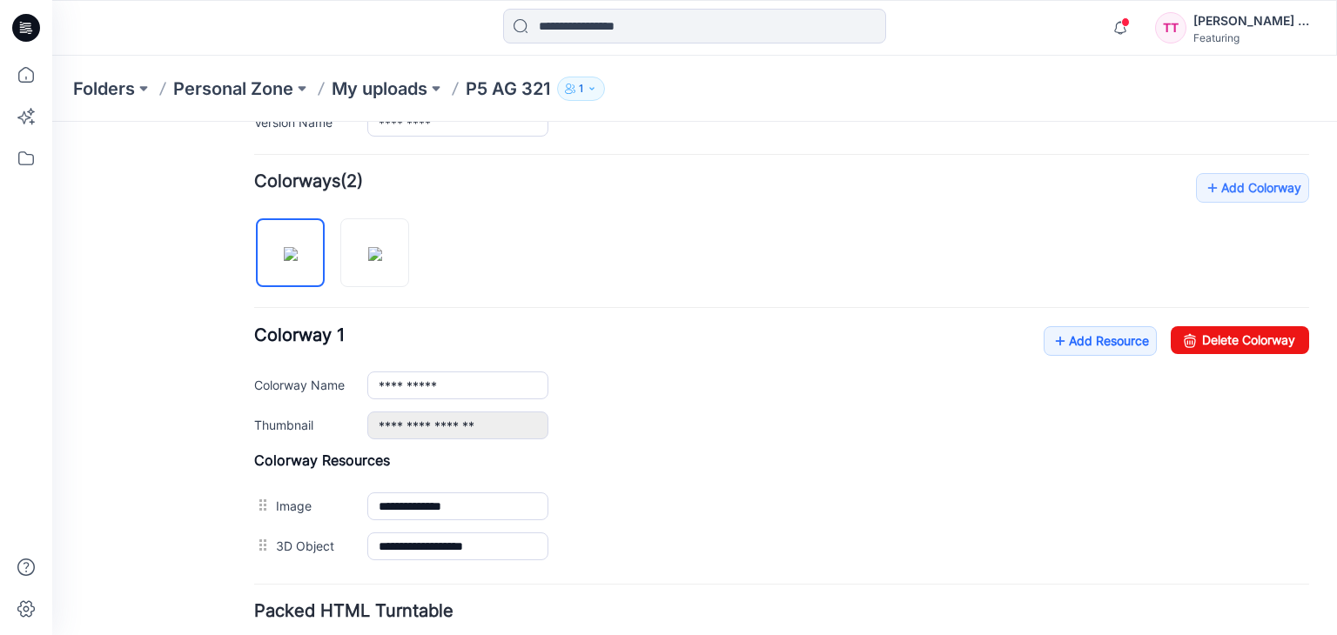
scroll to position [522, 0]
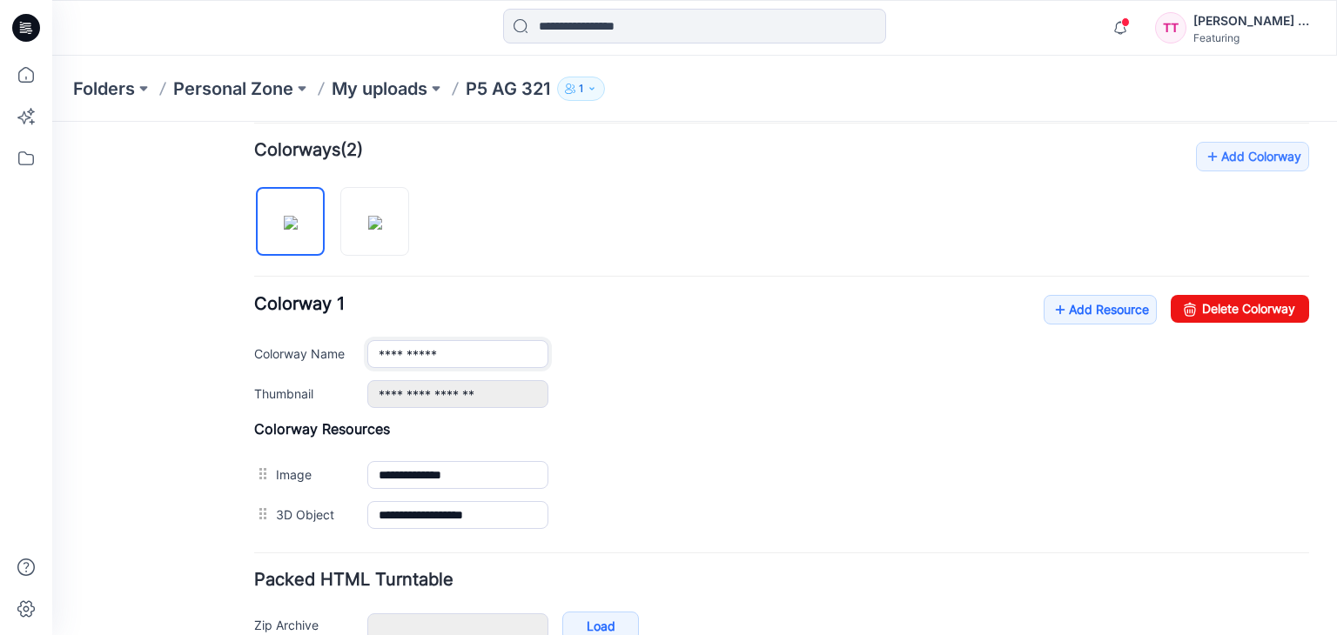
drag, startPoint x: 495, startPoint y: 352, endPoint x: 369, endPoint y: 348, distance: 126.3
click at [369, 348] on input "**********" at bounding box center [457, 354] width 181 height 28
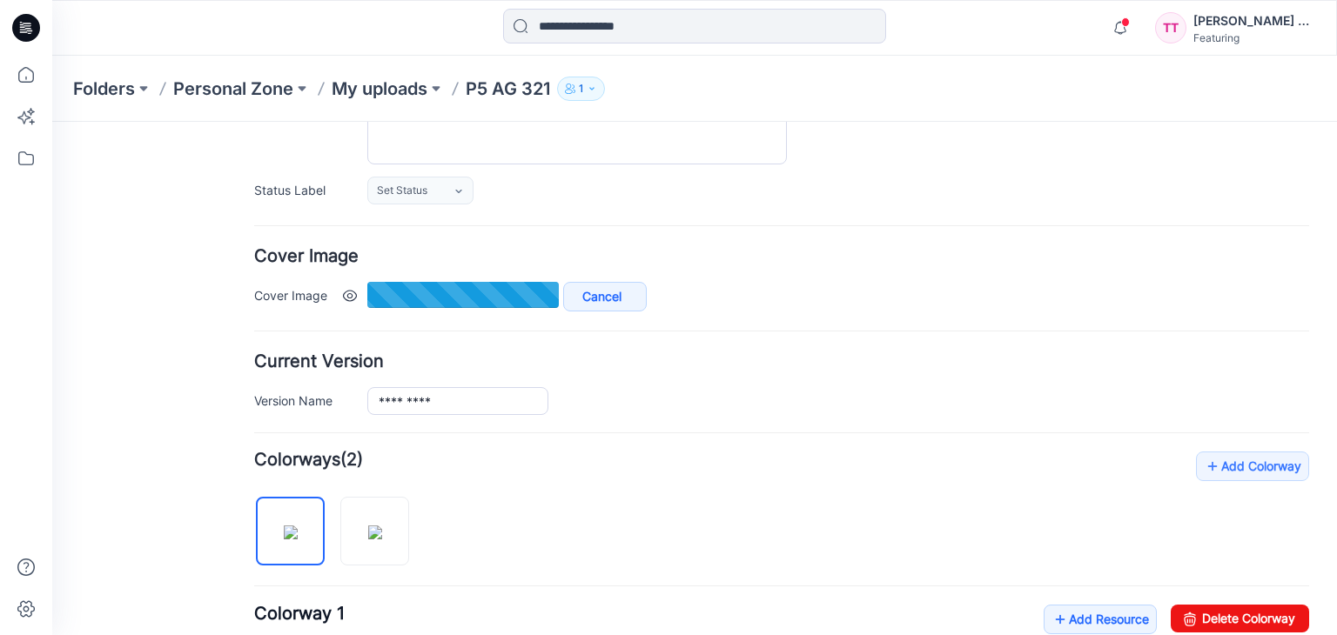
scroll to position [182, 0]
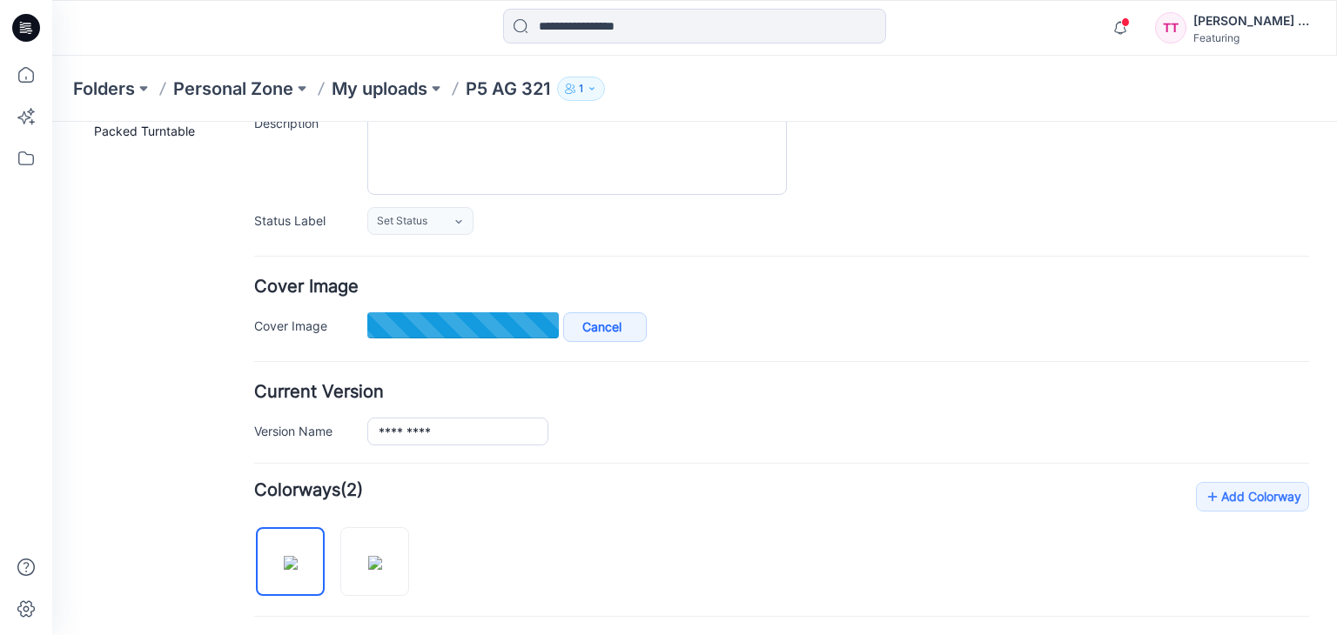
type input "**********"
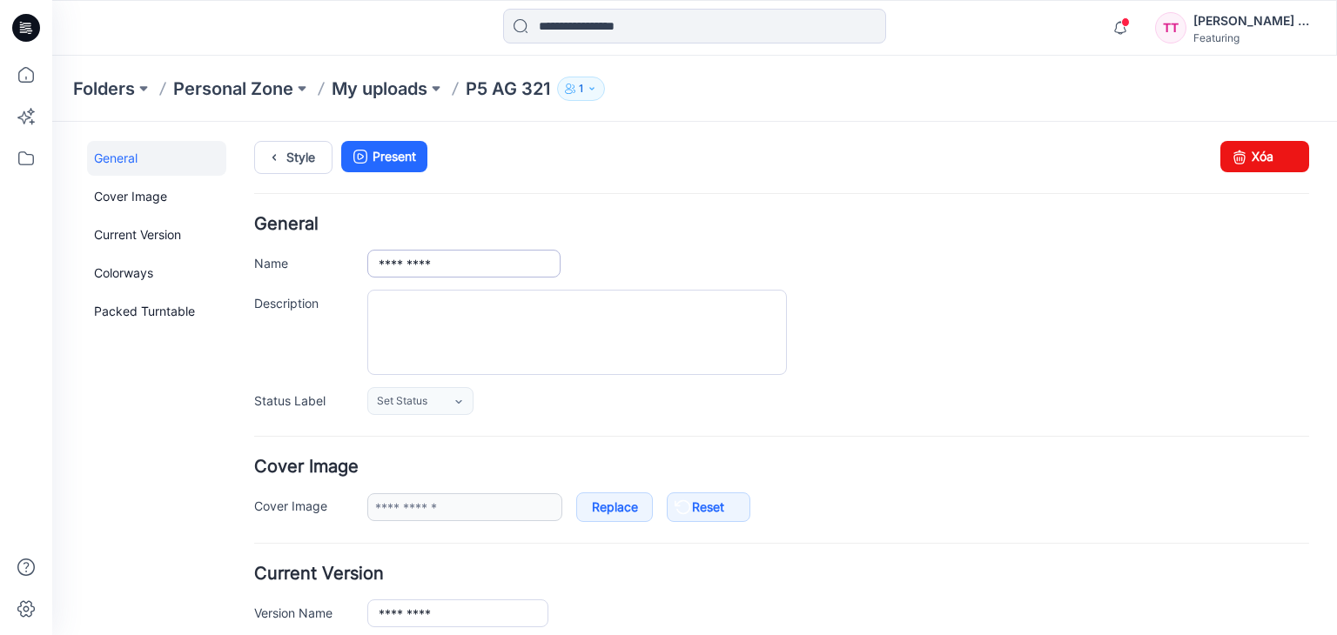
scroll to position [0, 0]
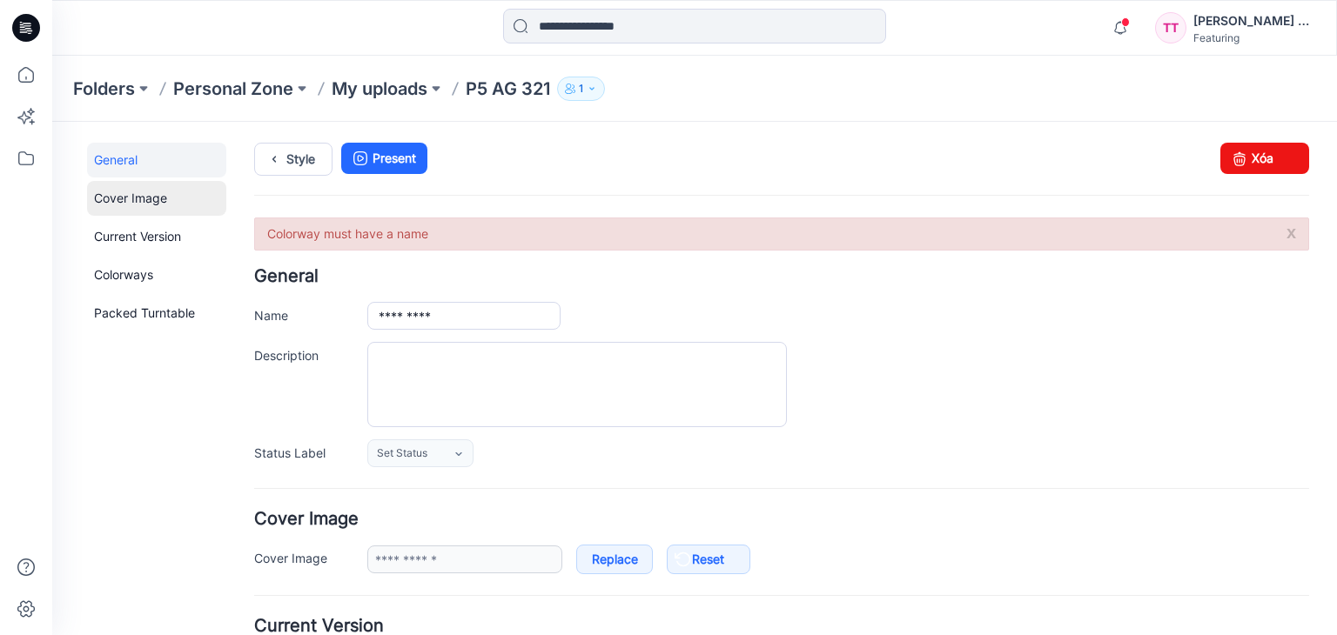
click at [159, 211] on link "Cover Image" at bounding box center [156, 198] width 139 height 35
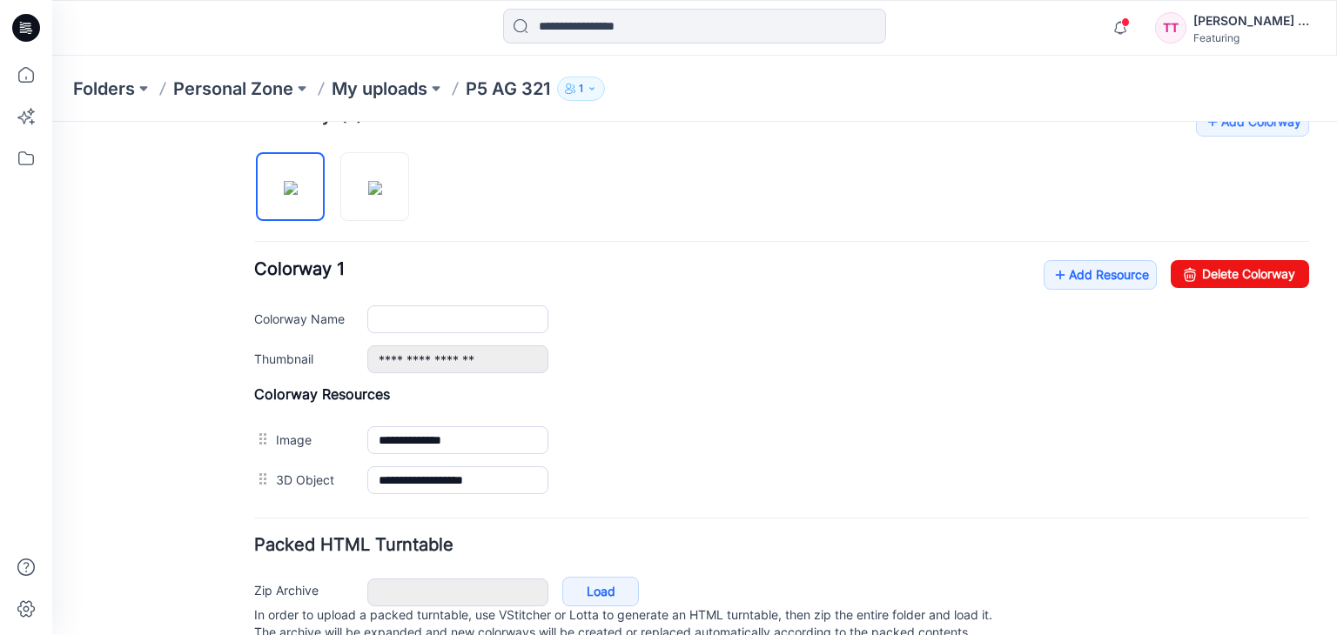
scroll to position [669, 0]
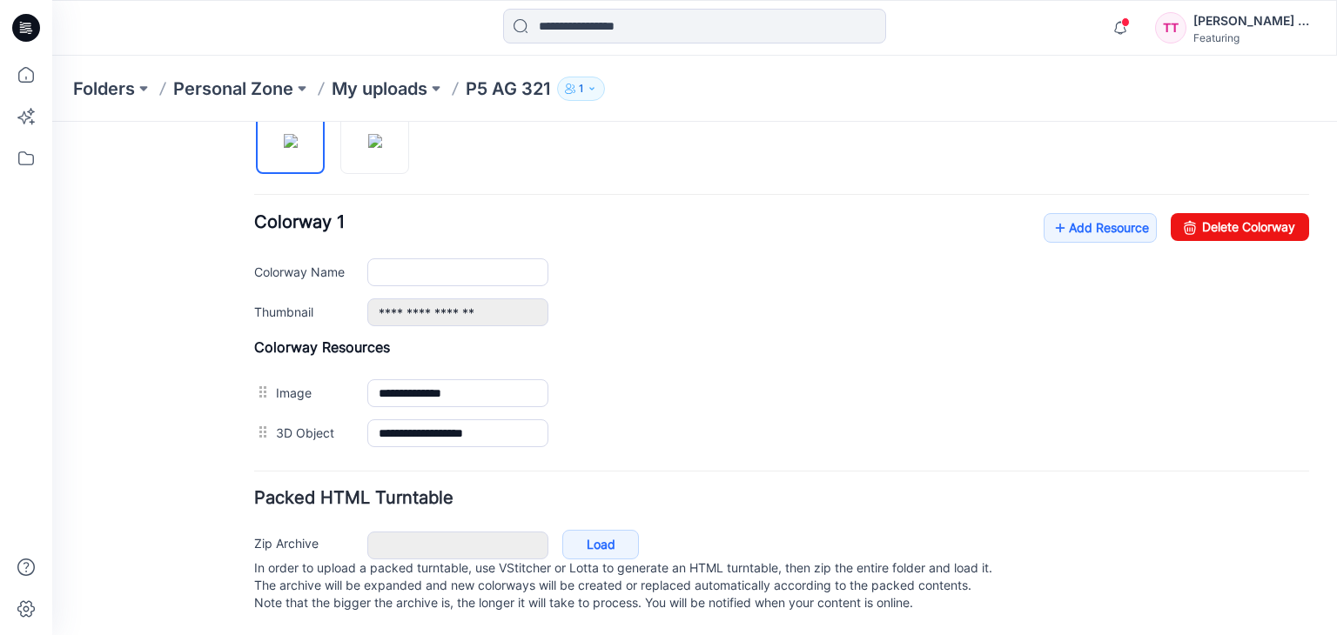
click at [483, 274] on div "**********" at bounding box center [781, 269] width 1055 height 113
click at [480, 264] on input "Colorway Name" at bounding box center [457, 272] width 181 height 28
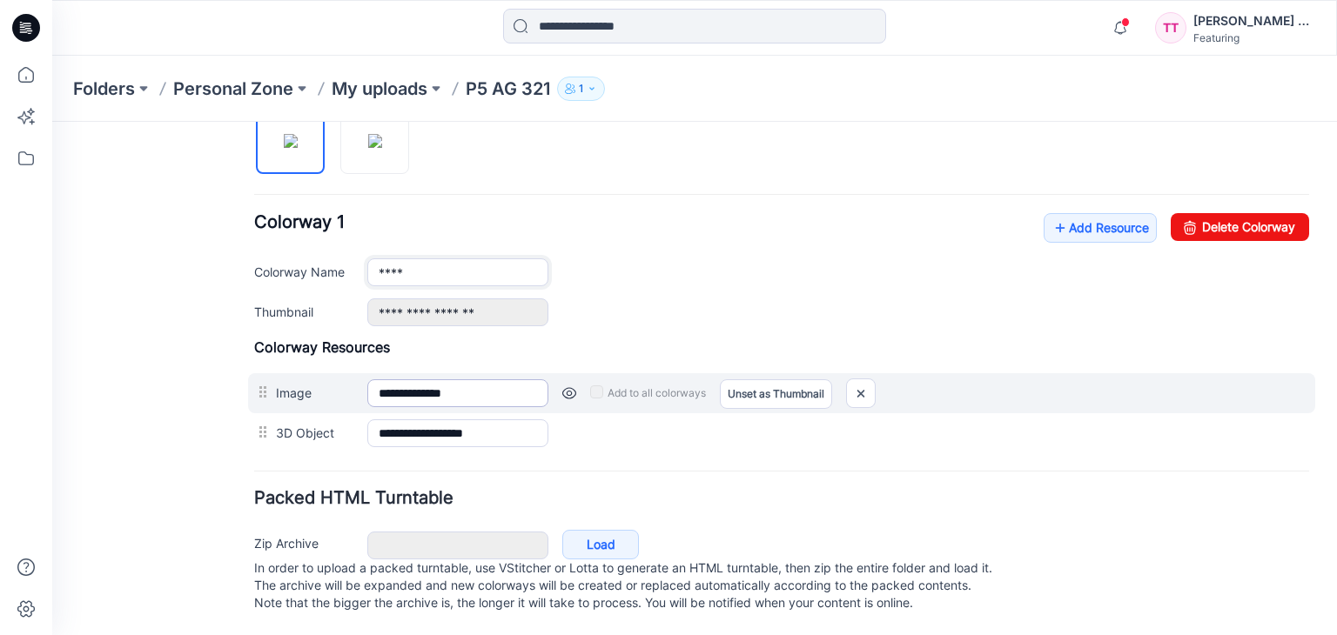
type input "****"
click at [500, 380] on input "**********" at bounding box center [457, 393] width 181 height 28
drag, startPoint x: 491, startPoint y: 380, endPoint x: 371, endPoint y: 379, distance: 120.1
click at [371, 379] on input "**********" at bounding box center [457, 393] width 181 height 28
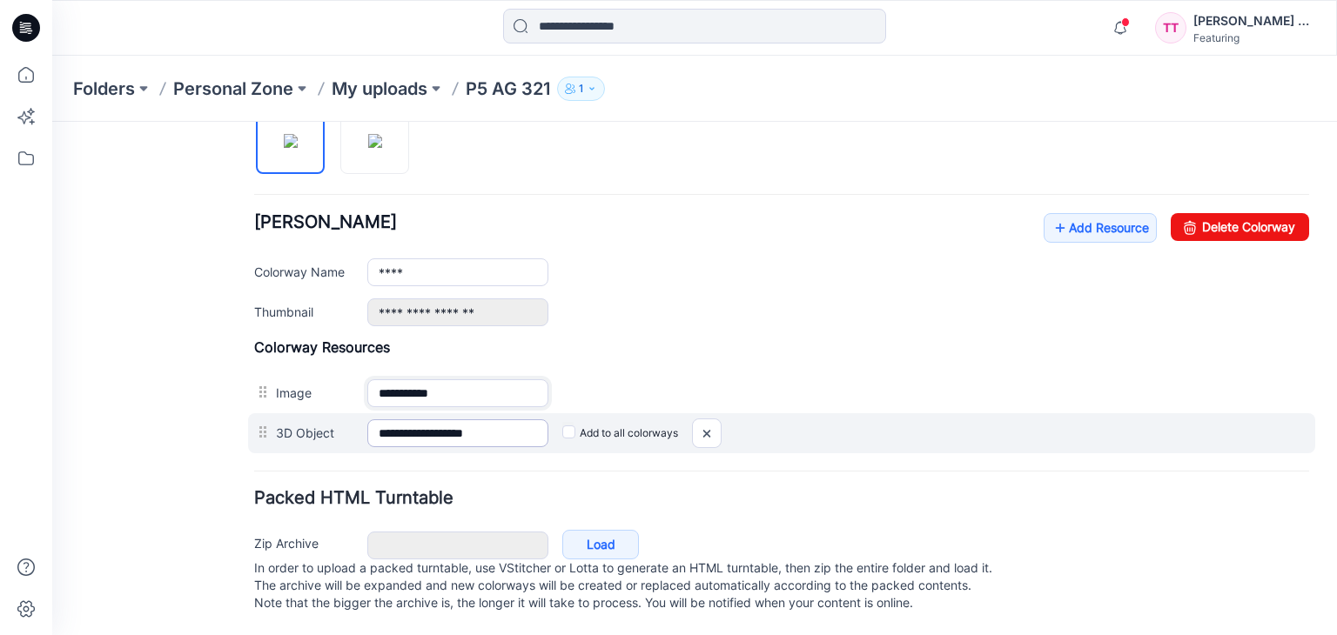
type input "**********"
click at [513, 419] on input "**********" at bounding box center [457, 433] width 181 height 28
drag, startPoint x: 438, startPoint y: 416, endPoint x: 363, endPoint y: 416, distance: 74.8
click at [363, 416] on div "**********" at bounding box center [781, 433] width 1067 height 40
type input "**********"
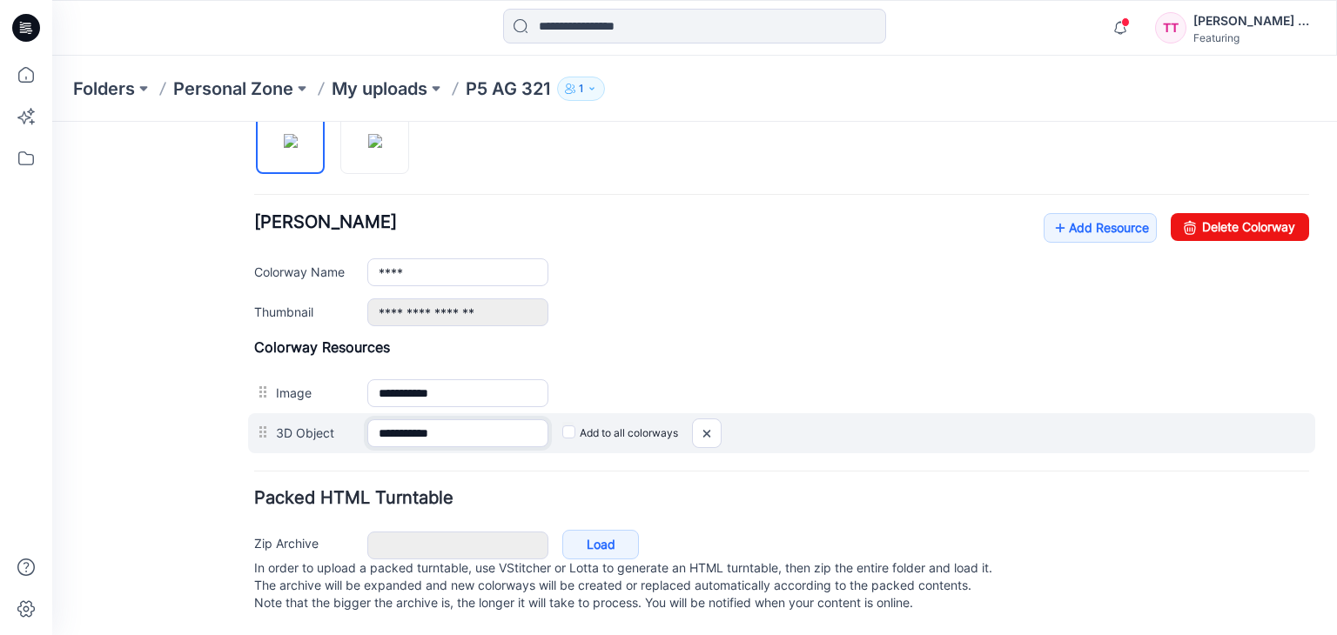
drag, startPoint x: 457, startPoint y: 424, endPoint x: 362, endPoint y: 417, distance: 95.1
click at [362, 417] on div "**********" at bounding box center [781, 433] width 1067 height 40
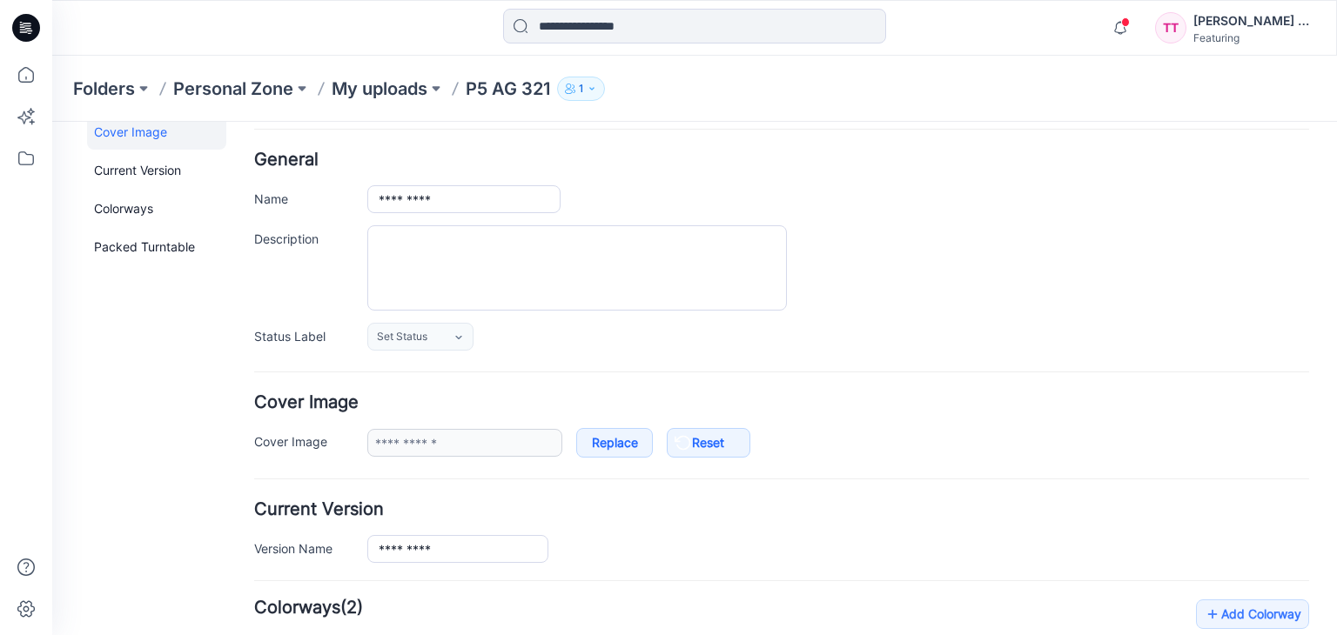
scroll to position [97, 0]
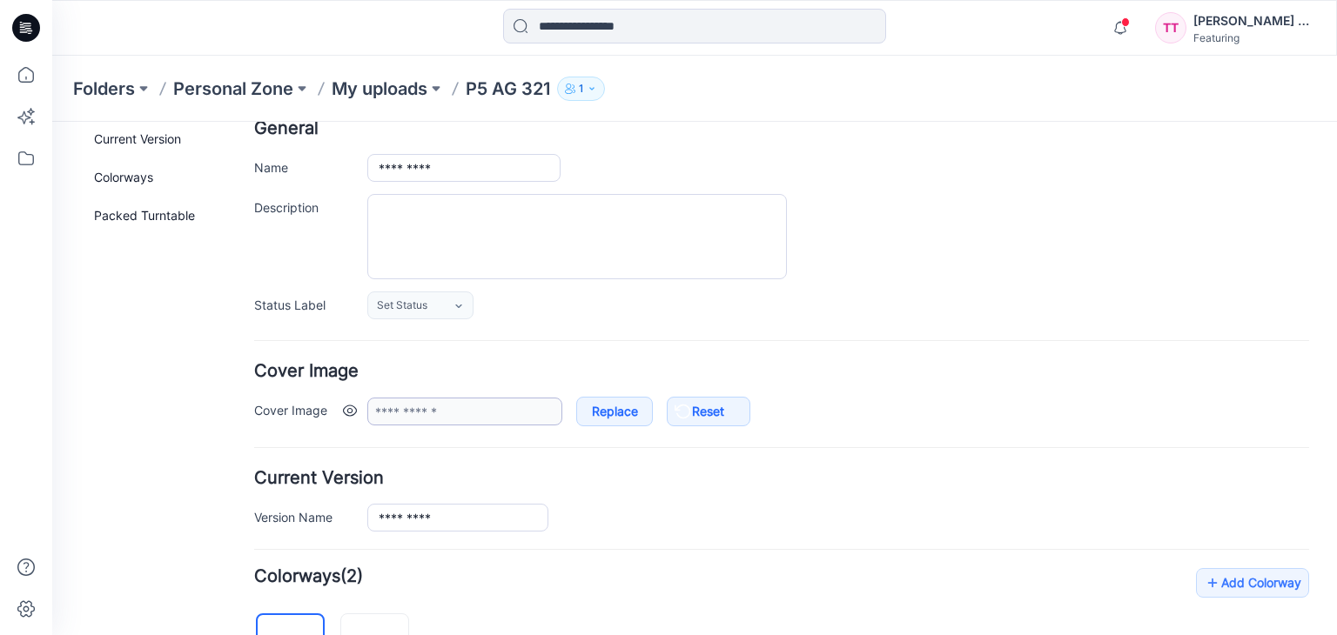
type input "*********"
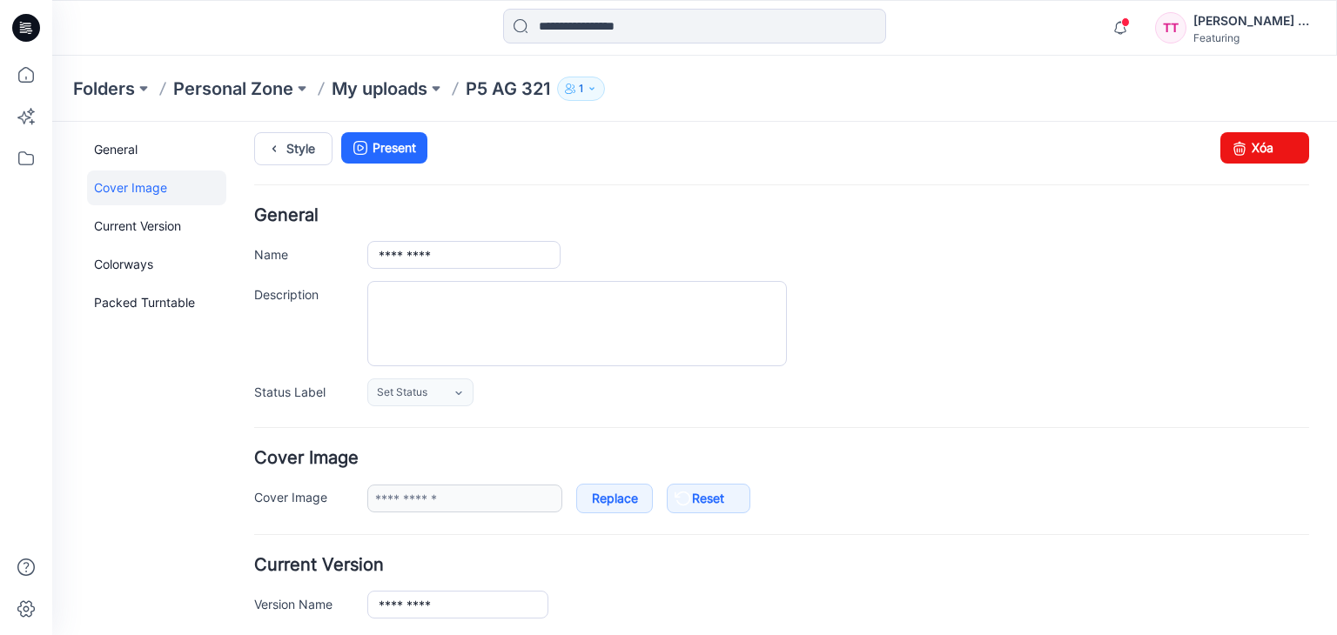
scroll to position [0, 0]
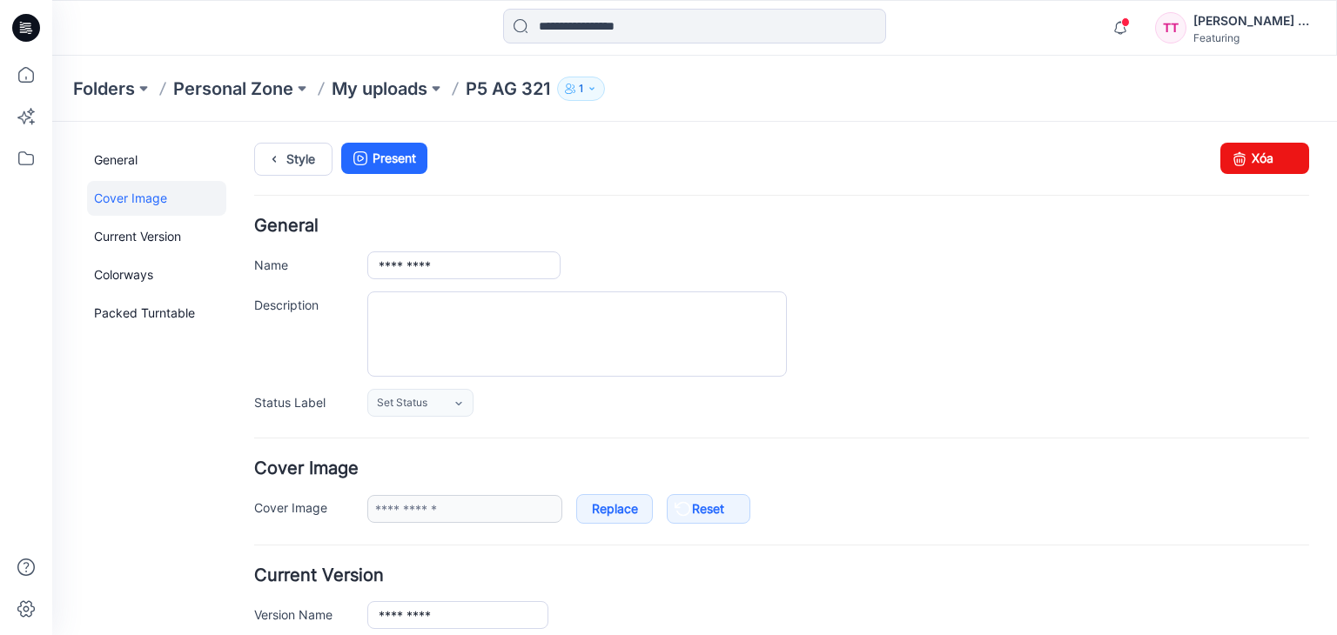
drag, startPoint x: 265, startPoint y: 305, endPoint x: 320, endPoint y: 306, distance: 55.7
click at [320, 306] on label "Description" at bounding box center [302, 304] width 96 height 19
click at [324, 306] on label "Description" at bounding box center [302, 304] width 96 height 19
click at [367, 306] on textarea "Description" at bounding box center [576, 334] width 419 height 85
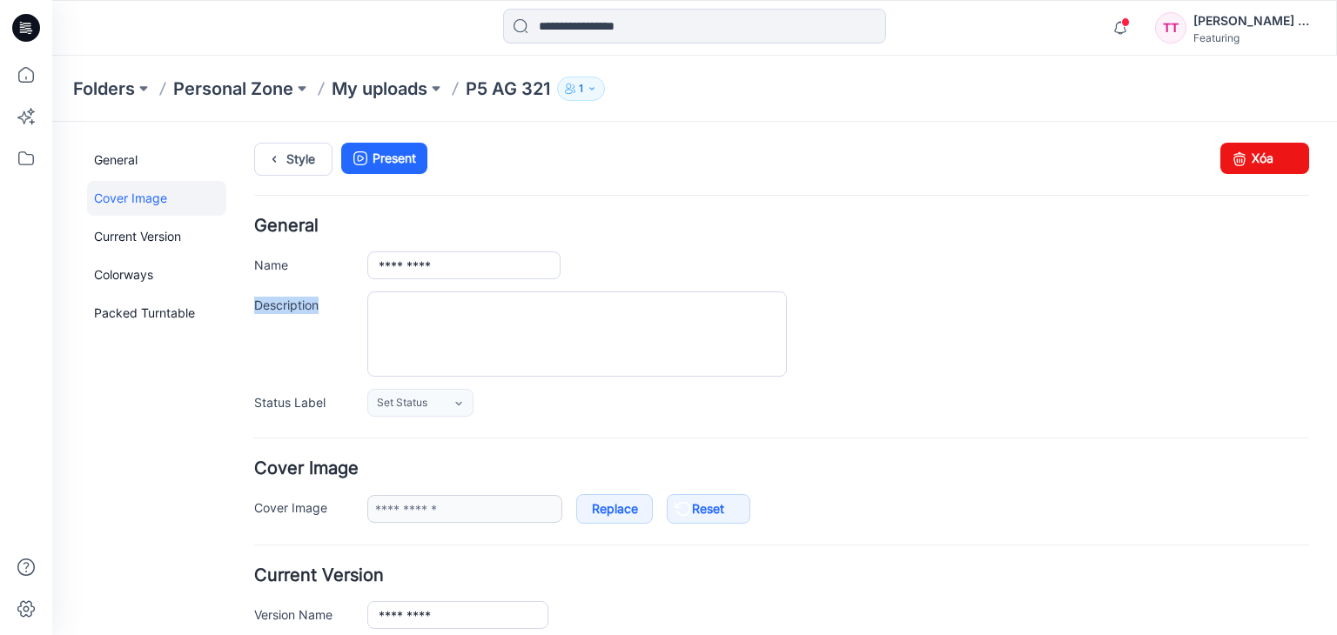
drag, startPoint x: 320, startPoint y: 306, endPoint x: 254, endPoint y: 306, distance: 66.1
click at [254, 306] on label "Description" at bounding box center [302, 304] width 96 height 19
copy label "Description"
click at [484, 328] on textarea "Description" at bounding box center [576, 334] width 419 height 85
type textarea "**********"
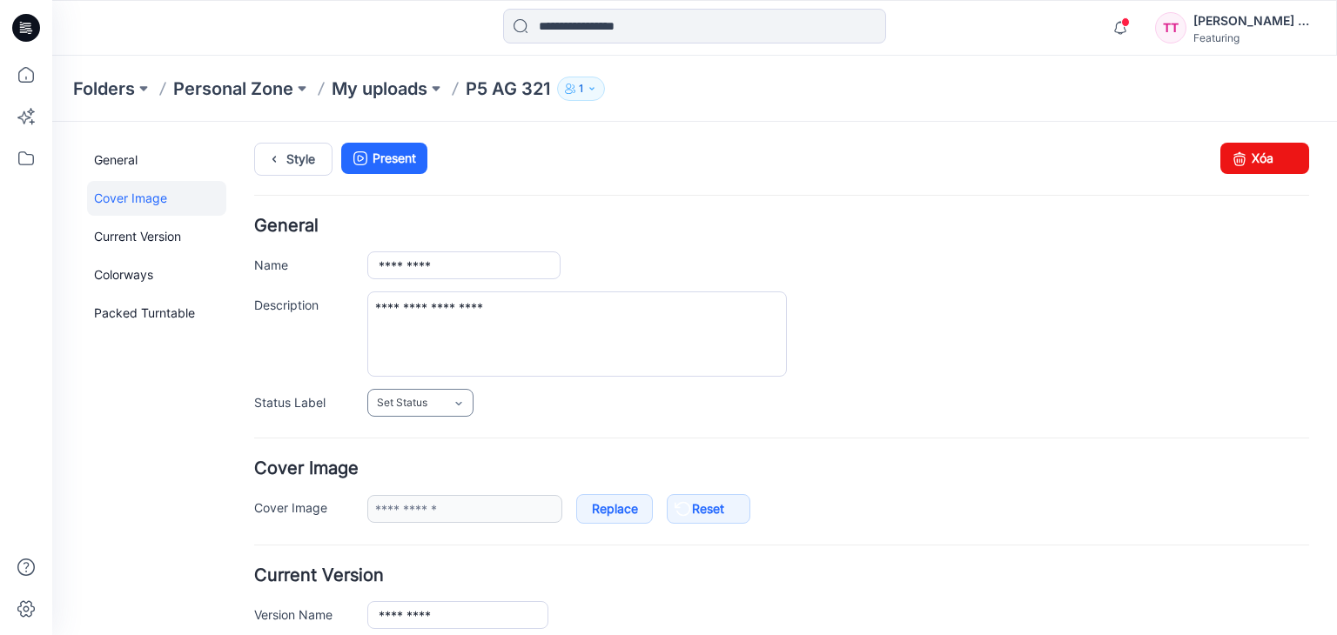
click at [466, 397] on link "Set Status" at bounding box center [420, 403] width 106 height 28
click at [464, 398] on icon at bounding box center [459, 404] width 14 height 14
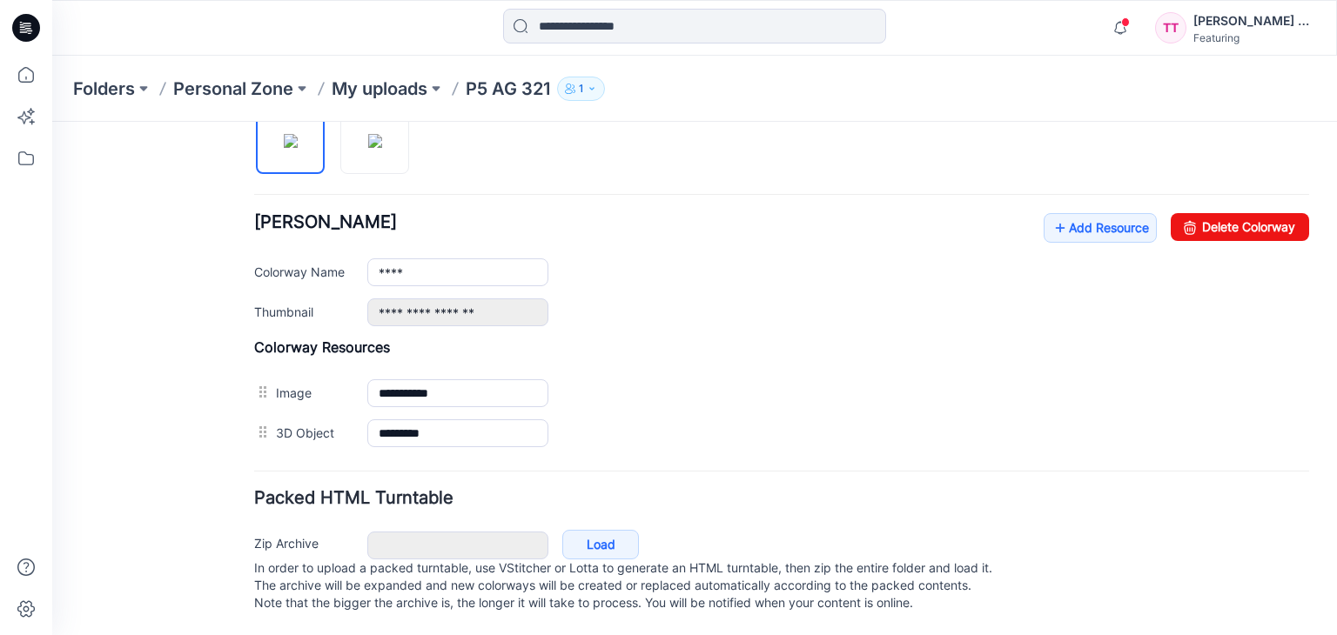
scroll to position [620, 0]
click at [622, 530] on link "Load" at bounding box center [600, 545] width 77 height 30
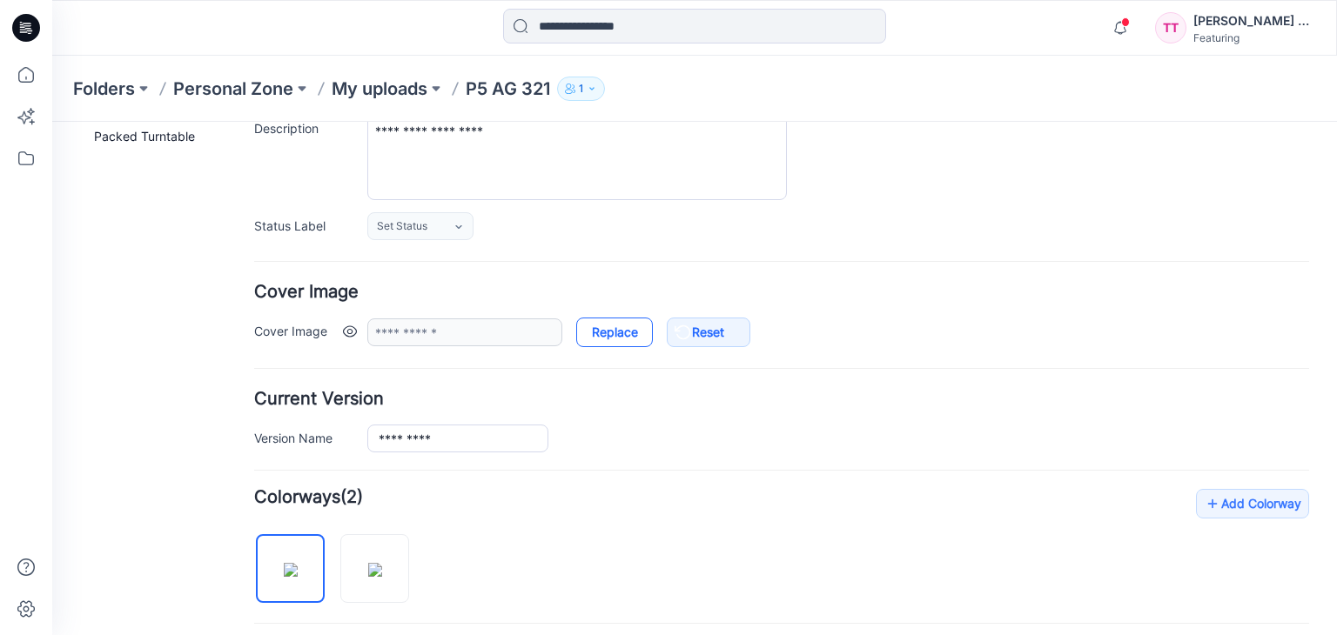
scroll to position [95, 0]
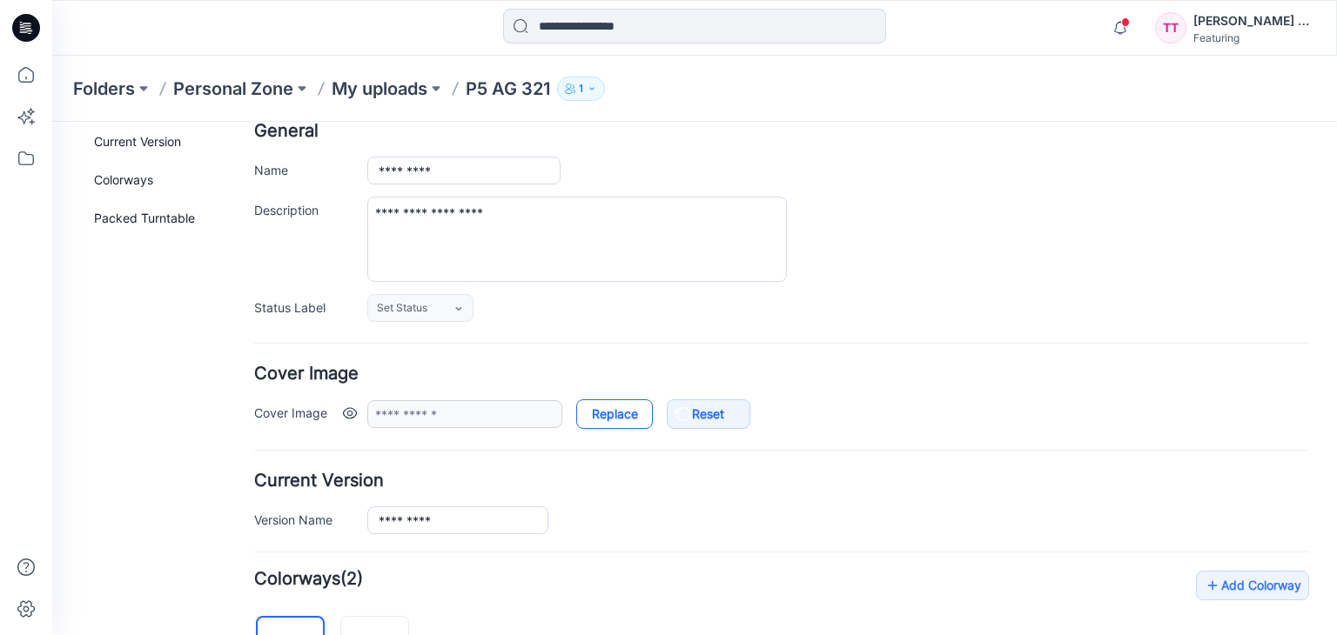
click at [620, 418] on link "Replace" at bounding box center [614, 414] width 77 height 30
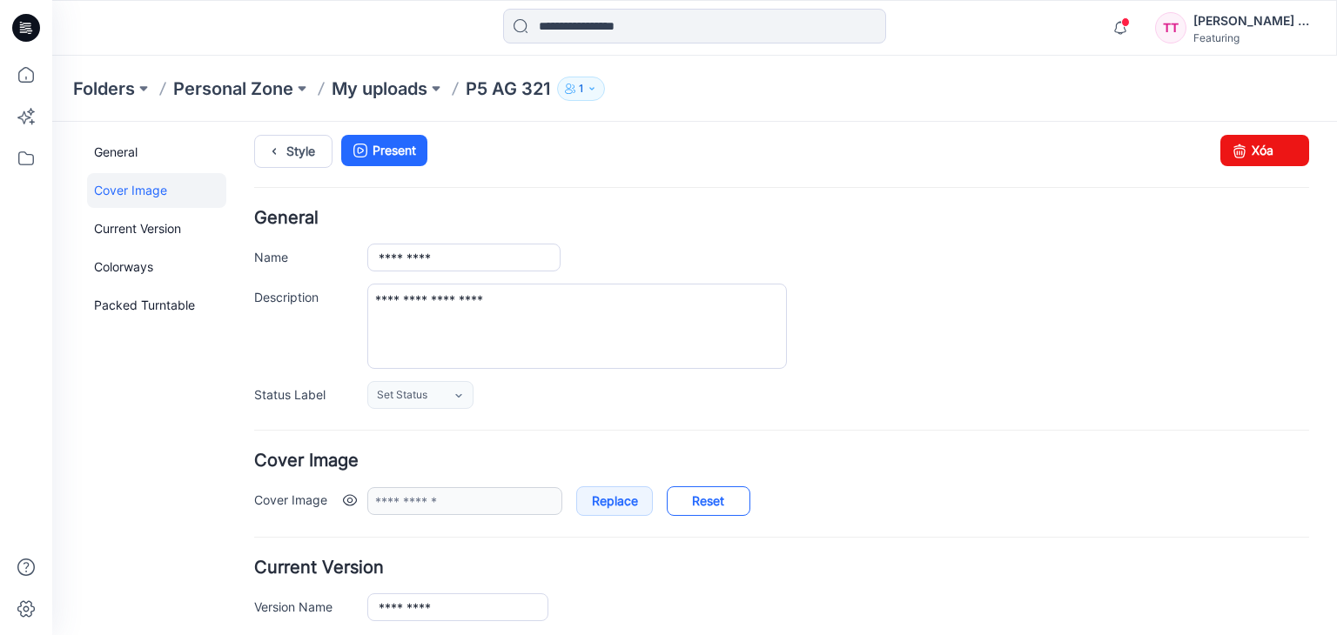
click at [691, 497] on link "Reset" at bounding box center [709, 501] width 84 height 30
click at [604, 503] on link "Replace" at bounding box center [614, 501] width 77 height 30
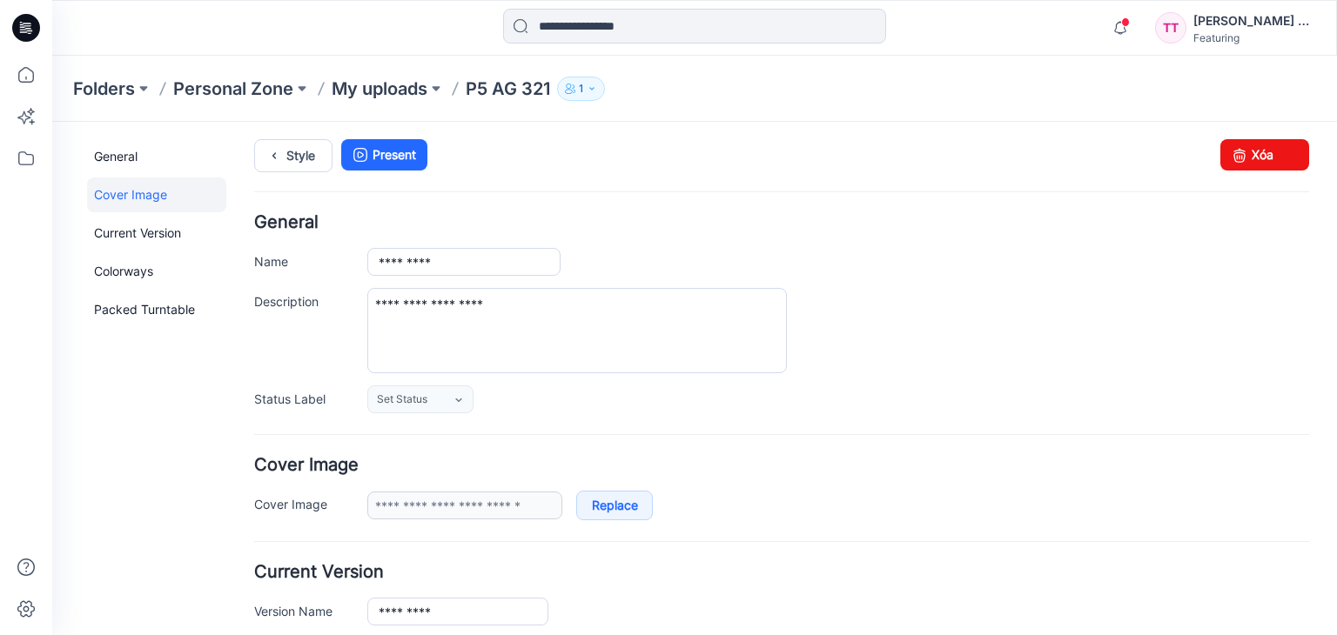
scroll to position [0, 0]
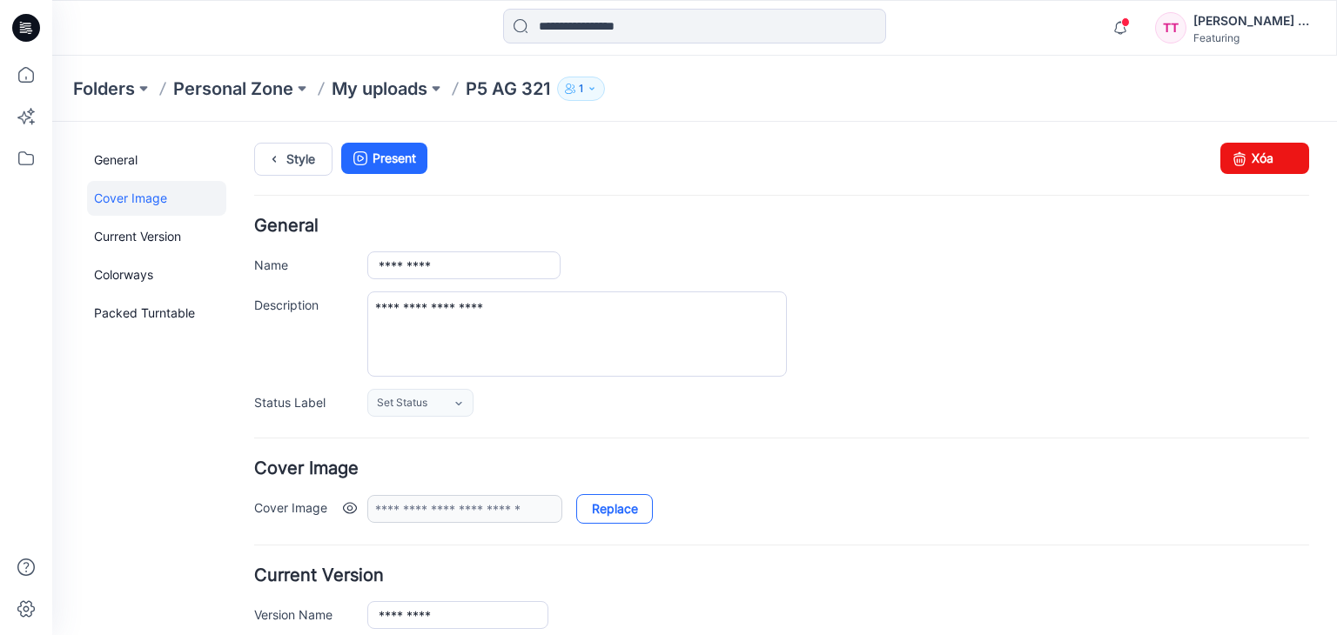
click at [614, 516] on link "Replace" at bounding box center [614, 509] width 77 height 30
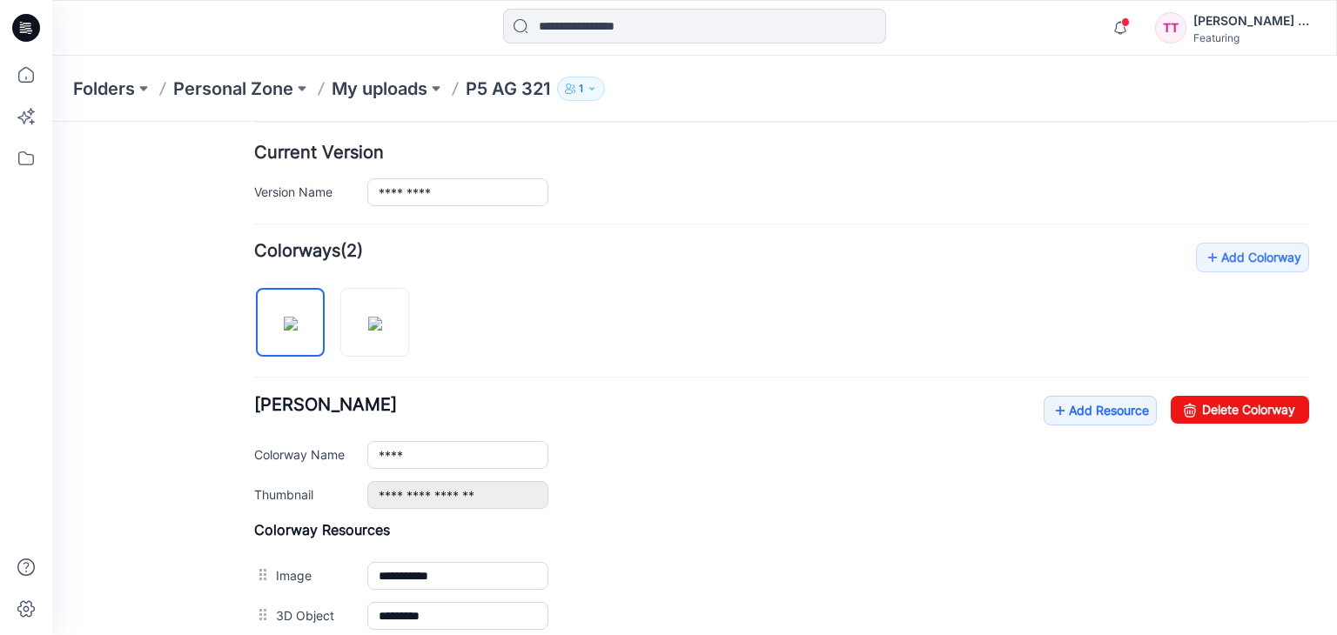
scroll to position [488, 0]
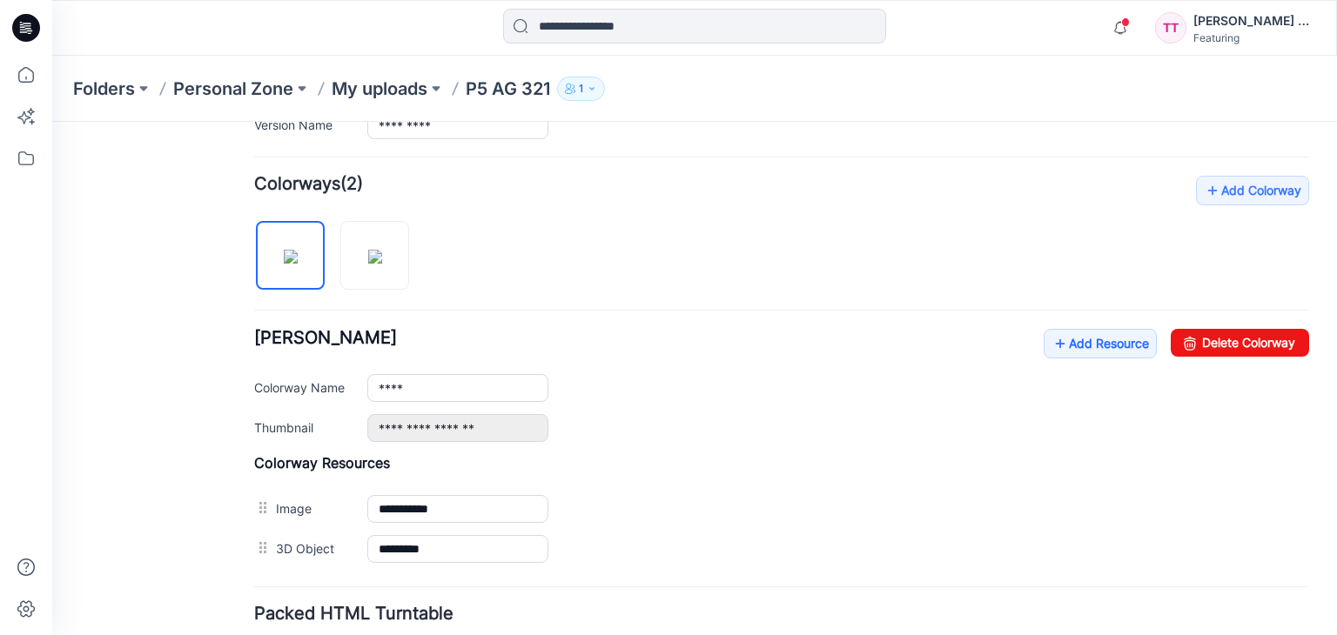
click at [352, 614] on h4 "Packed HTML Turntable" at bounding box center [781, 614] width 1055 height 17
type input "**********"
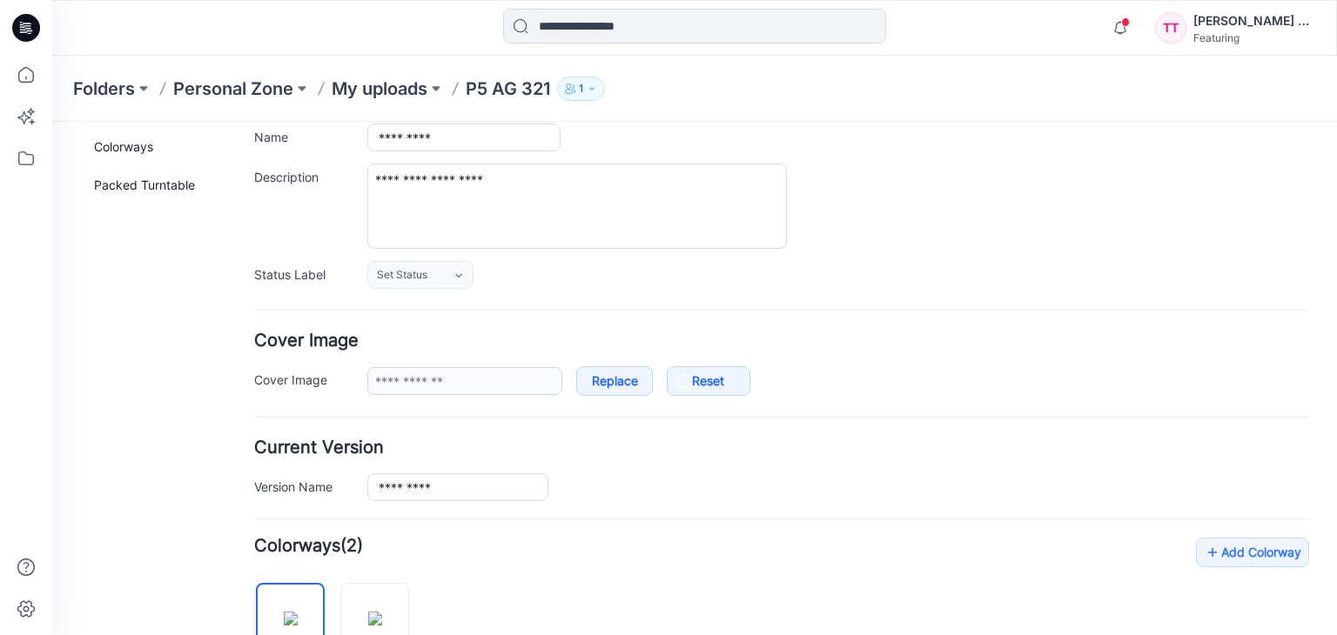
scroll to position [0, 0]
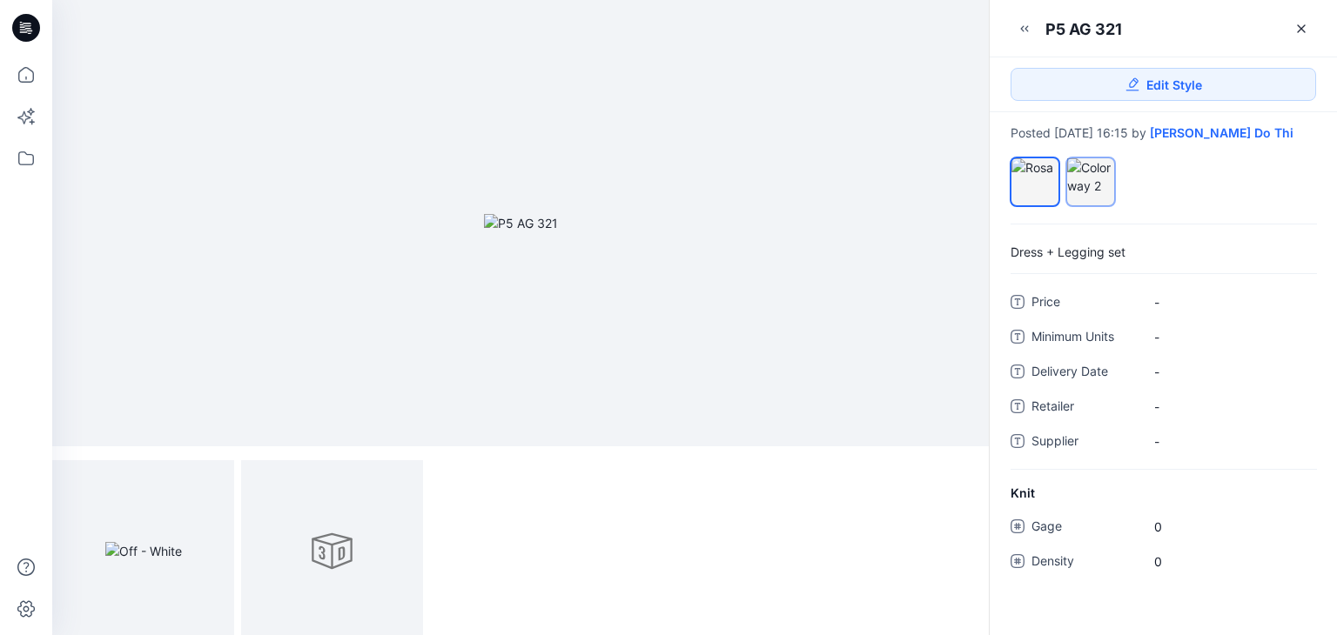
click at [1086, 174] on div at bounding box center [1090, 176] width 47 height 37
click at [1031, 177] on div at bounding box center [1034, 167] width 47 height 18
click at [29, 92] on icon at bounding box center [26, 75] width 38 height 38
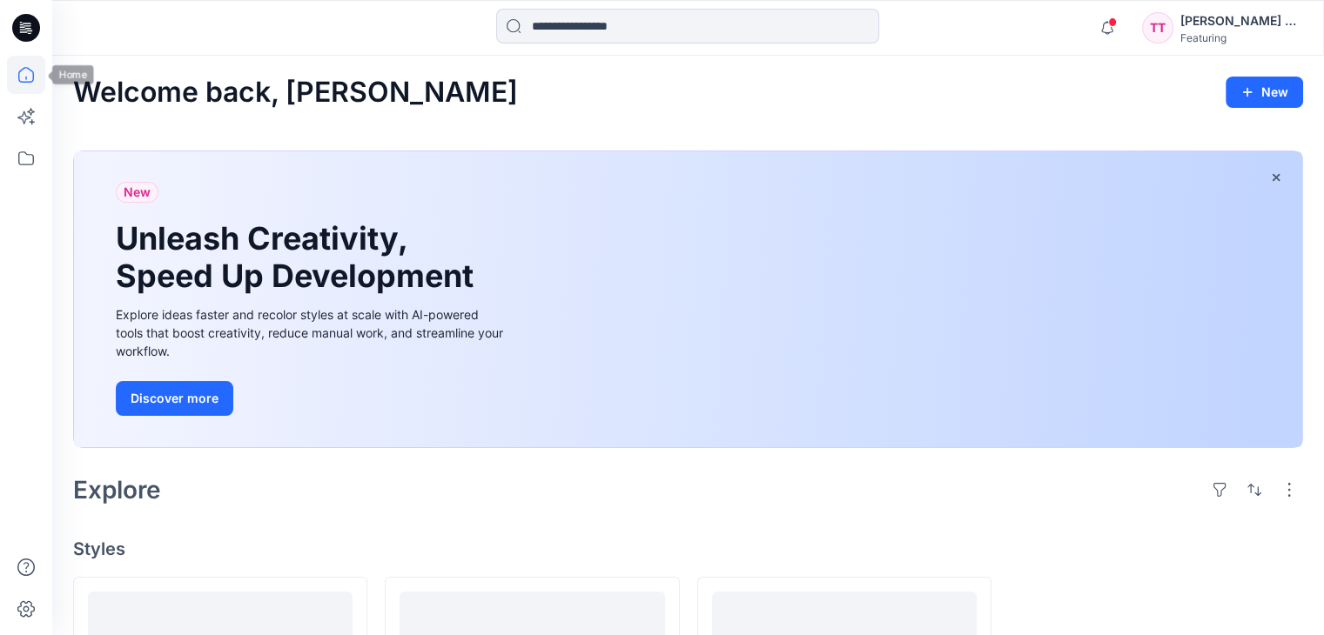
drag, startPoint x: 23, startPoint y: 75, endPoint x: 230, endPoint y: 50, distance: 207.7
click at [230, 50] on div "Notifications Your style P5 AG 321 has been updated with P5 AG 321 version 29 m…" at bounding box center [687, 28] width 1271 height 56
click at [28, 117] on icon at bounding box center [23, 117] width 13 height 13
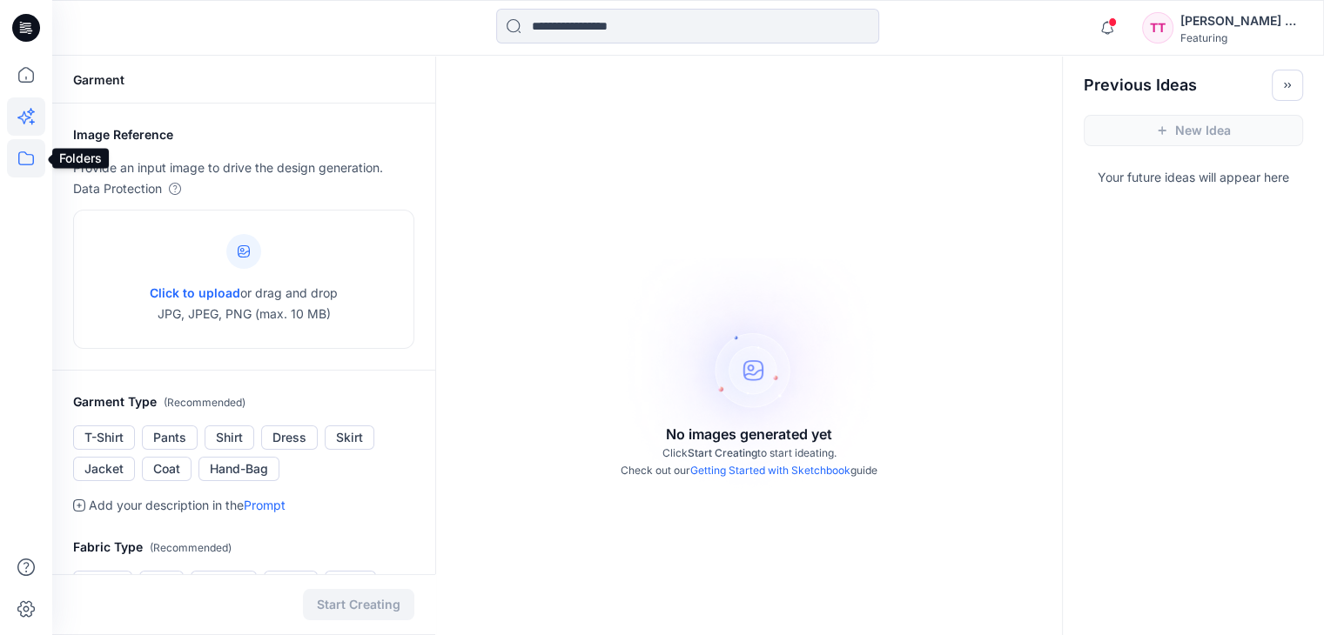
click at [20, 157] on icon at bounding box center [26, 158] width 38 height 38
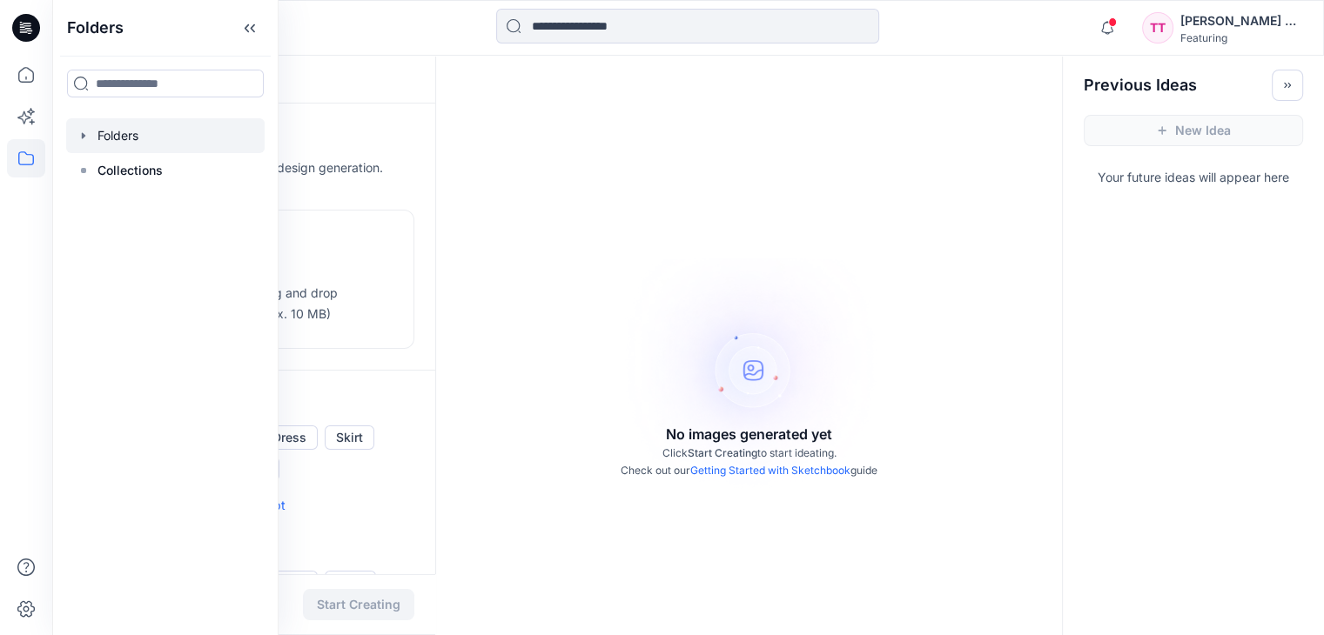
click at [111, 131] on div at bounding box center [165, 135] width 198 height 35
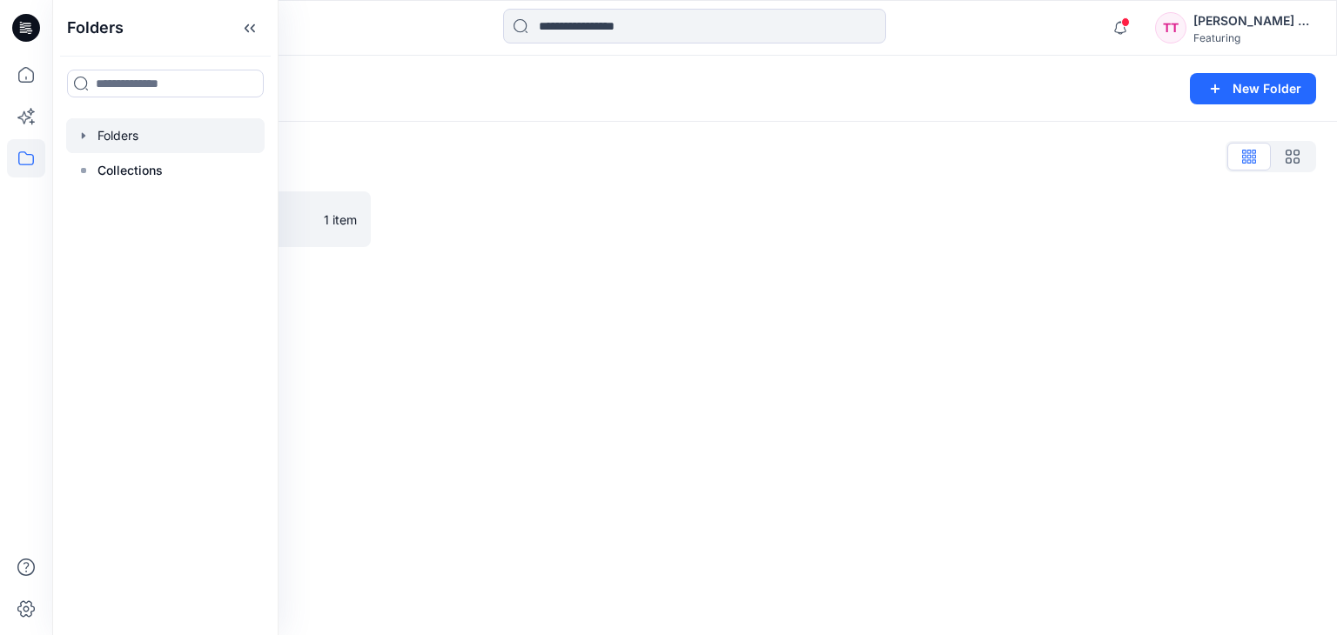
click at [575, 164] on div "Folders List" at bounding box center [694, 157] width 1243 height 28
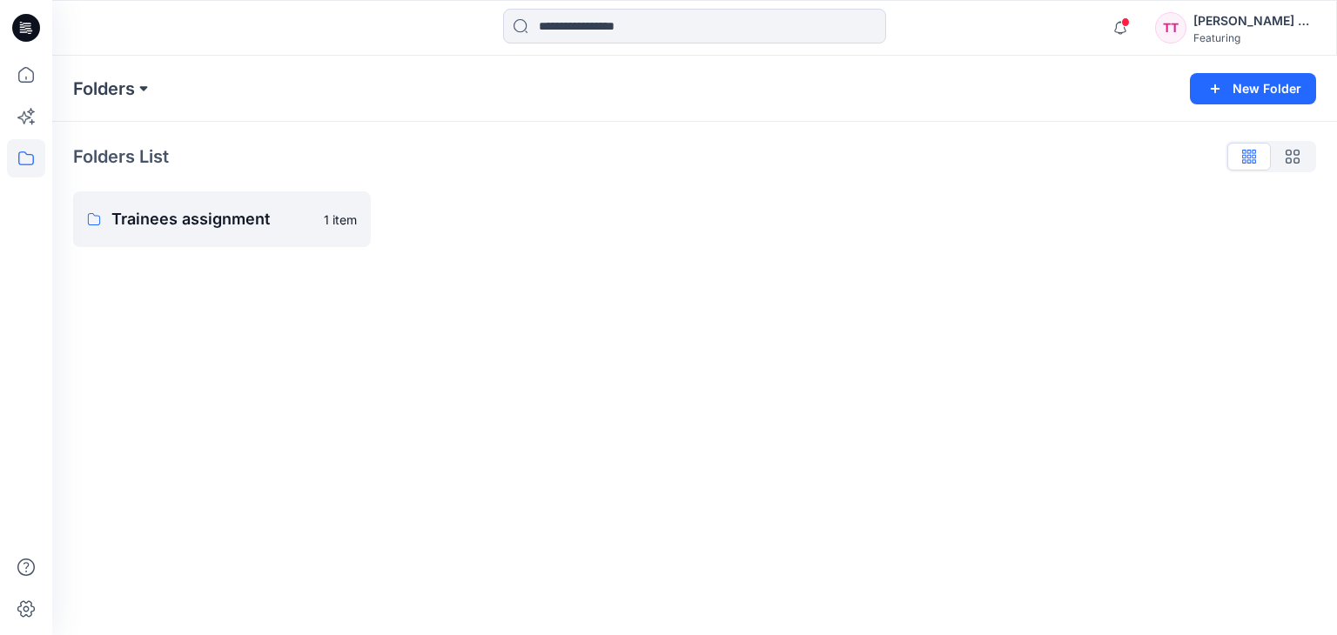
drag, startPoint x: 150, startPoint y: 99, endPoint x: 148, endPoint y: 90, distance: 9.7
click at [144, 90] on button at bounding box center [143, 89] width 17 height 24
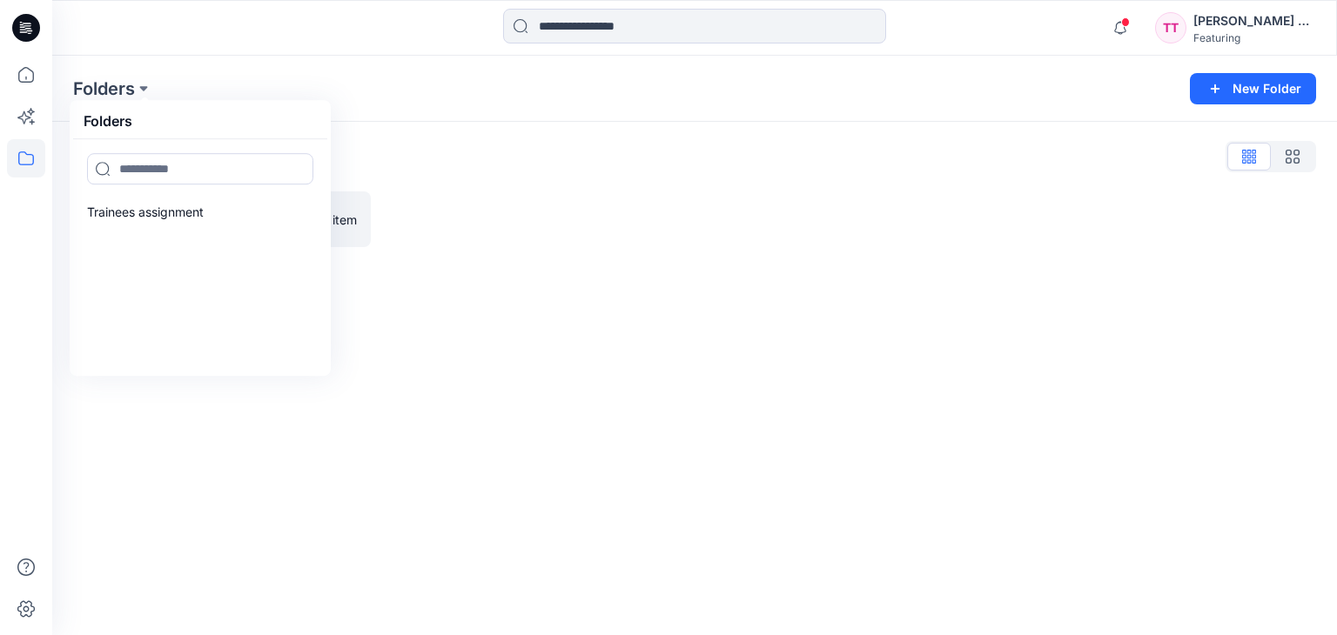
click at [357, 130] on div "Folders List Trainees assignment 1 item" at bounding box center [694, 195] width 1284 height 146
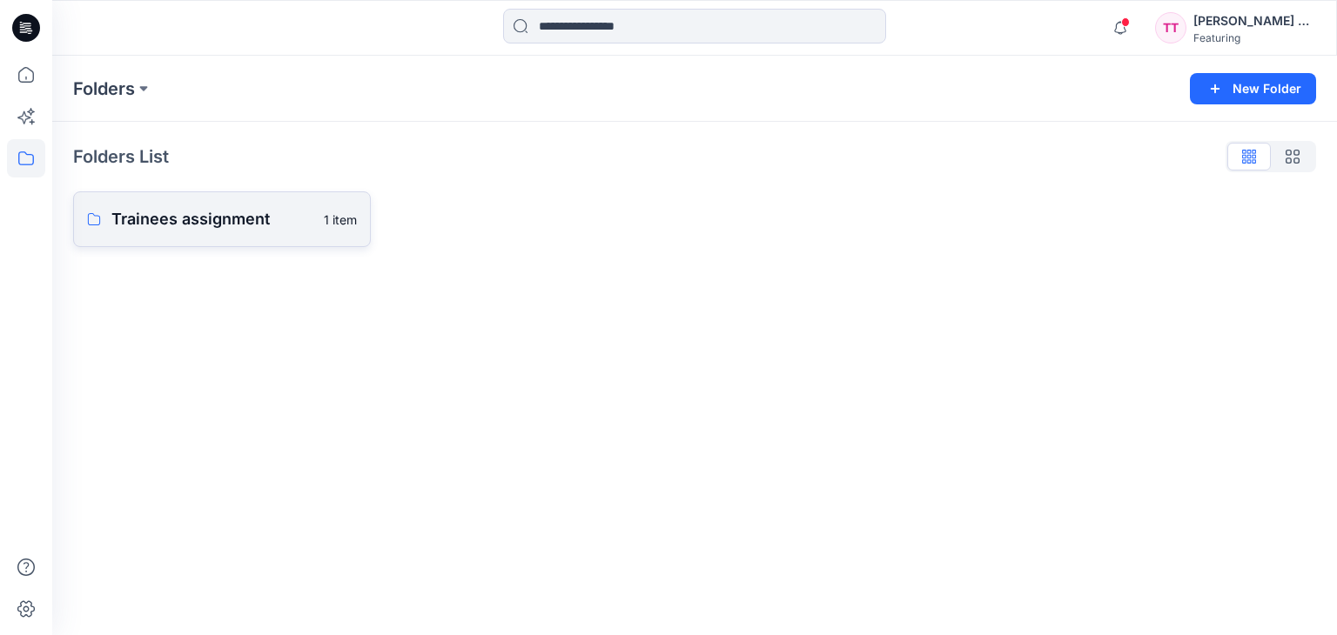
click at [226, 211] on p "Trainees assignment" at bounding box center [212, 219] width 202 height 24
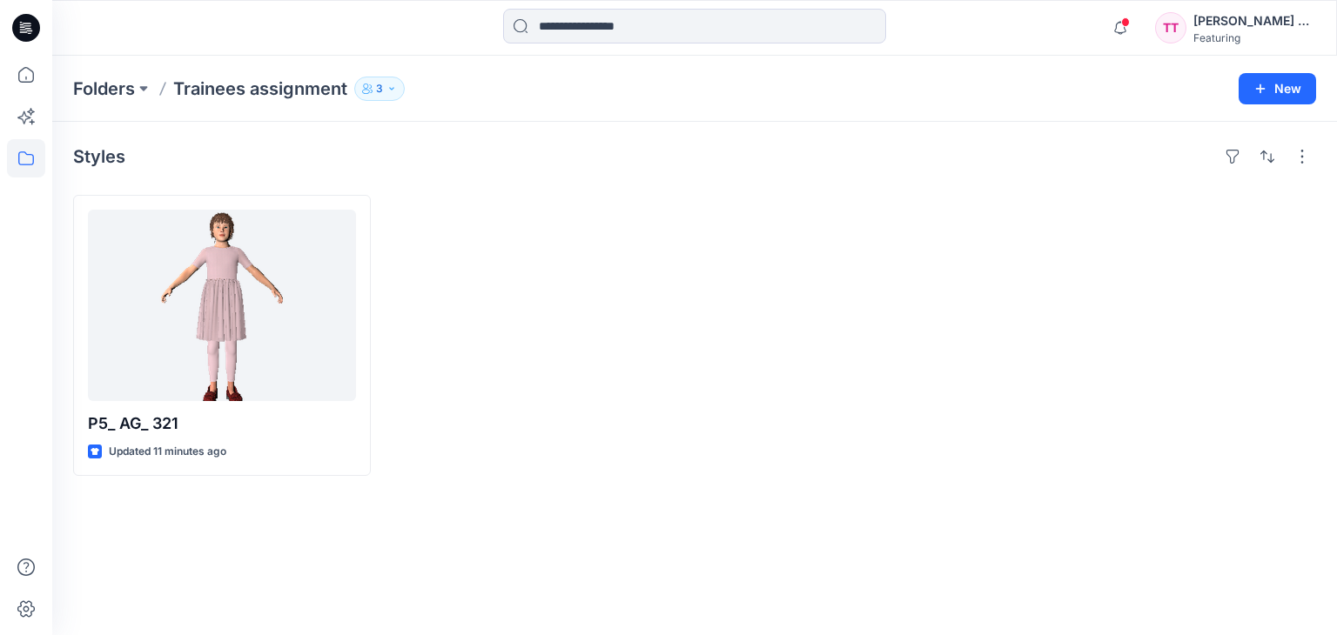
click at [393, 88] on icon "button" at bounding box center [391, 89] width 10 height 10
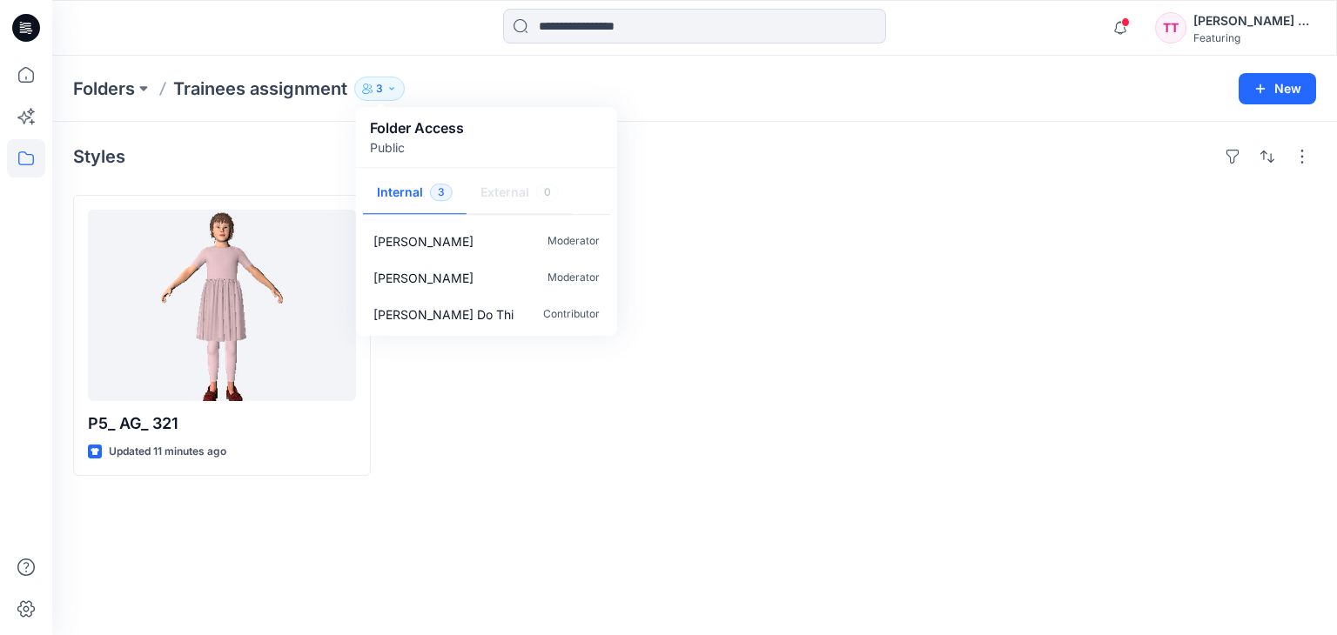
click at [719, 214] on div at bounding box center [852, 335] width 298 height 281
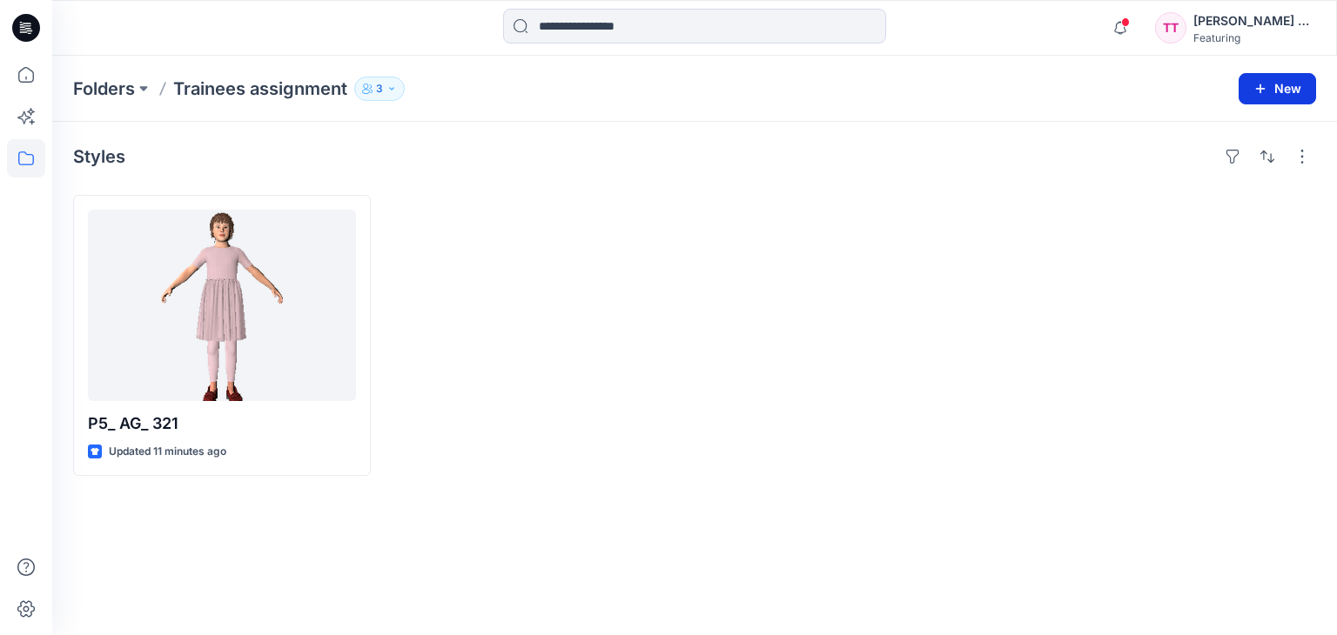
click at [1267, 82] on icon "button" at bounding box center [1260, 89] width 14 height 14
click at [1204, 132] on p "New Style" at bounding box center [1223, 131] width 58 height 21
click at [1278, 102] on button "New" at bounding box center [1276, 88] width 77 height 31
click at [1229, 161] on p "New Folder" at bounding box center [1226, 165] width 64 height 18
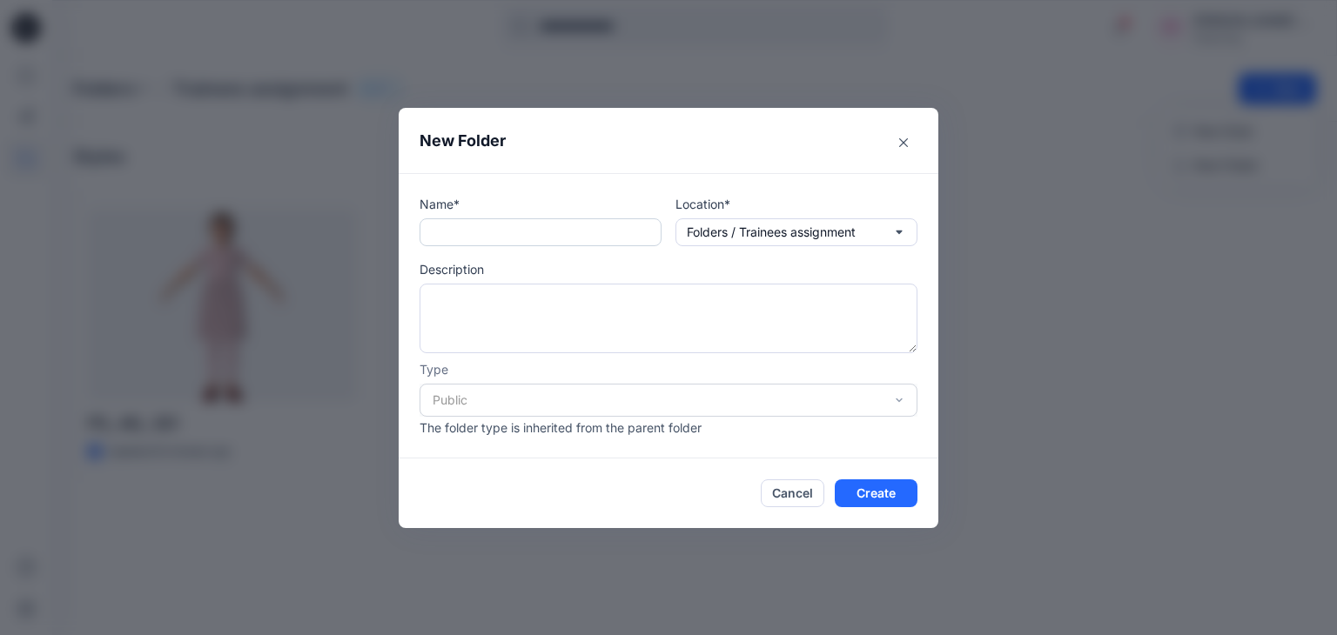
click at [578, 233] on input "text" at bounding box center [540, 232] width 242 height 28
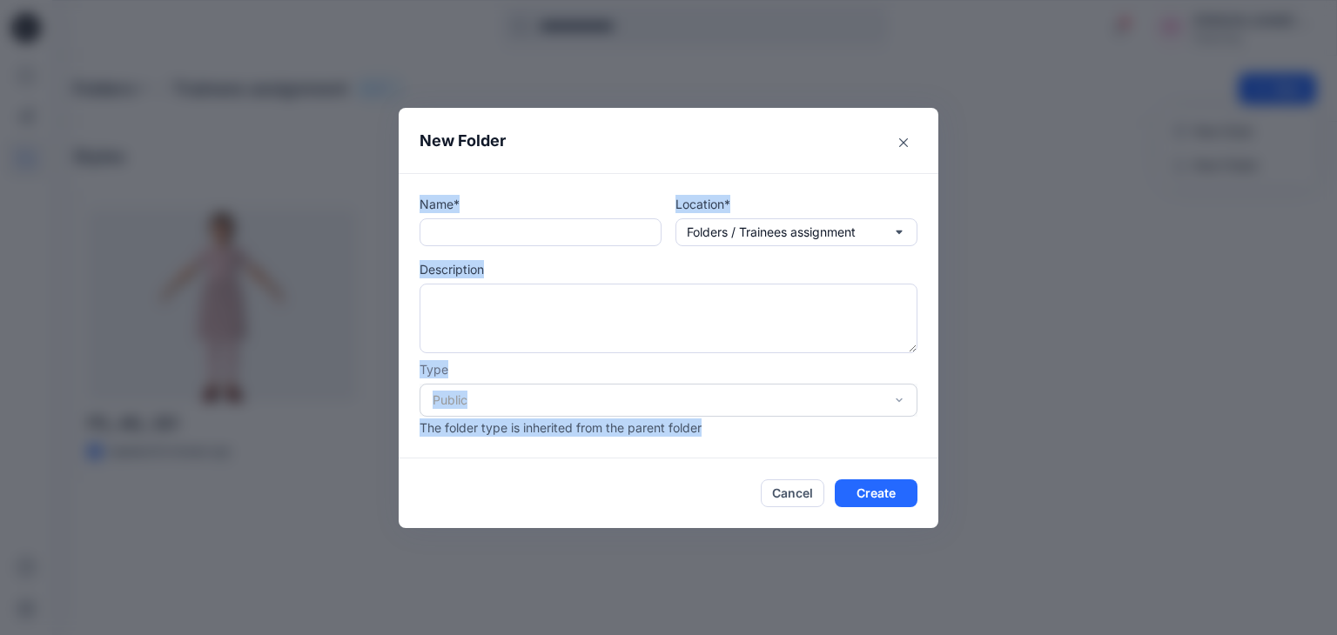
drag, startPoint x: 760, startPoint y: 436, endPoint x: 707, endPoint y: 208, distance: 234.1
click at [453, 182] on div "Name* Location* Folders / Trainees assignment Description Type Public The folde…" at bounding box center [669, 315] width 540 height 285
click at [885, 237] on button "Folders / Trainees assignment" at bounding box center [796, 232] width 242 height 28
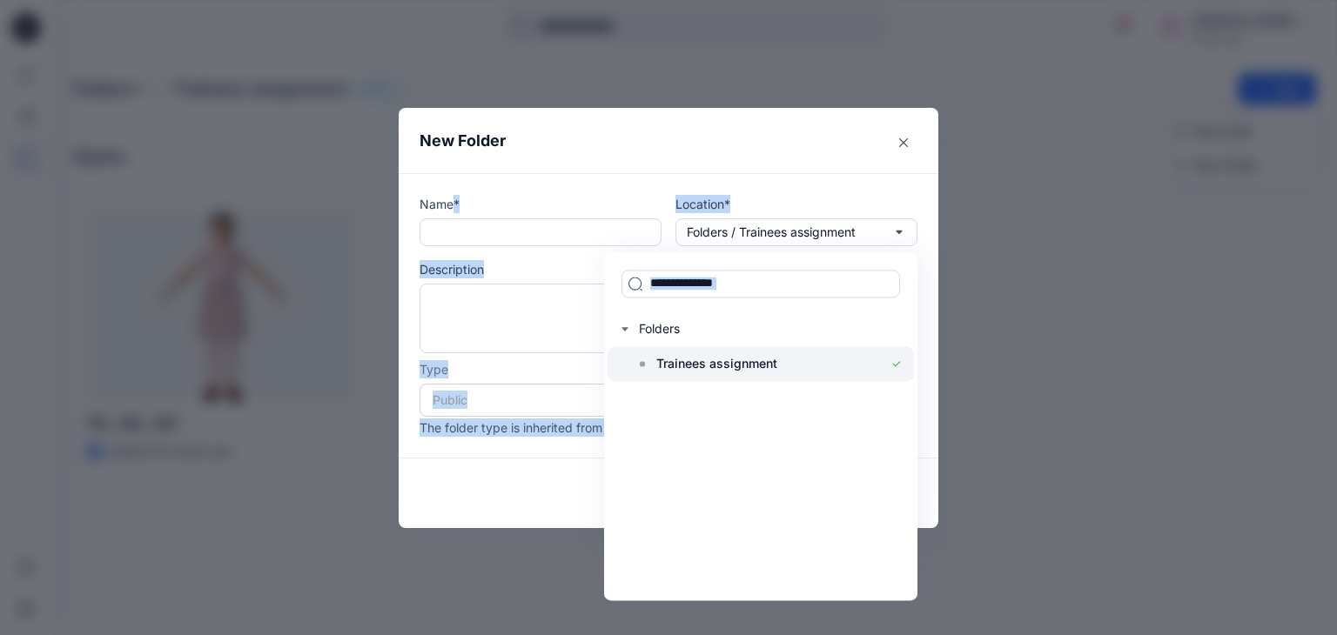
click at [801, 359] on div at bounding box center [760, 363] width 306 height 35
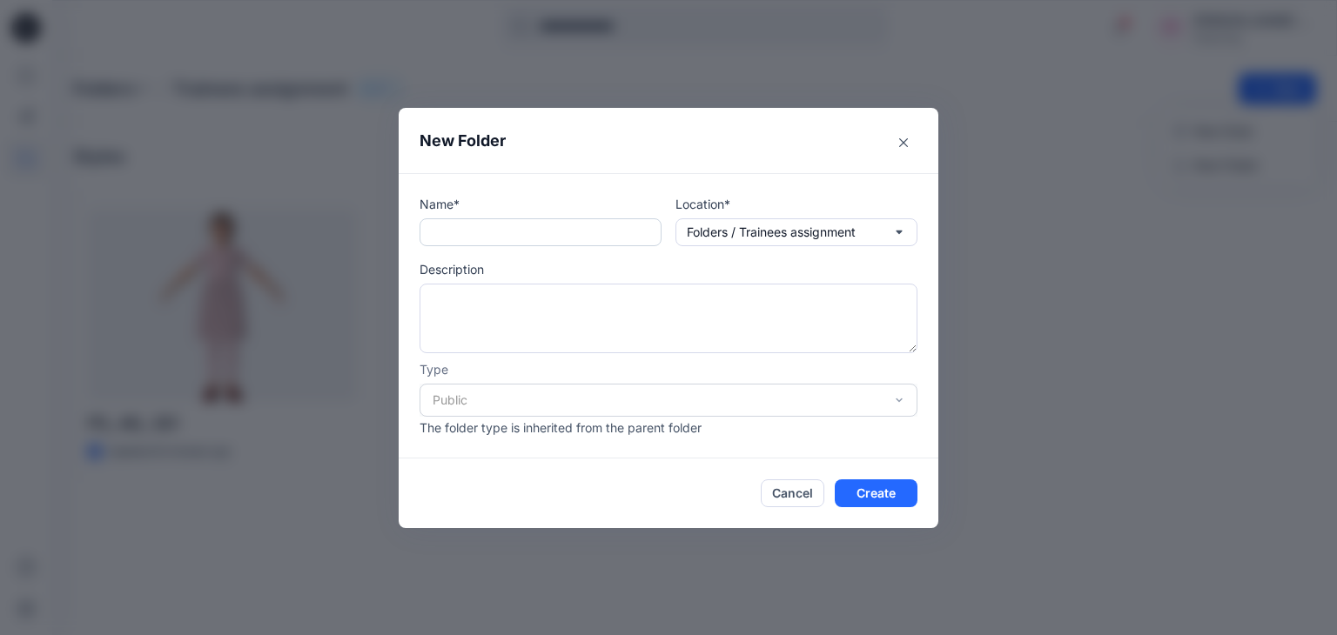
click at [571, 244] on input "text" at bounding box center [540, 232] width 242 height 28
type input "**********"
click at [594, 311] on textarea at bounding box center [668, 319] width 498 height 70
type textarea "**********"
click at [573, 391] on div "Public" at bounding box center [668, 400] width 498 height 33
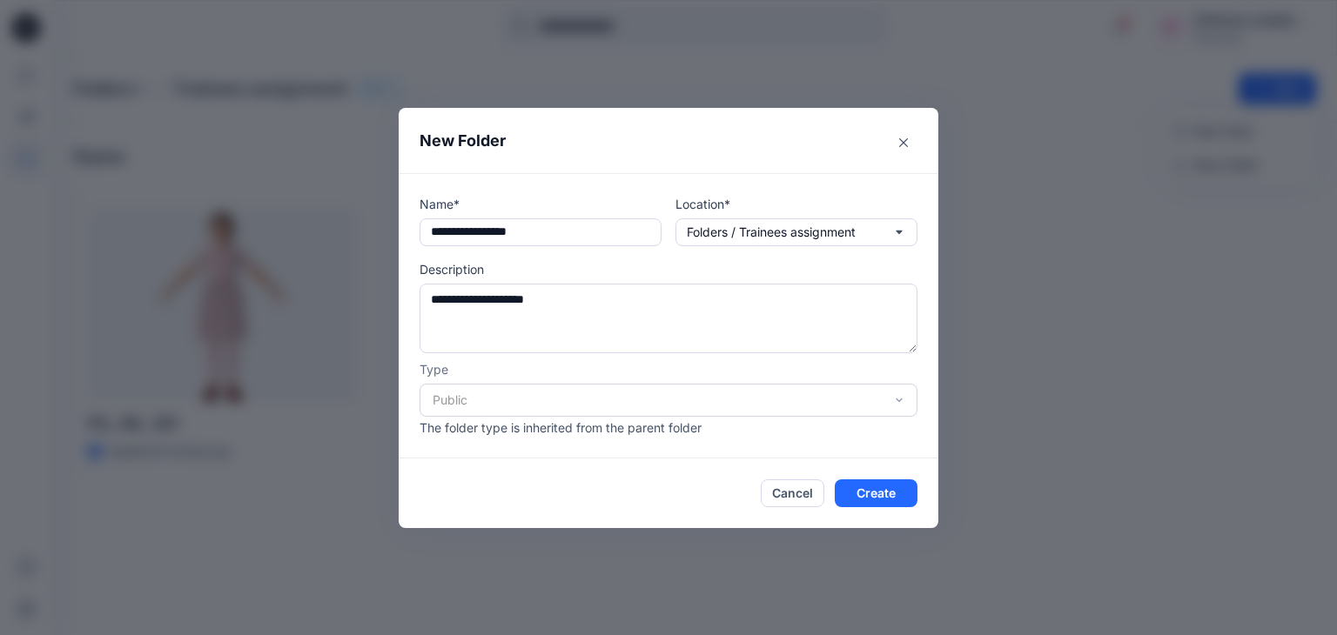
click at [553, 393] on div "Public" at bounding box center [668, 400] width 498 height 33
click at [893, 396] on div "Public" at bounding box center [668, 400] width 498 height 33
click at [903, 401] on div "Public" at bounding box center [668, 400] width 498 height 33
click at [876, 491] on button "Create" at bounding box center [876, 493] width 83 height 28
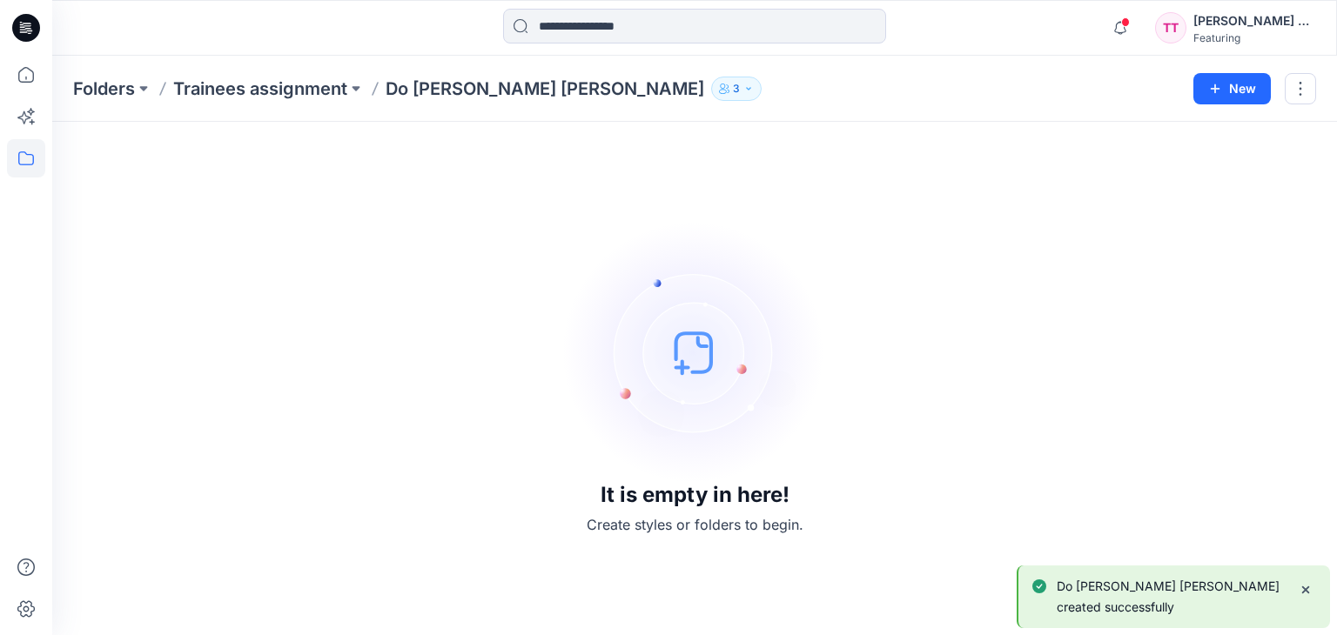
click at [1109, 594] on p "Do Thi Thanh Truc created successfully" at bounding box center [1170, 597] width 228 height 42
click at [19, 74] on icon at bounding box center [26, 75] width 16 height 16
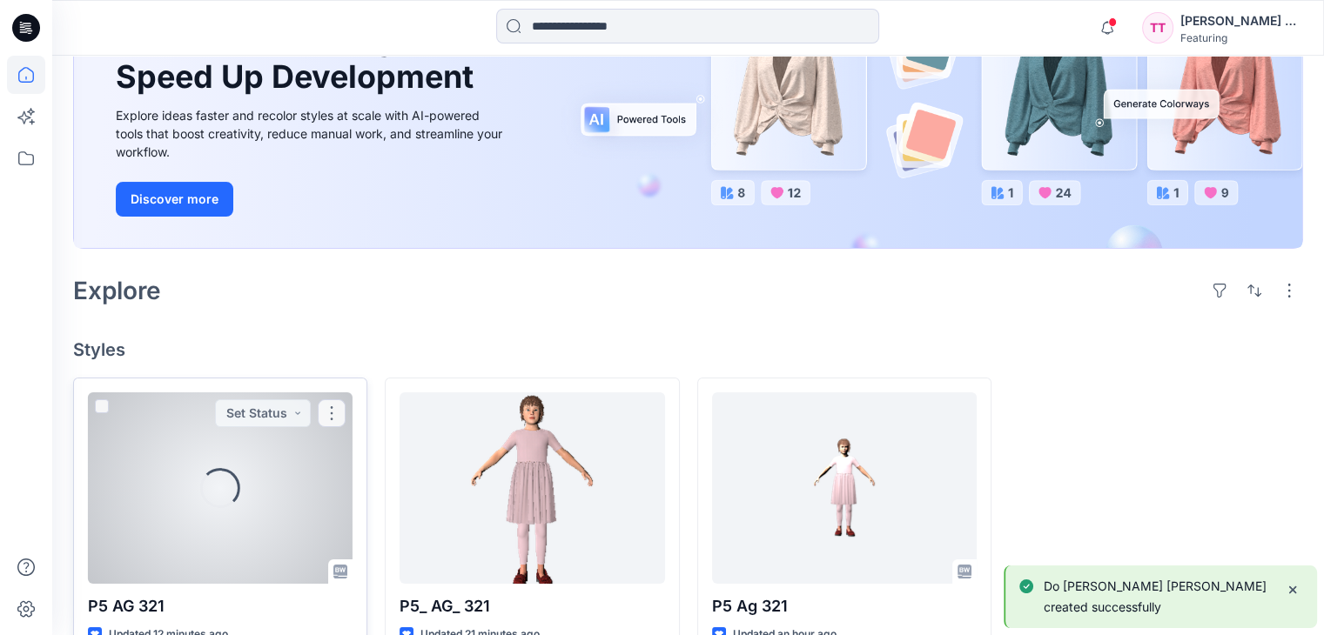
scroll to position [242, 0]
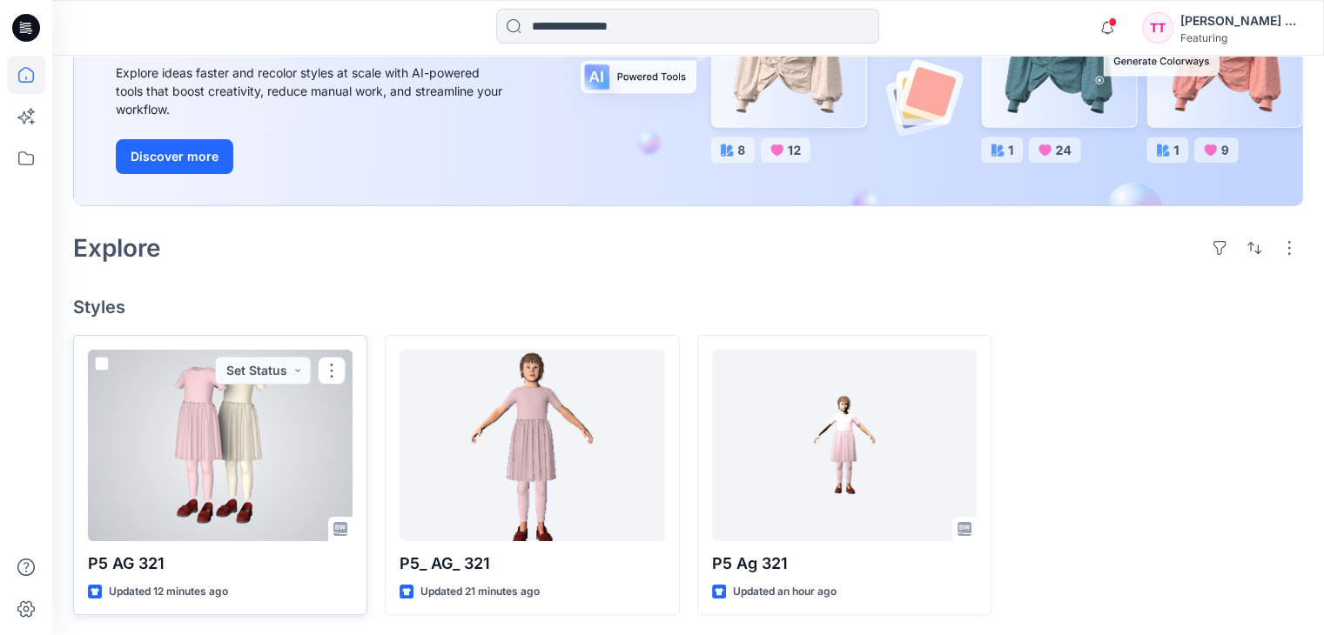
click at [191, 445] on div at bounding box center [220, 445] width 265 height 191
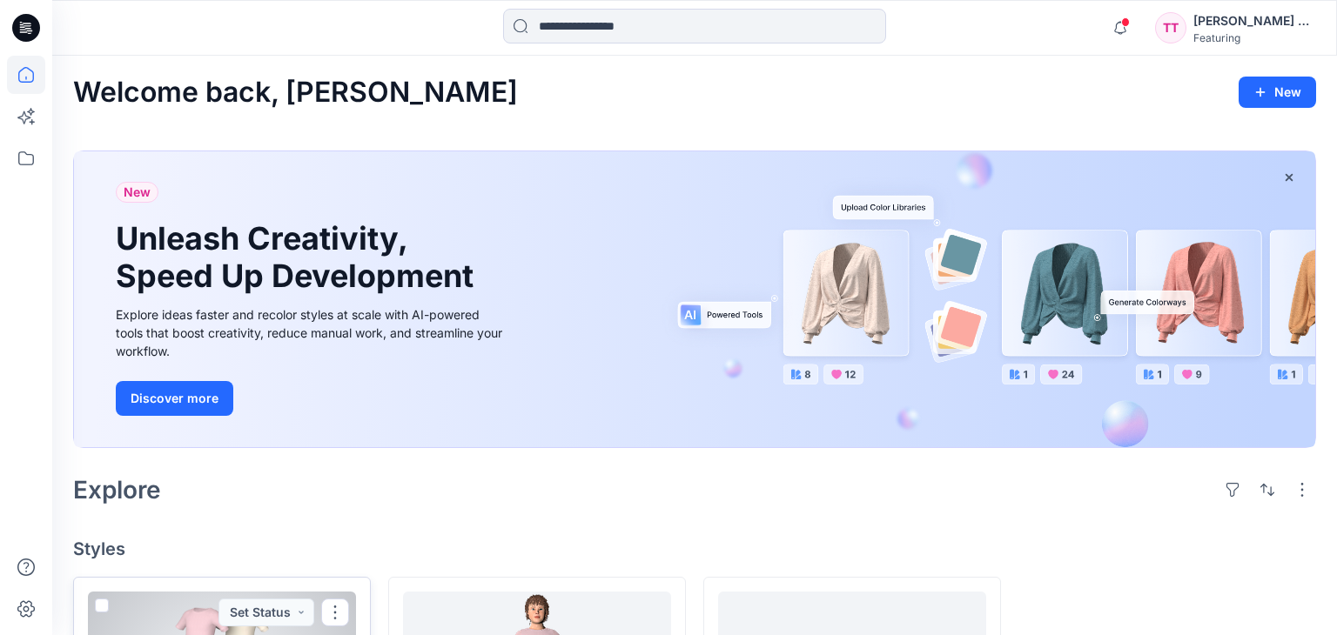
click at [191, 445] on div "Welcome back, Thanh Truc New New Unleash Creativity, Speed Up Development Explo…" at bounding box center [694, 467] width 1284 height 822
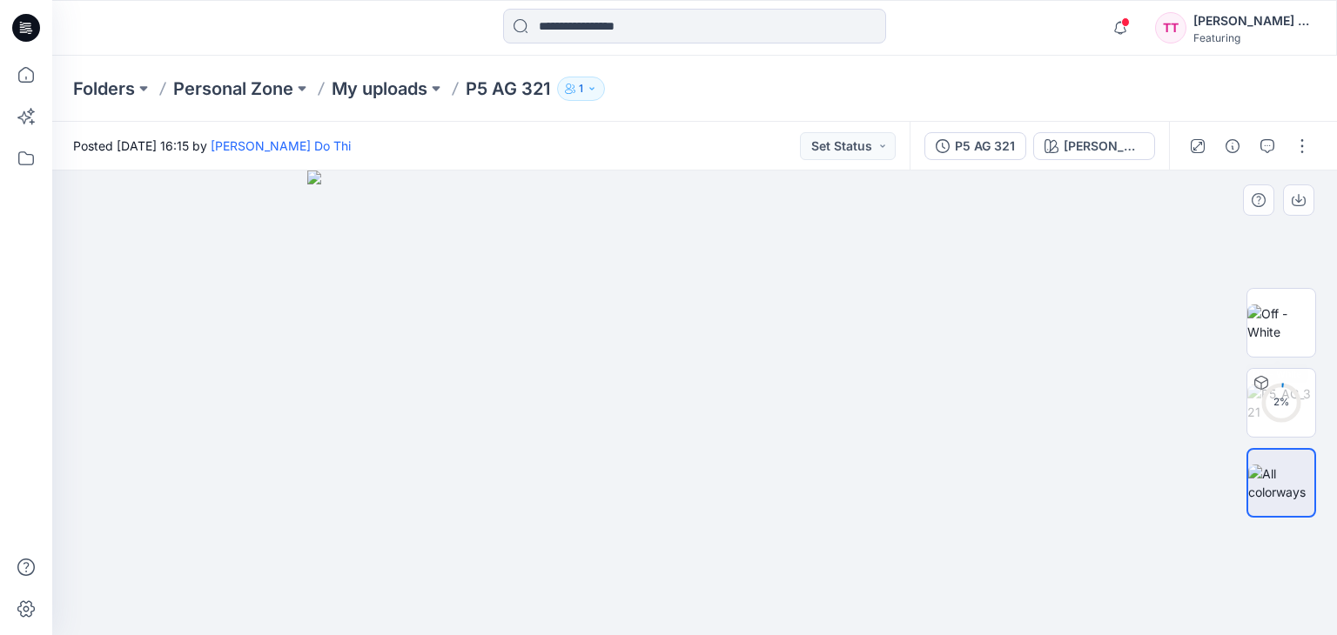
click at [1318, 307] on div "2 %" at bounding box center [1280, 403] width 111 height 251
click at [1304, 319] on img at bounding box center [1281, 323] width 68 height 37
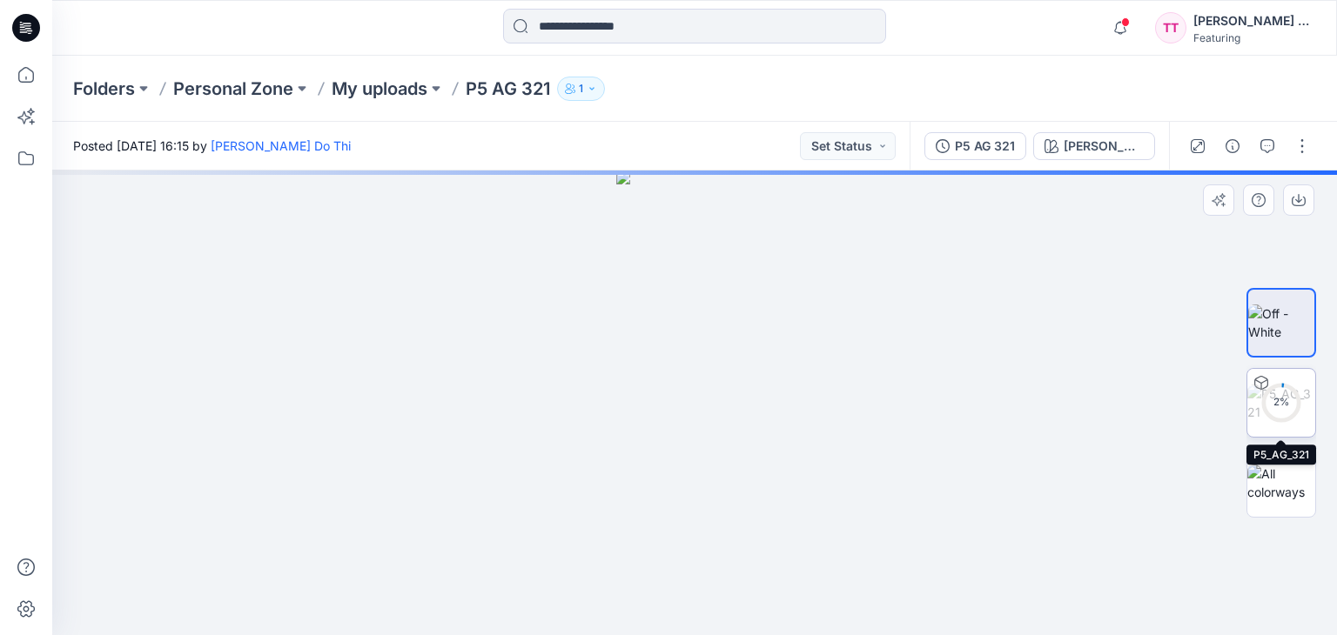
click at [1291, 385] on img at bounding box center [1281, 403] width 68 height 37
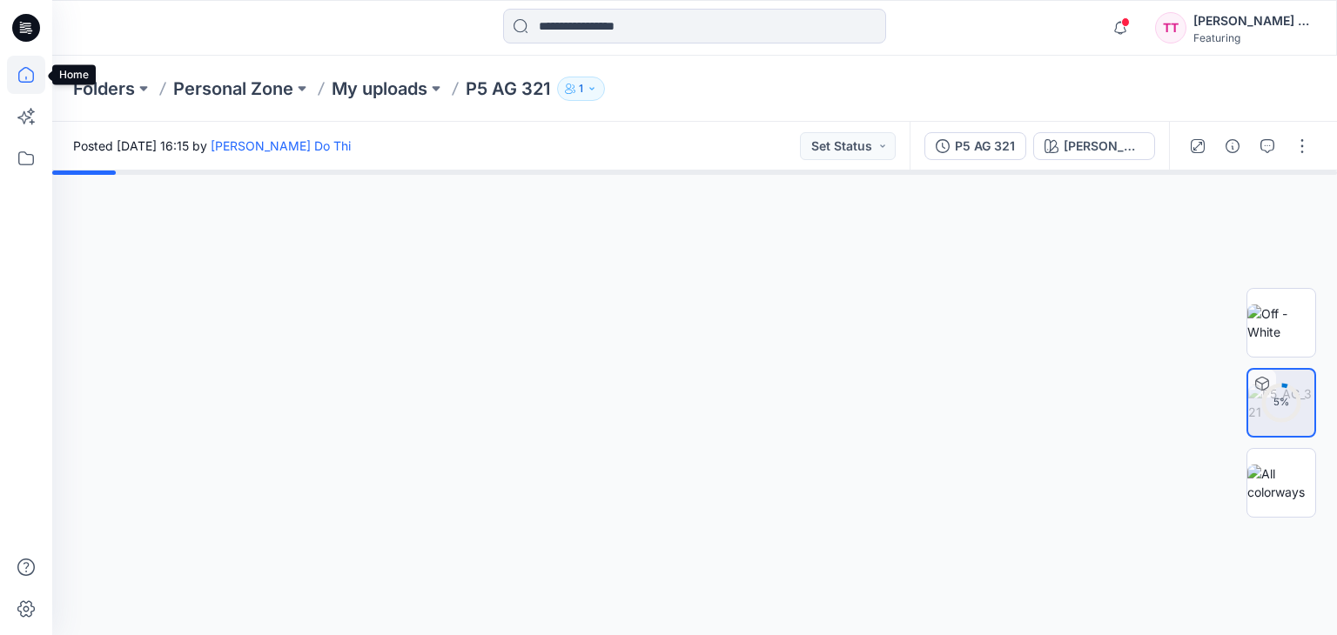
click at [22, 74] on icon at bounding box center [26, 75] width 38 height 38
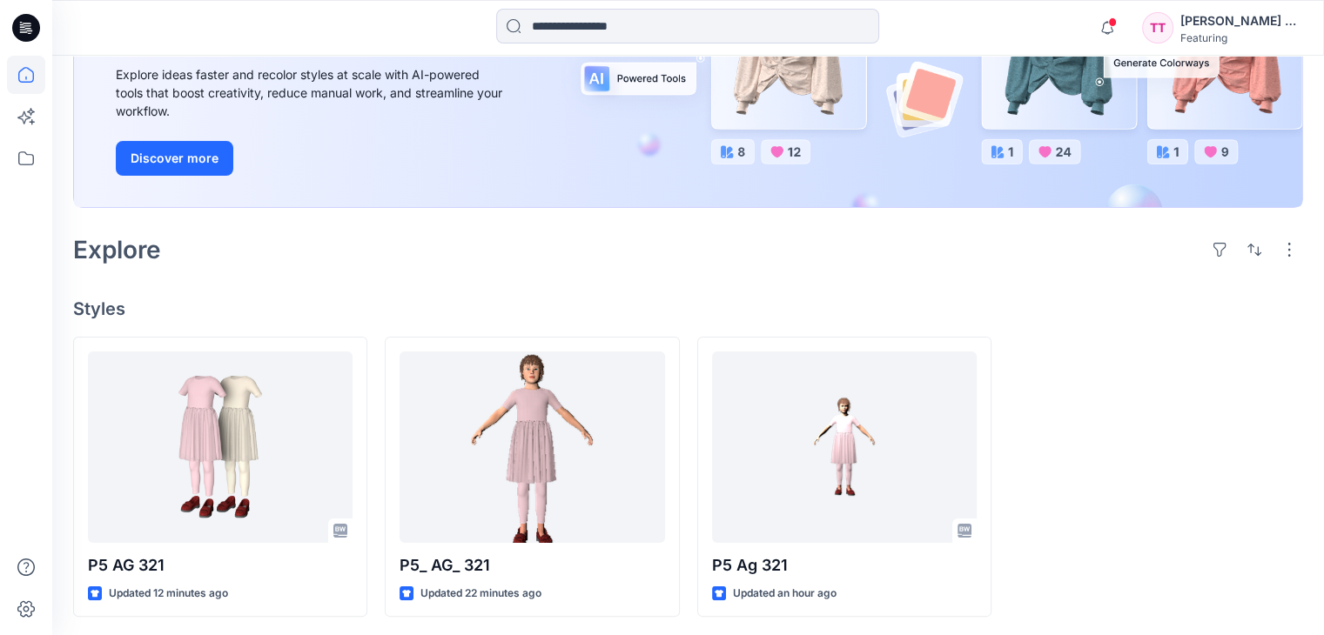
scroll to position [242, 0]
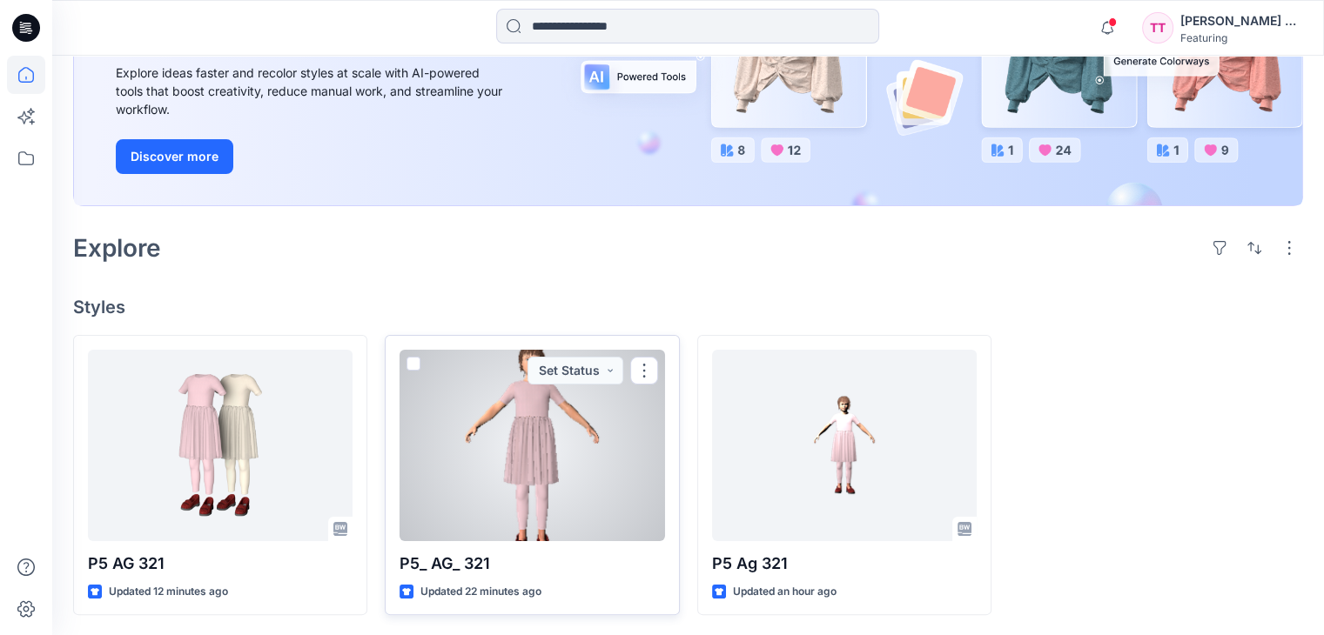
click at [507, 457] on div at bounding box center [531, 445] width 265 height 191
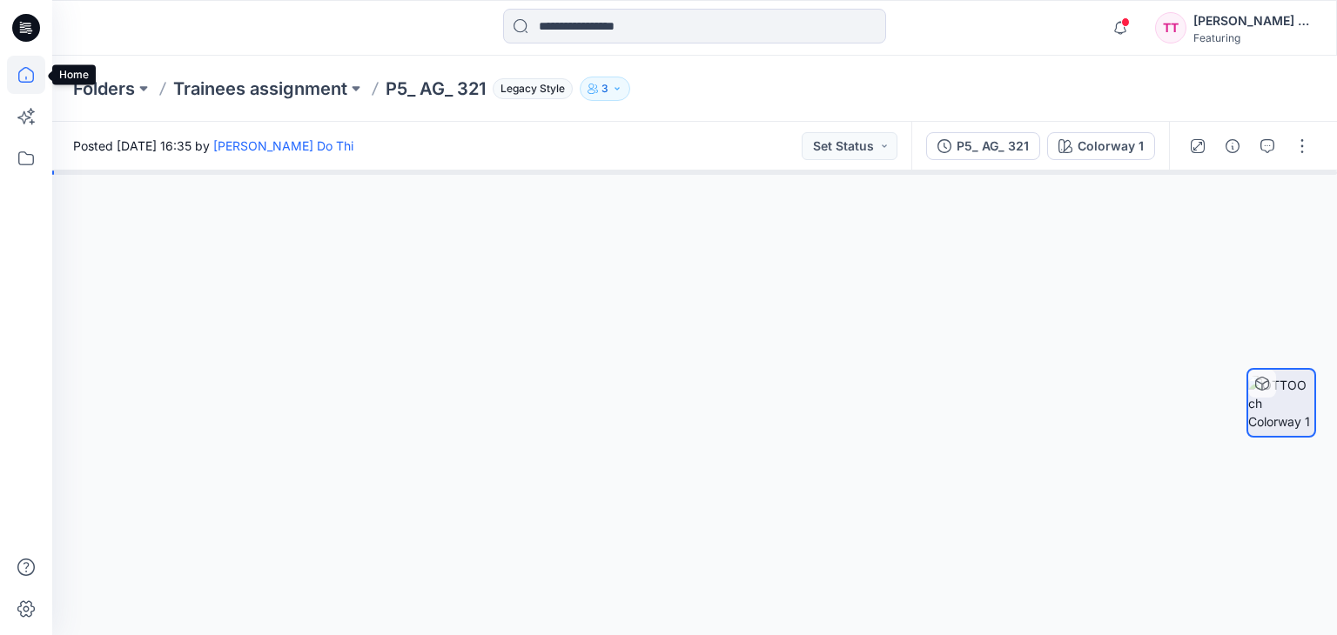
click at [23, 74] on icon at bounding box center [26, 75] width 38 height 38
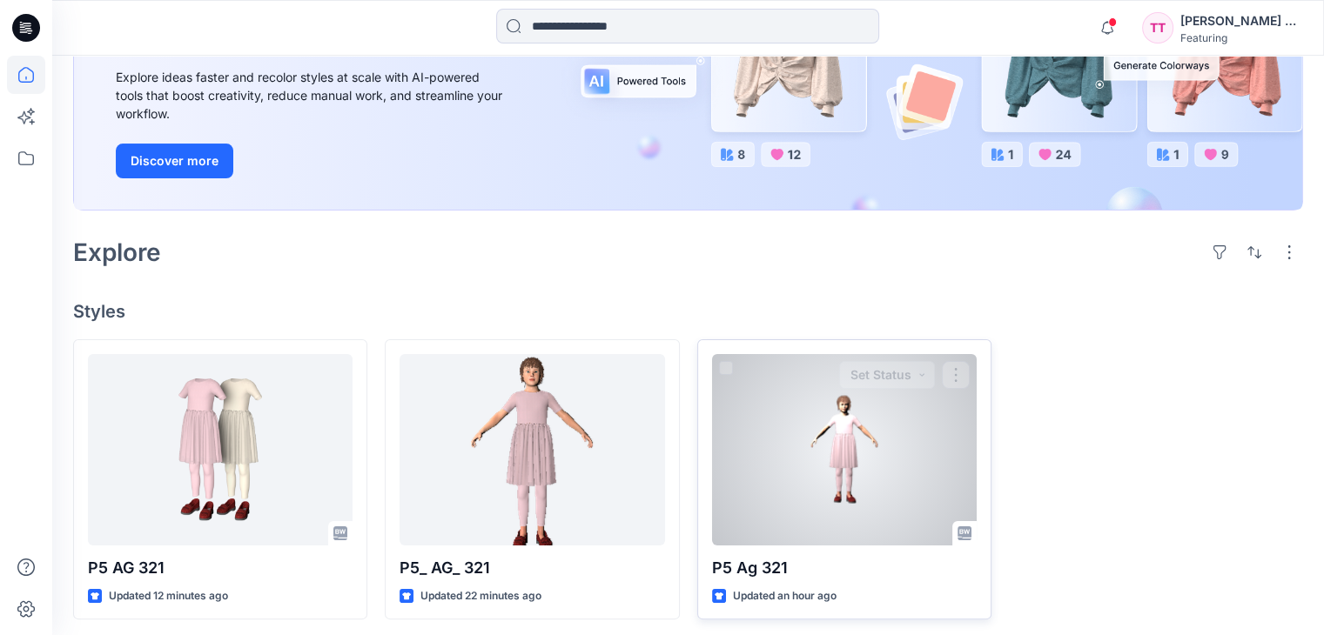
scroll to position [242, 0]
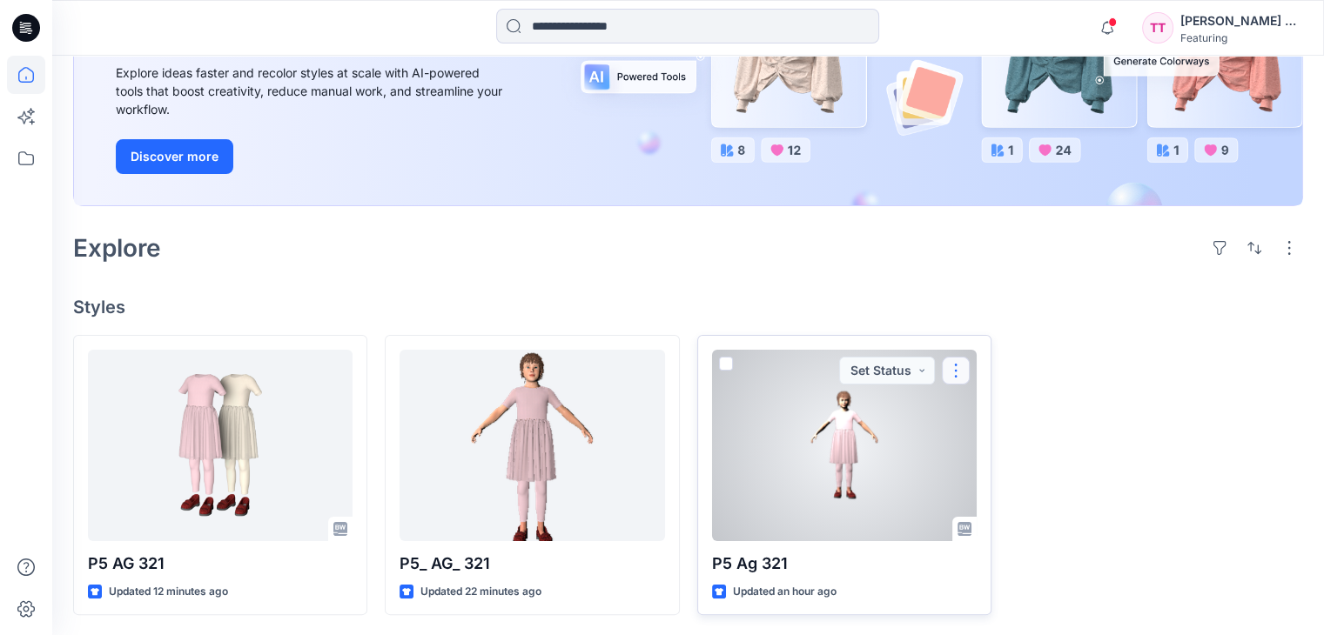
click at [959, 359] on button "button" at bounding box center [956, 371] width 28 height 28
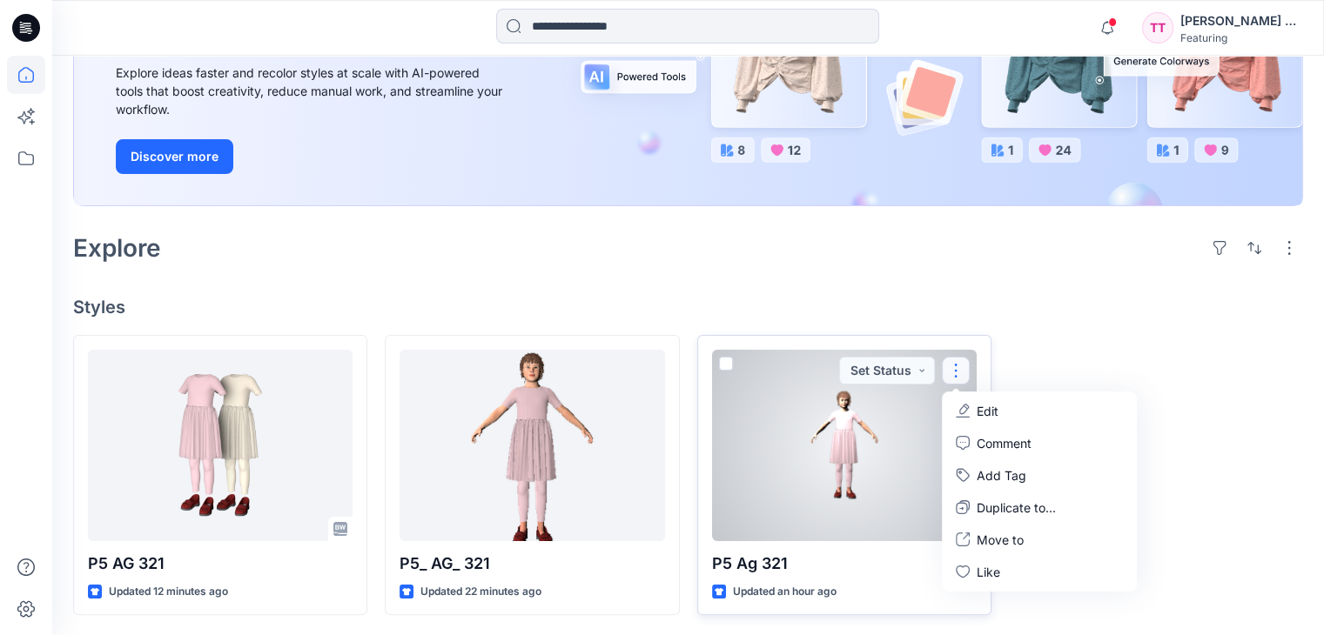
click at [869, 435] on div at bounding box center [844, 445] width 265 height 191
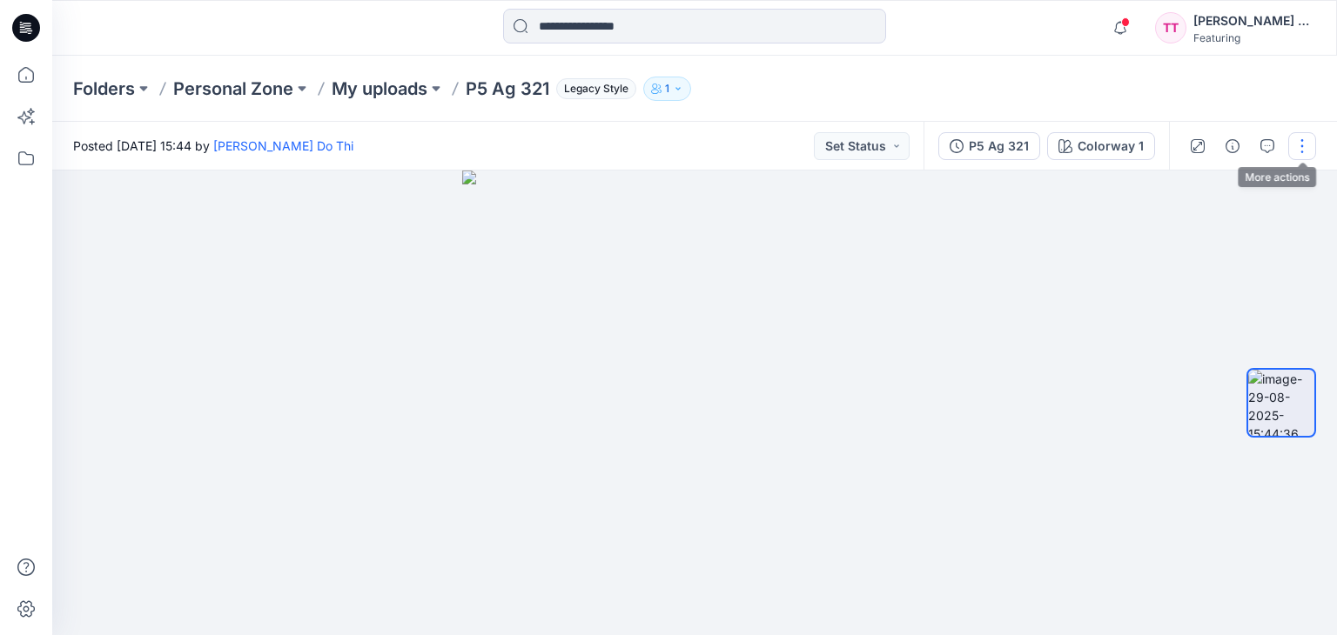
click at [1309, 153] on button "button" at bounding box center [1302, 146] width 28 height 28
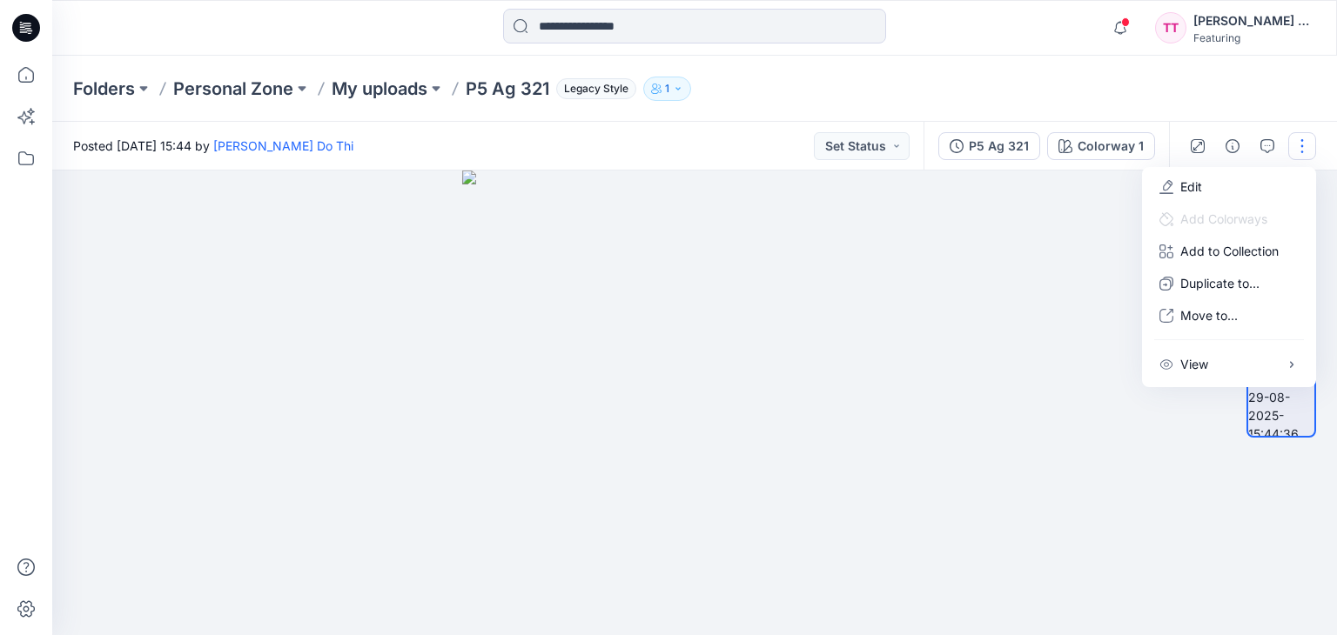
drag, startPoint x: 976, startPoint y: 312, endPoint x: 537, endPoint y: 171, distance: 461.3
click at [971, 312] on div at bounding box center [694, 403] width 1284 height 465
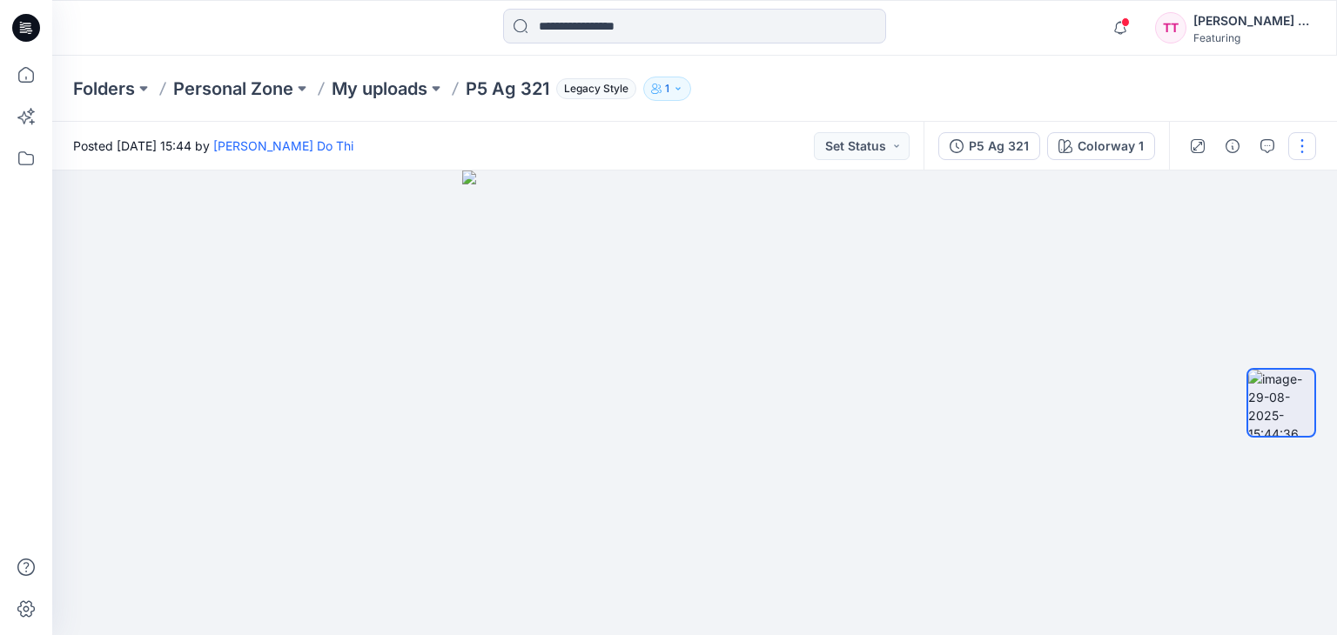
click at [1302, 144] on button "button" at bounding box center [1302, 146] width 28 height 28
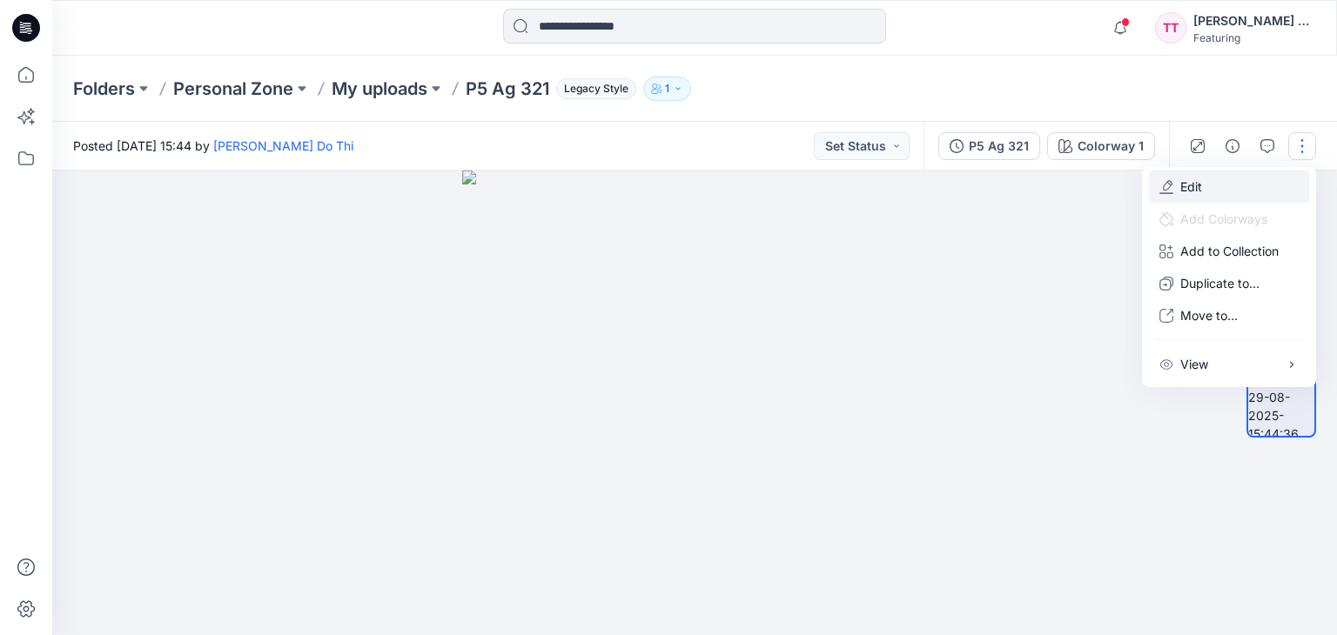
click at [1254, 178] on button "Edit" at bounding box center [1229, 187] width 160 height 32
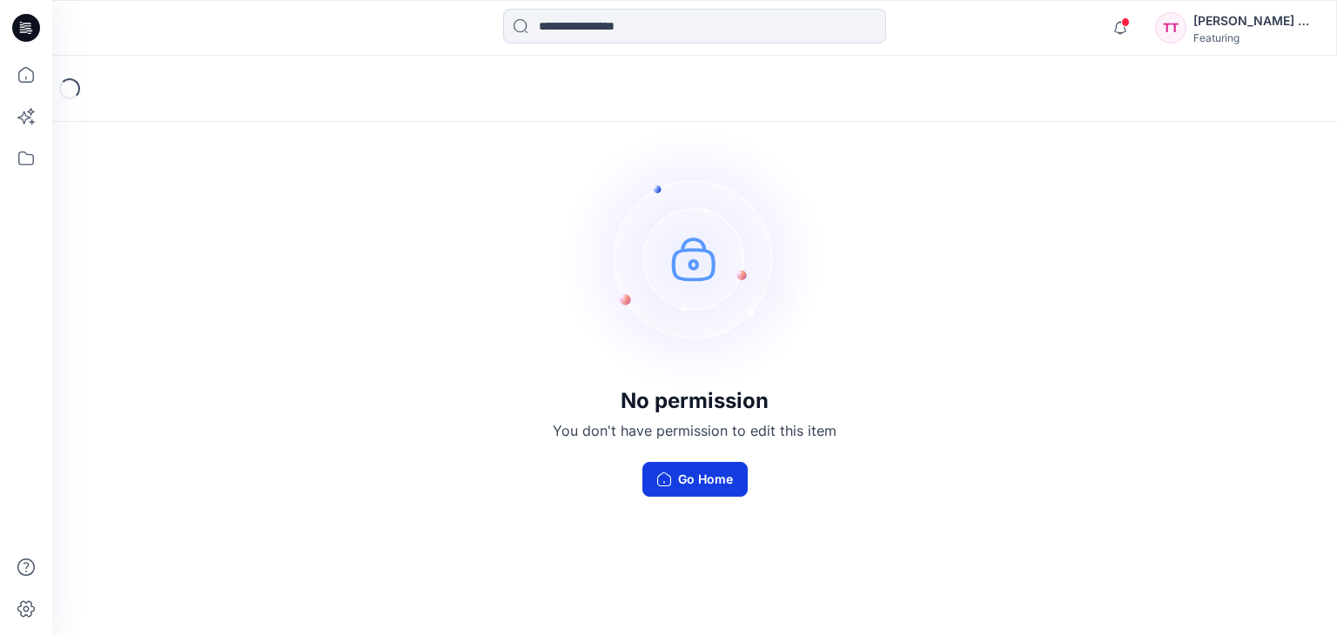
click at [679, 474] on button "Go Home" at bounding box center [694, 479] width 105 height 35
click at [1137, 23] on icon "button" at bounding box center [1119, 27] width 33 height 35
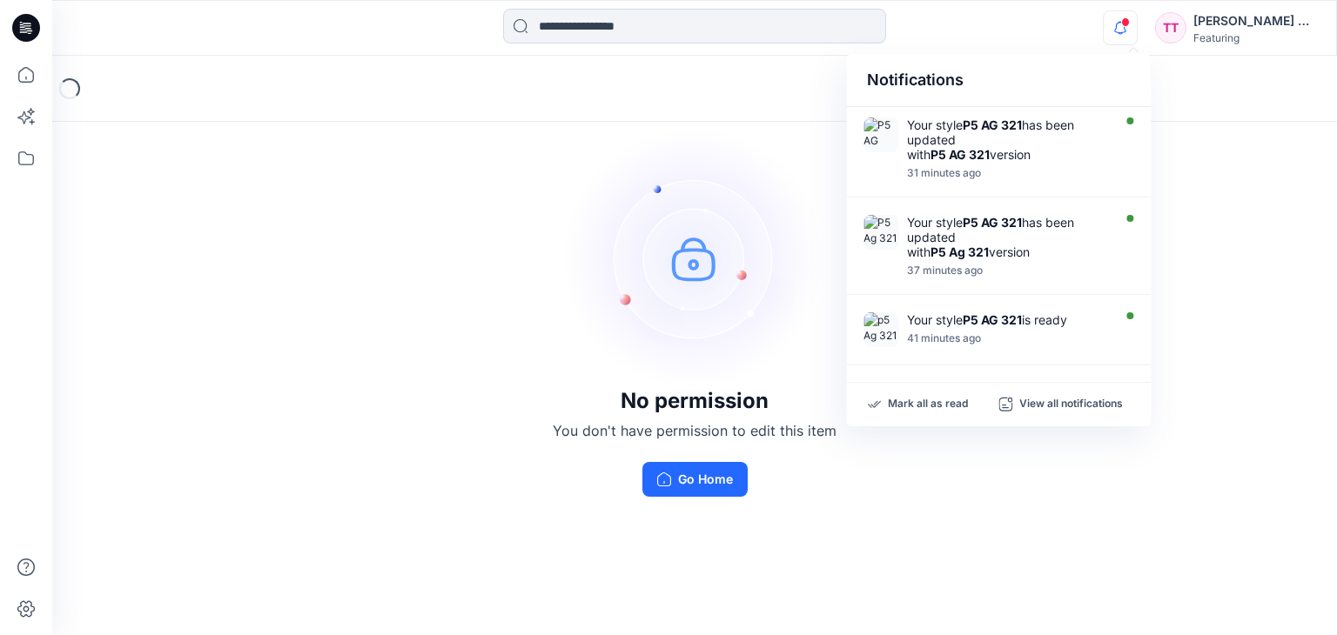
click at [1137, 23] on icon "button" at bounding box center [1119, 27] width 33 height 35
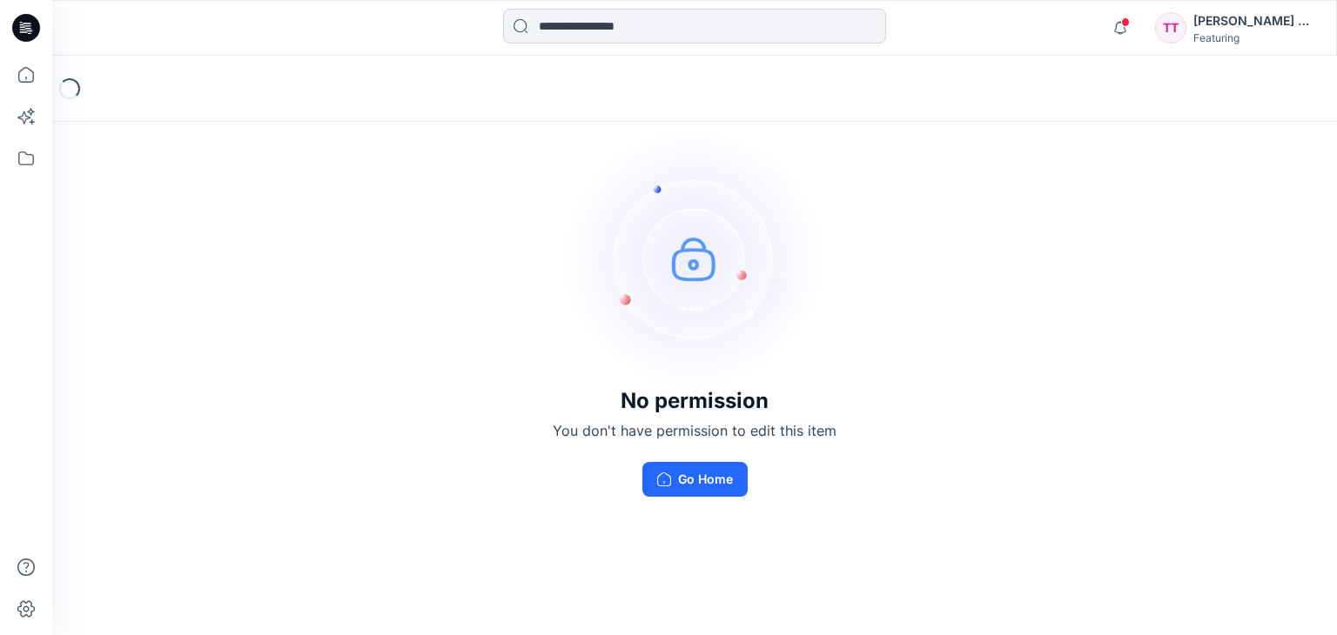
click at [689, 24] on input at bounding box center [694, 26] width 383 height 35
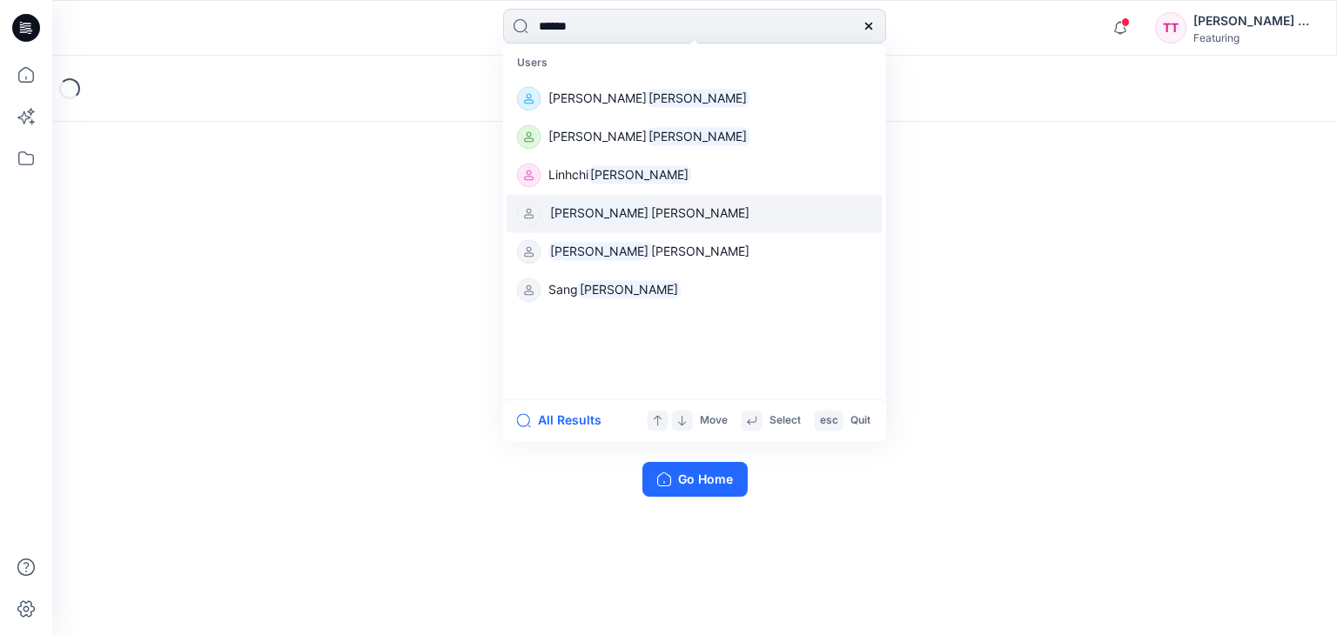
type input "******"
click at [648, 218] on link "[PERSON_NAME]" at bounding box center [694, 213] width 376 height 38
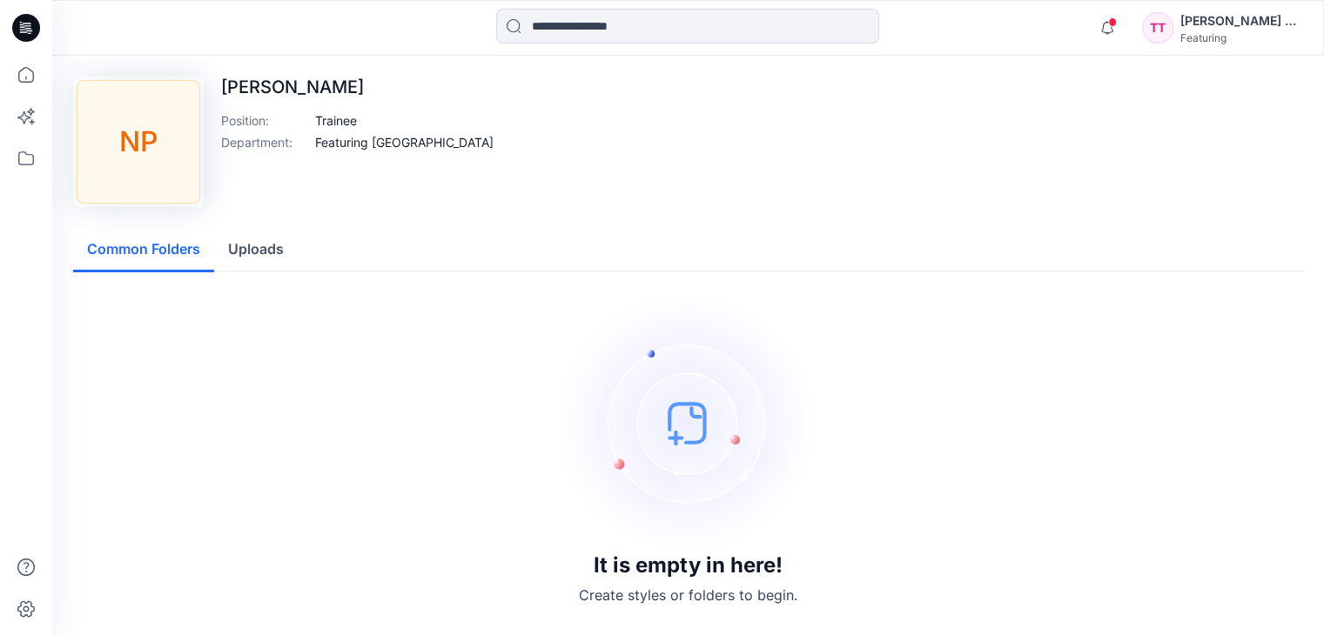
click at [173, 164] on div "NP" at bounding box center [139, 142] width 124 height 124
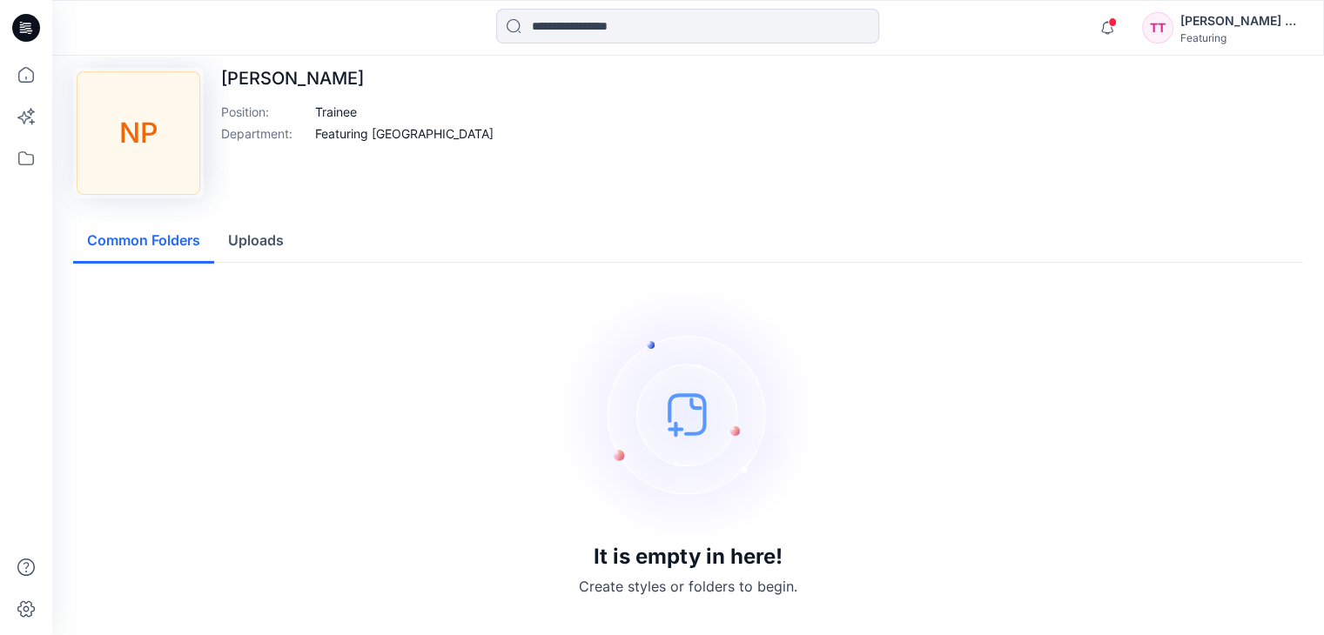
scroll to position [11, 0]
click at [228, 250] on button "Uploads" at bounding box center [256, 239] width 84 height 44
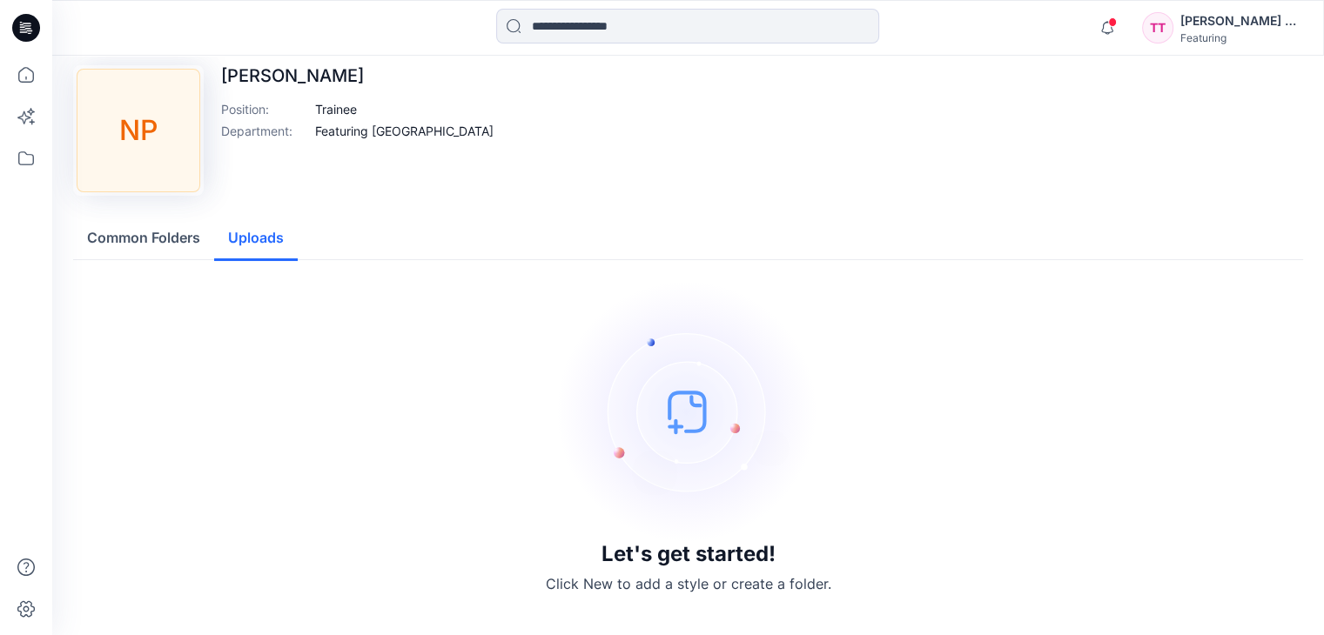
click at [105, 245] on button "Common Folders" at bounding box center [143, 239] width 141 height 44
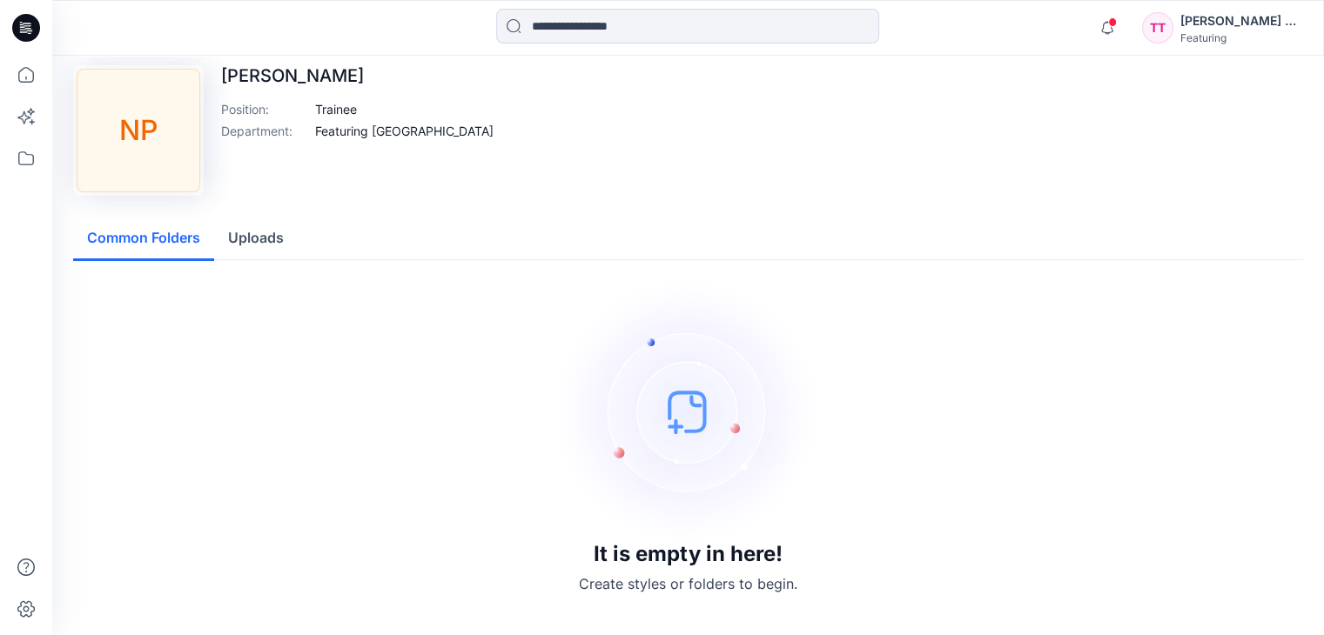
click at [247, 238] on button "Uploads" at bounding box center [256, 239] width 84 height 44
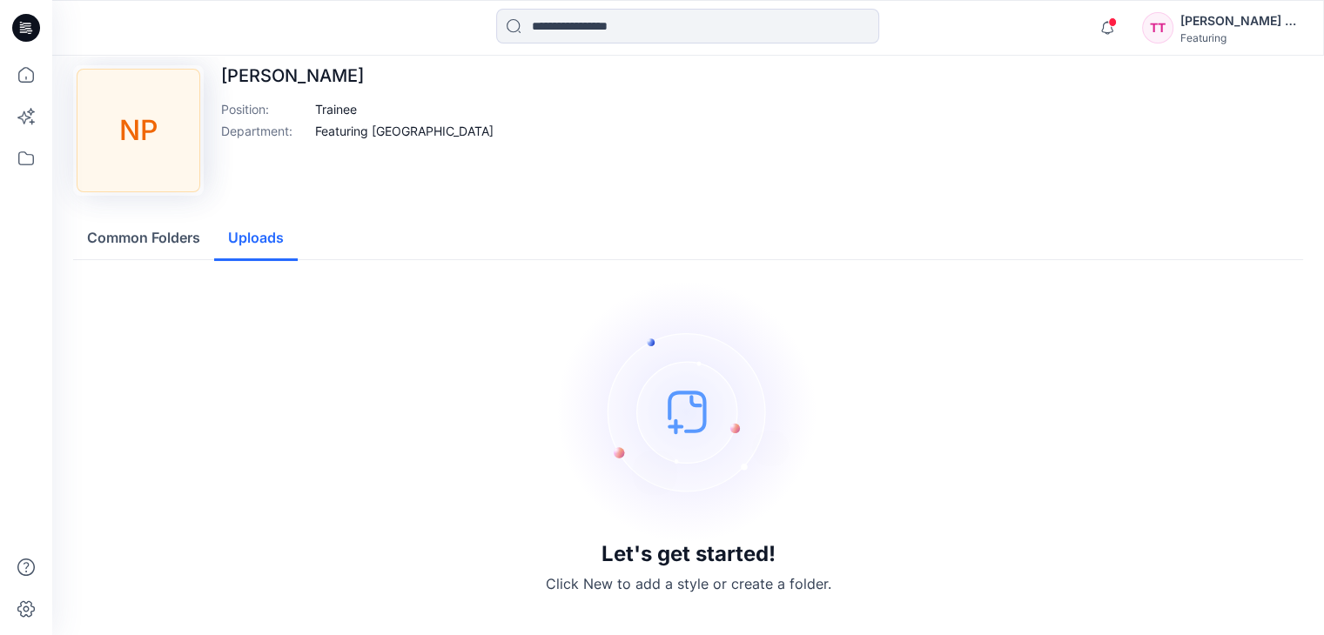
click at [171, 245] on button "Common Folders" at bounding box center [143, 239] width 141 height 44
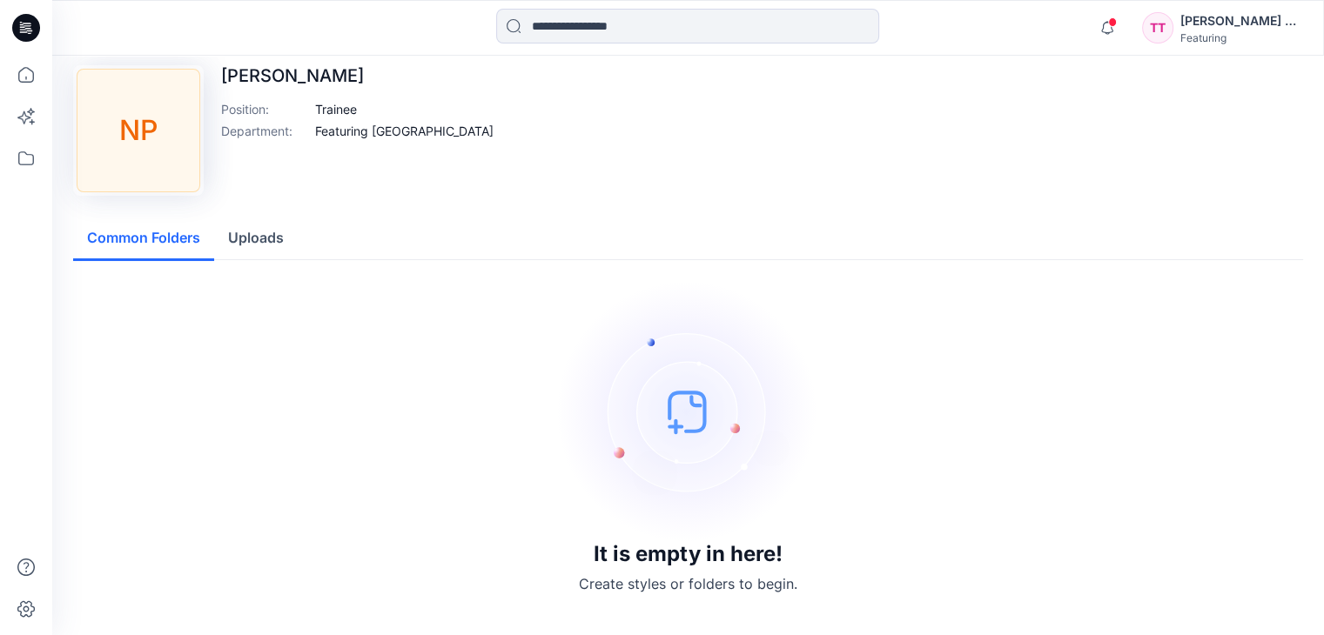
click at [259, 242] on button "Uploads" at bounding box center [256, 239] width 84 height 44
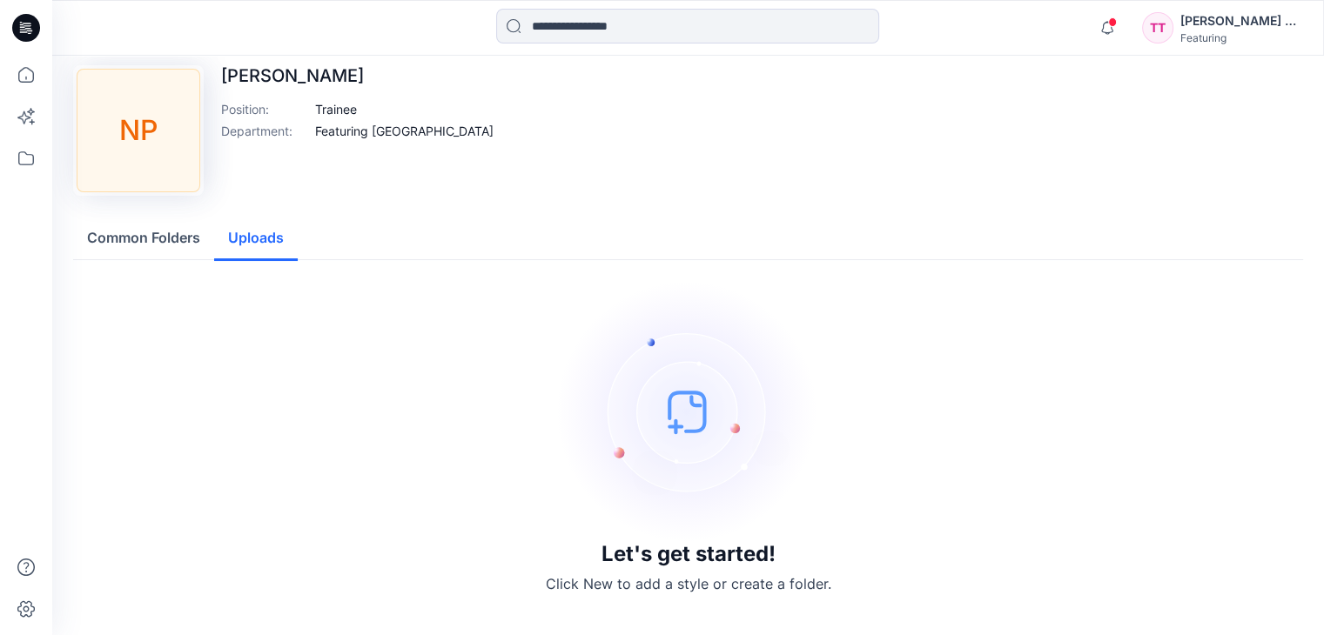
click at [273, 252] on button "Uploads" at bounding box center [256, 239] width 84 height 44
click at [161, 241] on button "Common Folders" at bounding box center [143, 239] width 141 height 44
click at [247, 244] on button "Uploads" at bounding box center [256, 239] width 84 height 44
click at [783, 16] on input at bounding box center [687, 26] width 383 height 35
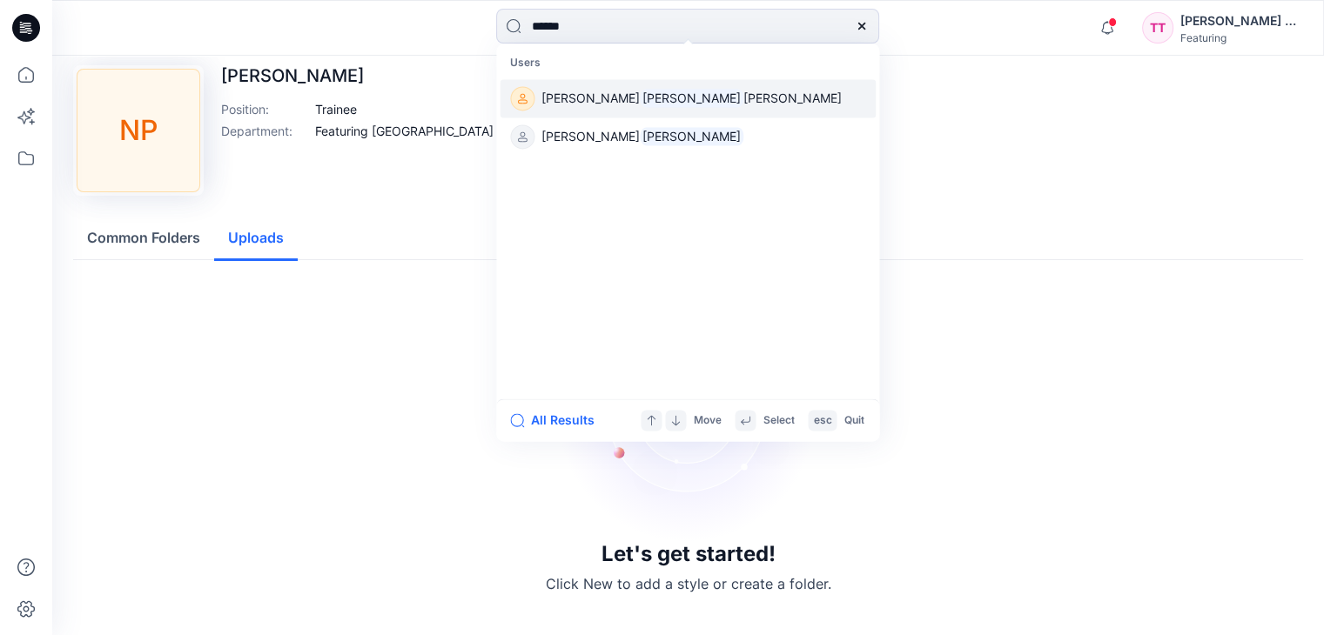
type input "******"
click at [646, 110] on link "[PERSON_NAME] [PERSON_NAME]" at bounding box center [688, 98] width 376 height 38
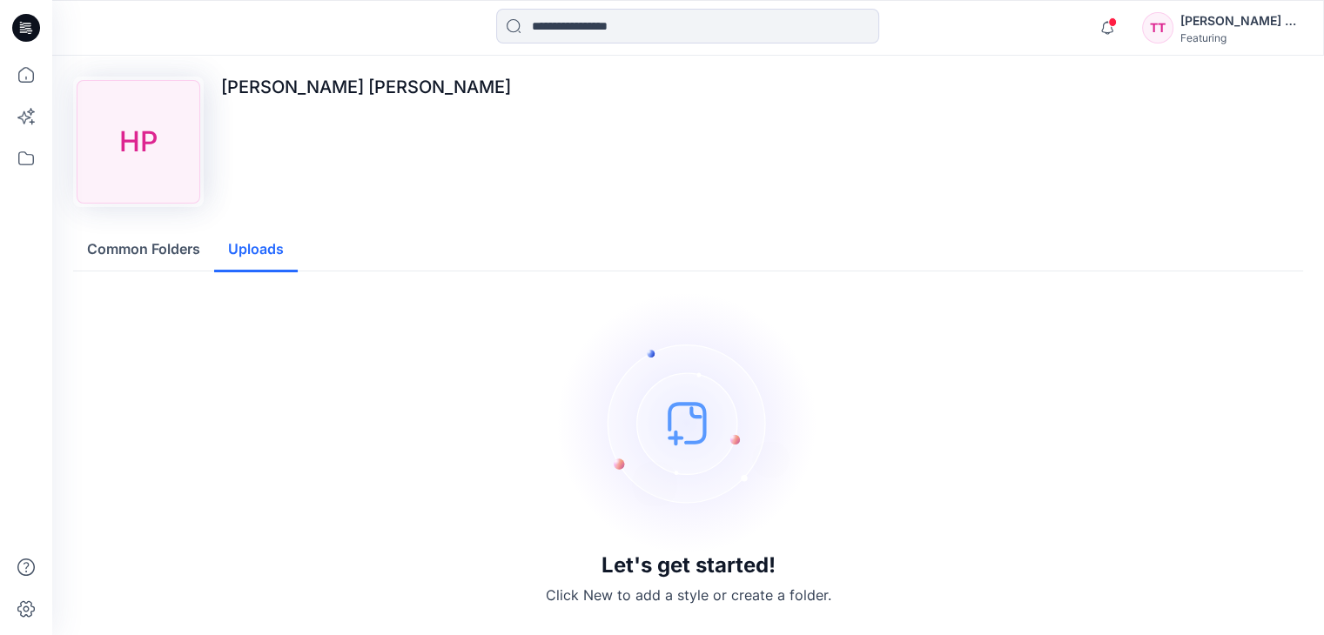
click at [271, 257] on button "Uploads" at bounding box center [256, 250] width 84 height 44
click at [143, 244] on button "Common Folders" at bounding box center [143, 250] width 141 height 44
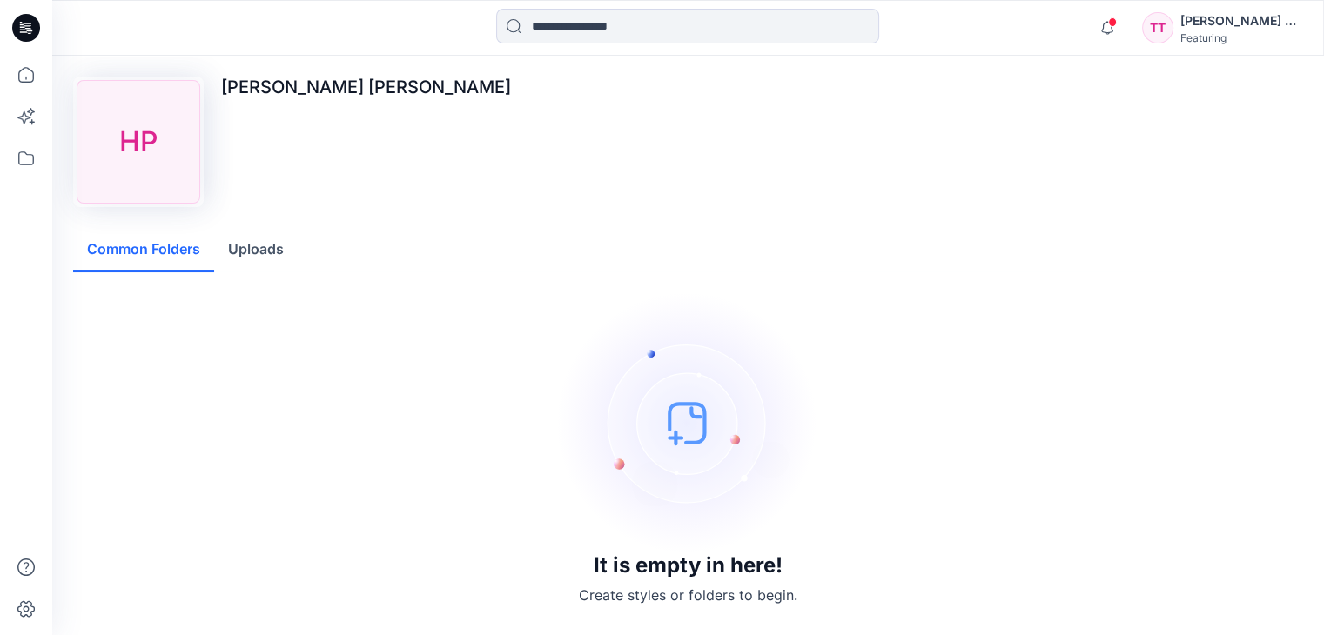
click at [244, 241] on button "Uploads" at bounding box center [256, 250] width 84 height 44
click at [174, 246] on button "Common Folders" at bounding box center [143, 250] width 141 height 44
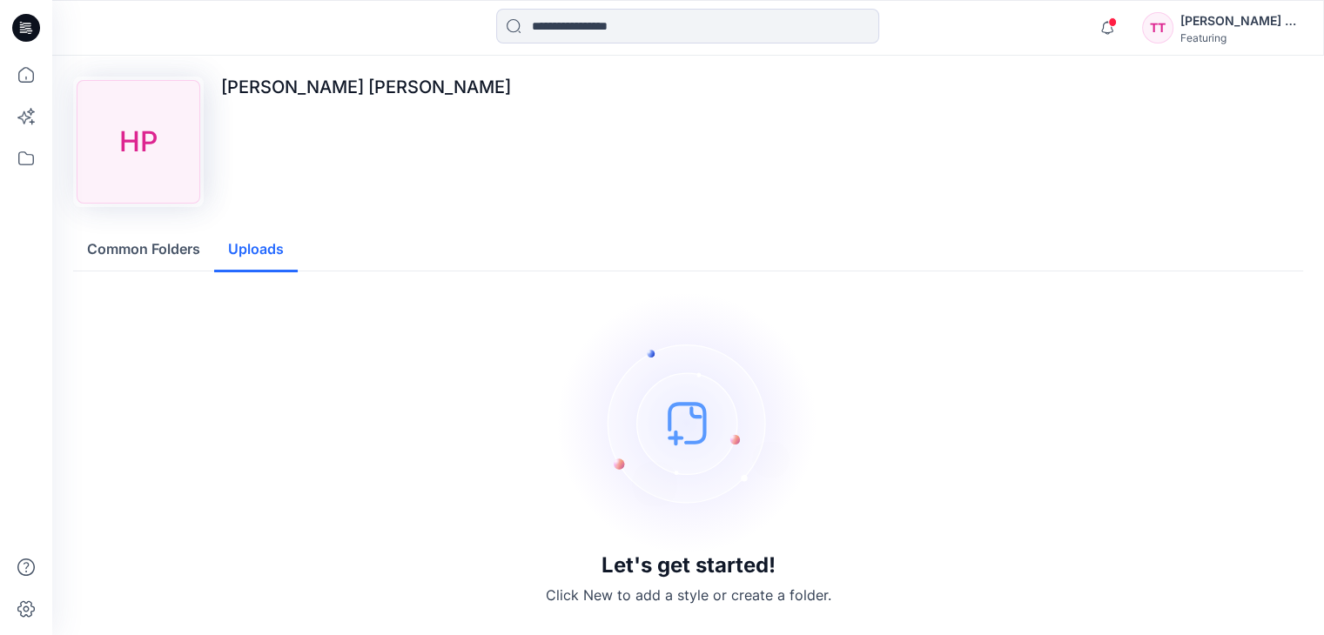
click at [272, 252] on button "Uploads" at bounding box center [256, 250] width 84 height 44
click at [120, 244] on button "Common Folders" at bounding box center [143, 250] width 141 height 44
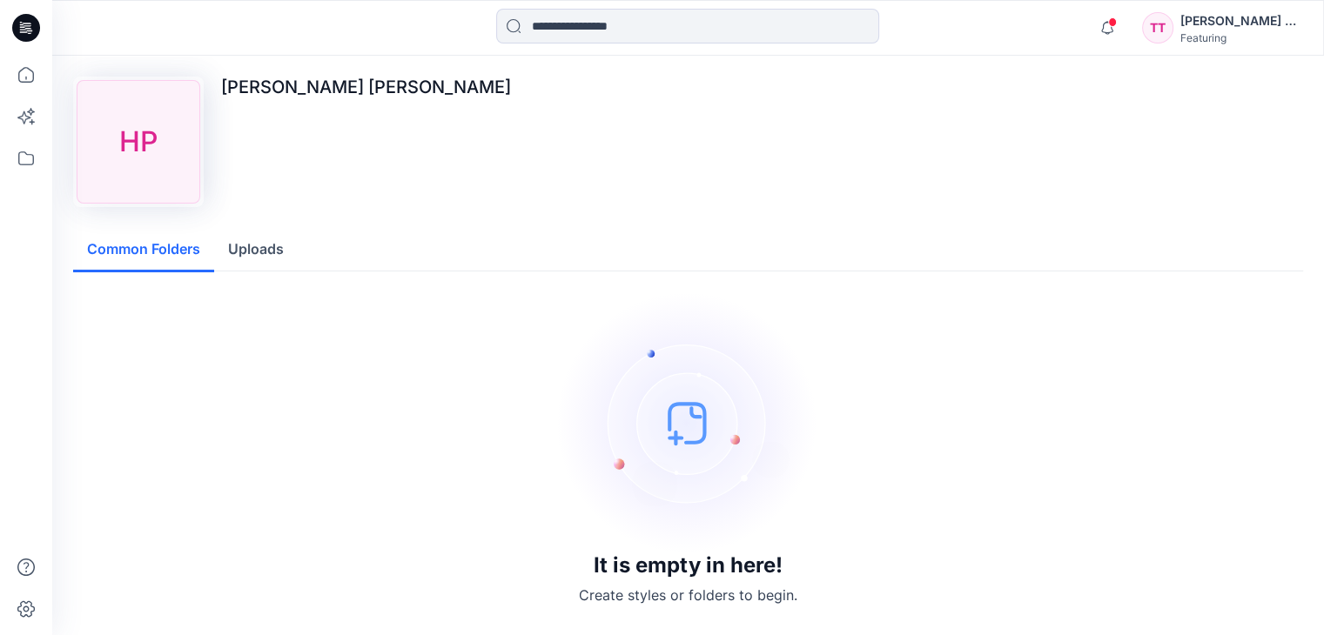
click at [252, 251] on button "Uploads" at bounding box center [256, 250] width 84 height 44
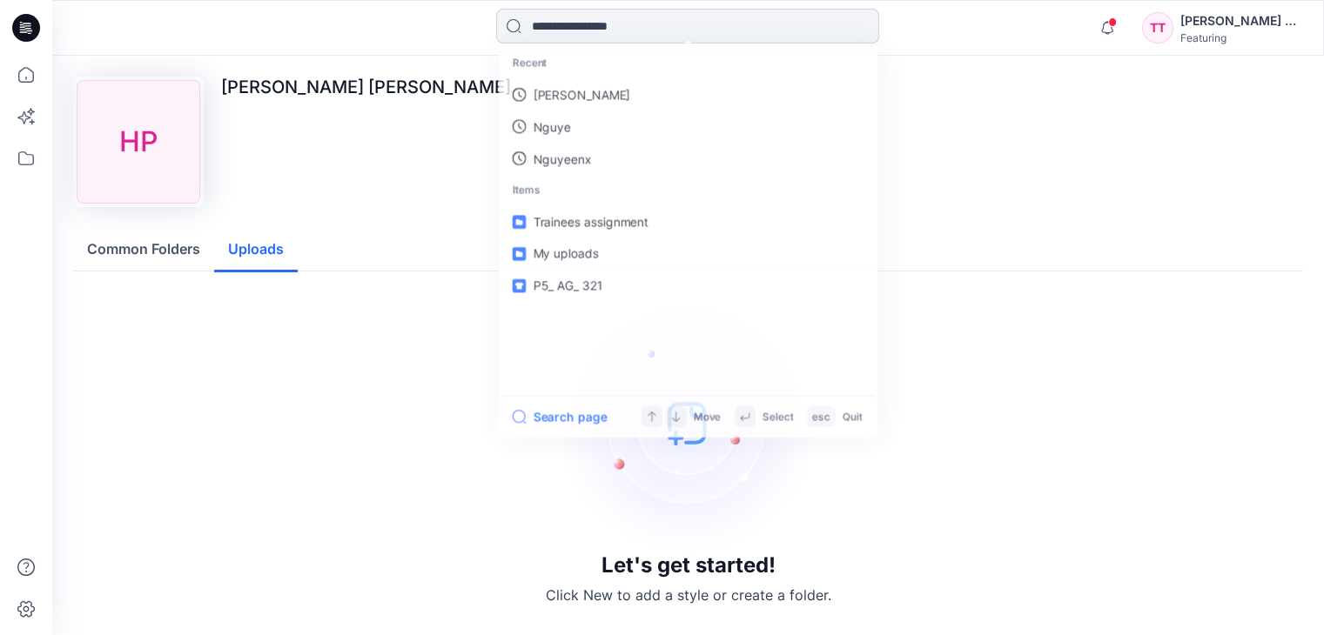
click at [603, 43] on input at bounding box center [687, 26] width 383 height 35
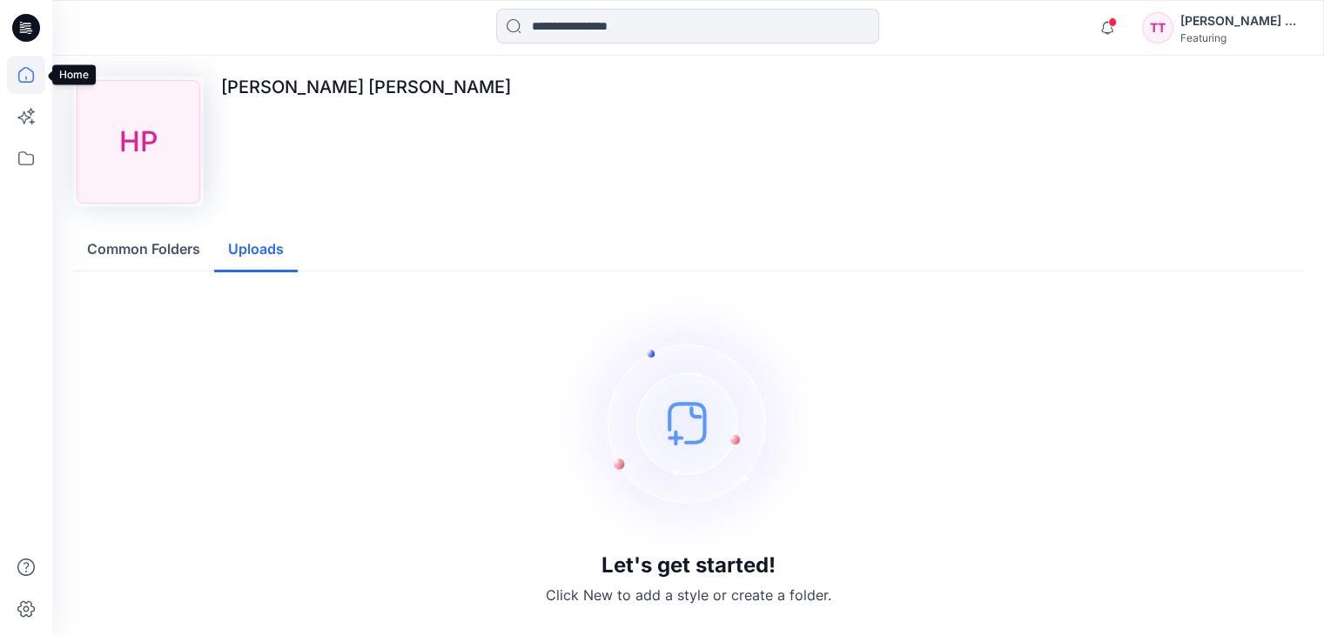
click at [38, 77] on icon at bounding box center [26, 75] width 38 height 38
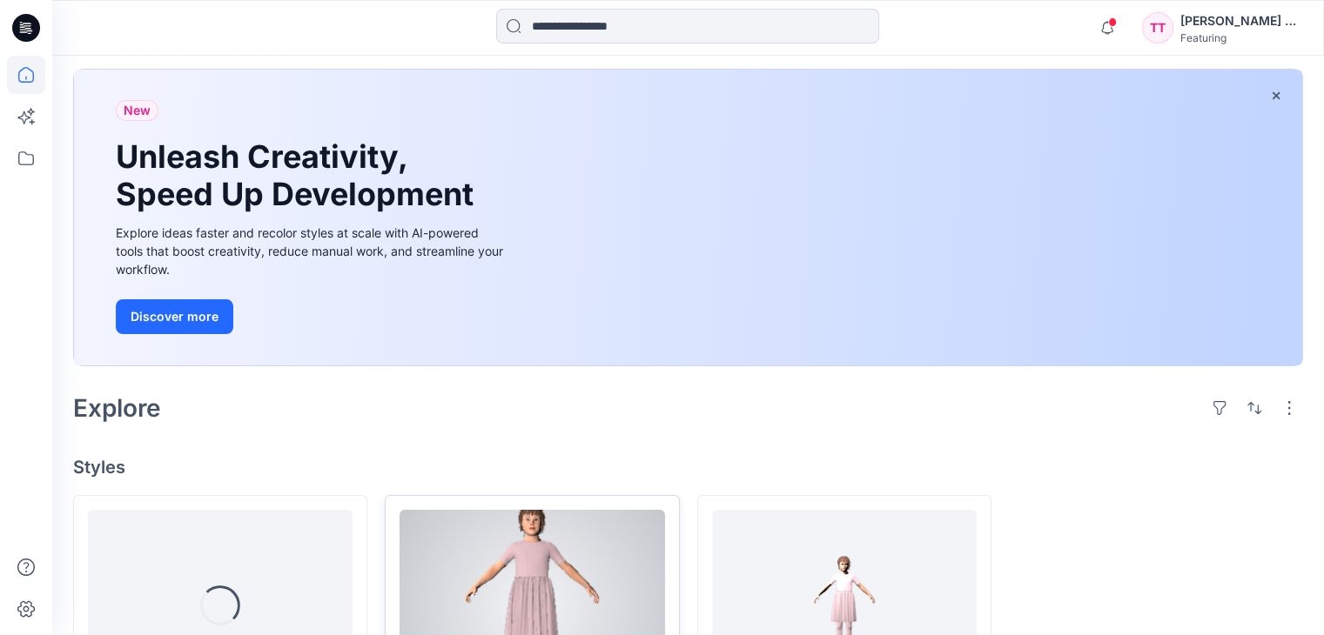
scroll to position [242, 0]
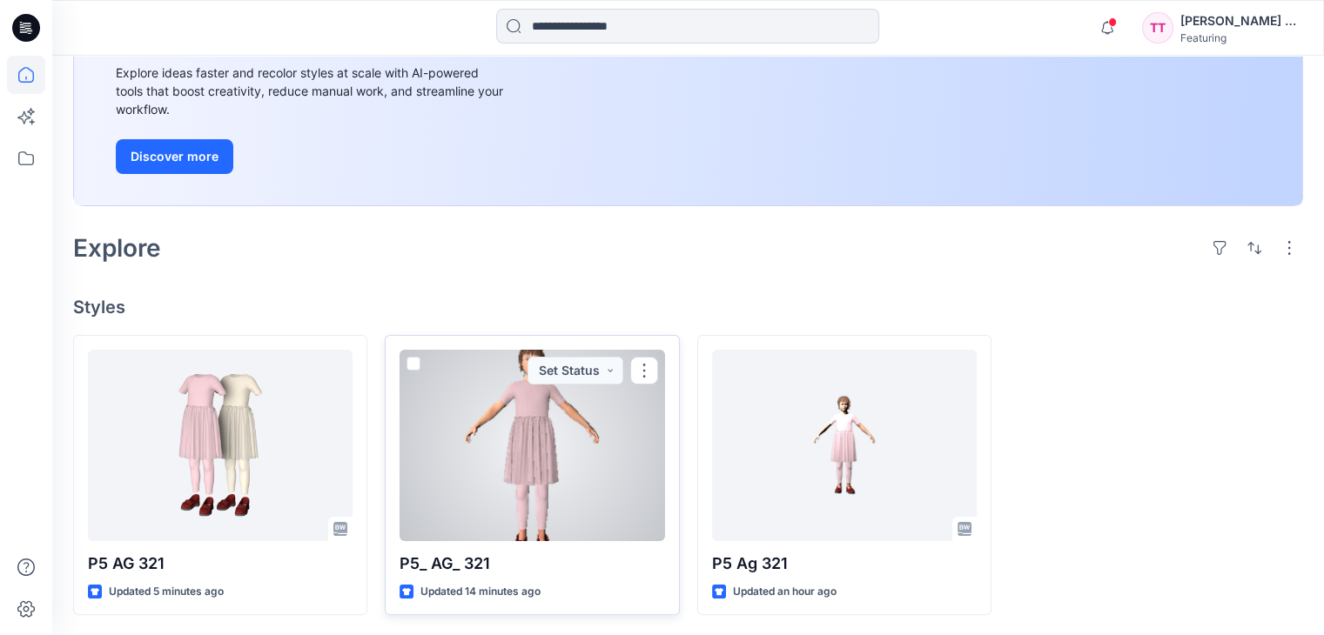
click at [549, 434] on div at bounding box center [531, 445] width 265 height 191
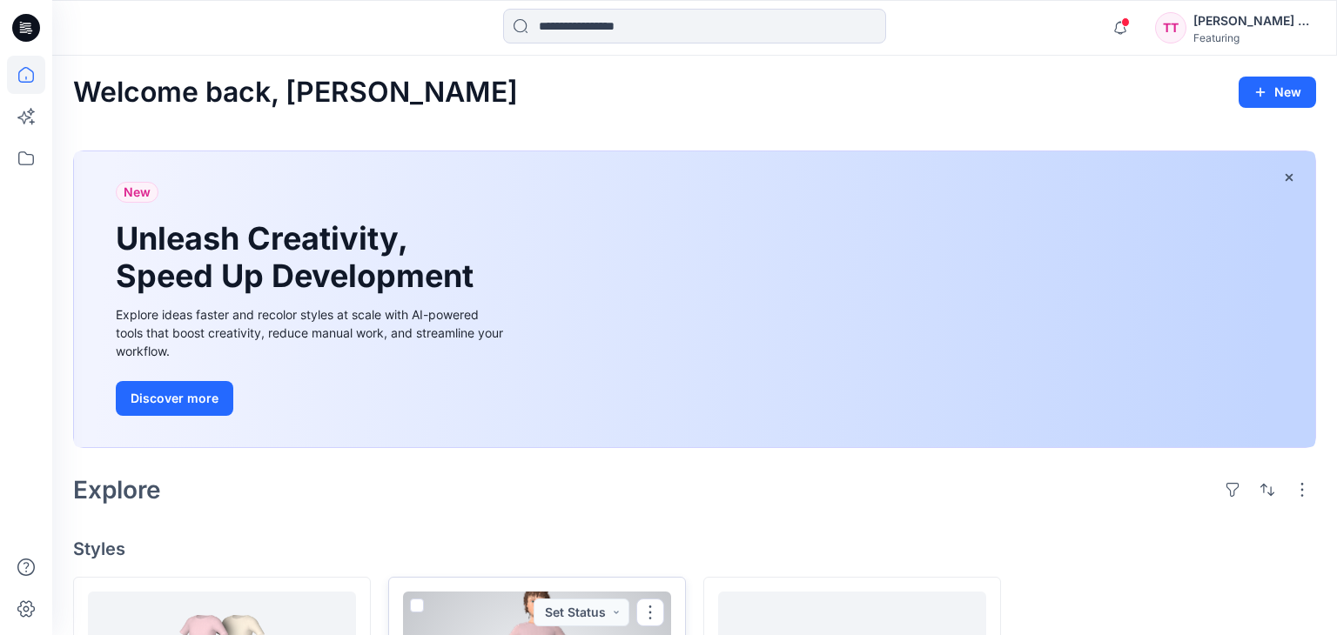
click at [549, 434] on div "Welcome back, [PERSON_NAME] New New Unleash Creativity, Speed Up Development Ex…" at bounding box center [694, 467] width 1284 height 822
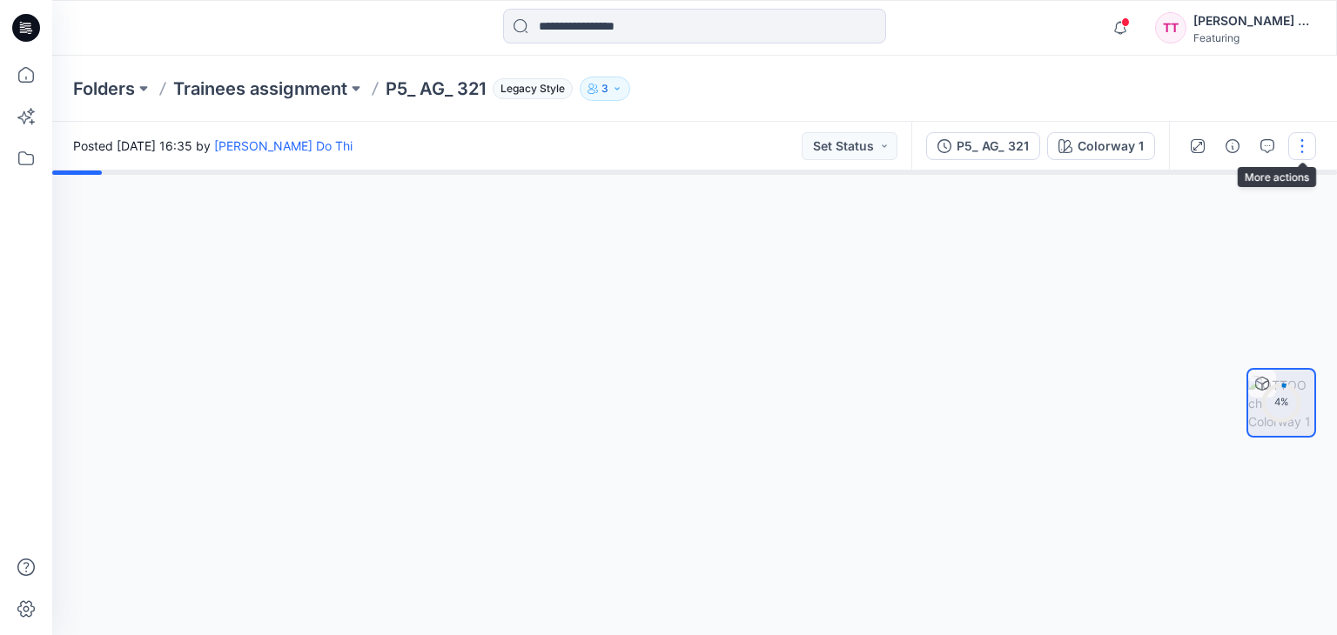
click at [1298, 140] on button "button" at bounding box center [1302, 146] width 28 height 28
click at [1210, 291] on p "Duplicate to..." at bounding box center [1219, 283] width 79 height 18
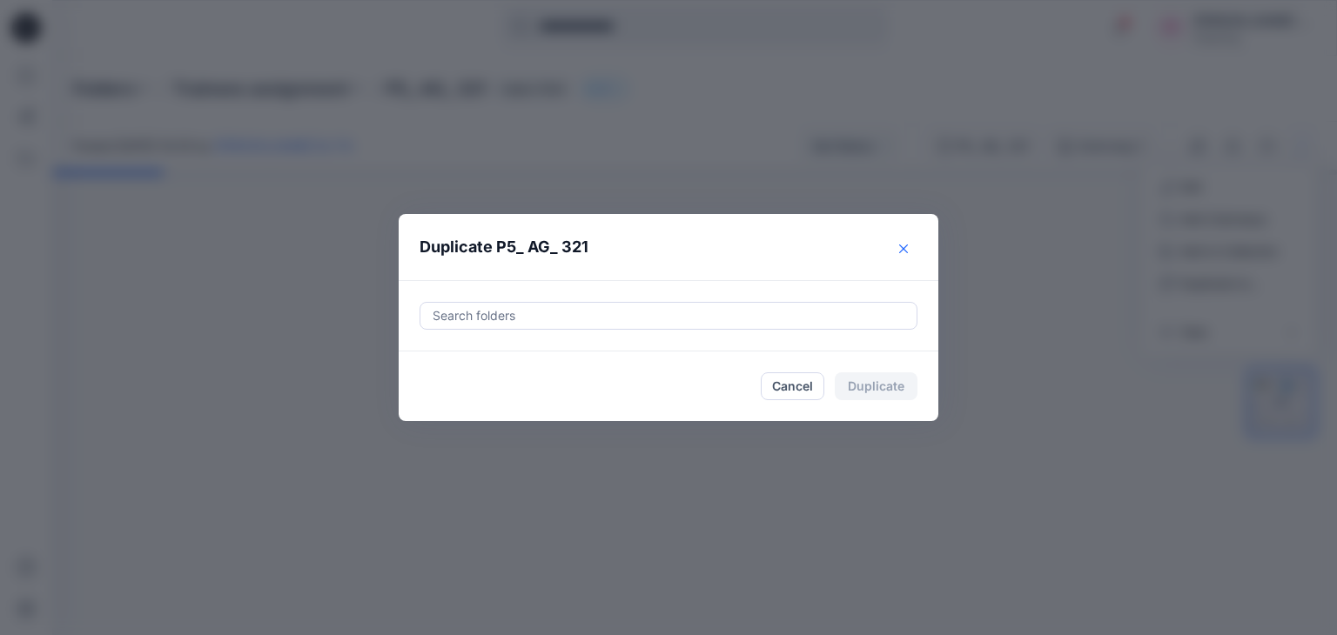
click at [916, 241] on button "Close" at bounding box center [903, 249] width 28 height 28
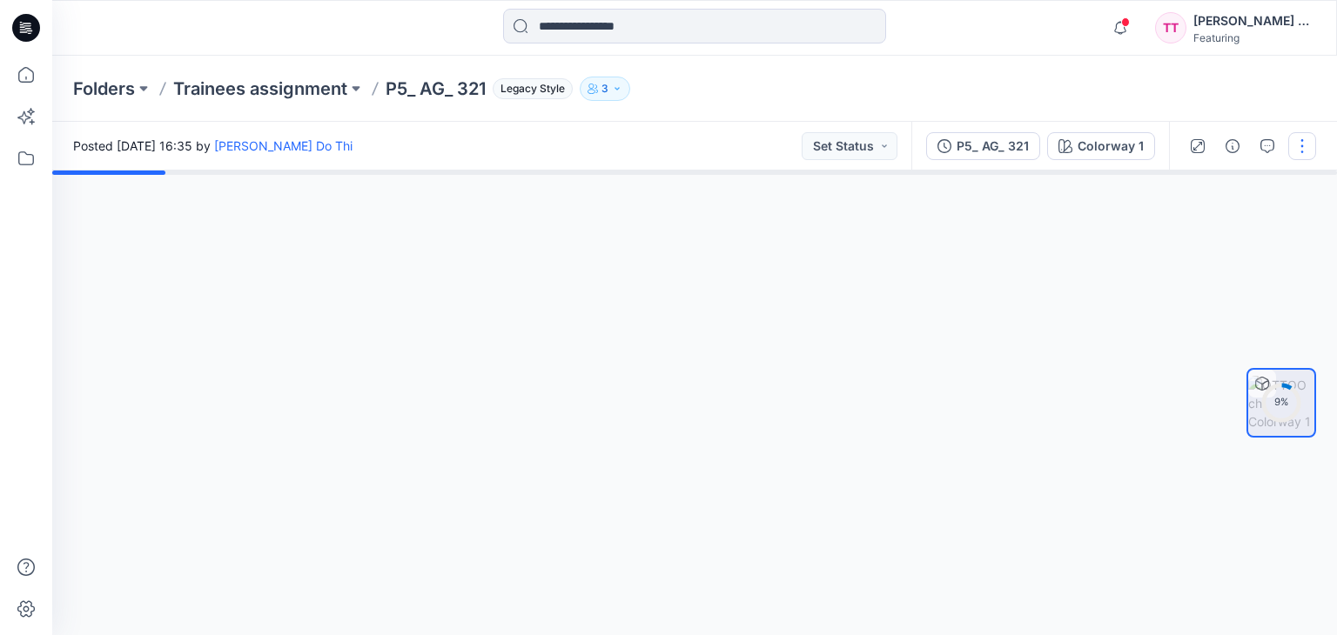
click at [1300, 149] on button "button" at bounding box center [1302, 146] width 28 height 28
click at [1190, 330] on p "View" at bounding box center [1193, 332] width 27 height 18
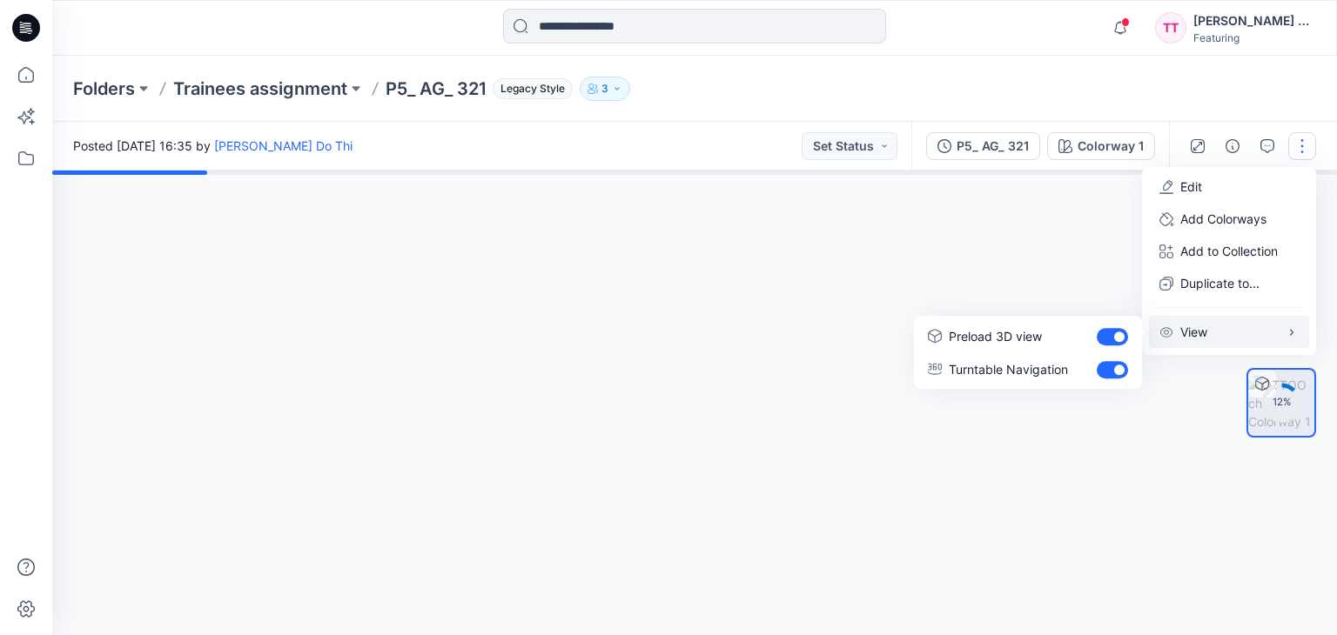
click at [1145, 441] on div at bounding box center [694, 403] width 1284 height 465
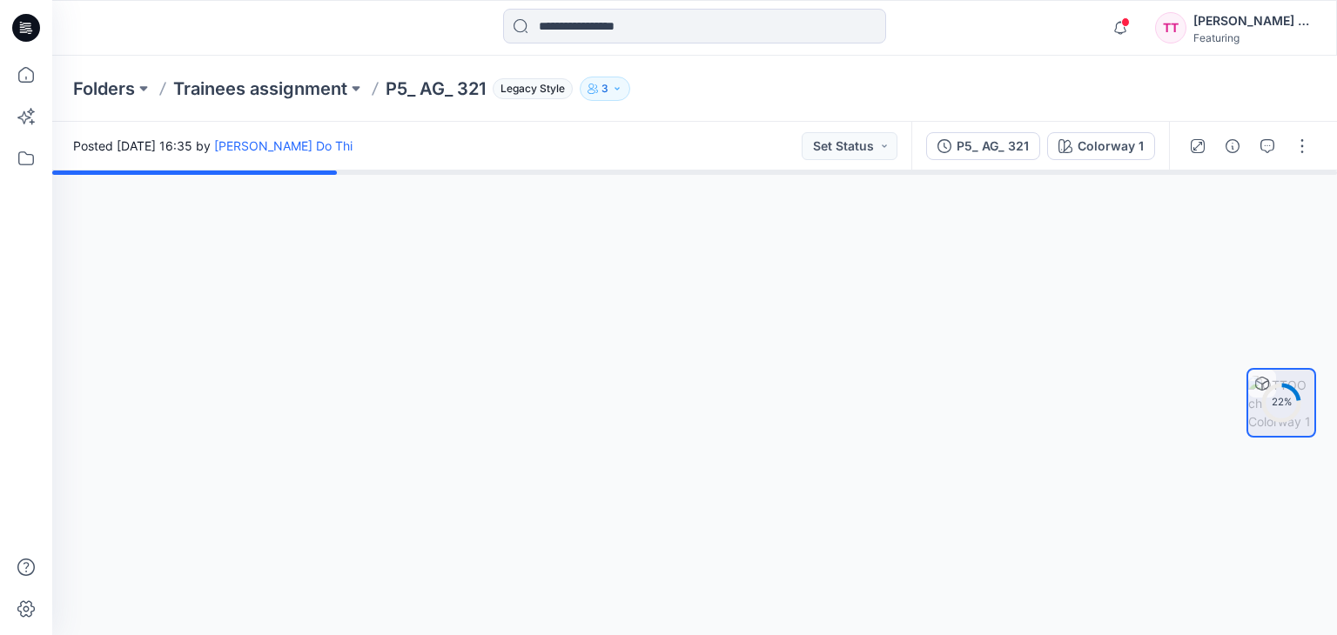
click at [710, 342] on div at bounding box center [694, 403] width 1284 height 465
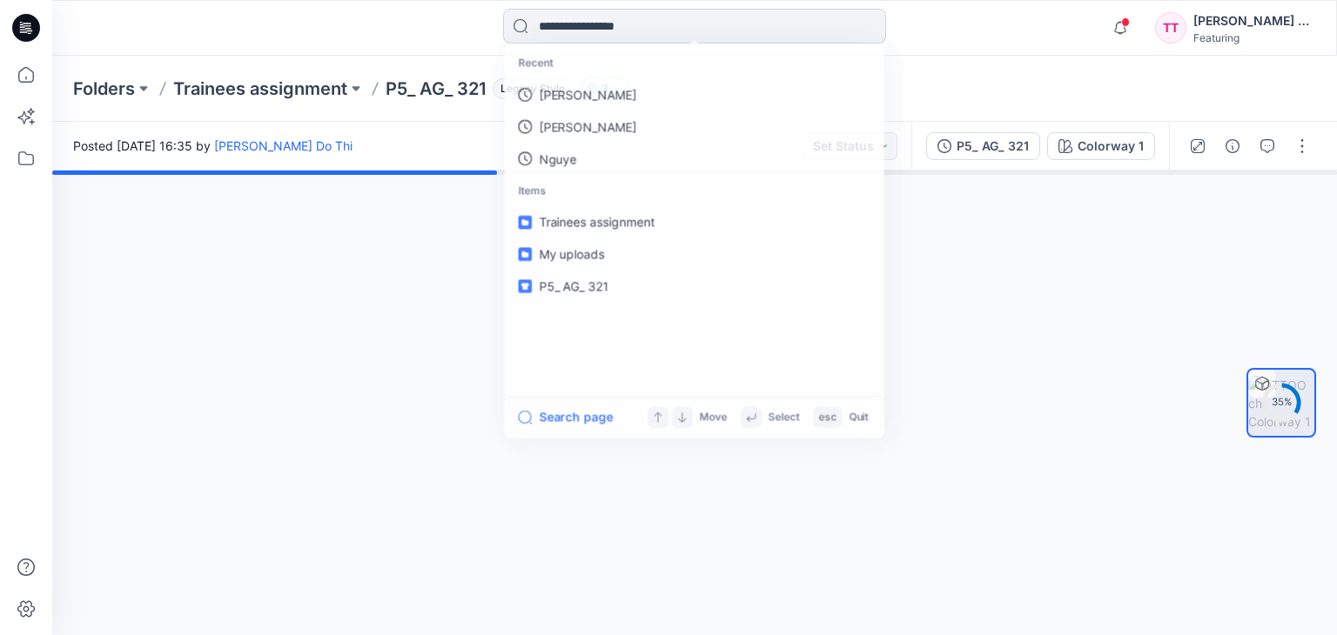
click at [699, 32] on input at bounding box center [694, 26] width 383 height 35
click at [643, 254] on span "Trainees assignment" at bounding box center [596, 256] width 117 height 15
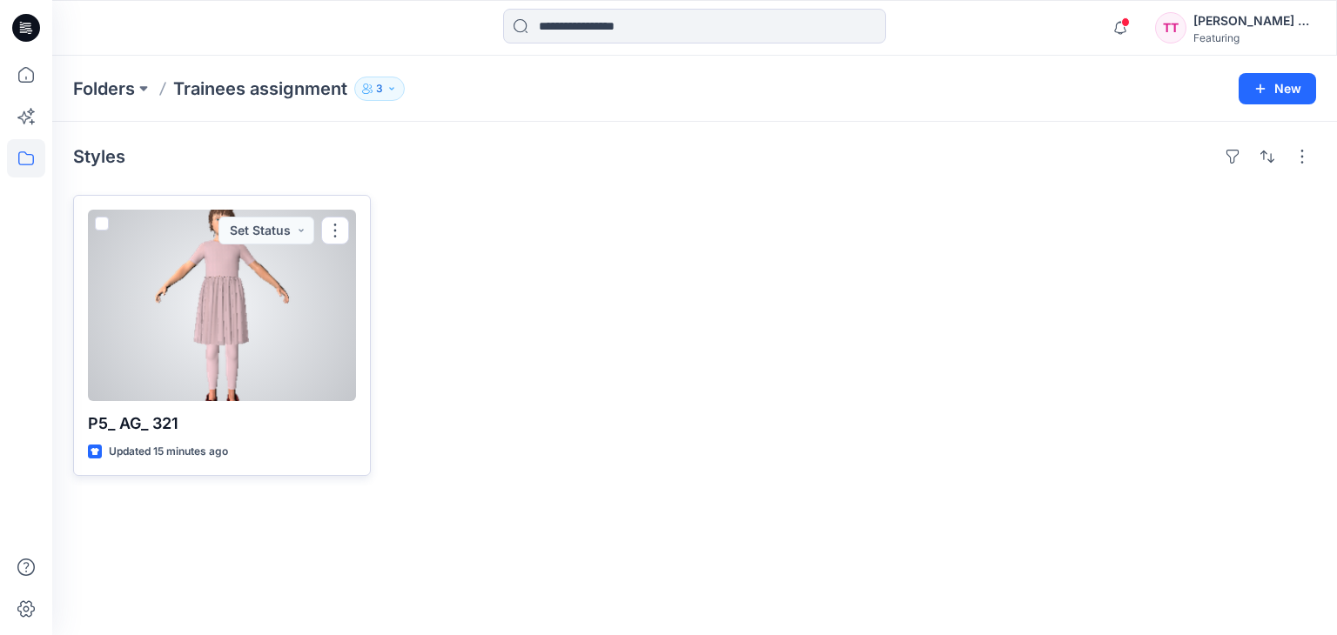
click at [255, 283] on div at bounding box center [222, 305] width 268 height 191
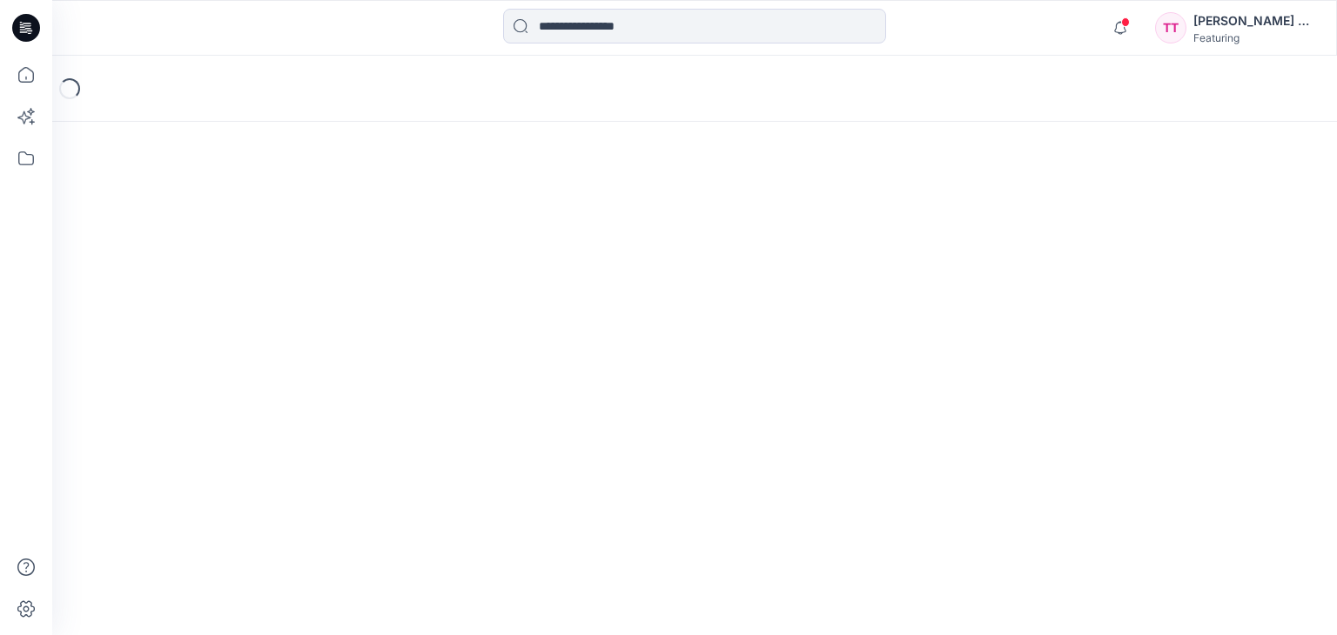
click at [255, 283] on div "Loading..." at bounding box center [694, 346] width 1284 height 580
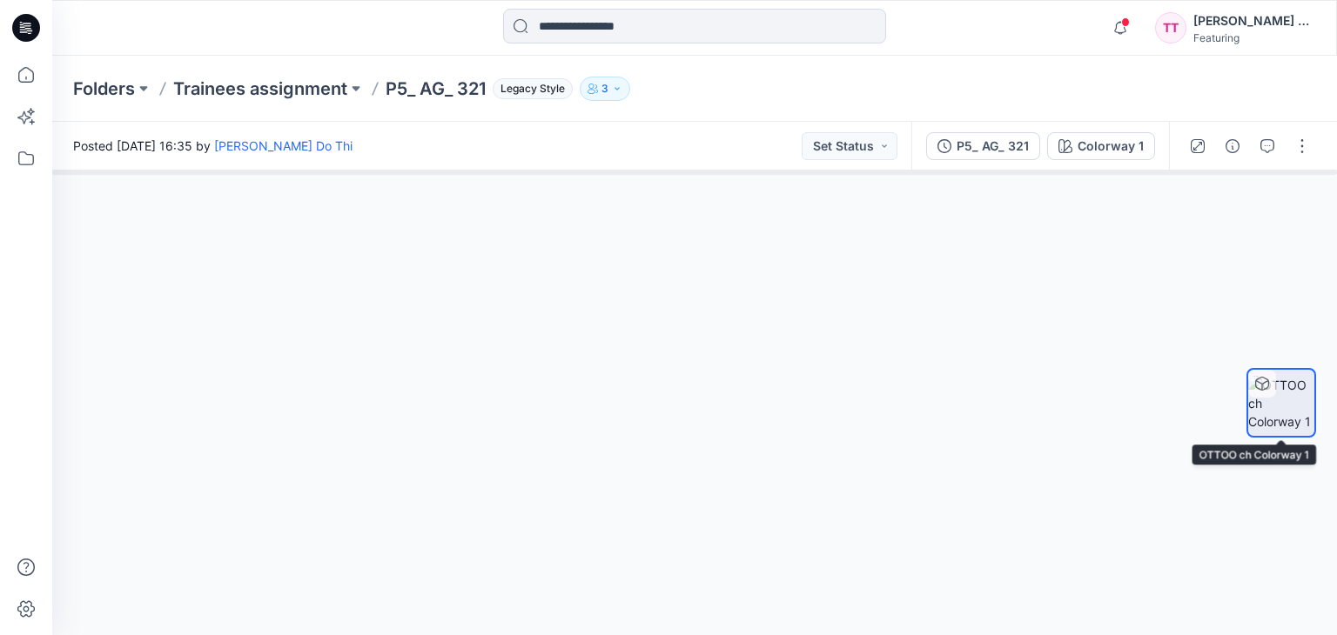
click at [1291, 398] on img at bounding box center [1281, 403] width 66 height 55
click at [1286, 406] on img at bounding box center [1281, 403] width 66 height 55
click at [1263, 385] on icon at bounding box center [1262, 384] width 14 height 14
click at [602, 267] on div at bounding box center [694, 403] width 1284 height 465
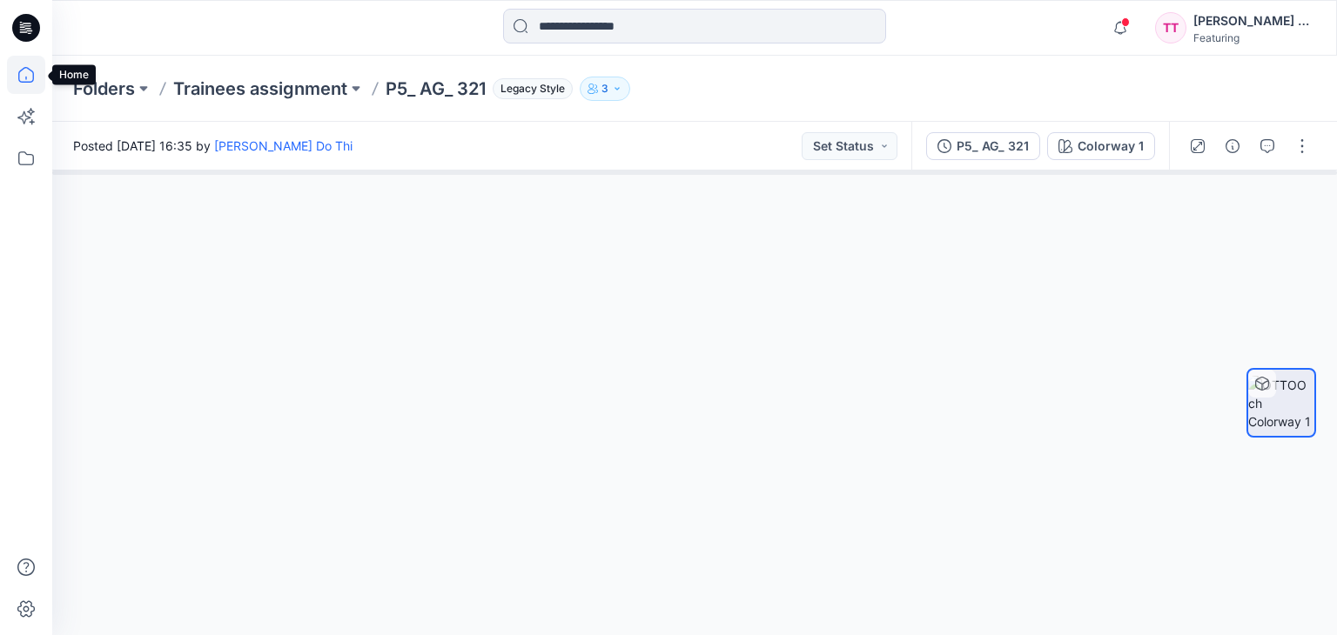
click at [21, 77] on icon at bounding box center [26, 75] width 38 height 38
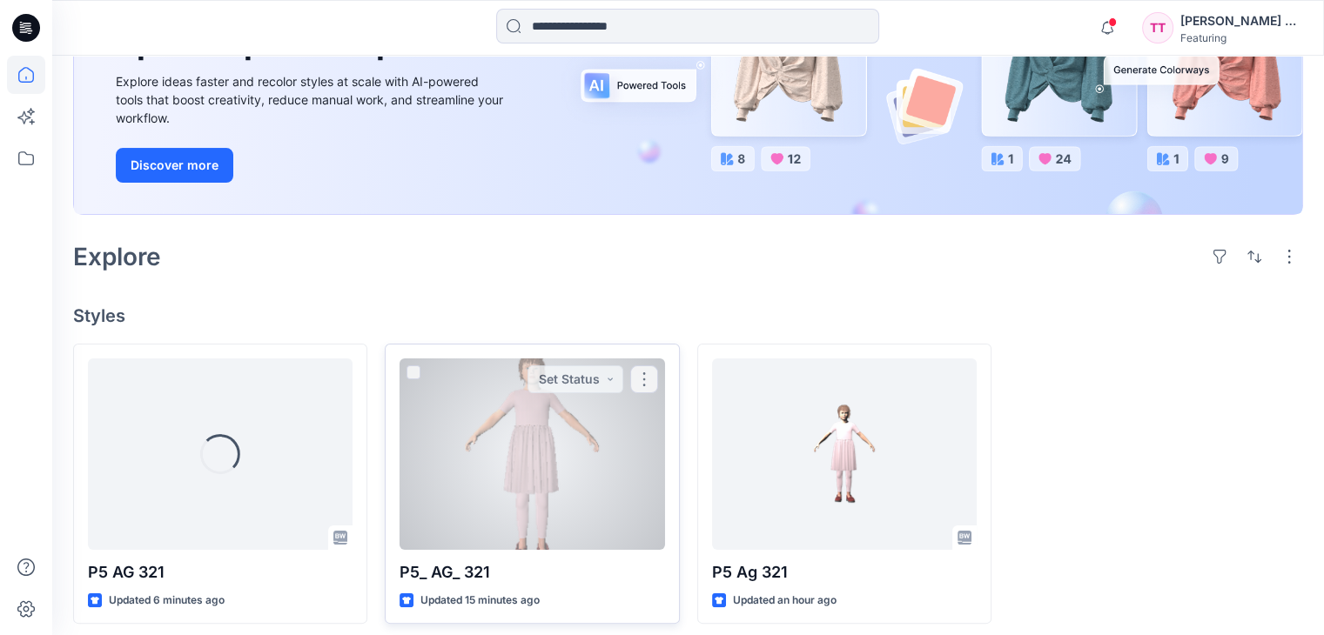
scroll to position [242, 0]
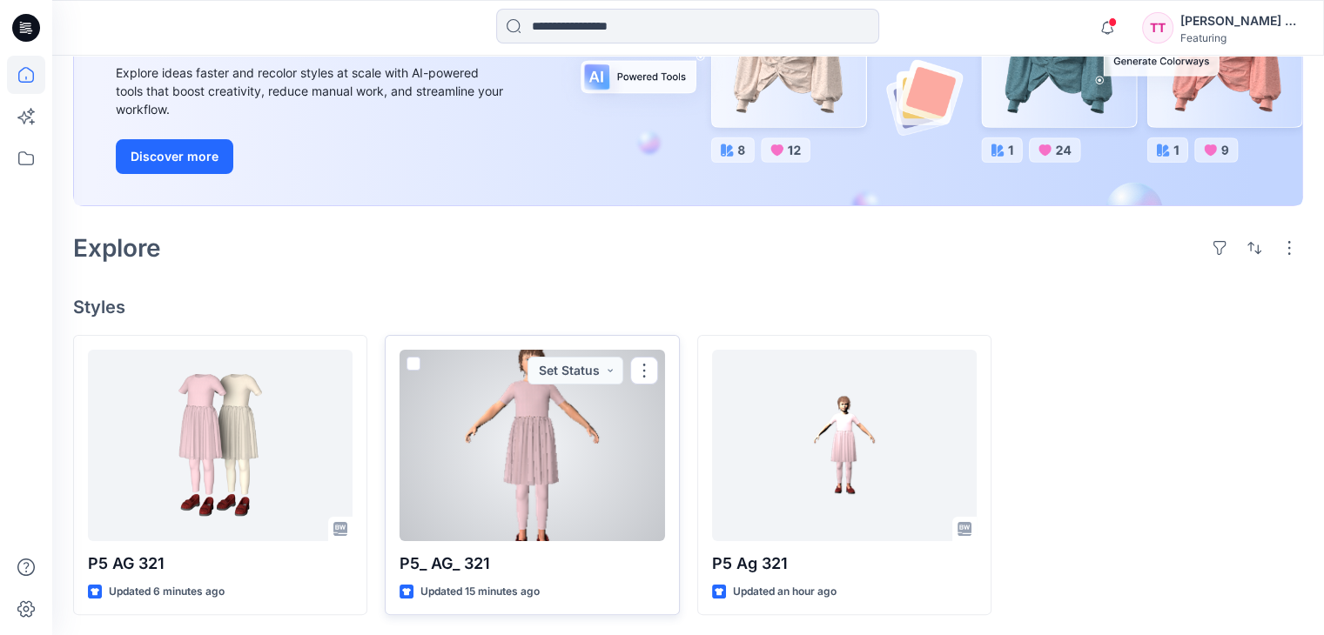
click at [494, 467] on div at bounding box center [531, 445] width 265 height 191
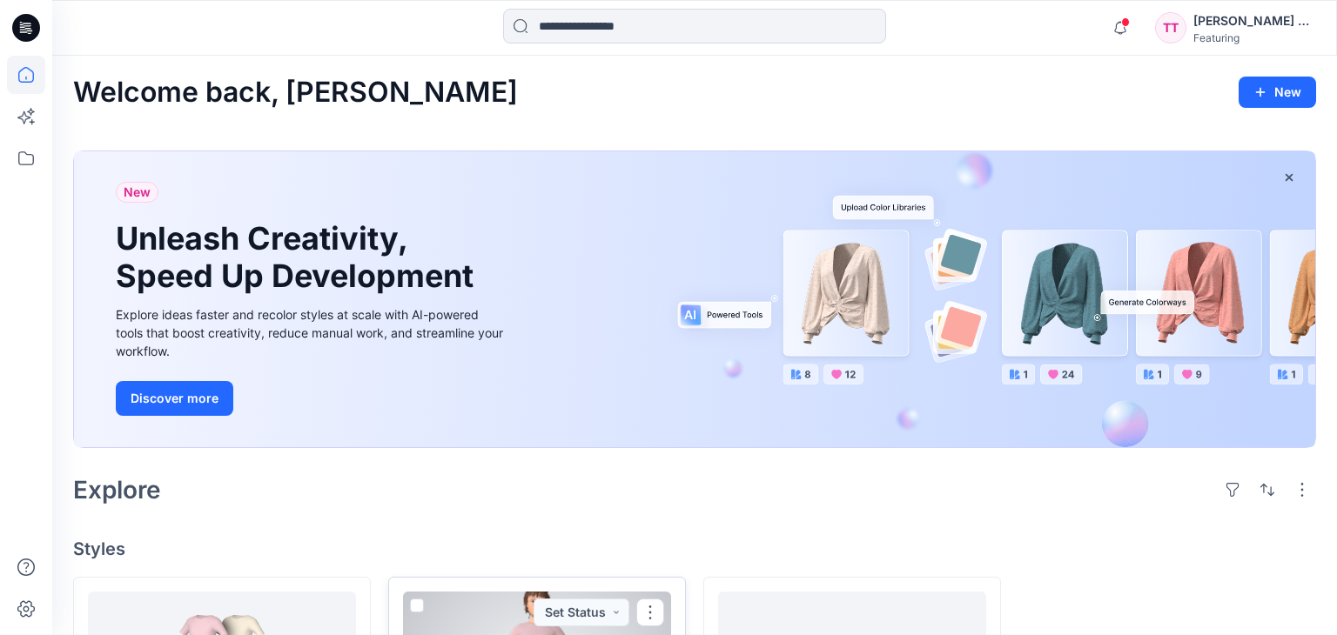
click at [494, 467] on div "Welcome back, [PERSON_NAME] New New Unleash Creativity, Speed Up Development Ex…" at bounding box center [694, 467] width 1284 height 822
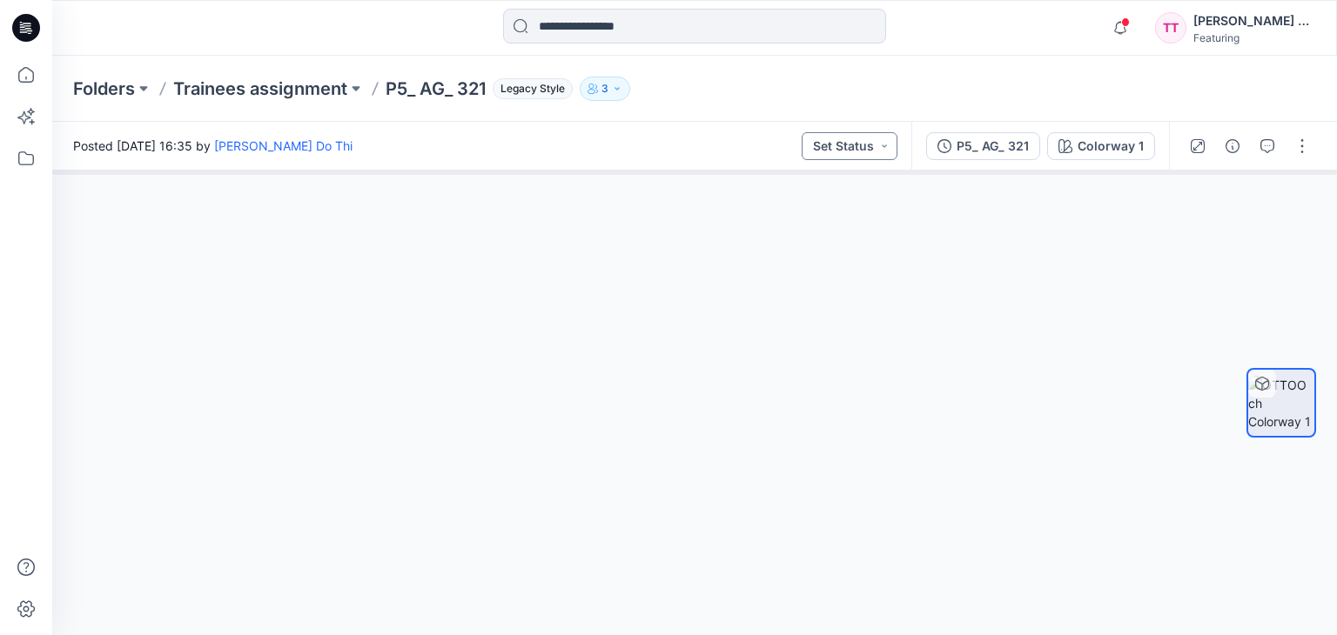
click at [892, 151] on button "Set Status" at bounding box center [849, 146] width 96 height 28
click at [988, 235] on div at bounding box center [694, 403] width 1284 height 465
click at [1009, 153] on div "P5_ AG_ 321" at bounding box center [992, 146] width 72 height 19
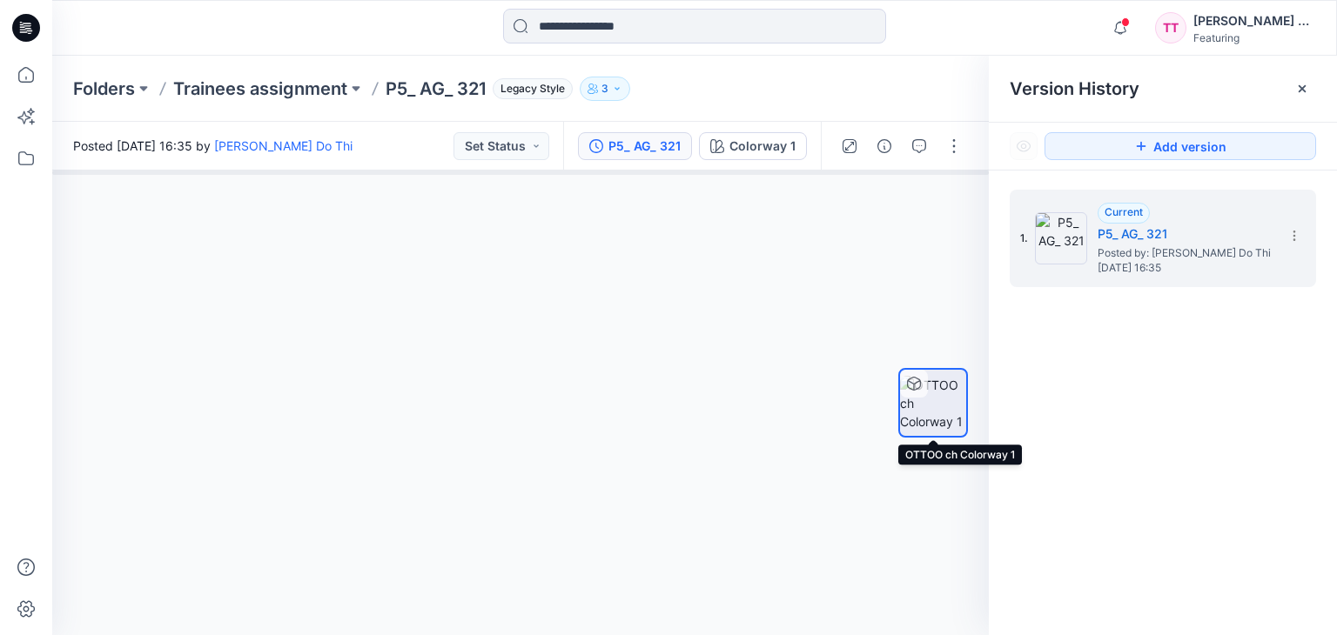
click at [938, 411] on img at bounding box center [933, 403] width 66 height 55
click at [835, 293] on div at bounding box center [520, 403] width 936 height 465
click at [949, 147] on button "button" at bounding box center [954, 146] width 28 height 28
click at [751, 206] on div at bounding box center [520, 403] width 936 height 465
click at [842, 149] on icon "button" at bounding box center [849, 146] width 14 height 14
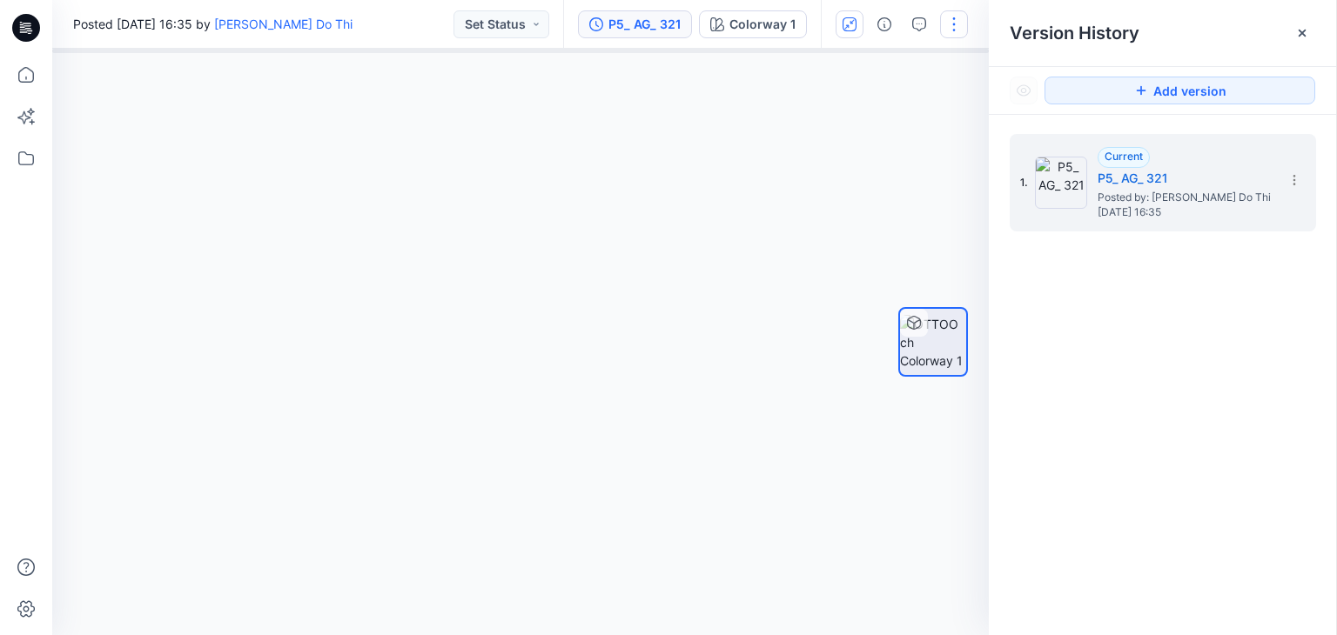
click at [955, 30] on button "button" at bounding box center [954, 24] width 28 height 28
click at [915, 67] on button "Edit" at bounding box center [881, 65] width 160 height 32
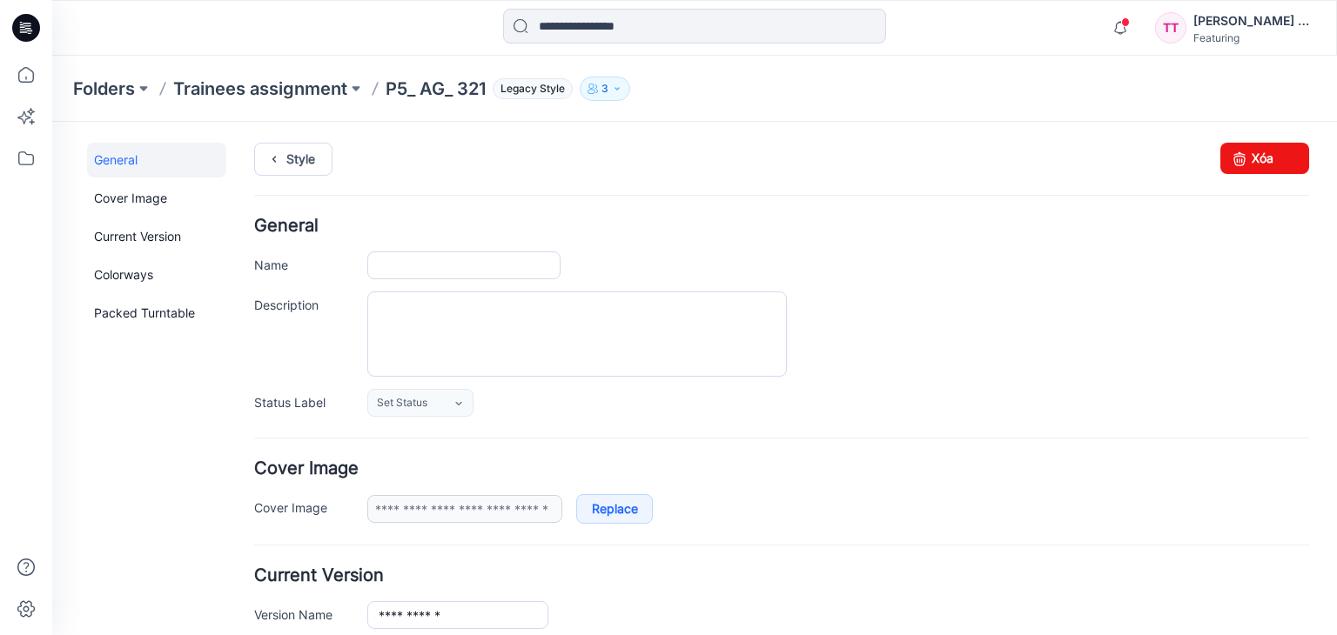
type input "**********"
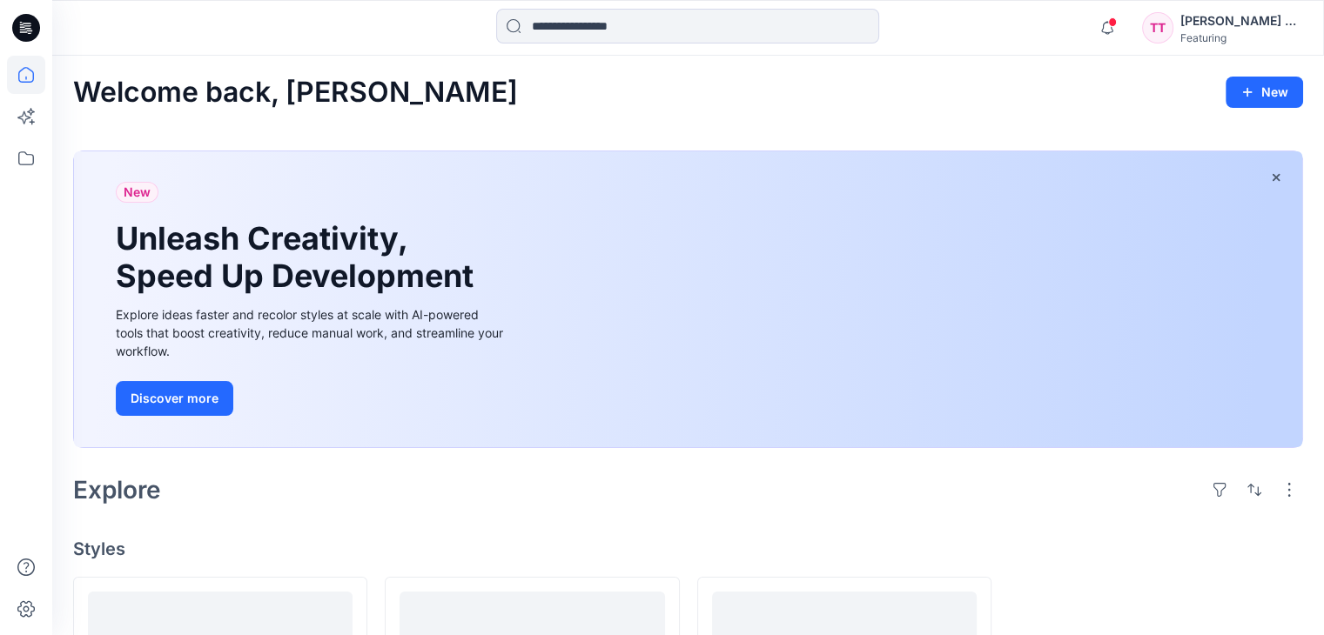
scroll to position [242, 0]
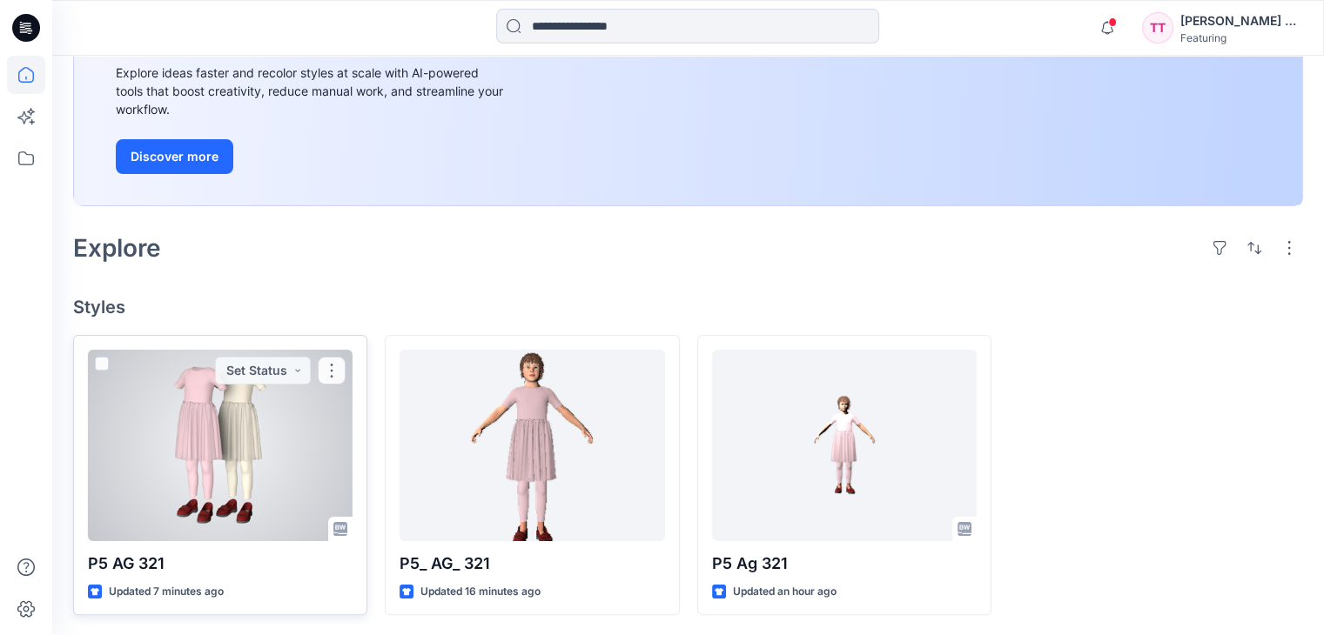
click at [258, 439] on div at bounding box center [220, 445] width 265 height 191
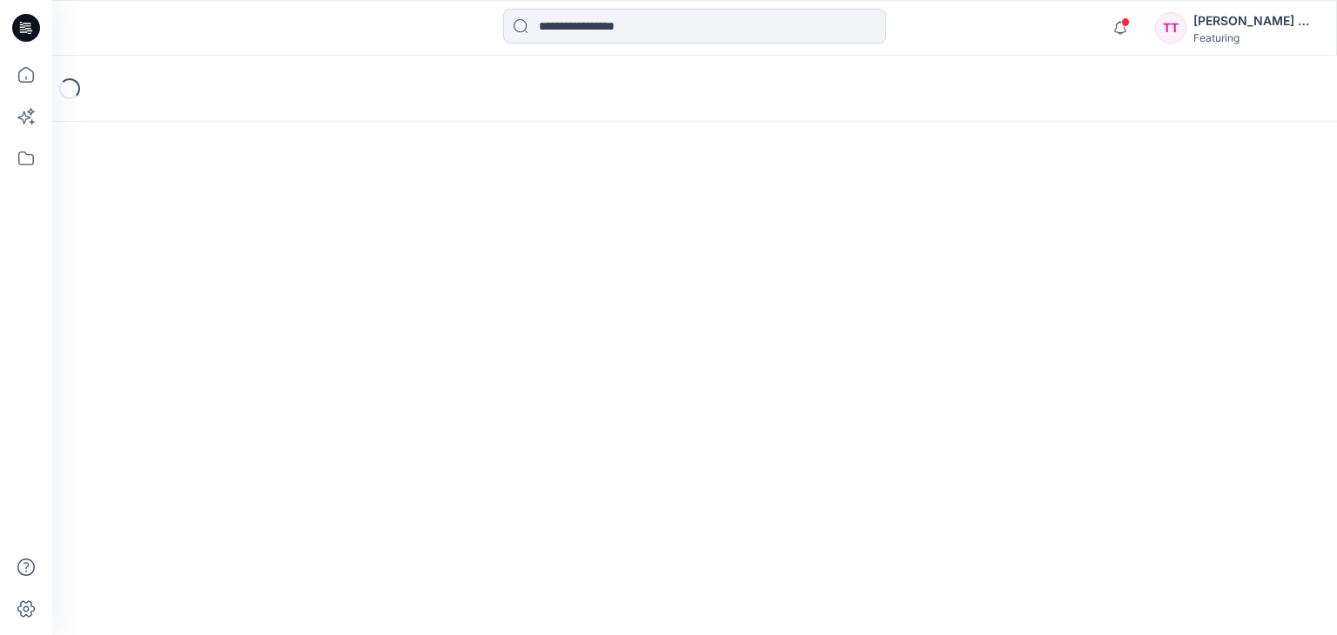
click at [258, 439] on div "Loading..." at bounding box center [694, 346] width 1284 height 580
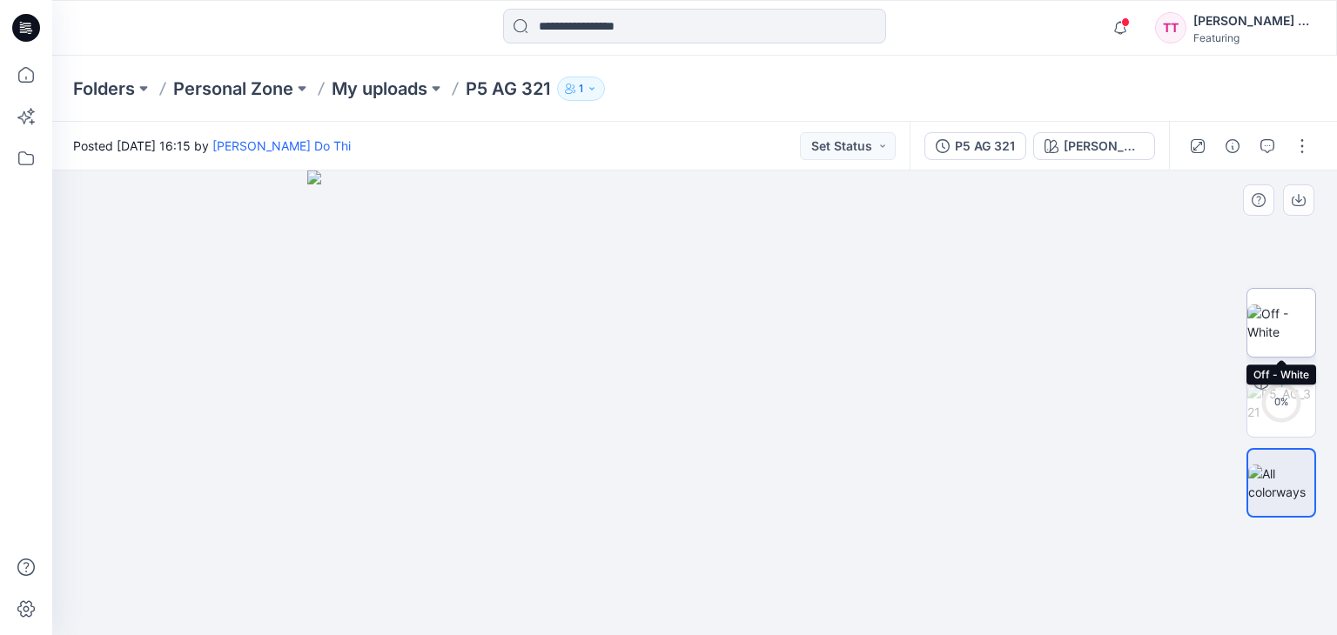
click at [1291, 341] on img at bounding box center [1281, 323] width 68 height 37
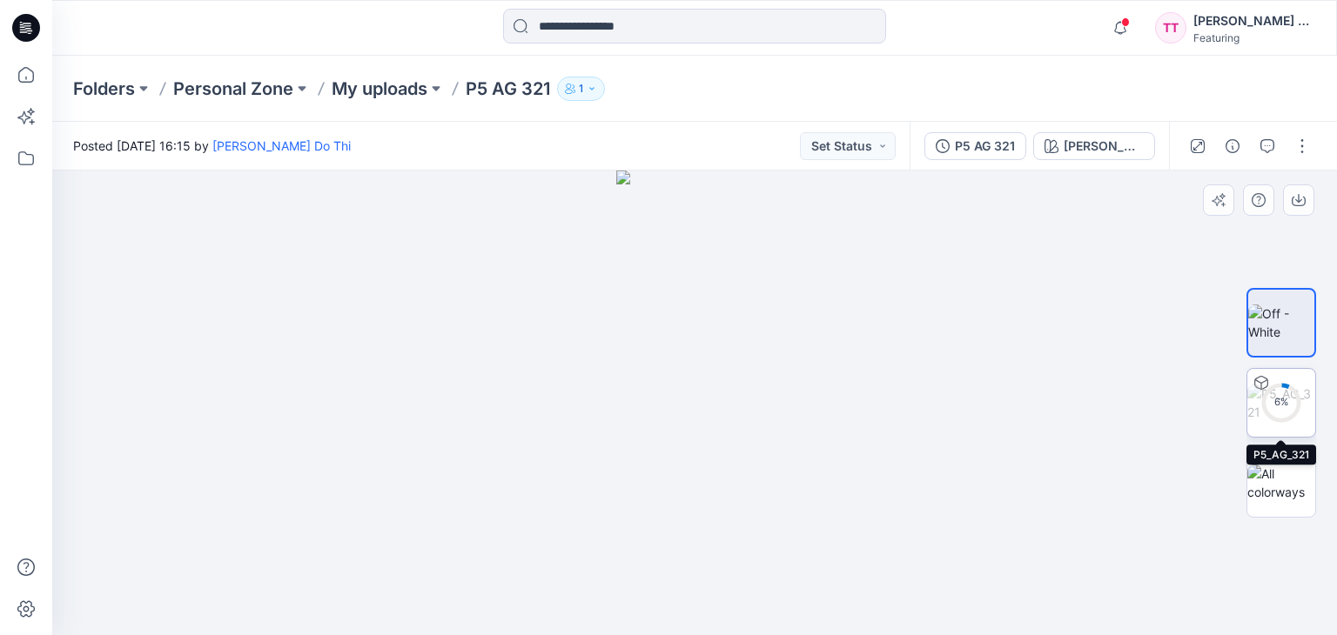
click at [1285, 399] on div "6 %" at bounding box center [1281, 402] width 42 height 15
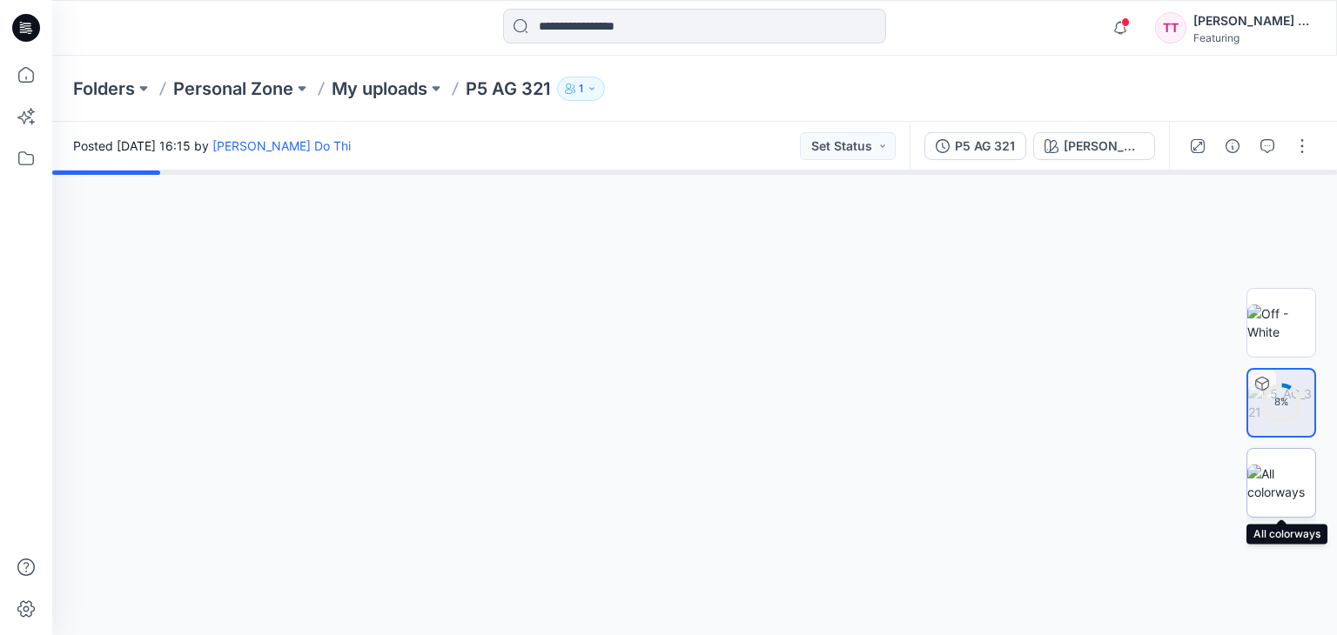
click at [1277, 461] on div at bounding box center [1281, 483] width 70 height 70
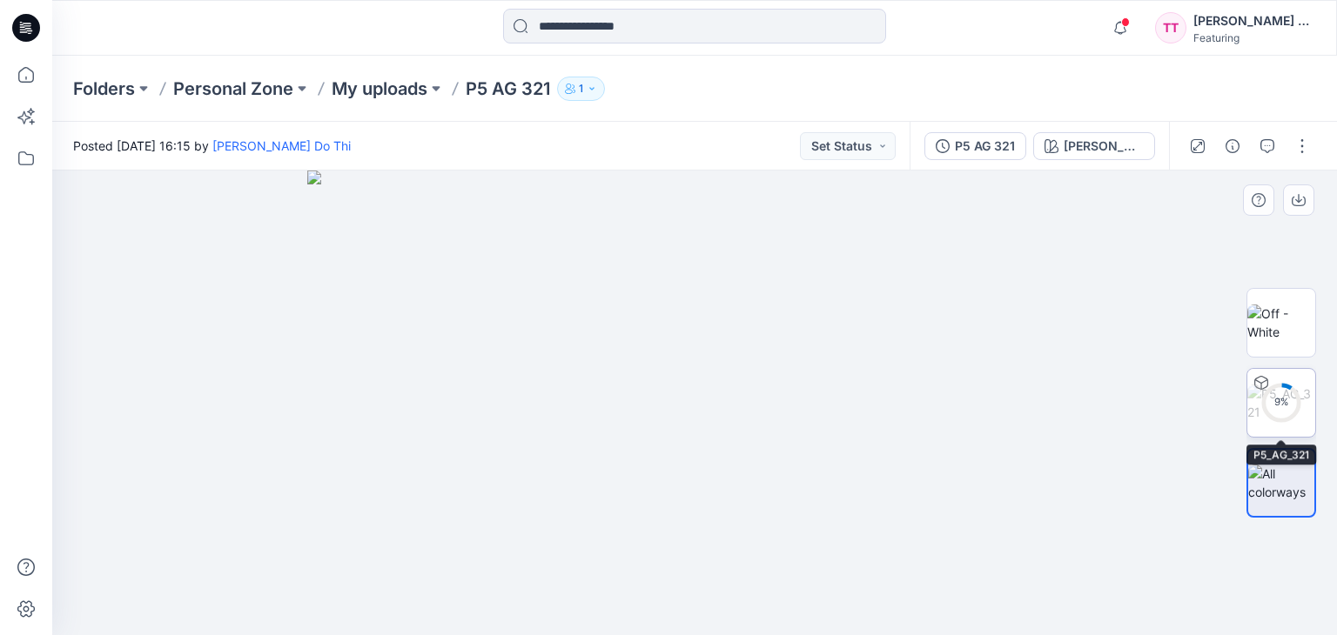
click at [1285, 408] on div "9 %" at bounding box center [1281, 402] width 42 height 15
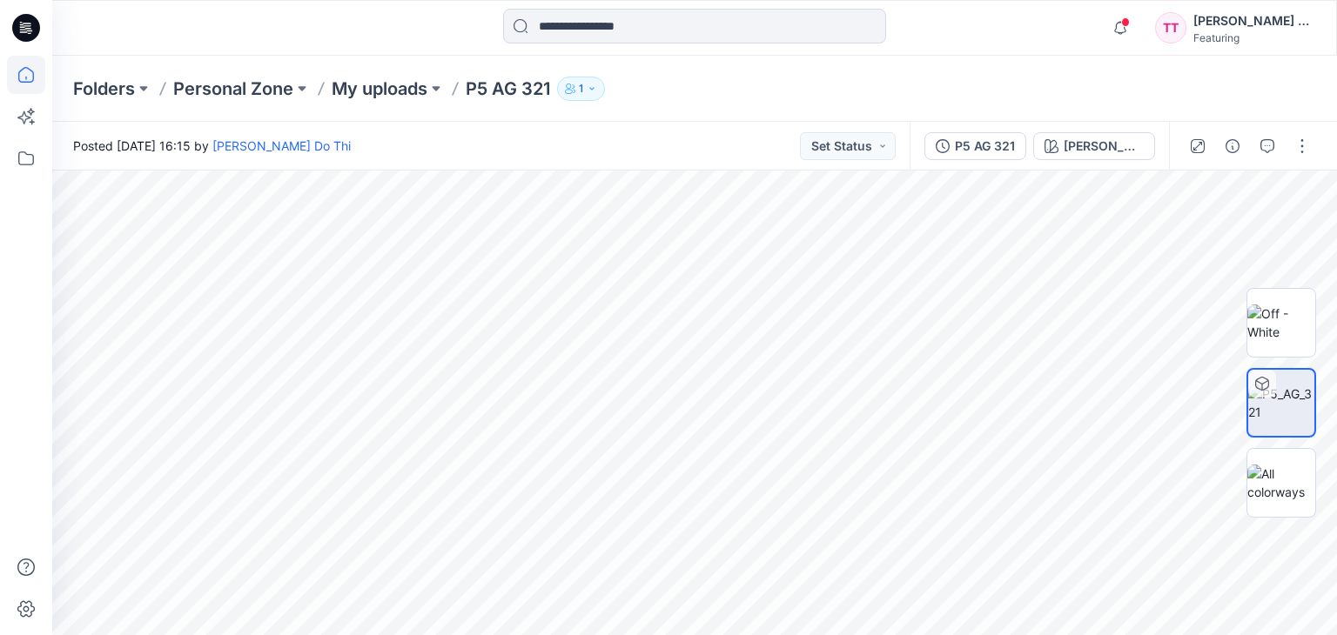
click at [14, 74] on icon at bounding box center [26, 75] width 38 height 38
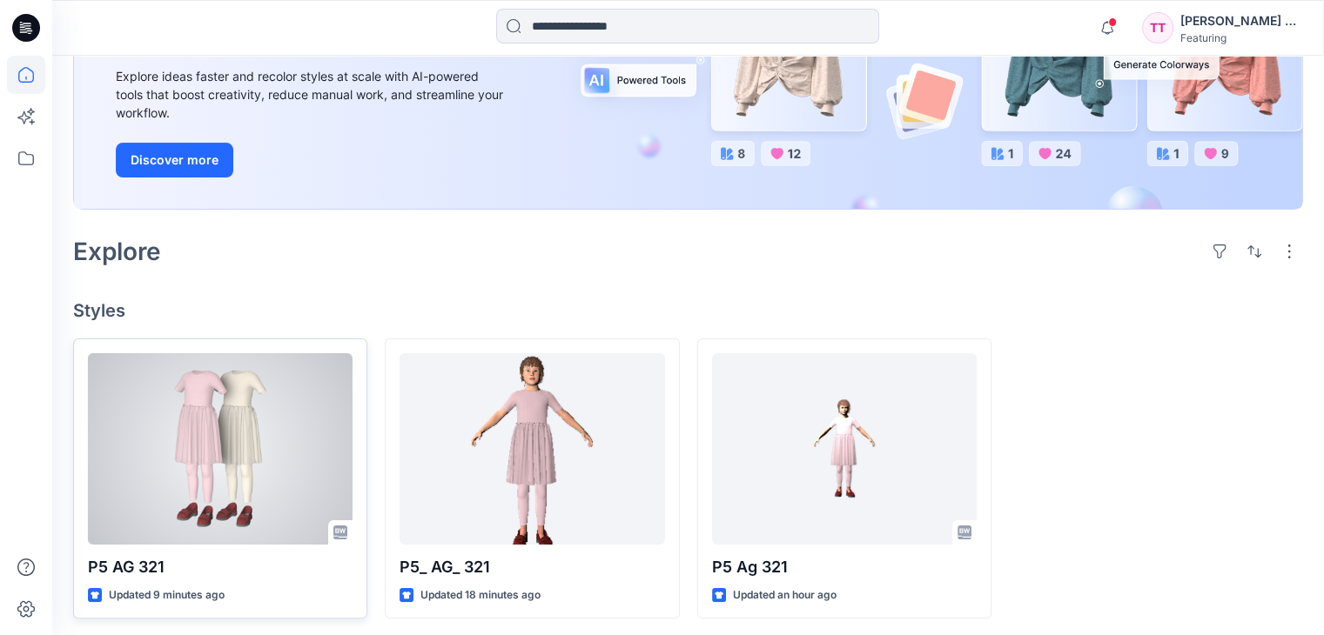
scroll to position [242, 0]
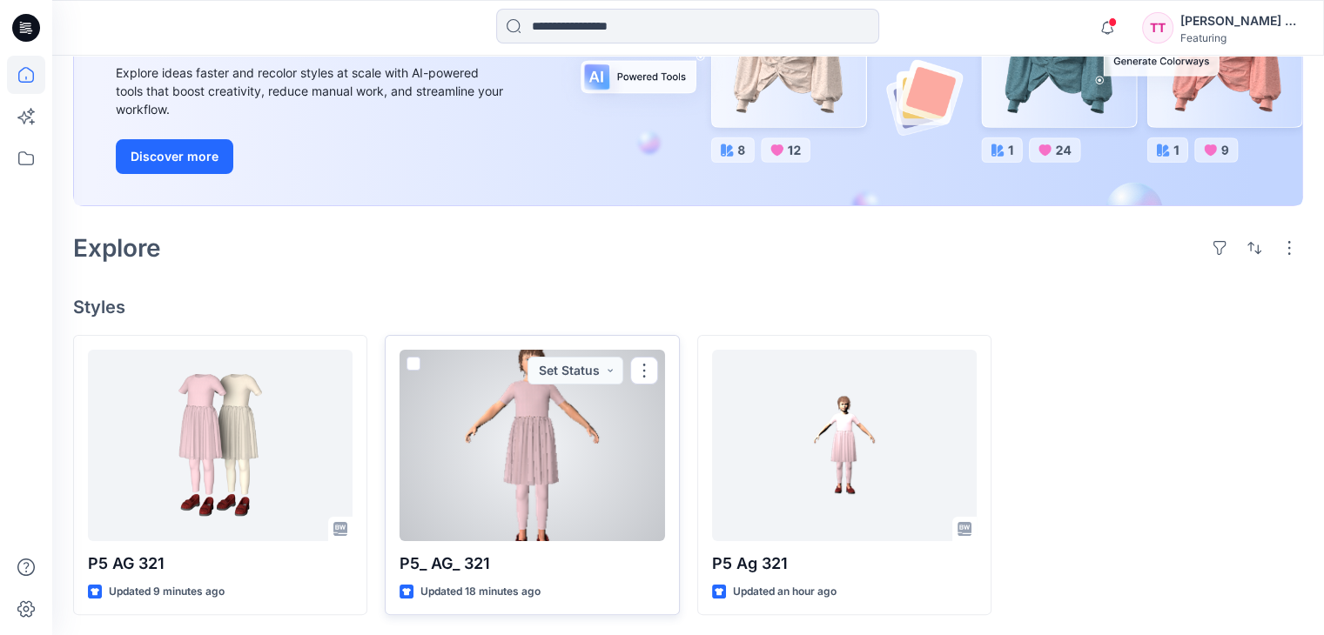
click at [549, 450] on div at bounding box center [531, 445] width 265 height 191
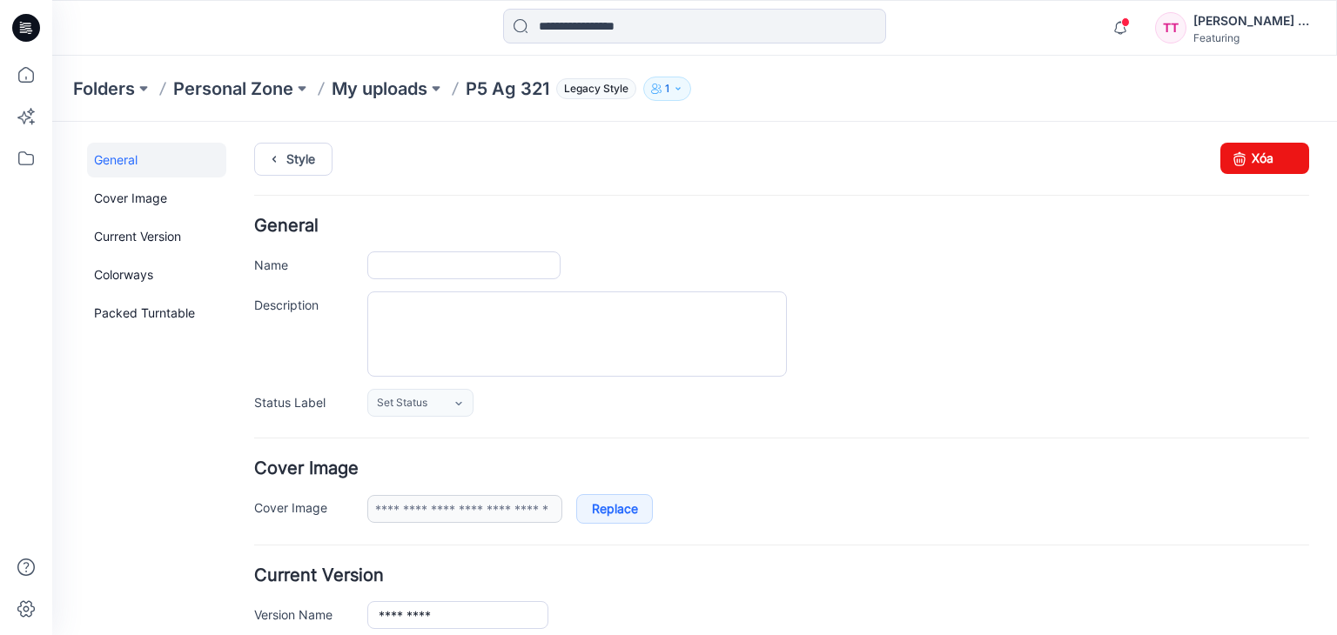
type input "*********"
type input "**********"
click at [1241, 165] on link "Xóa" at bounding box center [1264, 158] width 89 height 31
type input "*********"
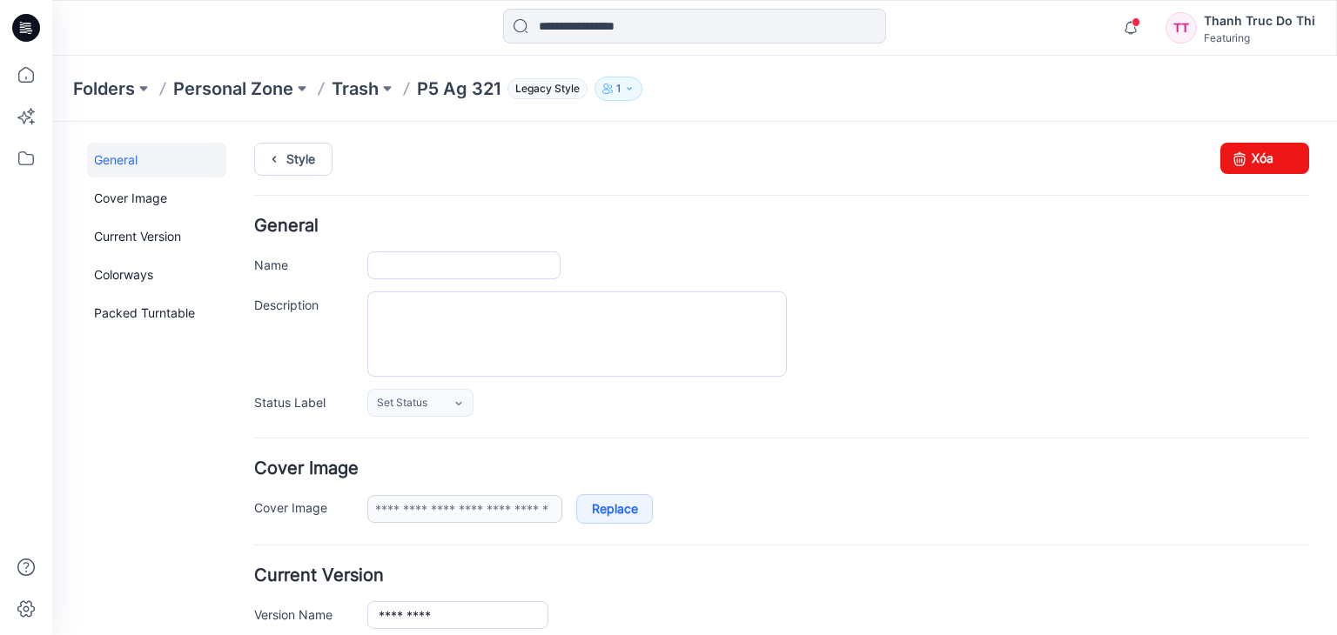
type input "**********"
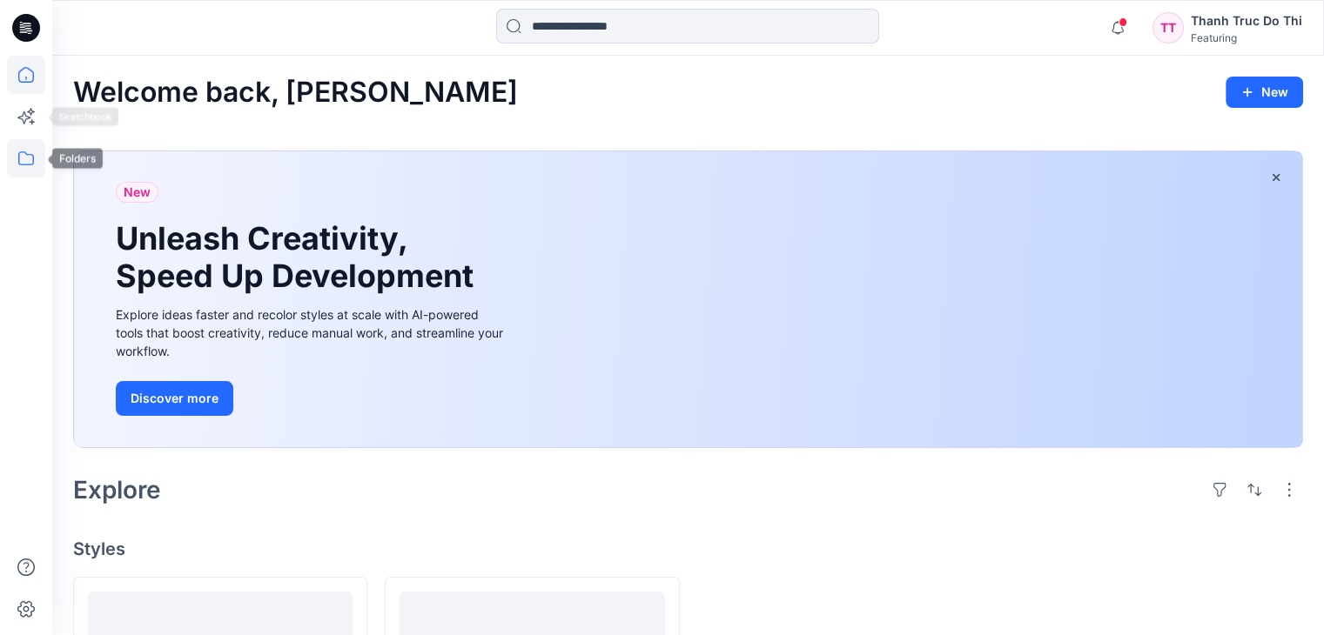
click at [21, 143] on icon at bounding box center [26, 158] width 38 height 38
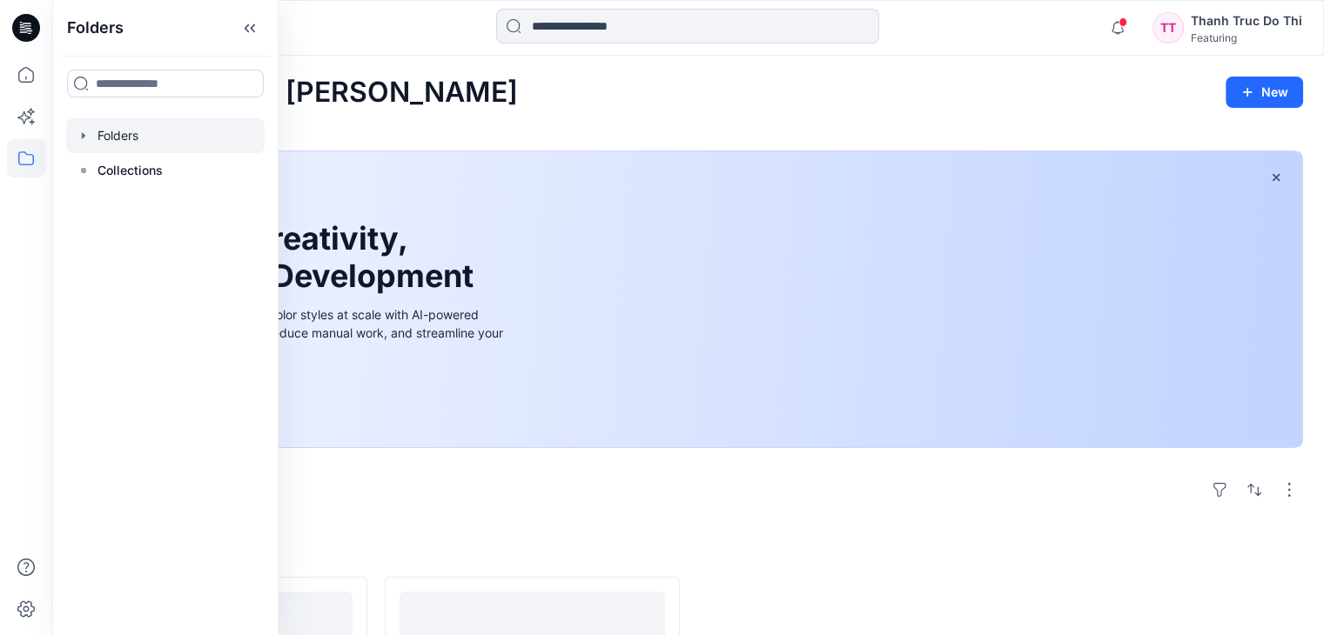
click at [98, 132] on div at bounding box center [165, 135] width 198 height 35
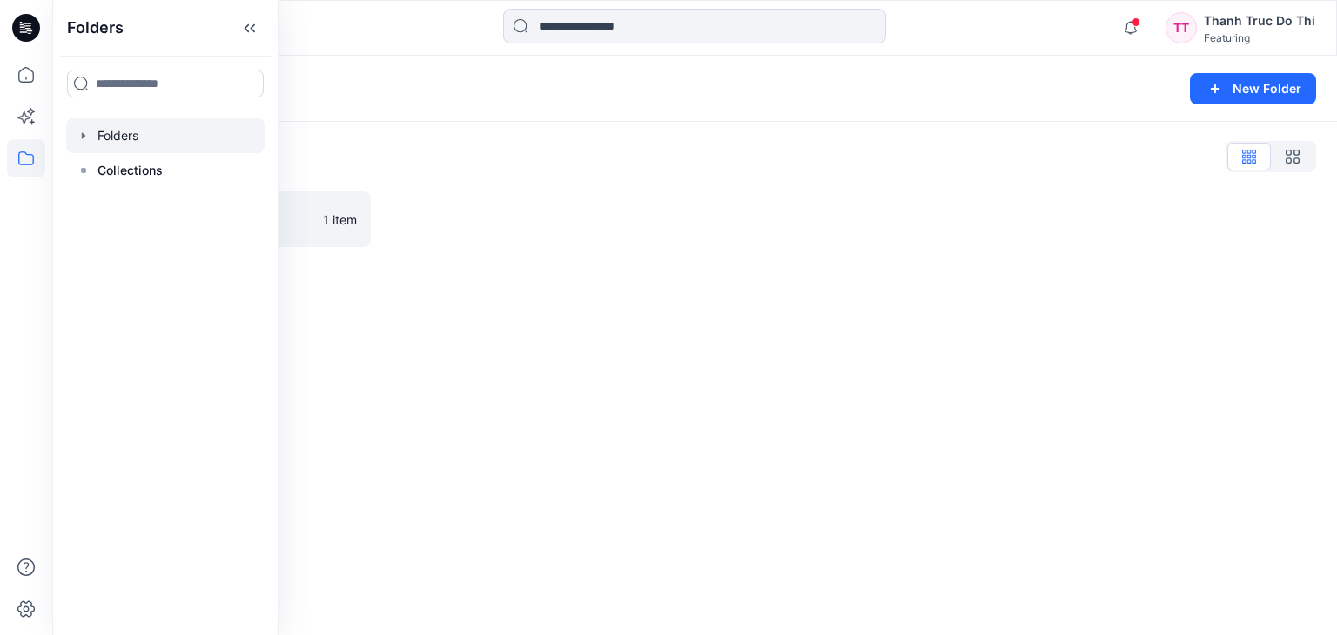
click at [488, 258] on div "Folders List Trainees assignment 1 item" at bounding box center [694, 195] width 1284 height 146
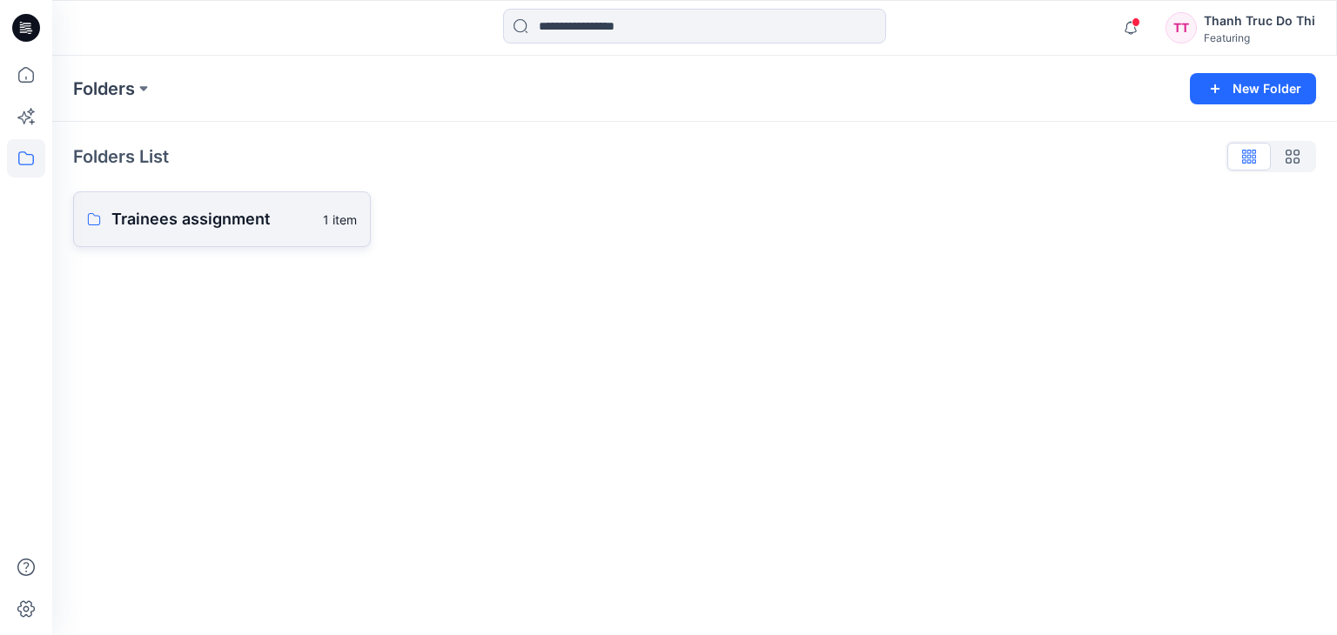
click at [219, 191] on link "Trainees assignment 1 item" at bounding box center [222, 219] width 298 height 56
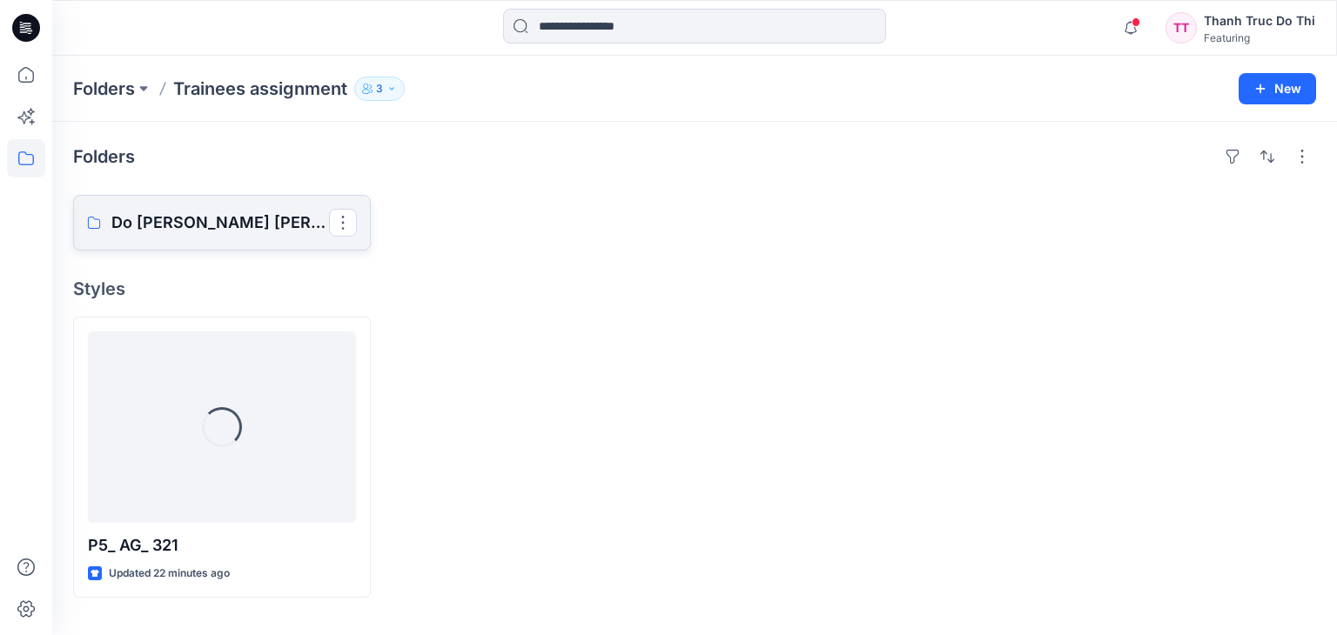
click at [226, 211] on p "Do [PERSON_NAME] [PERSON_NAME]" at bounding box center [220, 223] width 218 height 24
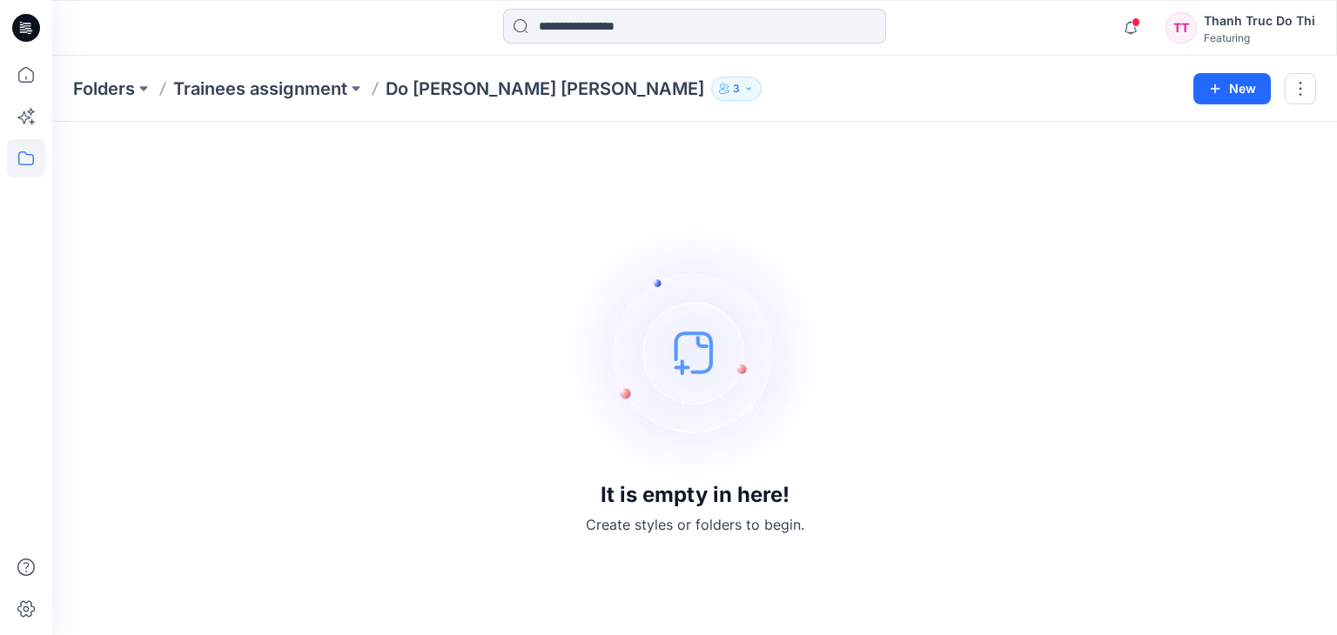
click at [573, 28] on input at bounding box center [694, 26] width 383 height 35
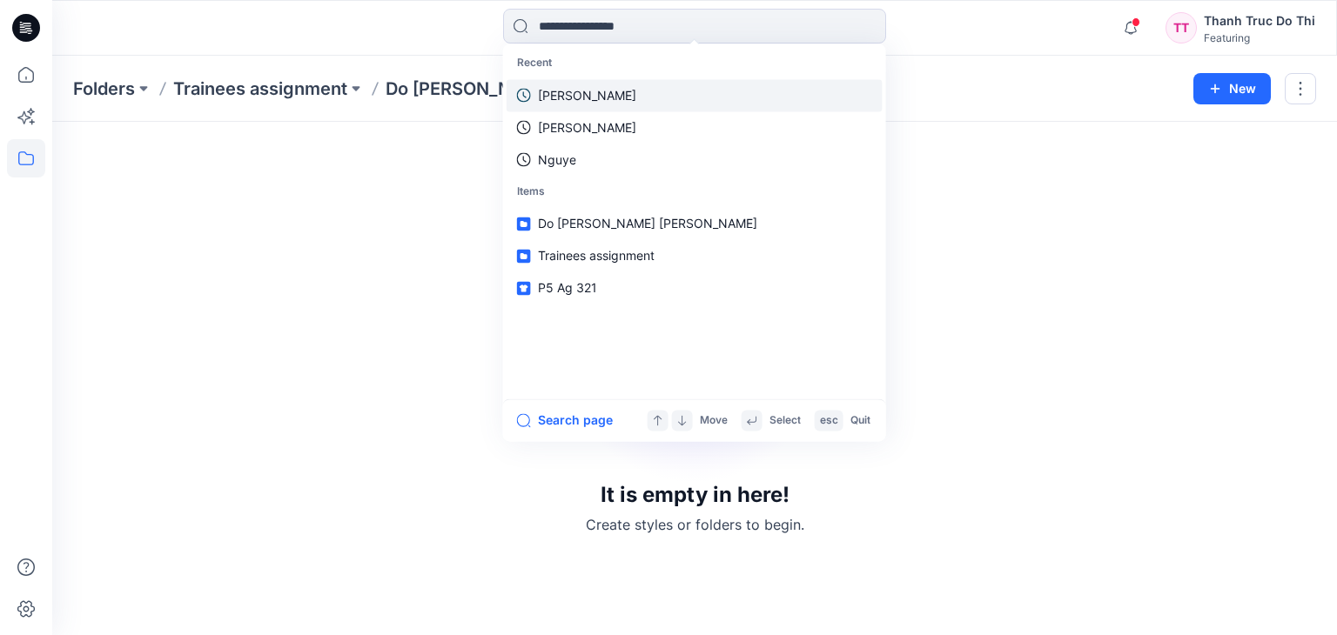
click at [576, 89] on p "Phuong" at bounding box center [587, 95] width 98 height 18
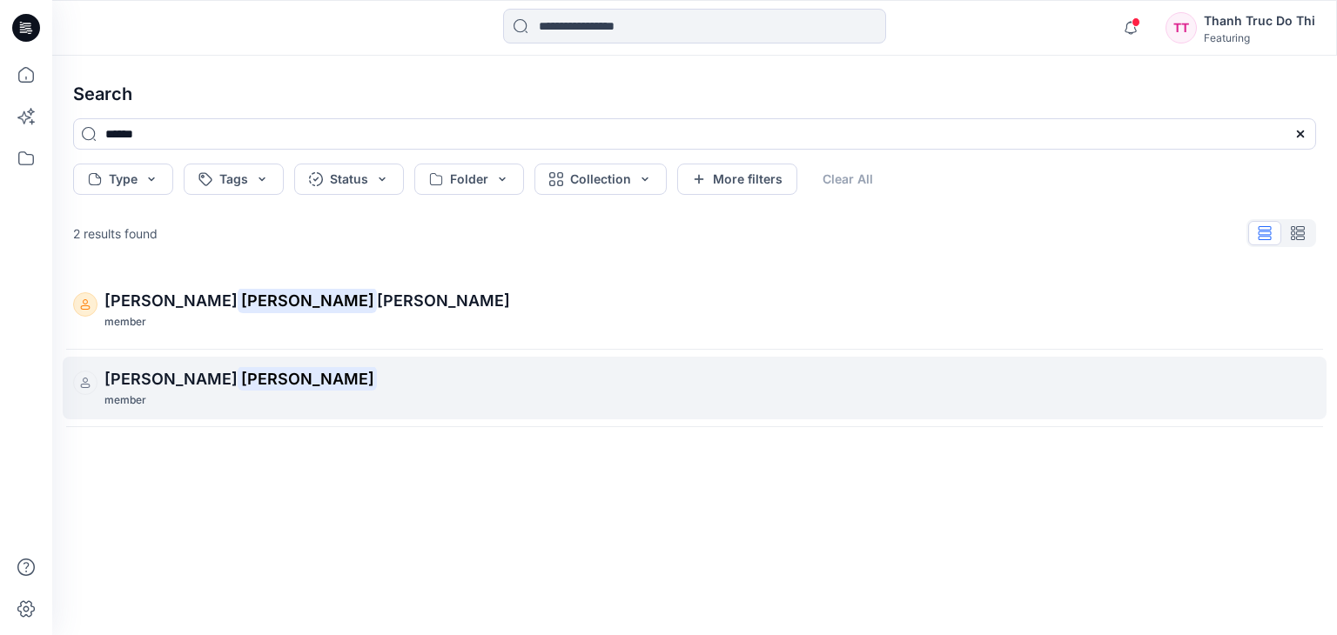
click at [238, 372] on mark "Phuong" at bounding box center [307, 378] width 139 height 24
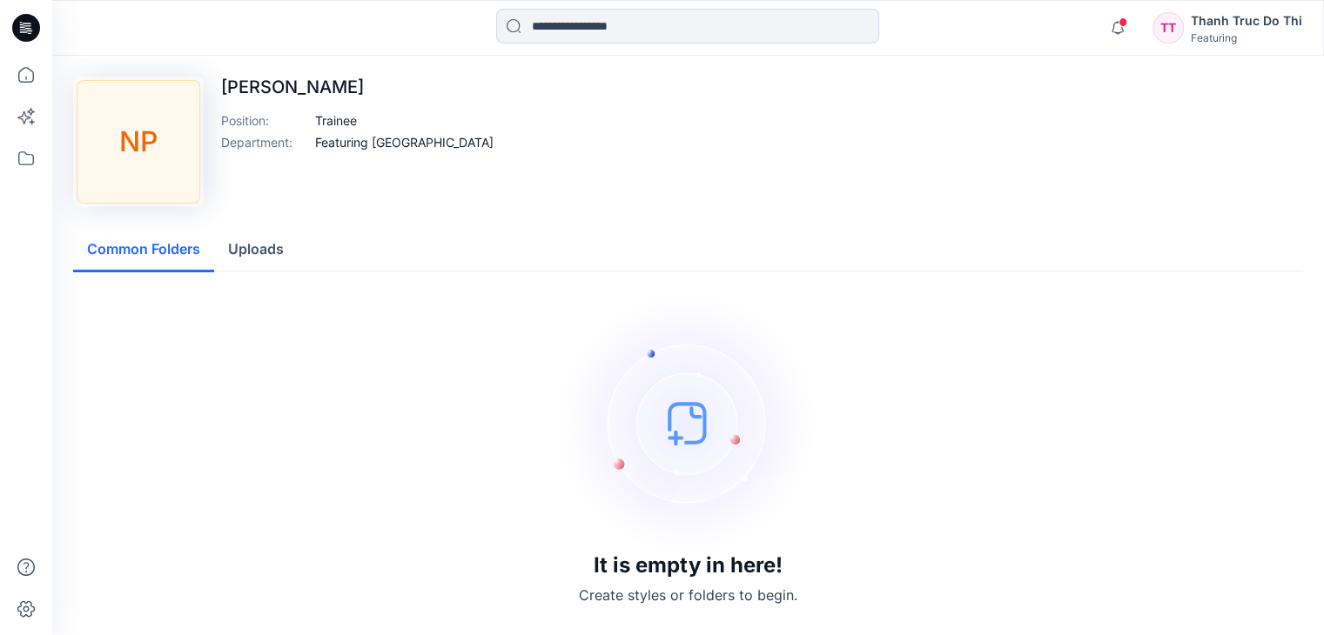
click at [275, 251] on button "Uploads" at bounding box center [256, 250] width 84 height 44
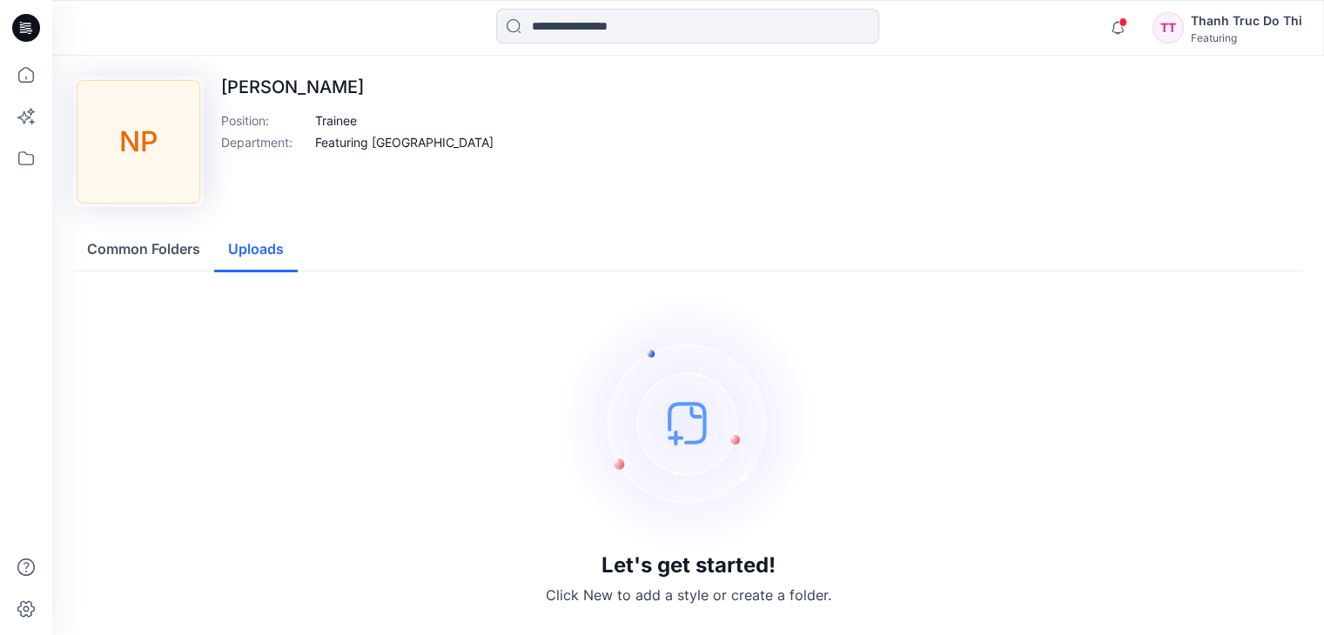
click at [181, 255] on button "Common Folders" at bounding box center [143, 250] width 141 height 44
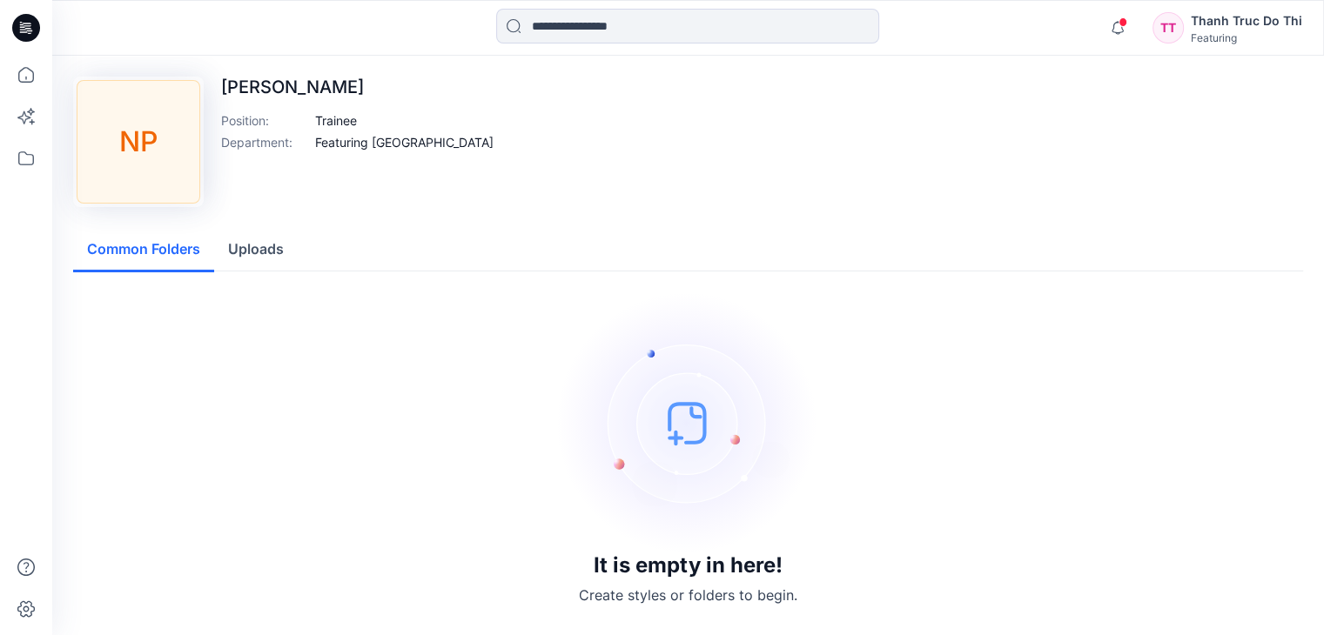
click at [235, 249] on button "Uploads" at bounding box center [256, 250] width 84 height 44
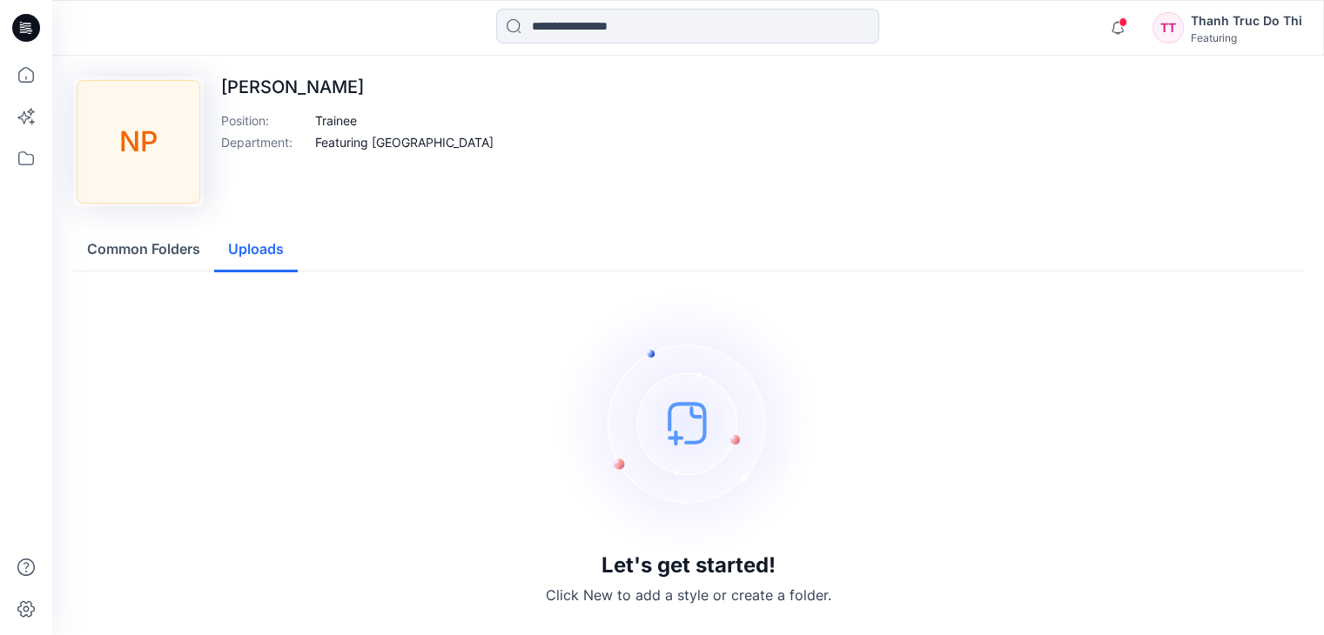
click at [190, 252] on button "Common Folders" at bounding box center [143, 250] width 141 height 44
click at [244, 247] on button "Uploads" at bounding box center [256, 250] width 84 height 44
click at [348, 140] on p "Featuring Vietnam" at bounding box center [404, 142] width 178 height 18
click at [301, 123] on p "Position :" at bounding box center [264, 120] width 87 height 18
click at [146, 162] on div "NP" at bounding box center [139, 142] width 124 height 124
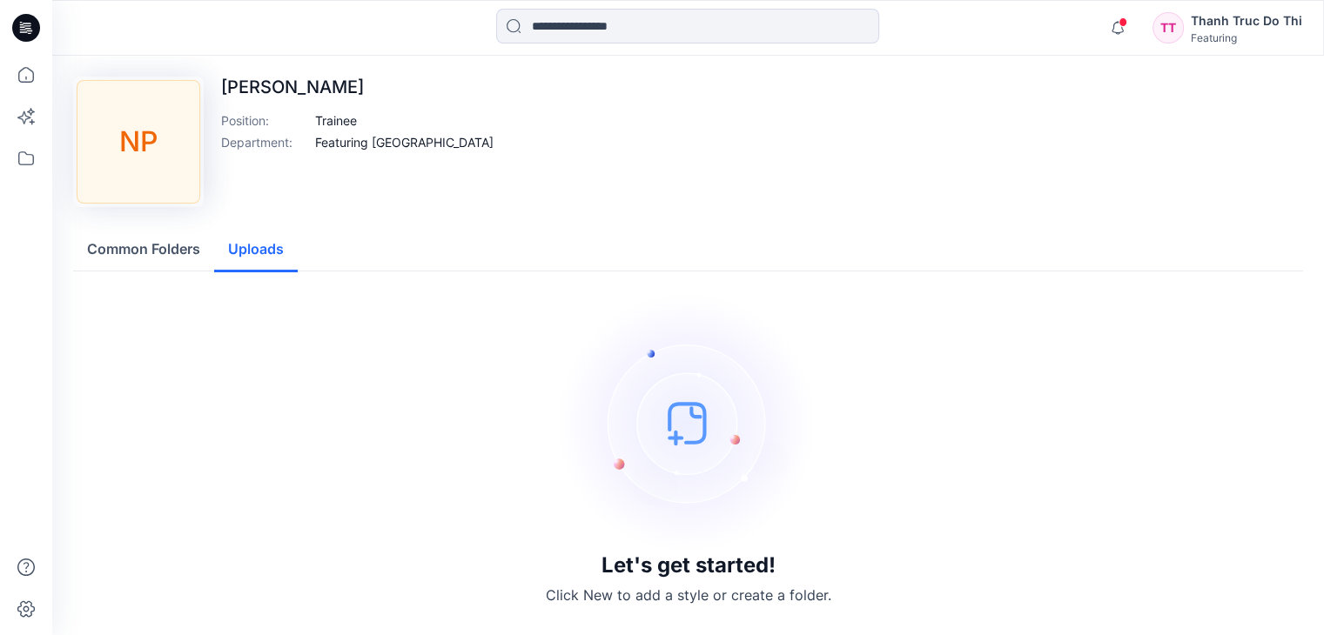
click at [164, 248] on button "Common Folders" at bounding box center [143, 250] width 141 height 44
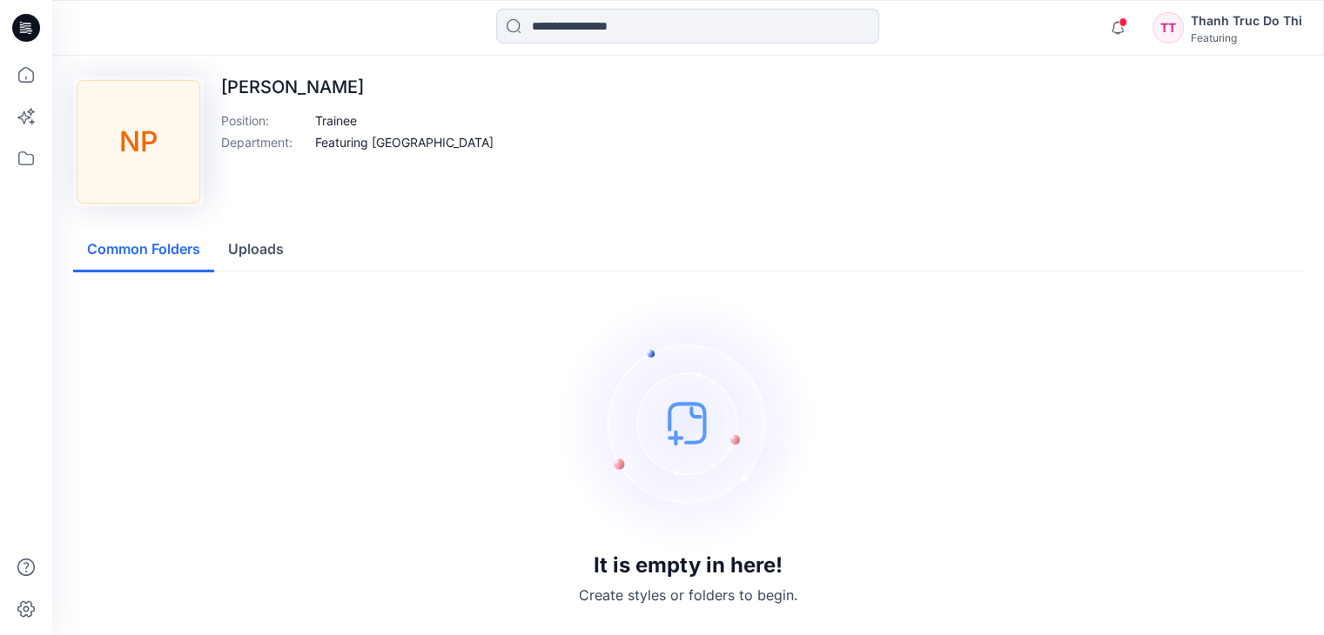
click at [249, 258] on button "Uploads" at bounding box center [256, 250] width 84 height 44
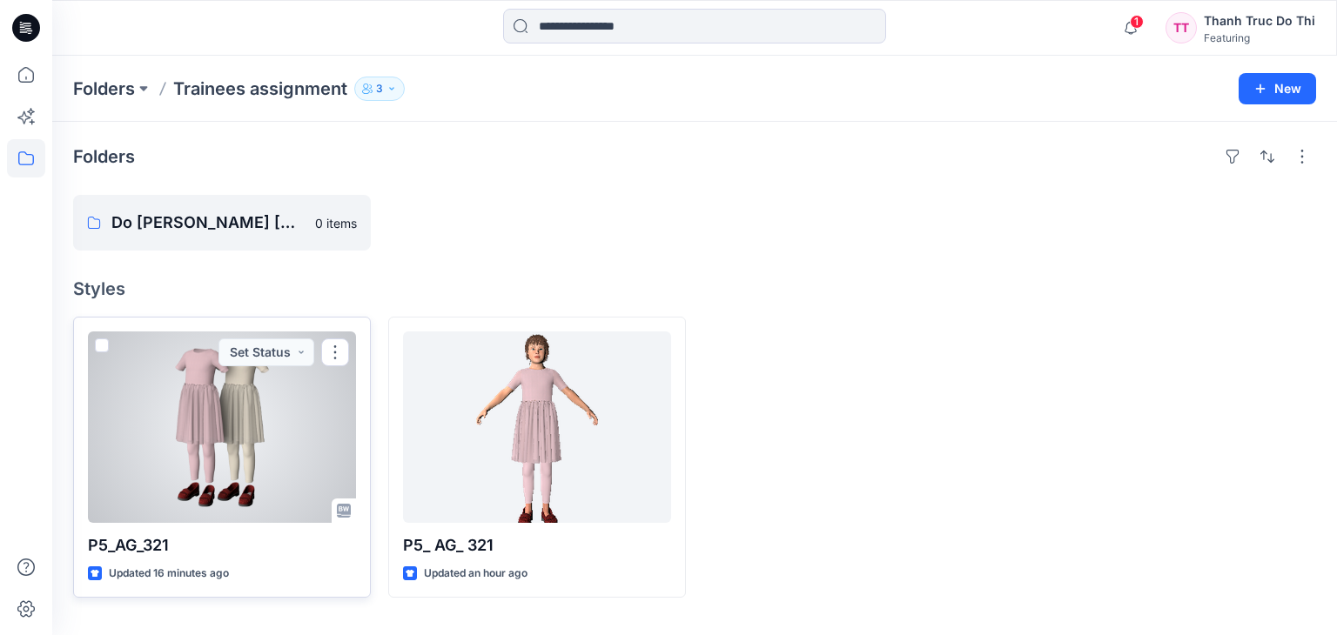
click at [108, 339] on div at bounding box center [222, 427] width 268 height 191
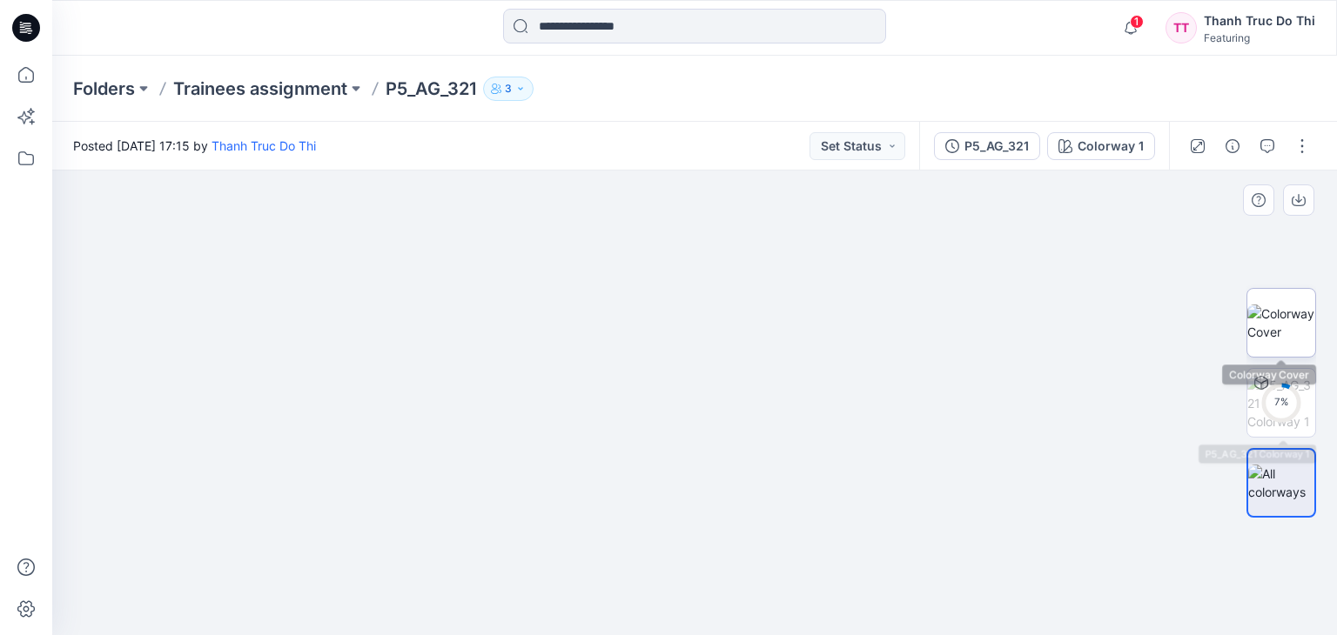
click at [1288, 325] on img at bounding box center [1281, 323] width 68 height 37
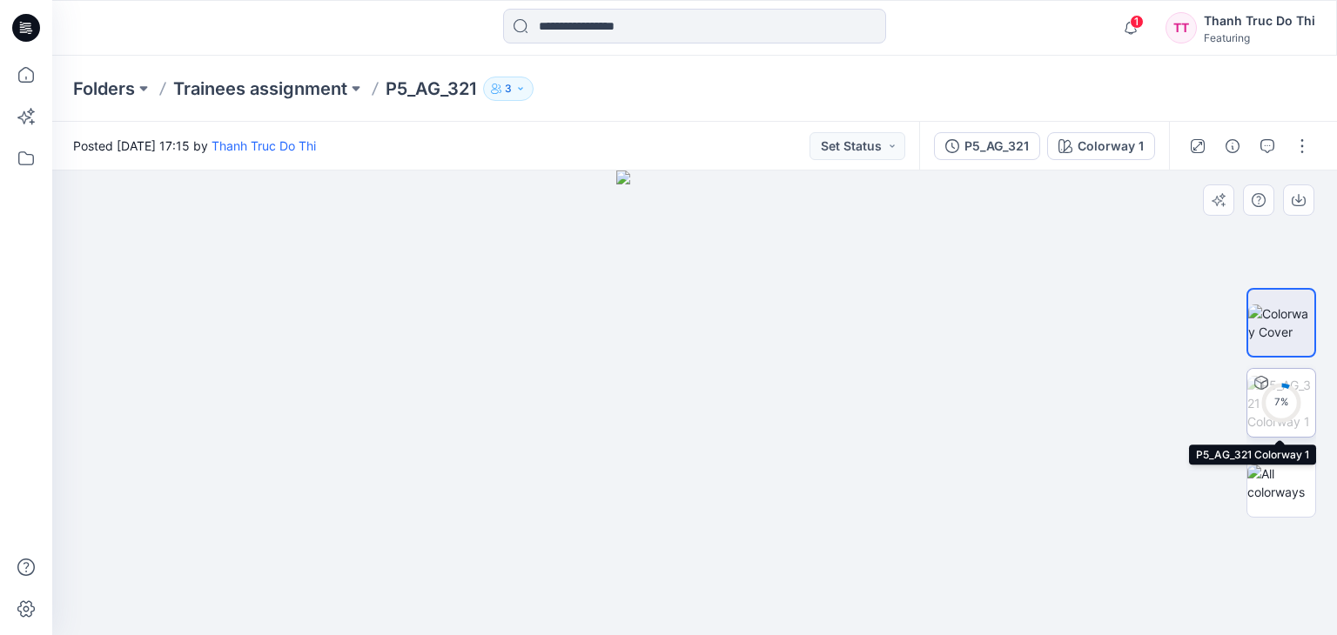
click at [1298, 397] on div "7 %" at bounding box center [1281, 402] width 42 height 15
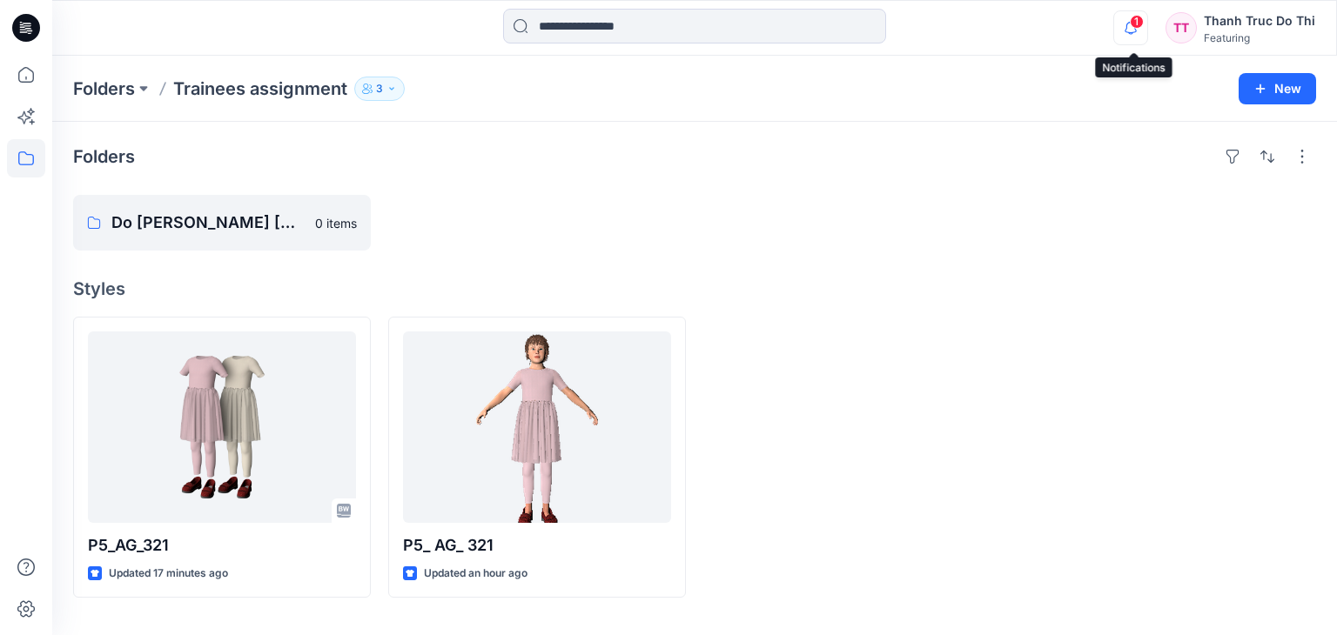
click at [1148, 30] on button "button" at bounding box center [1130, 27] width 35 height 35
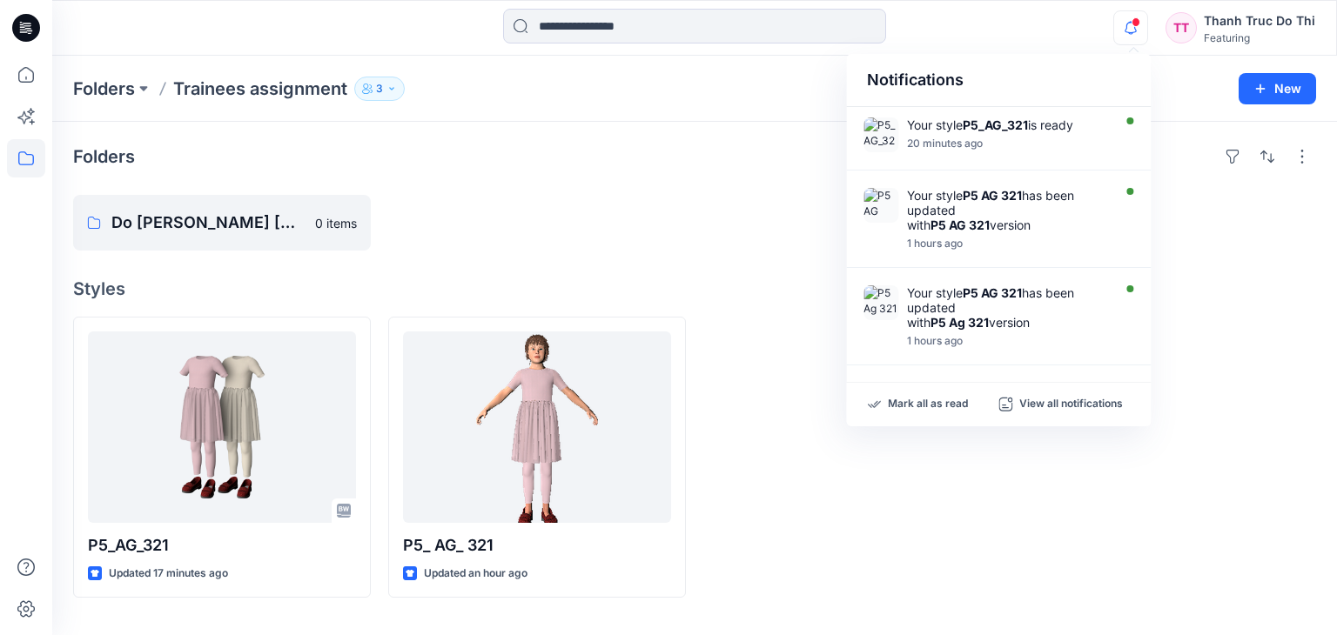
click at [694, 265] on div "Folders Do [PERSON_NAME] [PERSON_NAME] 0 items Styles P5_AG_321 Updated 17 minu…" at bounding box center [694, 378] width 1284 height 513
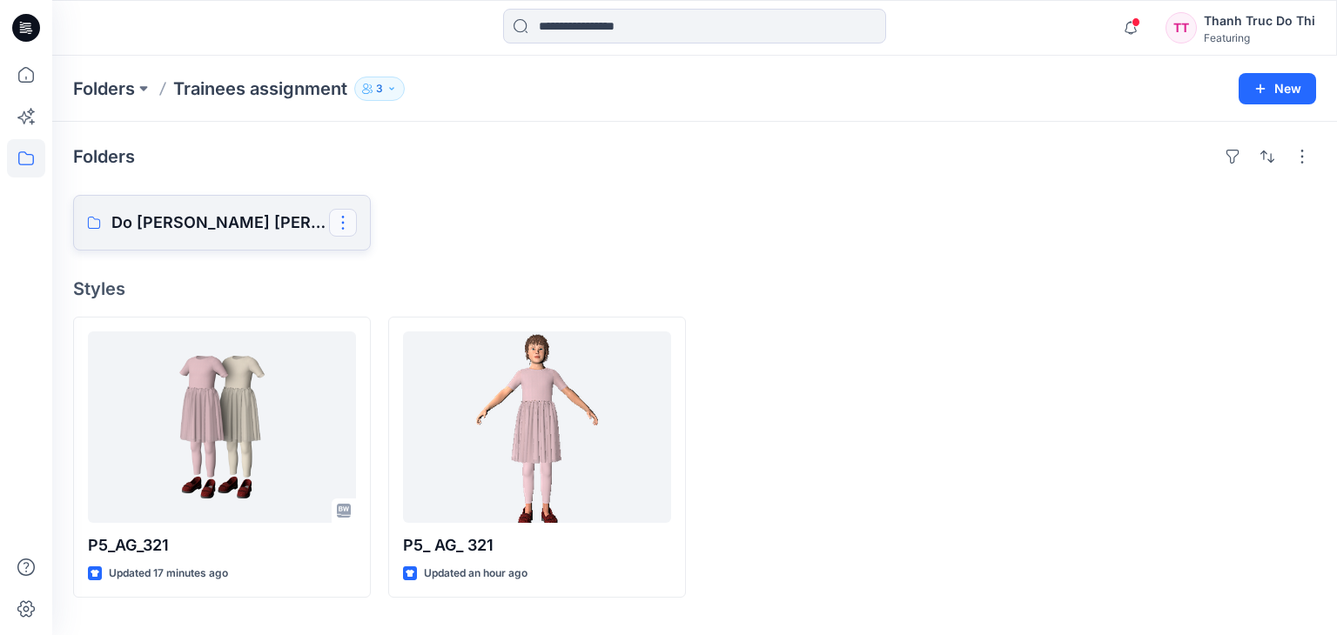
click at [345, 227] on button "button" at bounding box center [343, 223] width 28 height 28
click at [458, 240] on div at bounding box center [537, 223] width 298 height 56
click at [244, 205] on link "Do [PERSON_NAME] [PERSON_NAME]" at bounding box center [222, 223] width 298 height 56
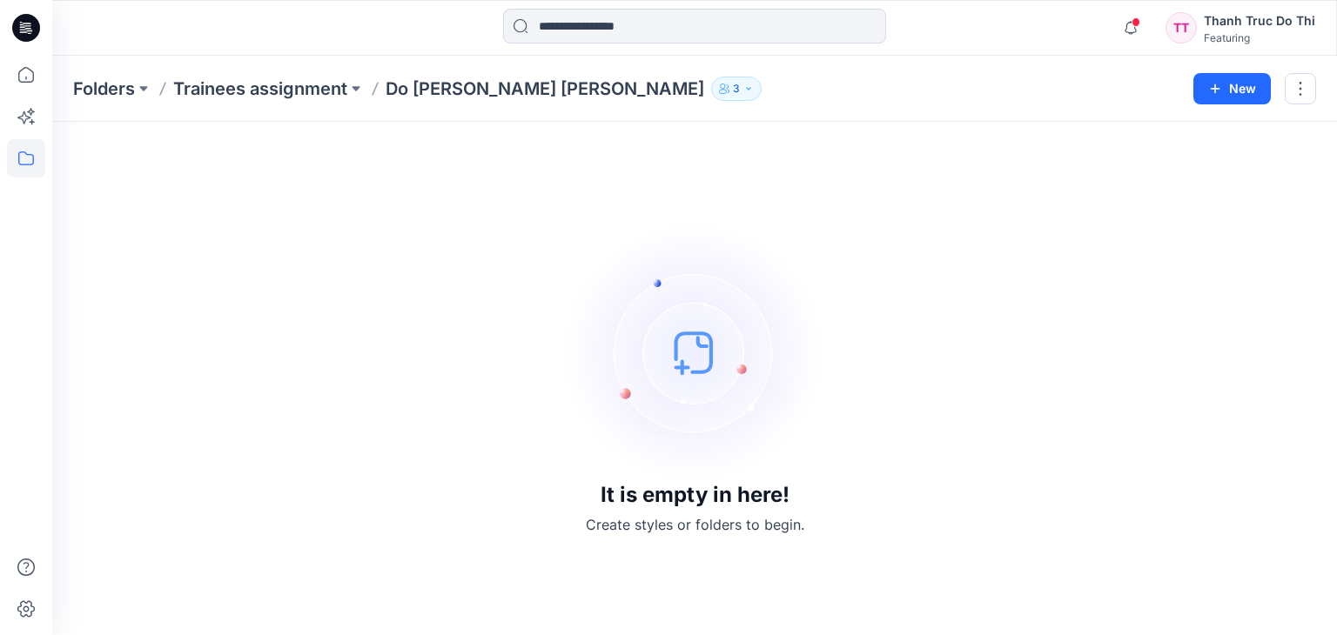
click at [700, 372] on img at bounding box center [694, 352] width 261 height 261
click at [701, 506] on h3 "It is empty in here!" at bounding box center [694, 495] width 189 height 24
click at [23, 79] on icon at bounding box center [26, 75] width 38 height 38
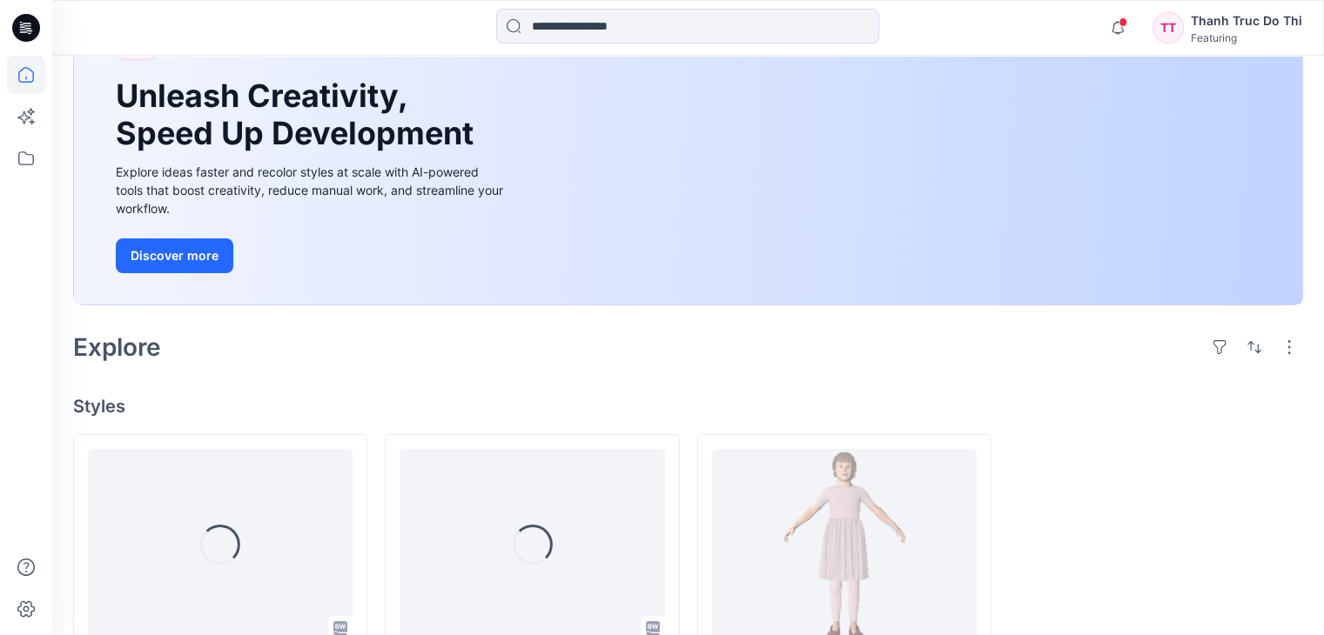
scroll to position [242, 0]
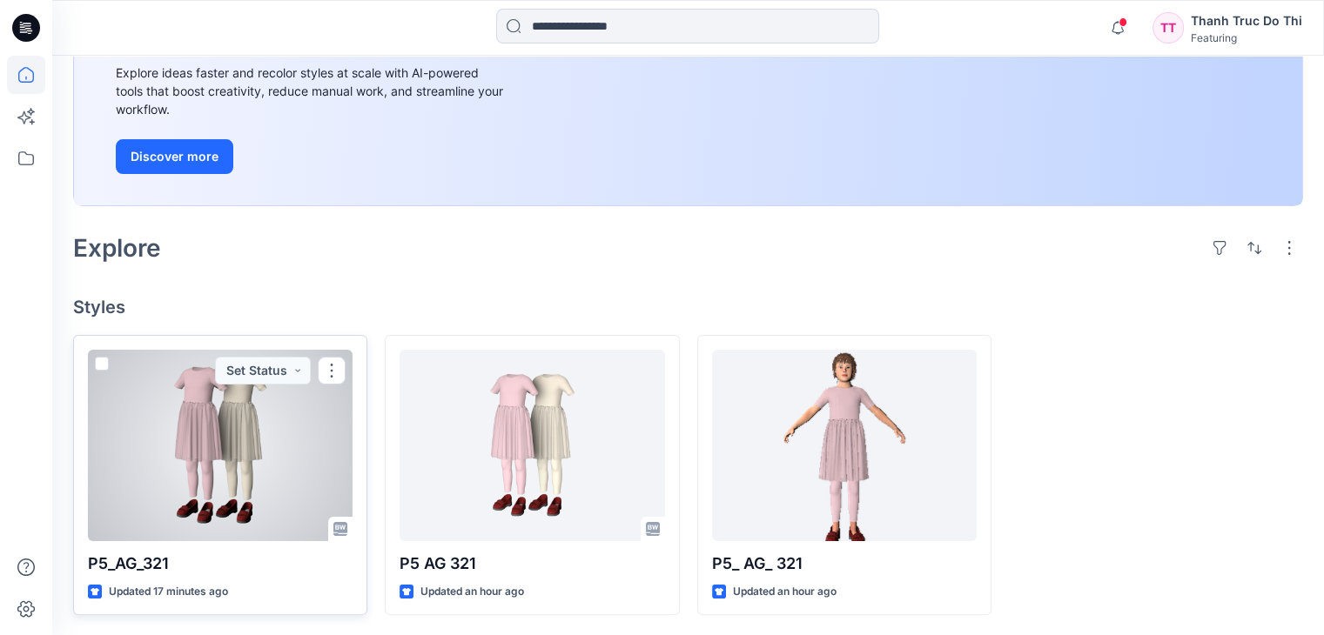
click at [170, 495] on div at bounding box center [220, 445] width 265 height 191
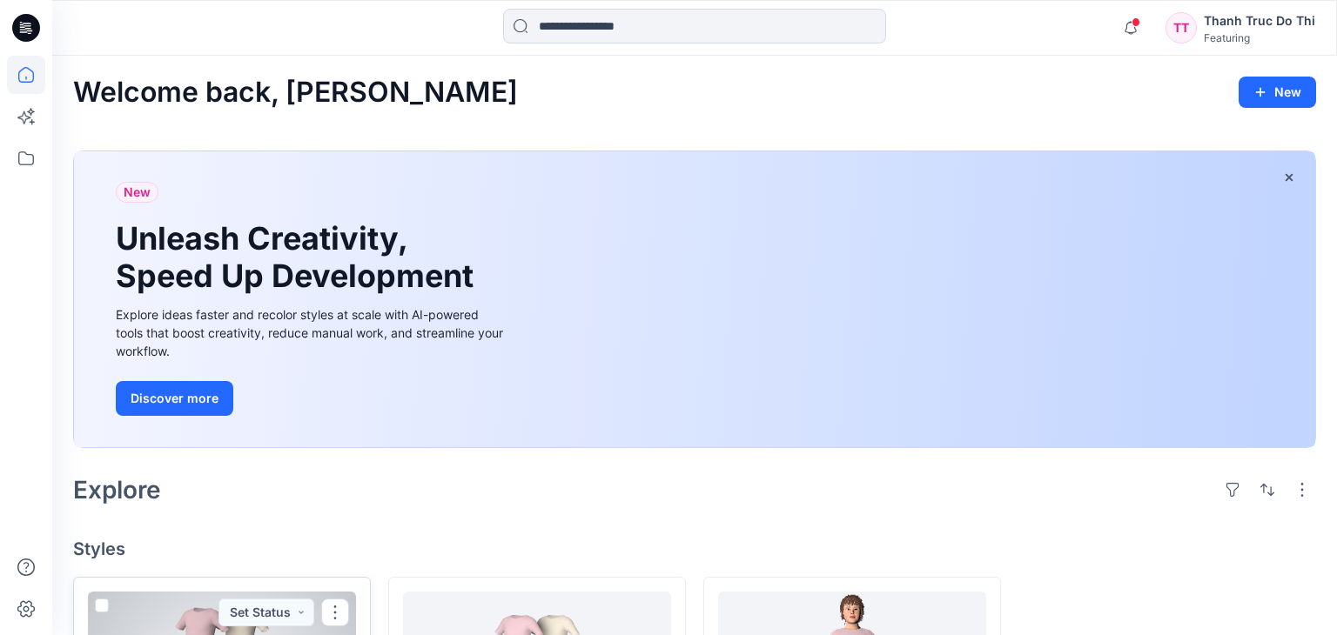
click at [170, 495] on div "Welcome back, [PERSON_NAME] New New Unleash Creativity, Speed Up Development Ex…" at bounding box center [694, 467] width 1284 height 822
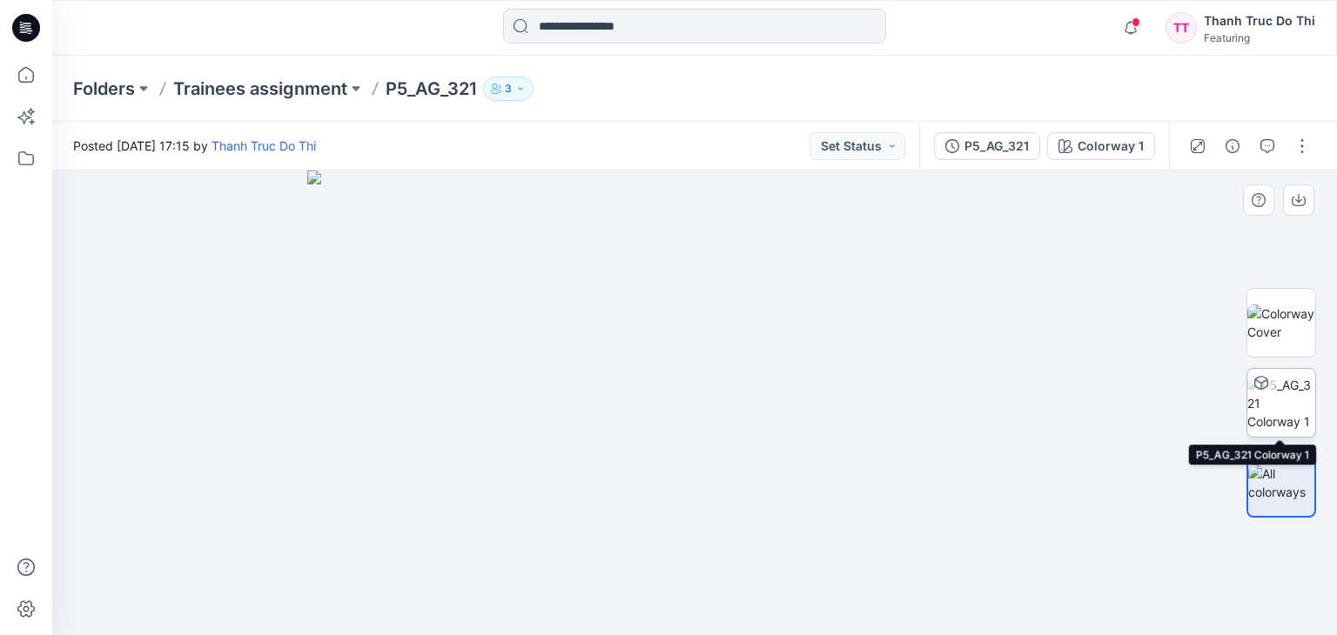
click at [1284, 408] on img at bounding box center [1281, 403] width 68 height 55
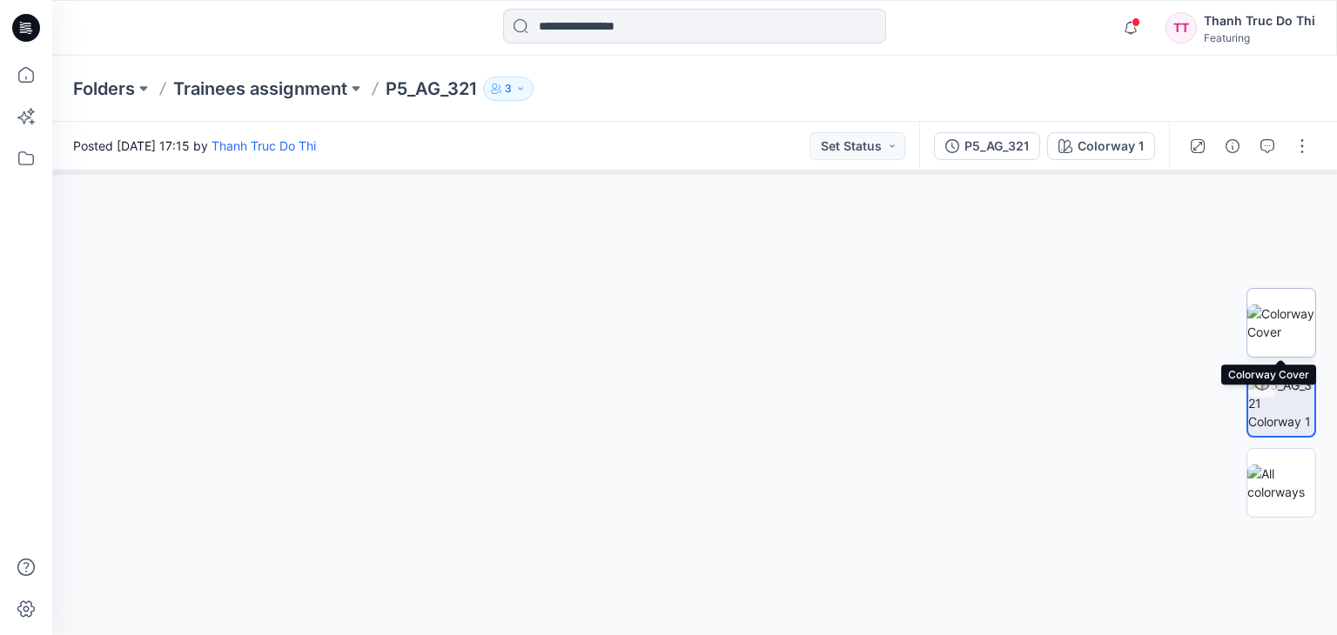
click at [1290, 323] on img at bounding box center [1281, 323] width 68 height 37
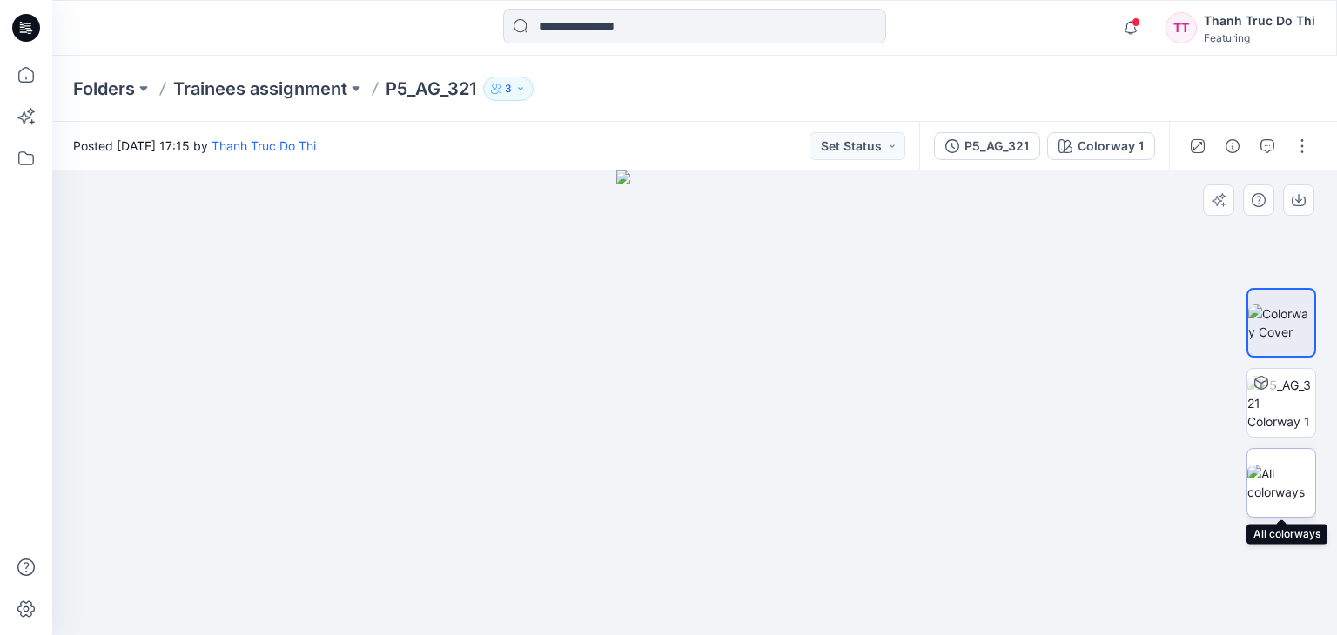
click at [1269, 478] on img at bounding box center [1281, 483] width 68 height 37
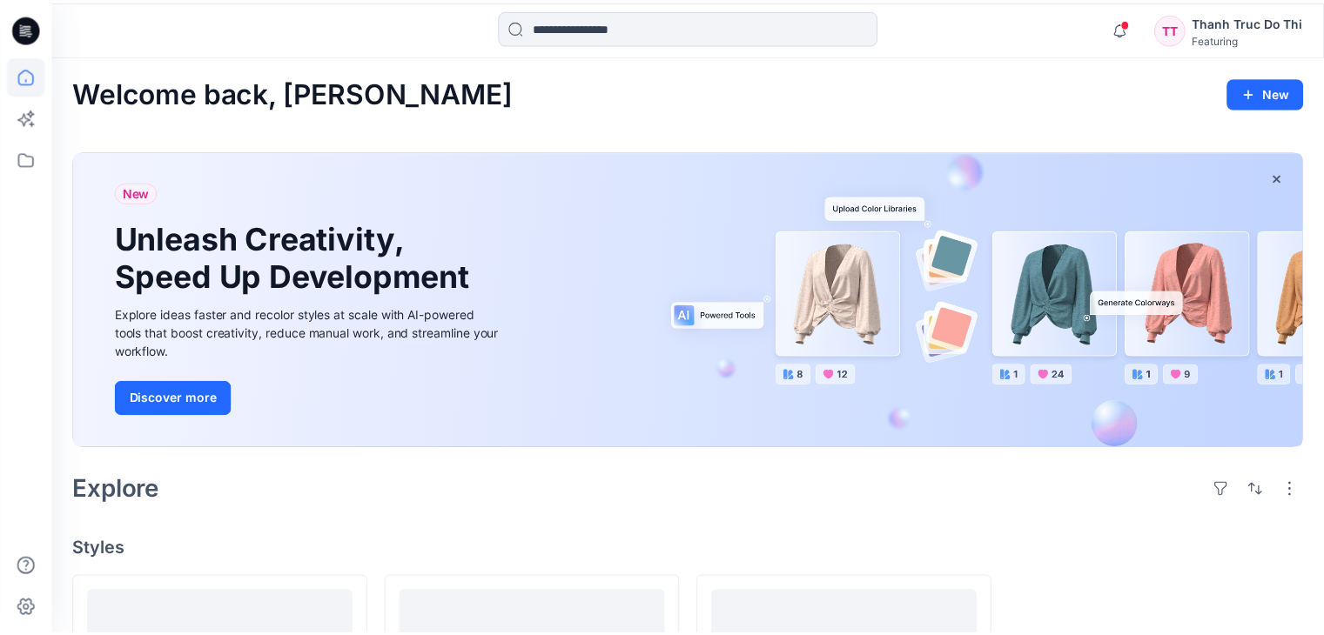
scroll to position [242, 0]
